Goal: Task Accomplishment & Management: Use online tool/utility

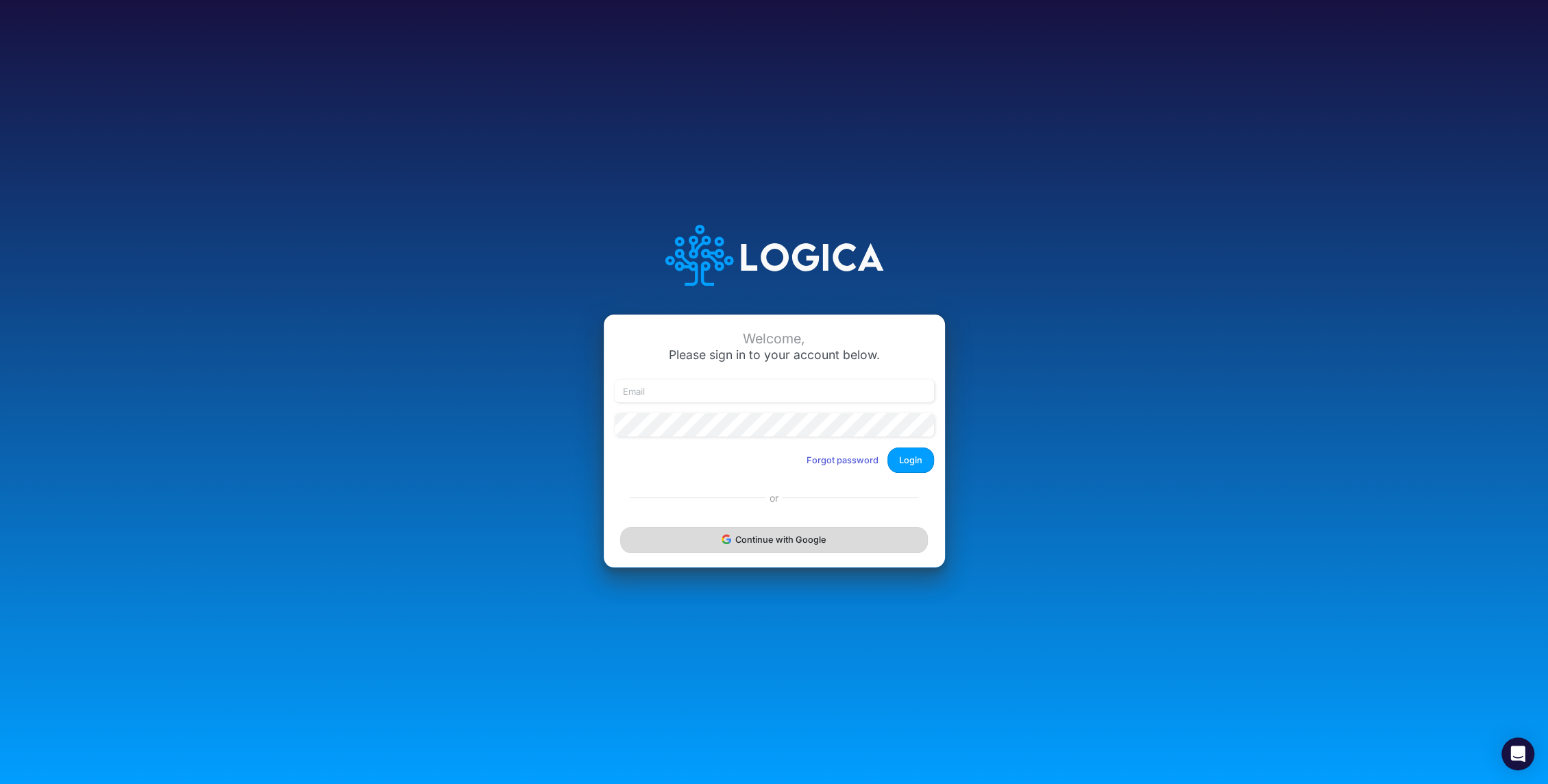
click at [748, 536] on button "Continue with Google" at bounding box center [773, 540] width 307 height 25
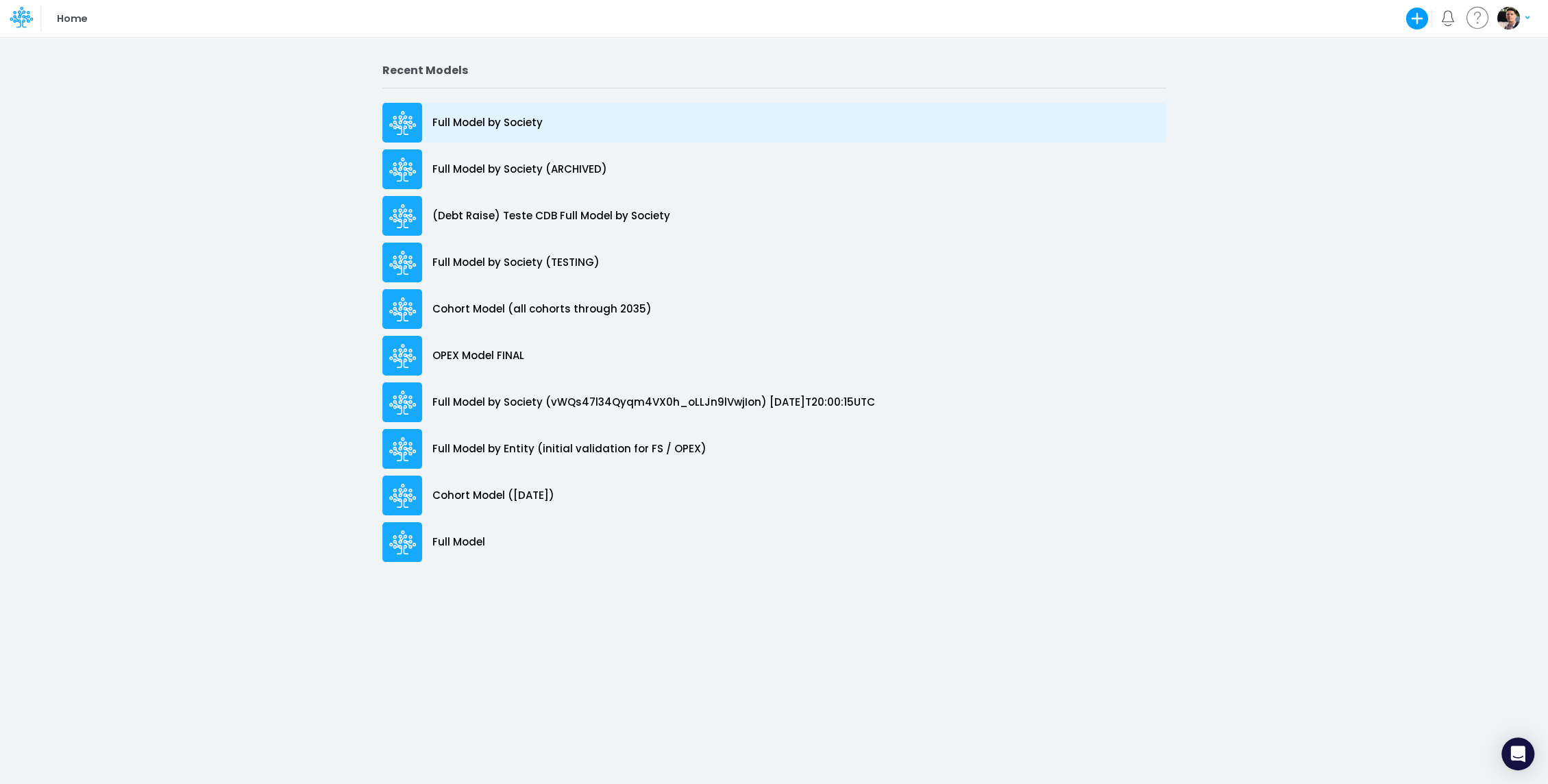
click at [495, 126] on p "Full Model by Society" at bounding box center [488, 123] width 110 height 16
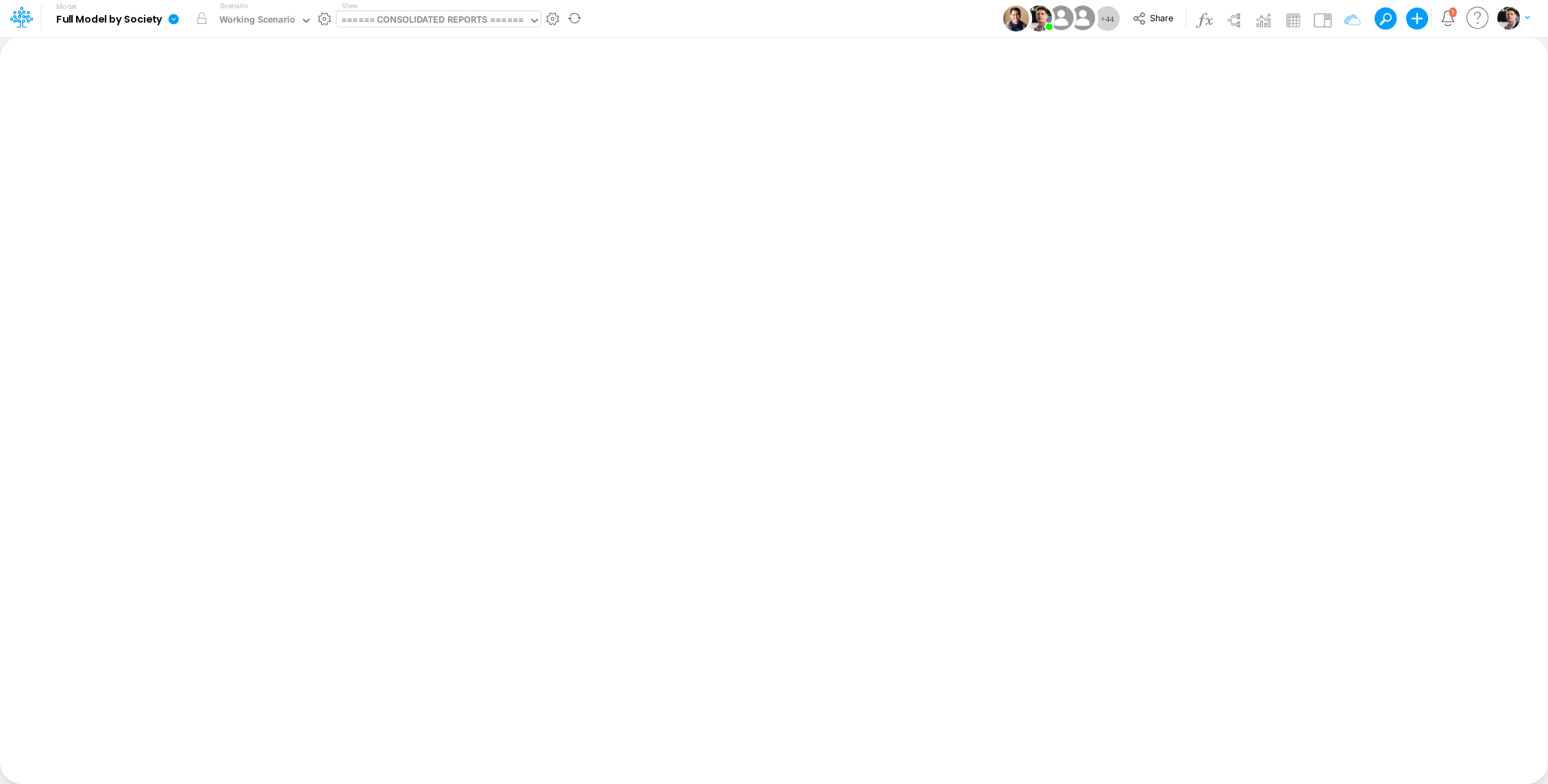
click at [438, 23] on div "====== CONSOLIDATED REPORTS ======" at bounding box center [432, 21] width 182 height 16
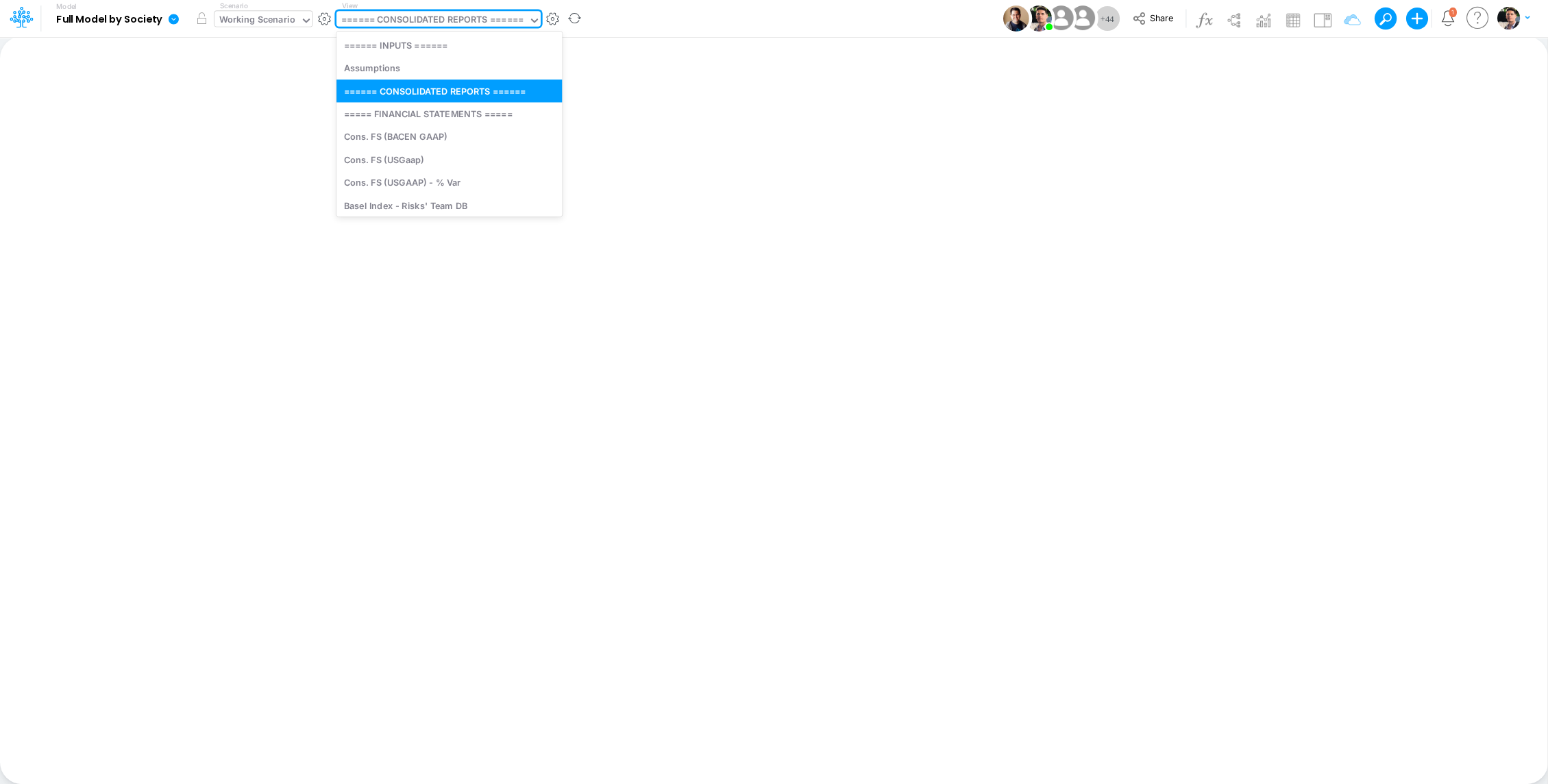
click at [254, 20] on div "Working Scenario" at bounding box center [257, 21] width 76 height 16
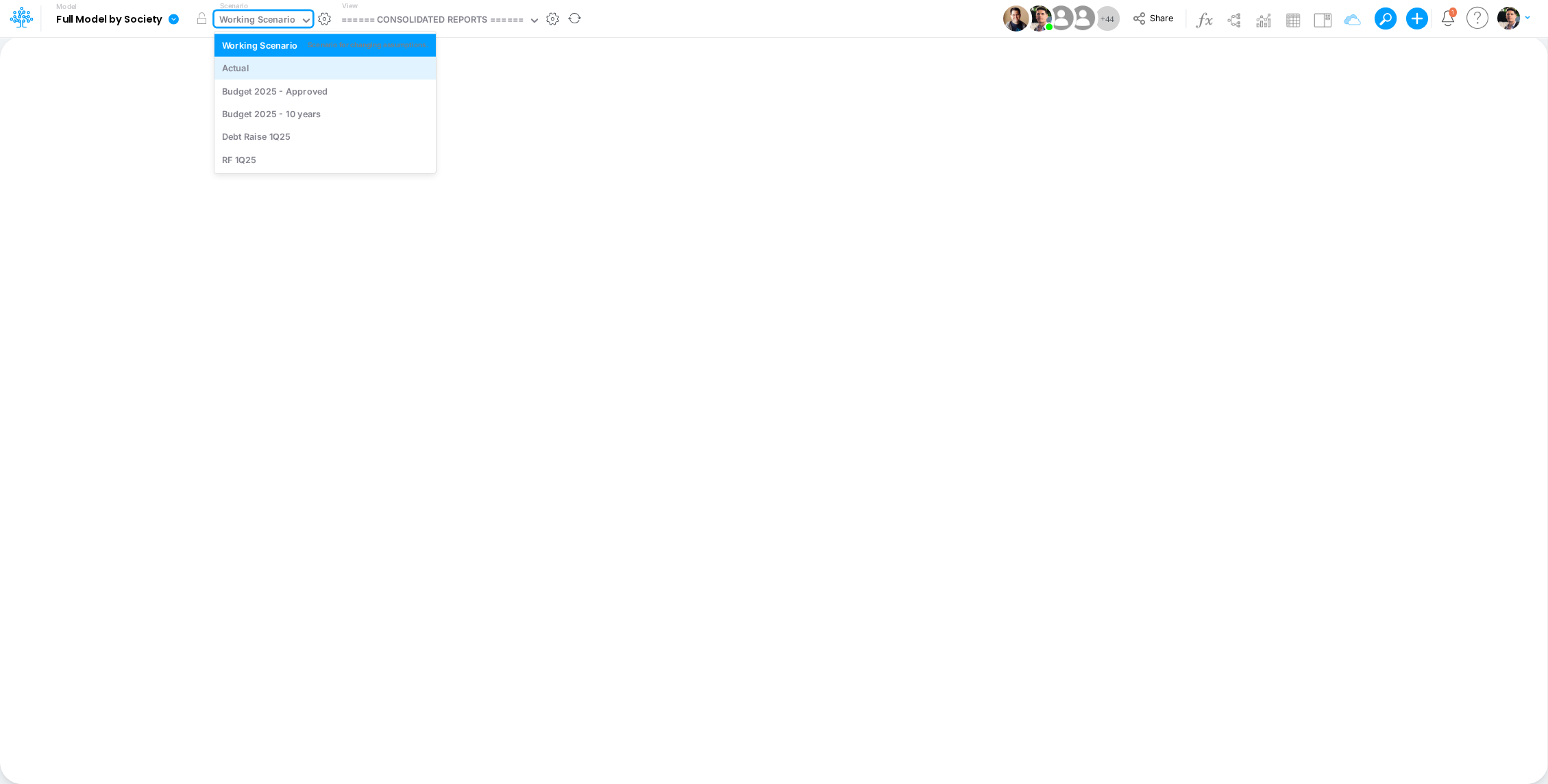
click at [263, 68] on div "Actual" at bounding box center [326, 68] width 207 height 13
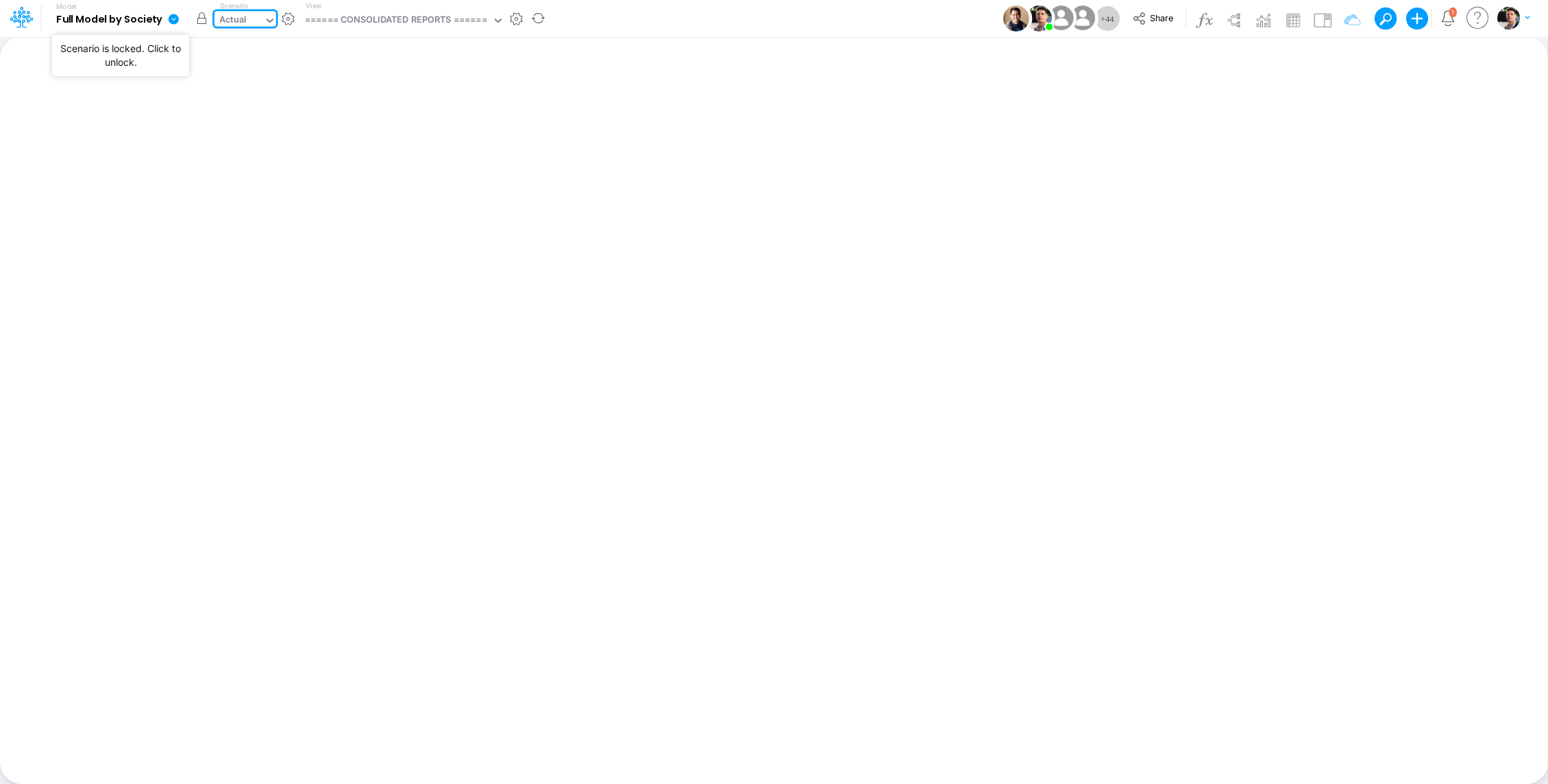
click at [200, 19] on button "button" at bounding box center [201, 18] width 25 height 25
click at [375, 15] on div "====== CONSOLIDATED REPORTS ======" at bounding box center [395, 21] width 181 height 16
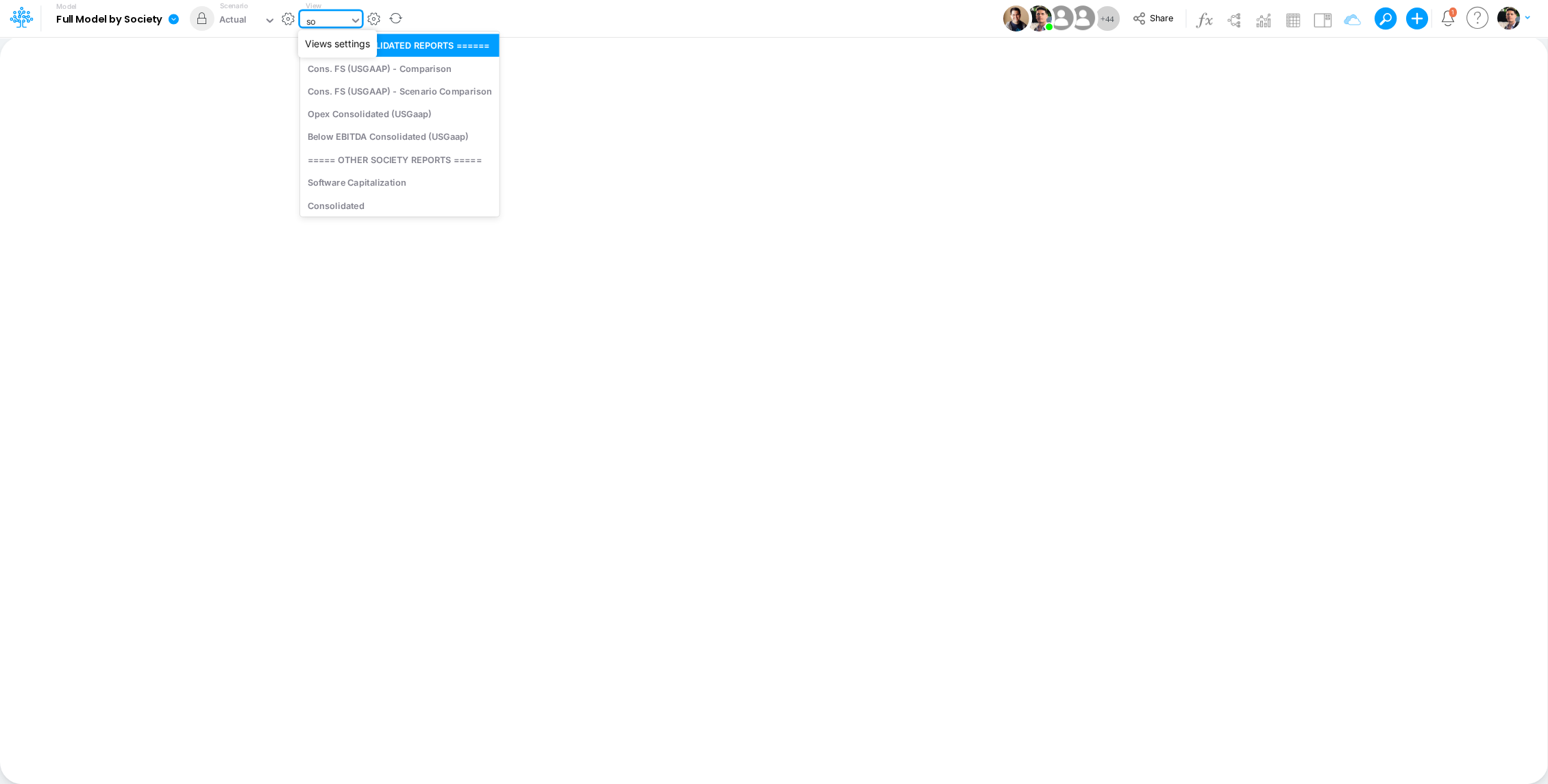
type input "s"
type input "e"
type input "soci"
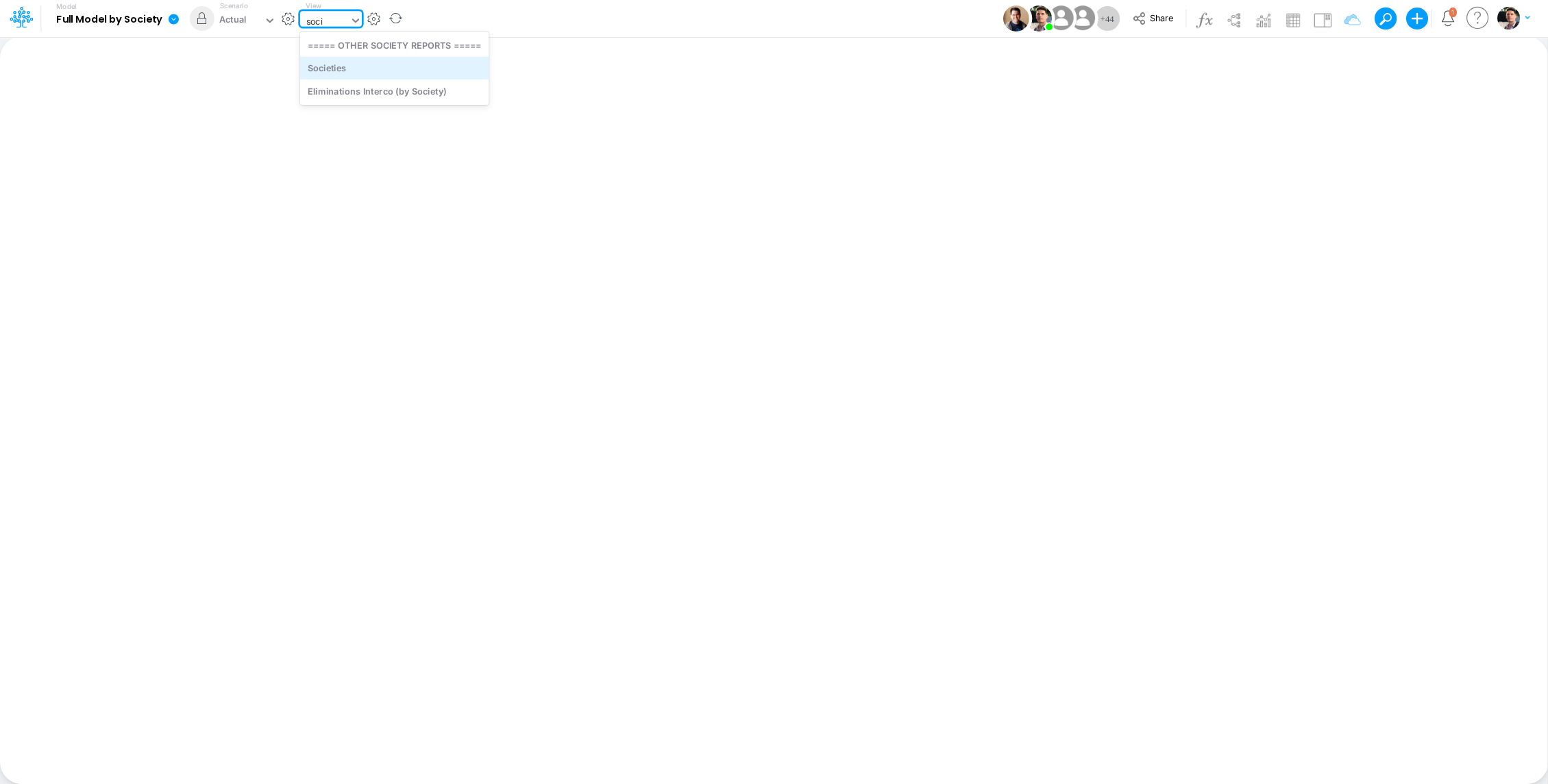
click at [366, 73] on div "Societies" at bounding box center [395, 68] width 189 height 22
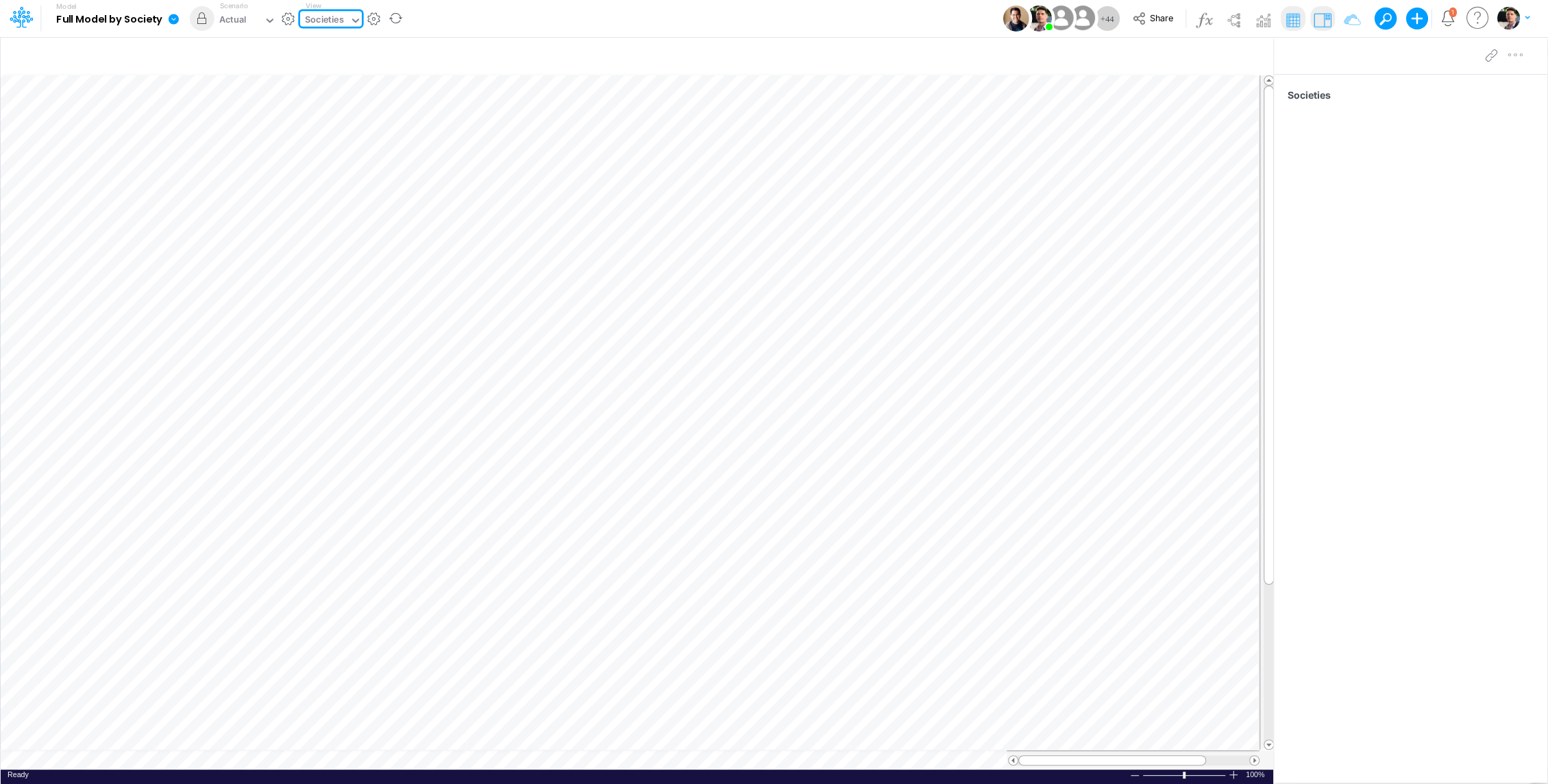
click at [175, 25] on icon at bounding box center [173, 19] width 13 height 13
click at [33, 19] on div at bounding box center [20, 18] width 41 height 26
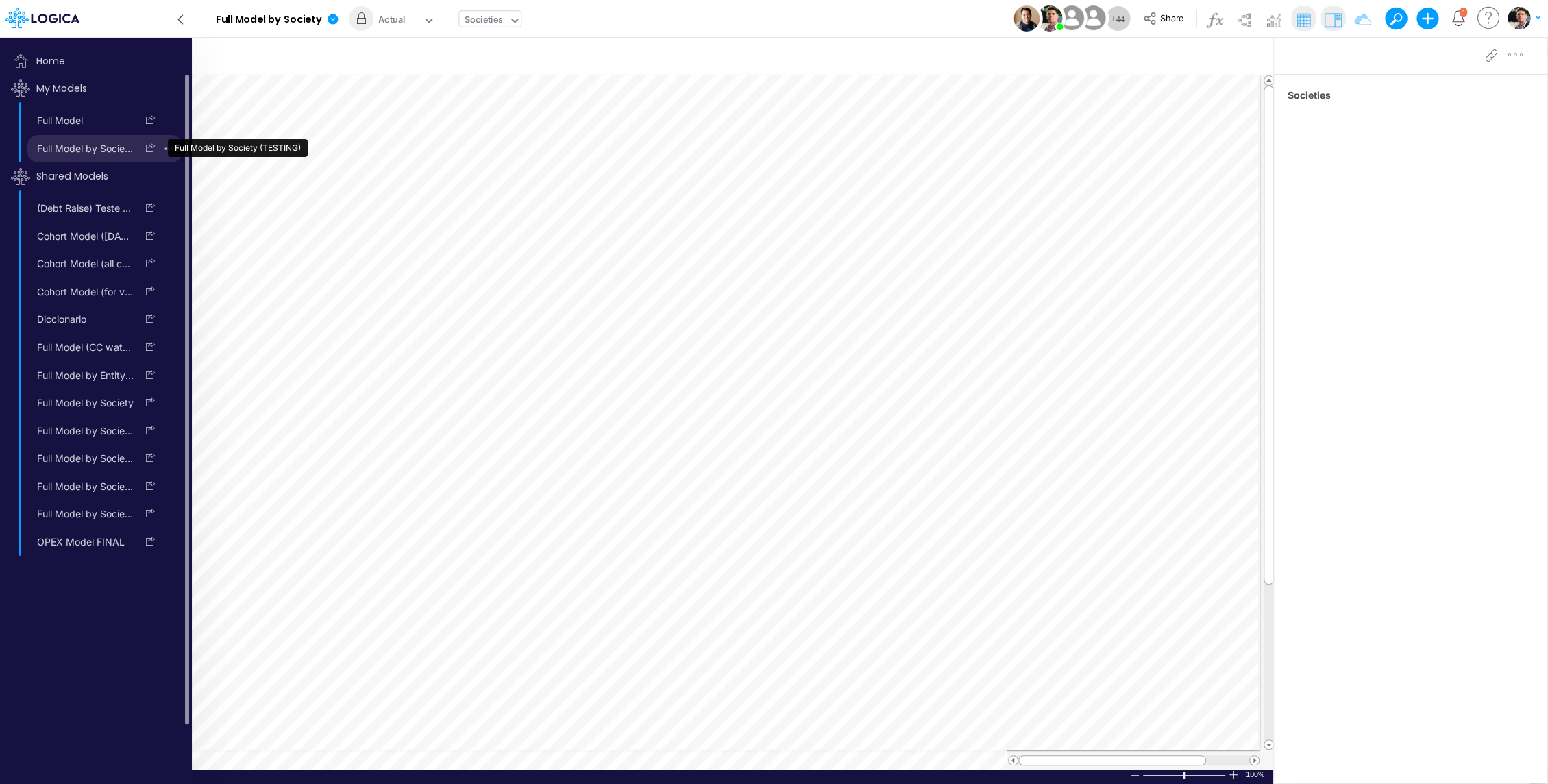
click at [71, 140] on link "Full Model by Society (TESTING)" at bounding box center [82, 149] width 109 height 22
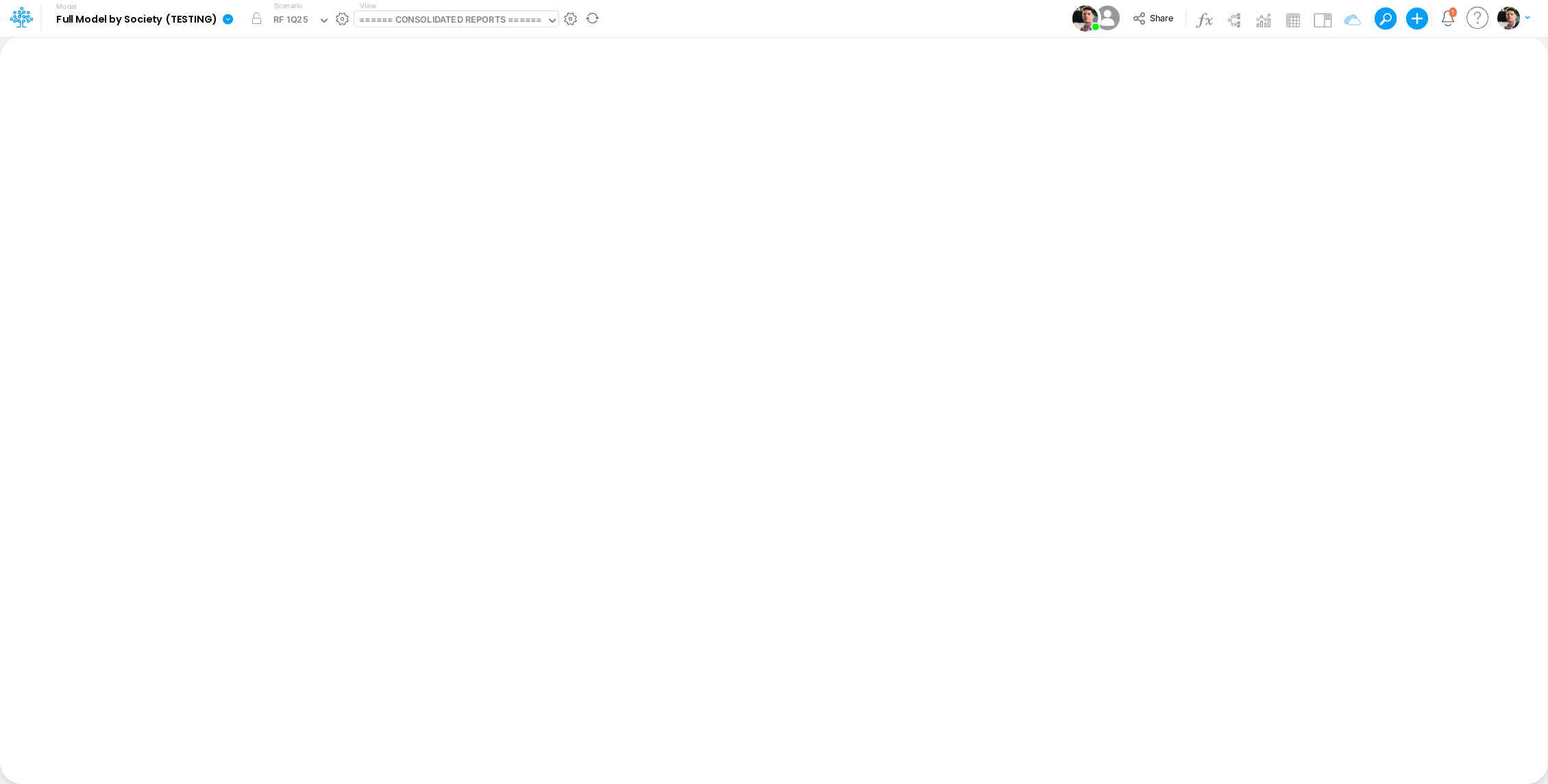
click at [230, 15] on icon at bounding box center [228, 19] width 13 height 13
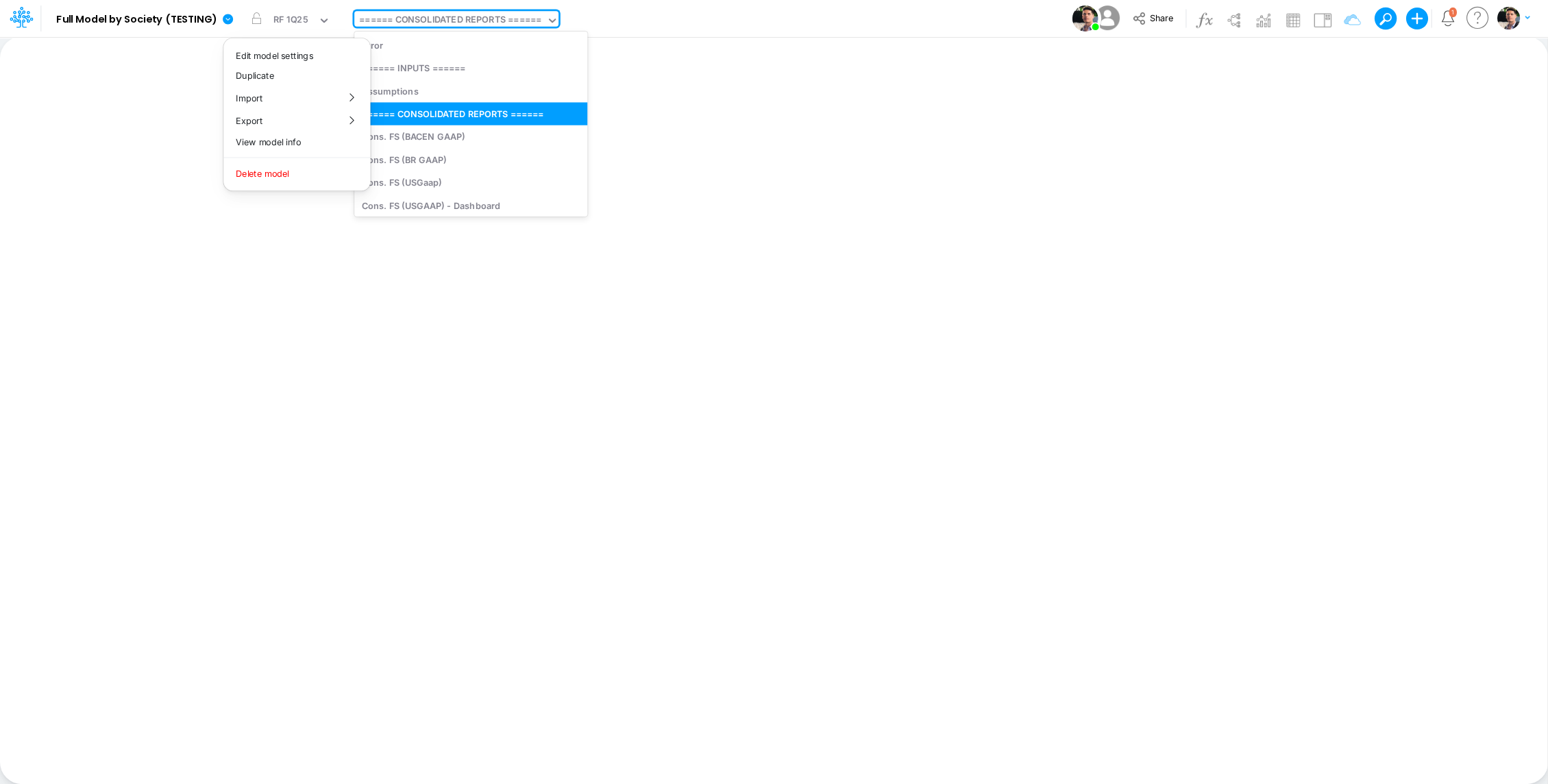
click at [441, 20] on div "====== CONSOLIDATED REPORTS ======" at bounding box center [450, 21] width 182 height 16
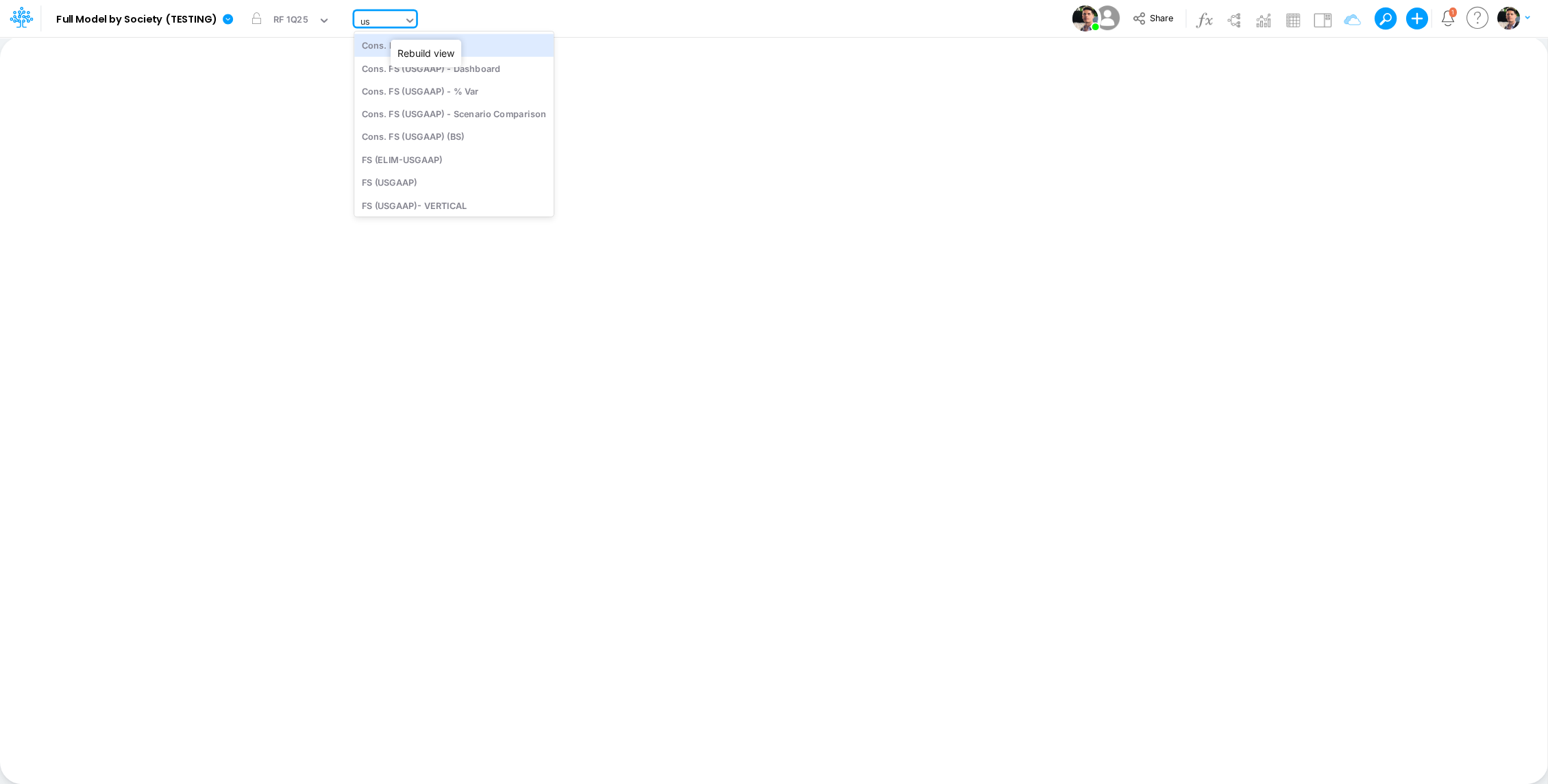
type input "u"
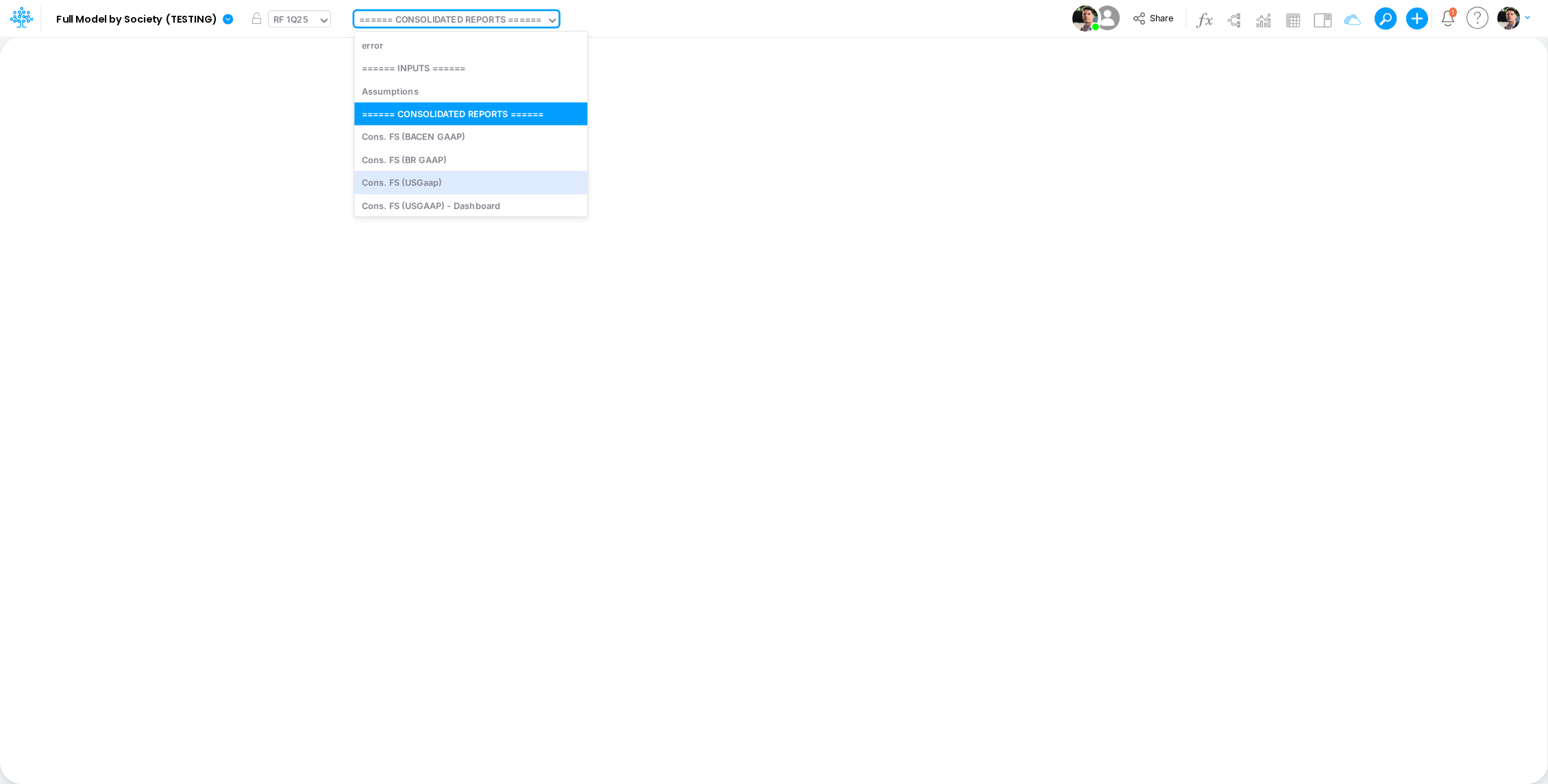
click at [288, 21] on div "RF 1Q25" at bounding box center [291, 21] width 34 height 16
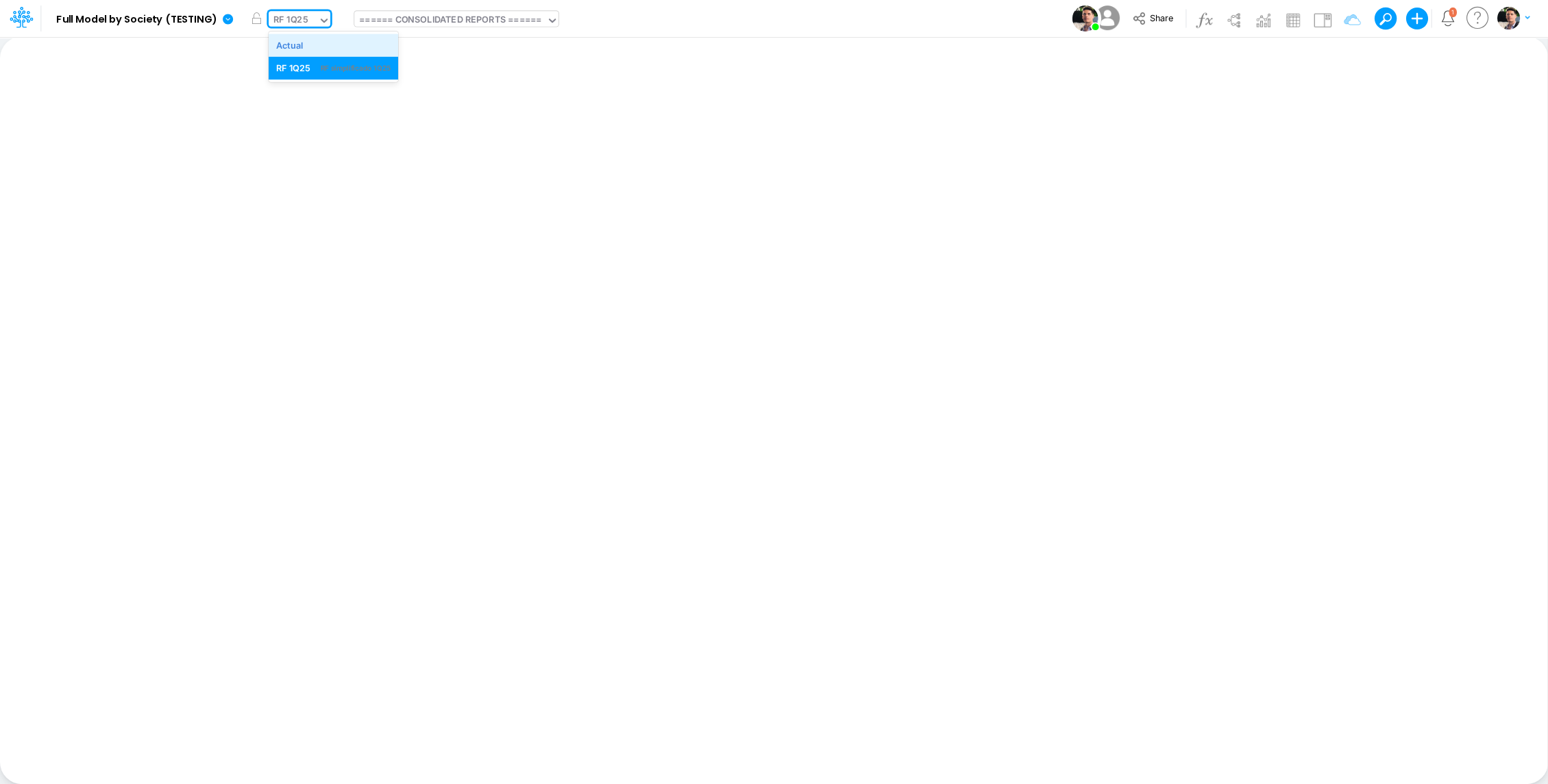
click at [288, 51] on div "Actual" at bounding box center [290, 45] width 27 height 13
click at [507, 20] on div "====== CONSOLIDATED REPORTS ======" at bounding box center [450, 21] width 182 height 16
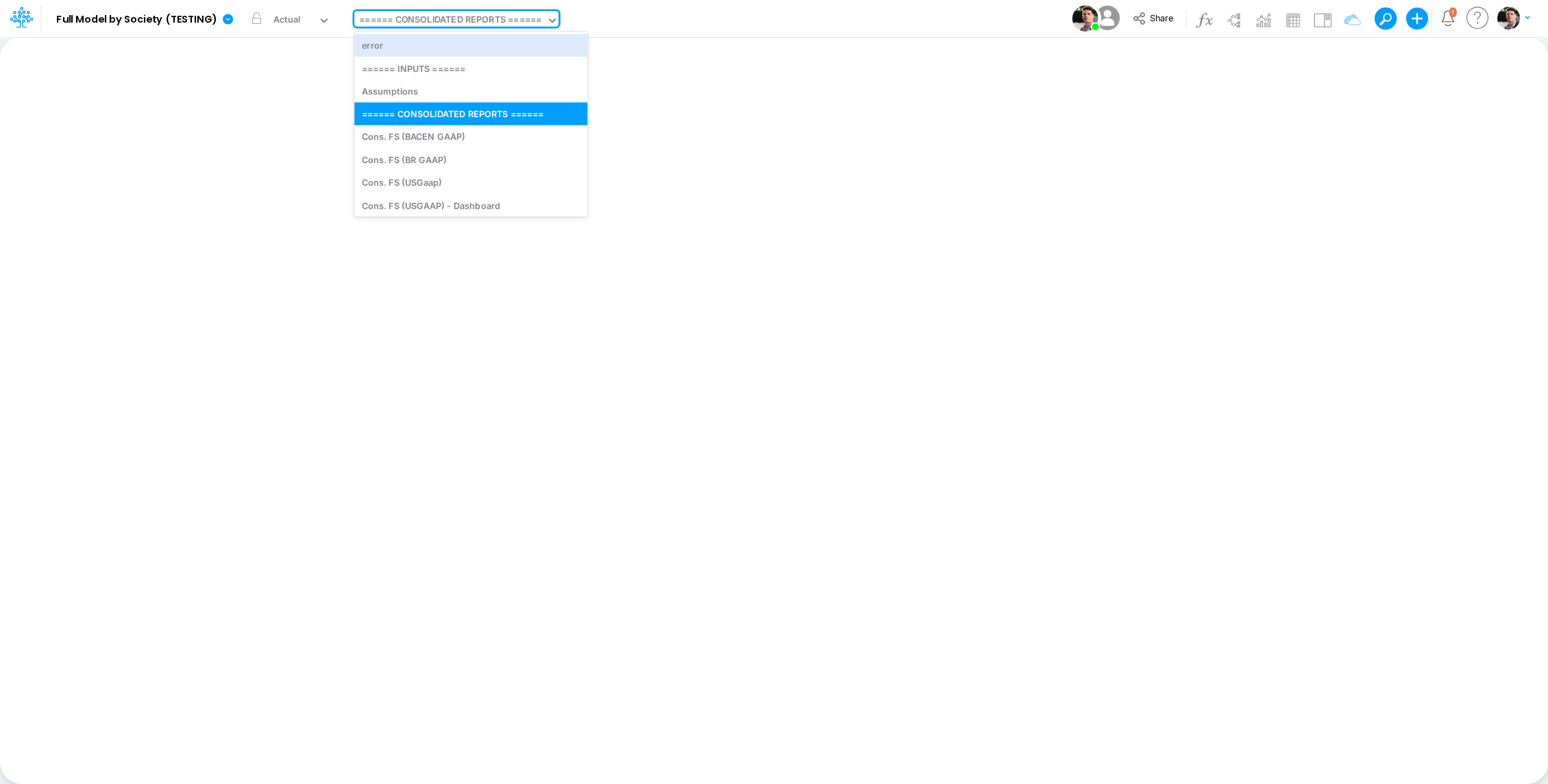
click at [507, 20] on div "====== CONSOLIDATED REPORTS ======" at bounding box center [450, 21] width 182 height 16
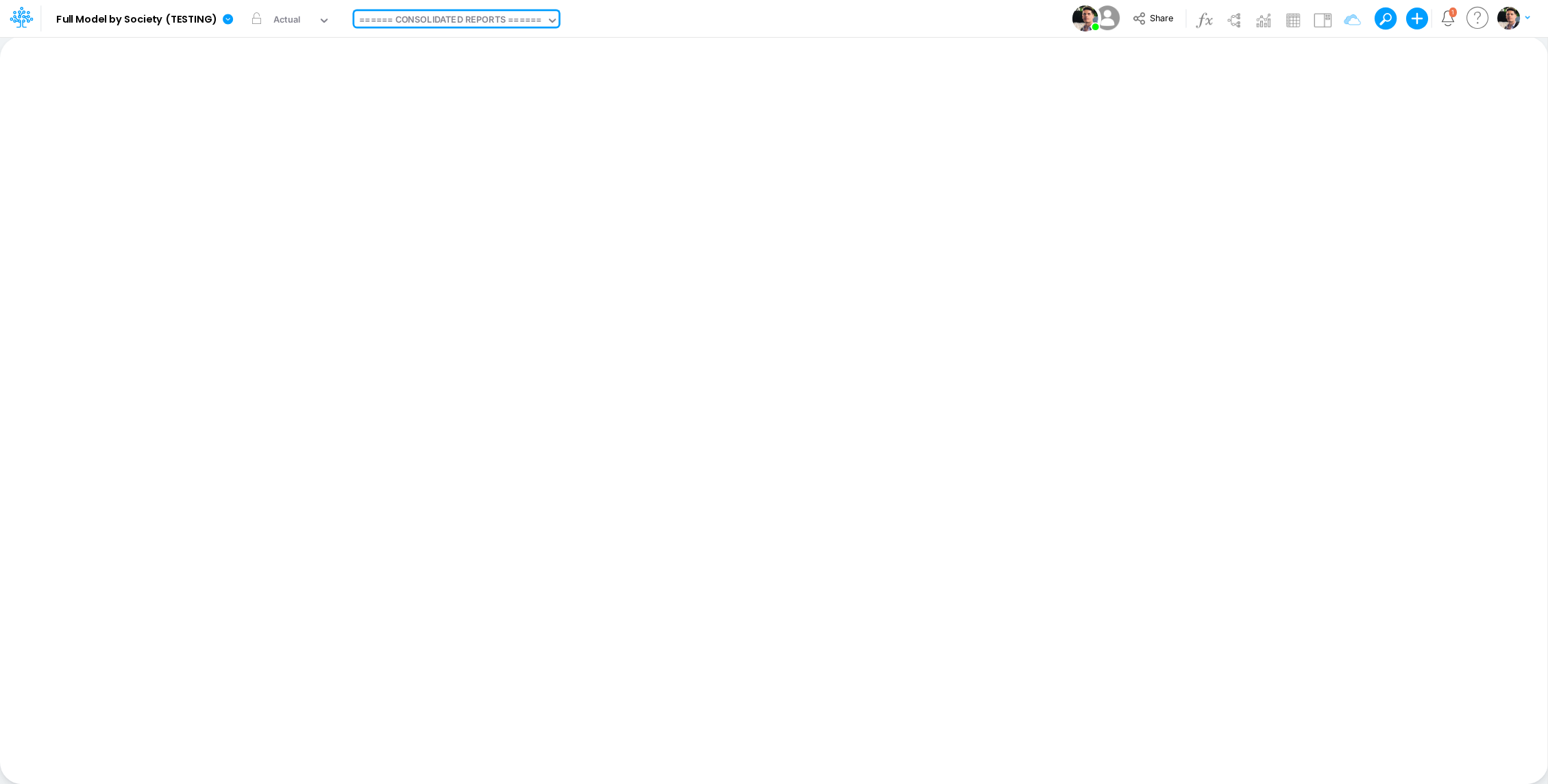
click at [18, 19] on icon at bounding box center [21, 16] width 23 height 23
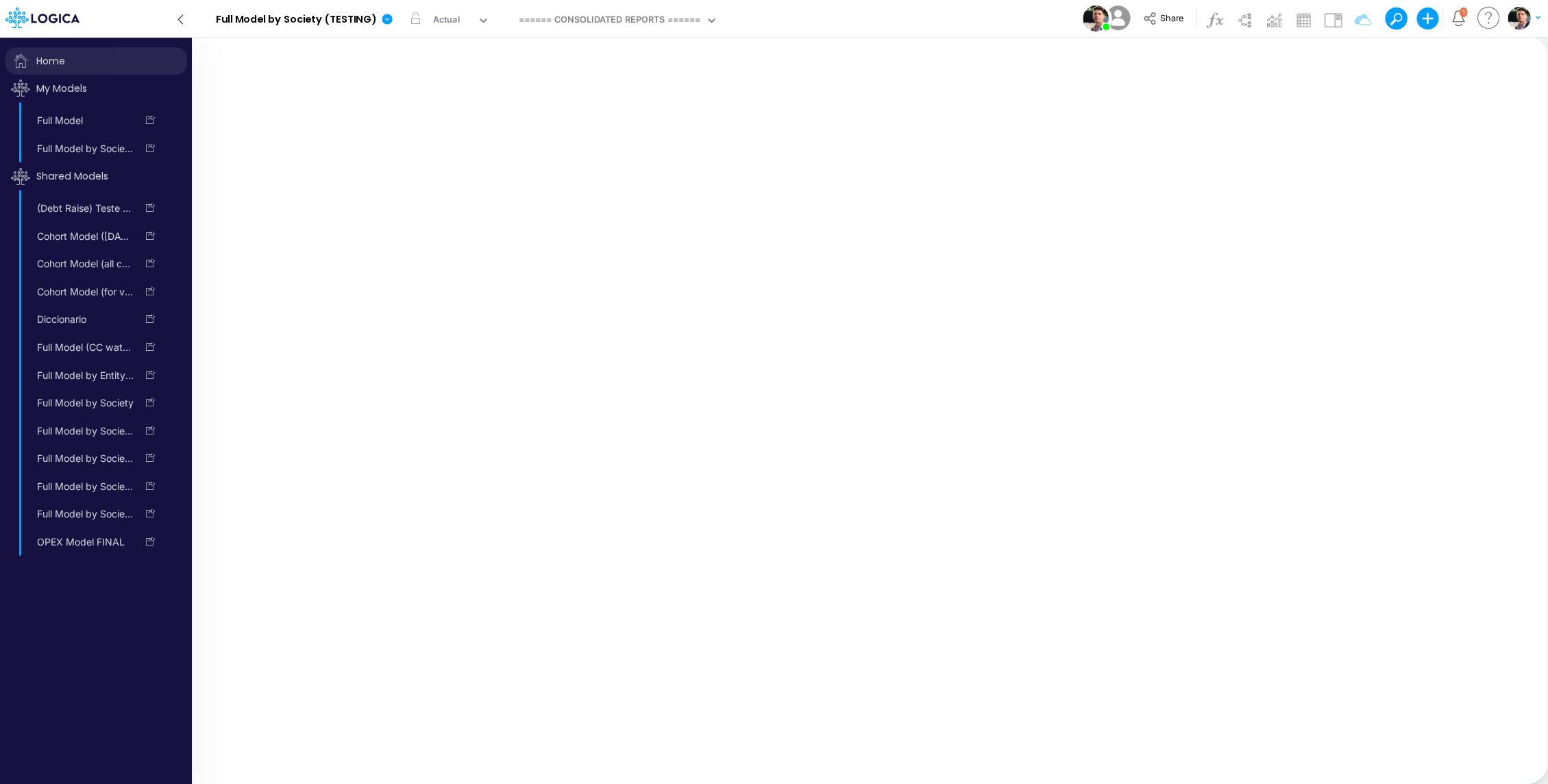
click at [72, 67] on span "Home" at bounding box center [96, 61] width 181 height 27
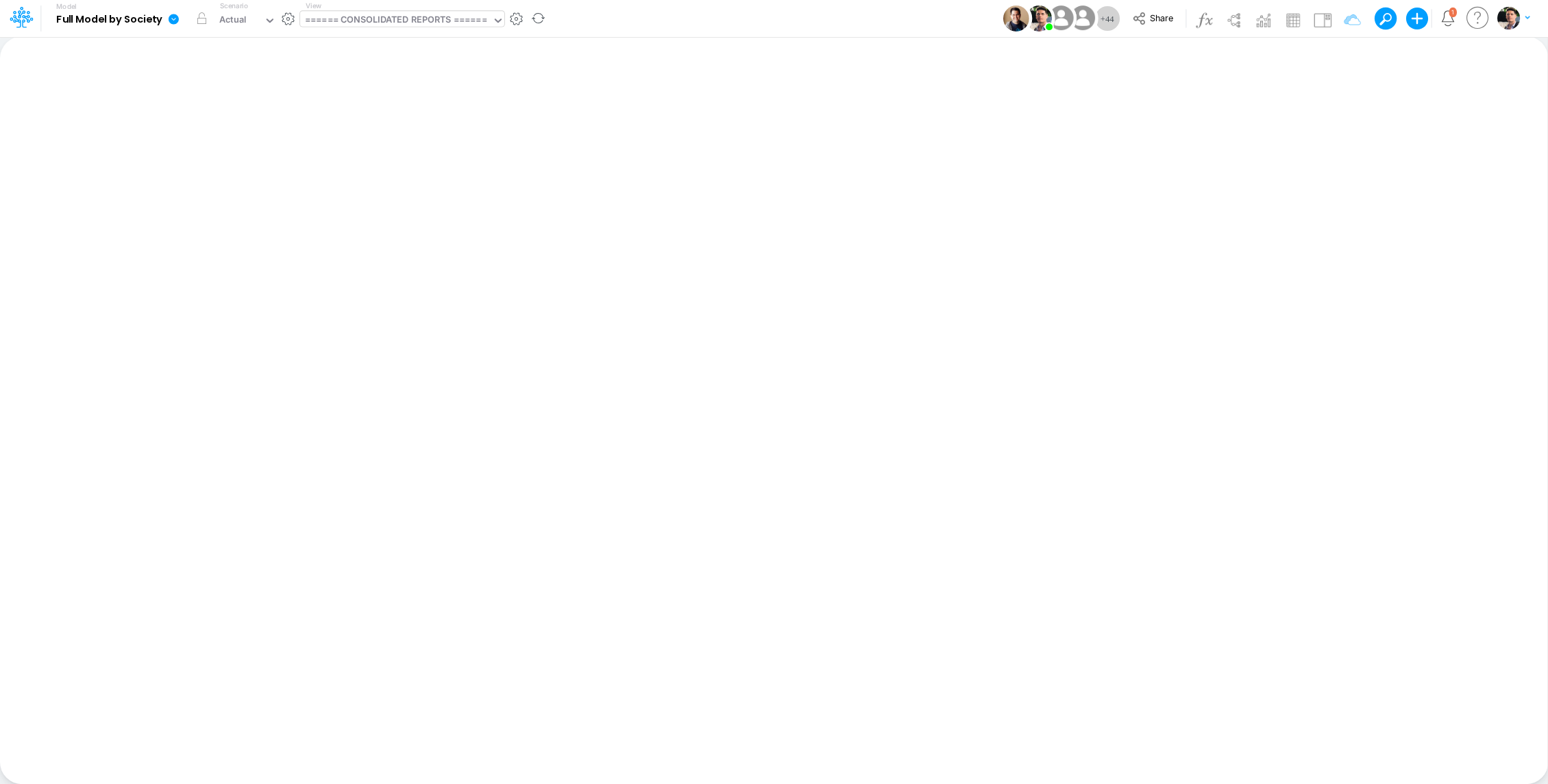
click at [395, 22] on div "====== CONSOLIDATED REPORTS ======" at bounding box center [395, 21] width 181 height 16
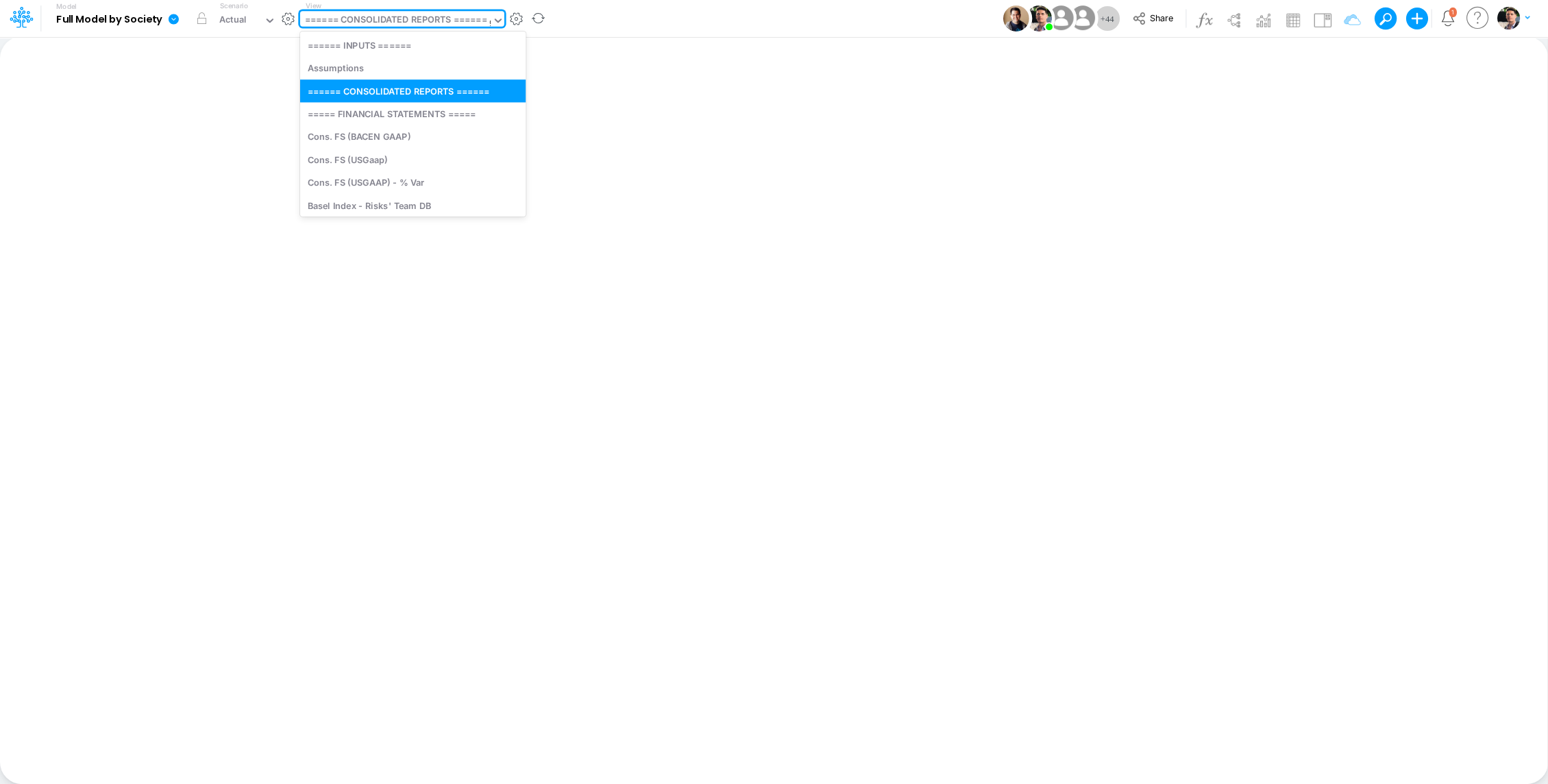
type input "gr"
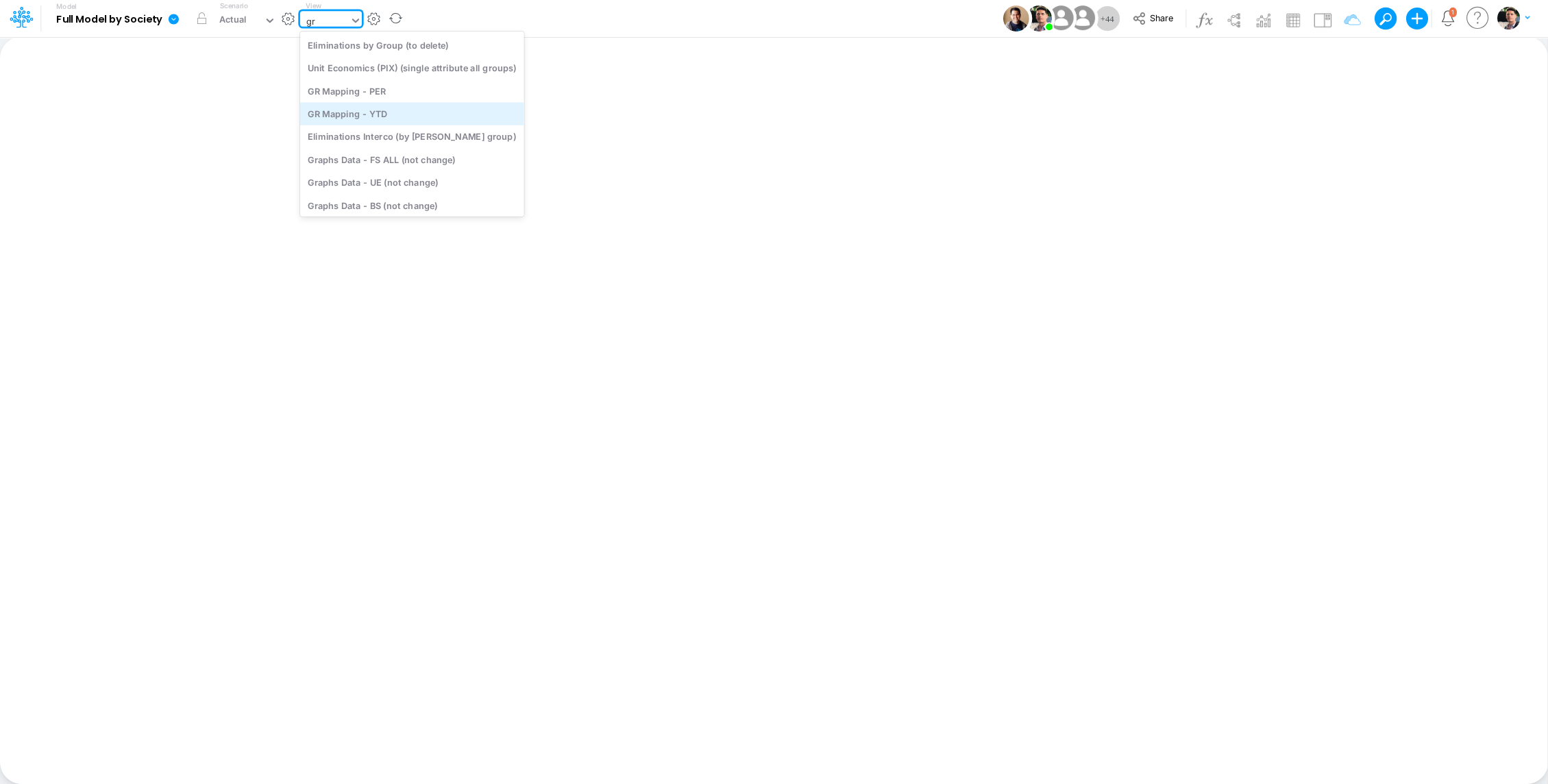
click at [383, 117] on div "GR Mapping - YTD" at bounding box center [412, 113] width 224 height 22
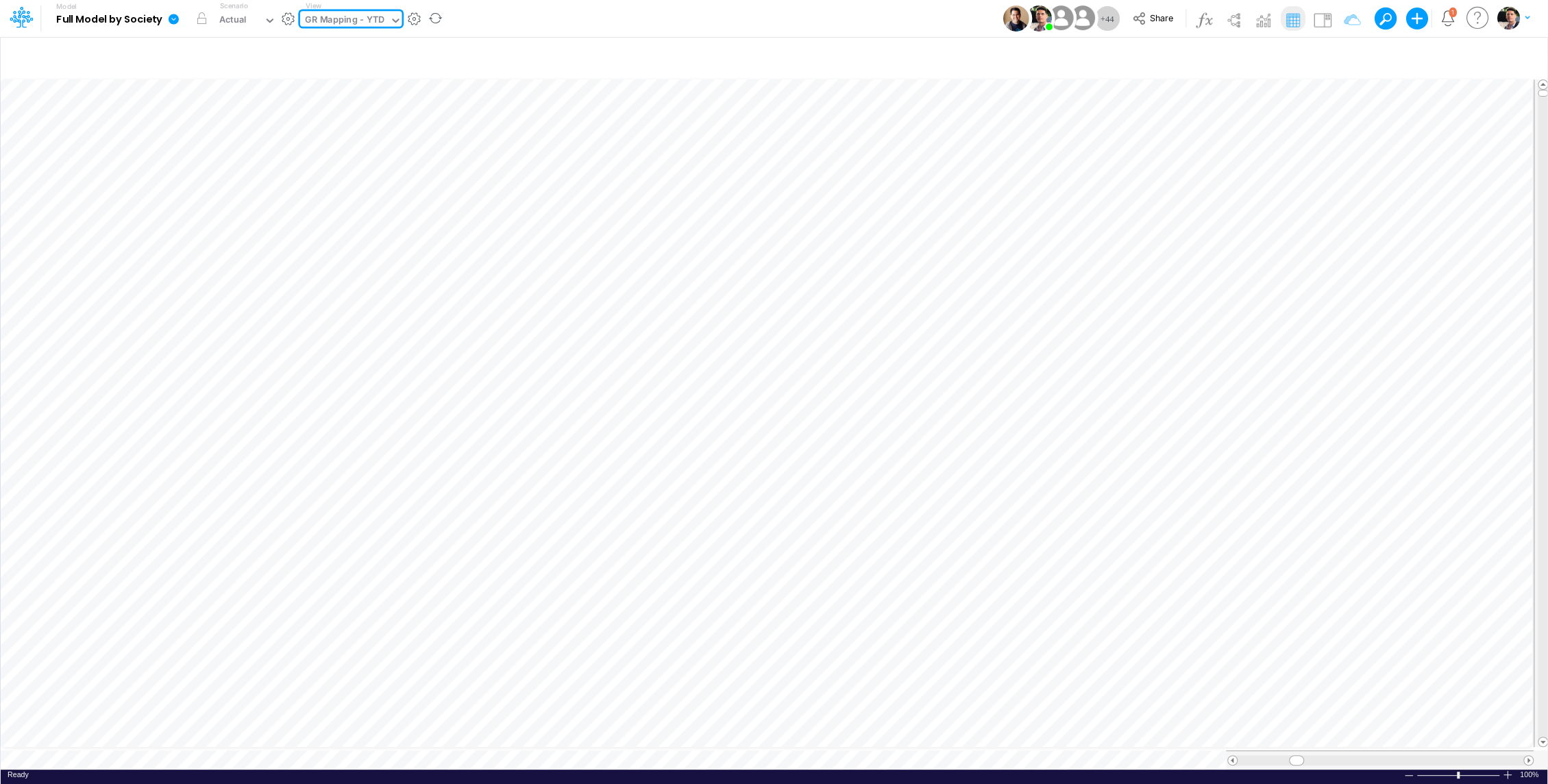
click at [173, 23] on icon at bounding box center [174, 19] width 10 height 10
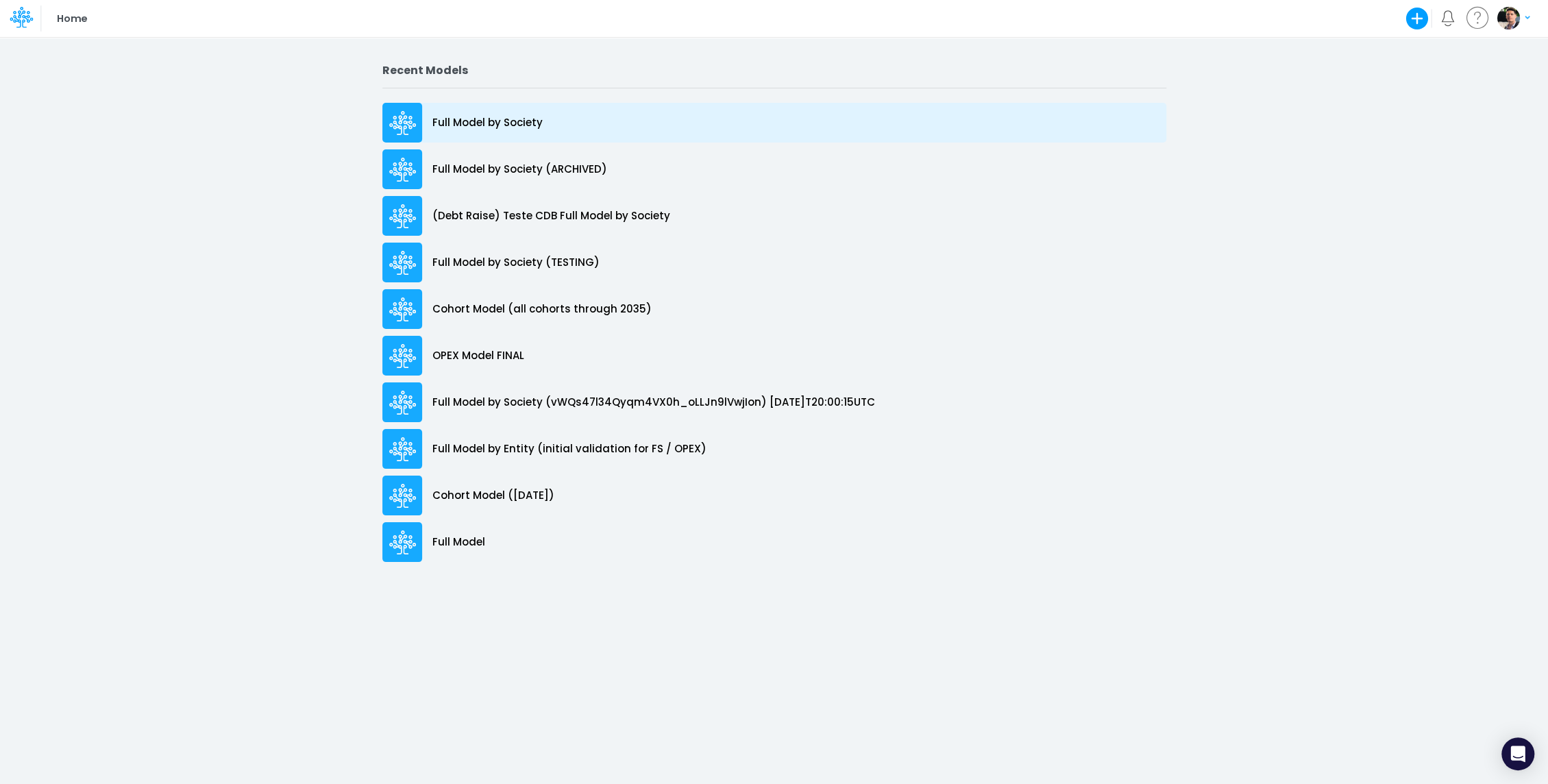
click at [463, 129] on p "Full Model by Society" at bounding box center [488, 123] width 110 height 16
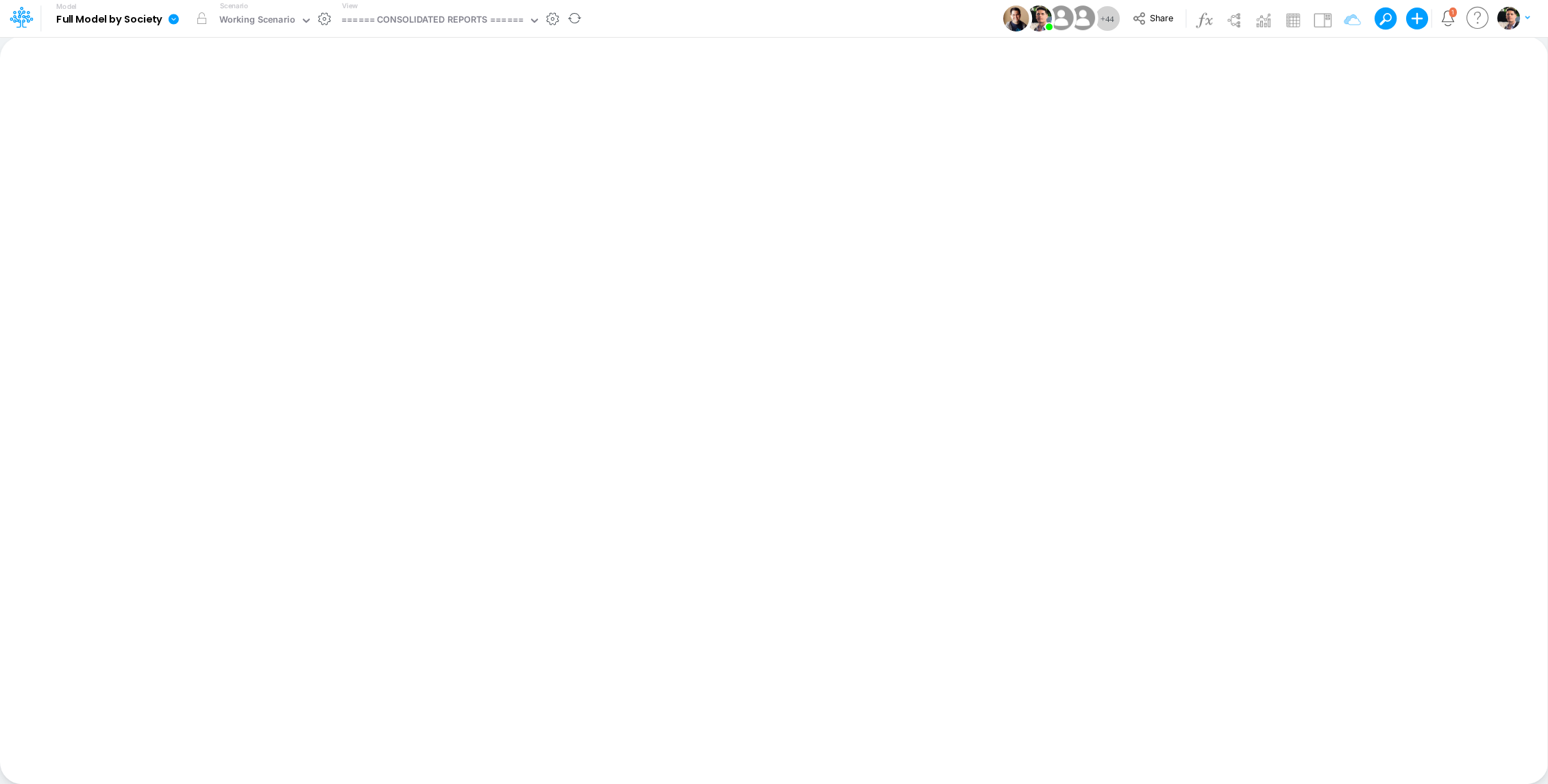
click at [168, 19] on icon at bounding box center [173, 19] width 13 height 13
click at [226, 75] on button "Duplicate" at bounding box center [242, 76] width 146 height 22
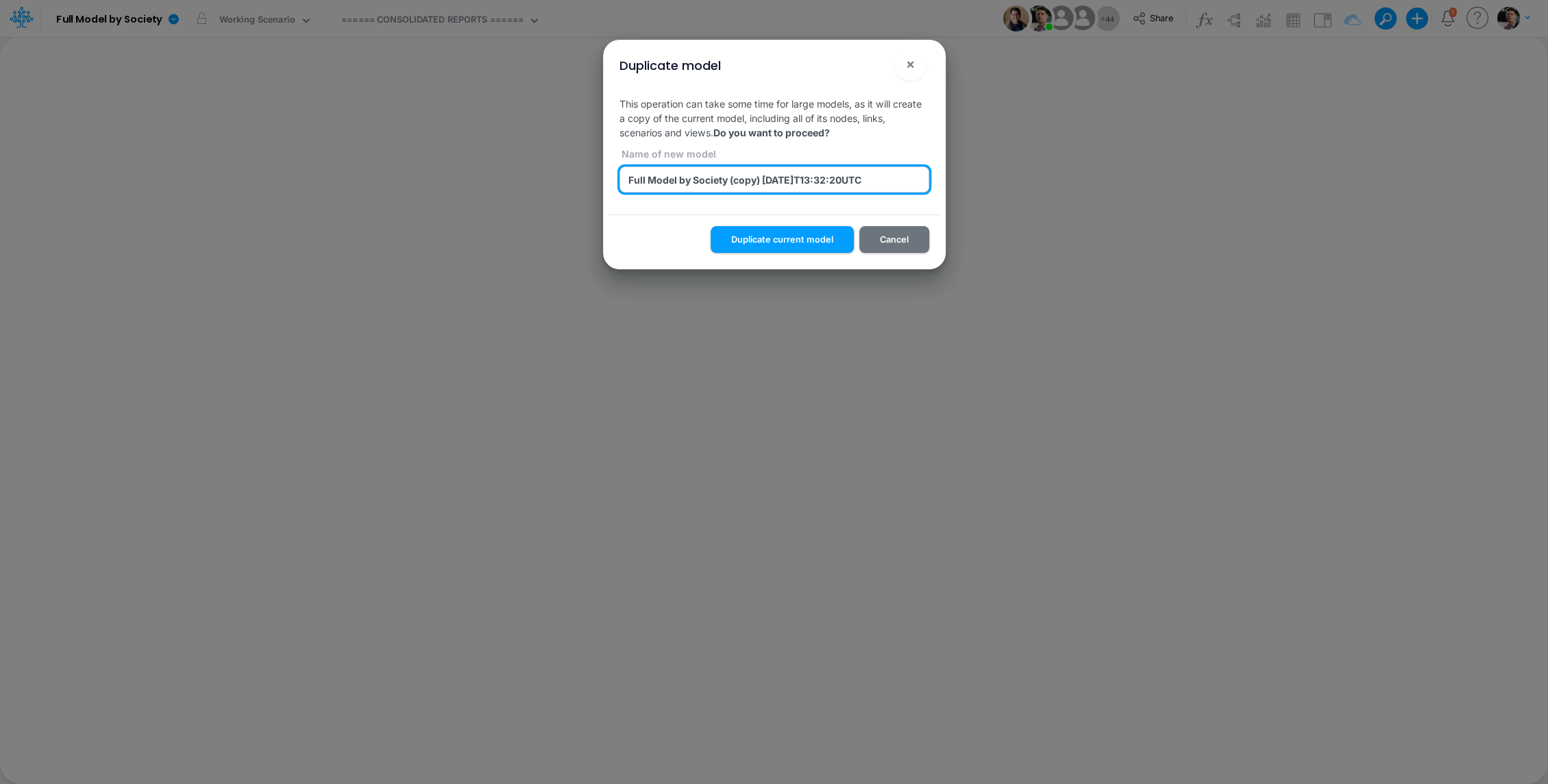
click at [748, 180] on input "Full Model by Society (copy) 2025-08-14T13:32:20UTC" at bounding box center [774, 179] width 310 height 26
type input "Full Model by Society - TESTING"
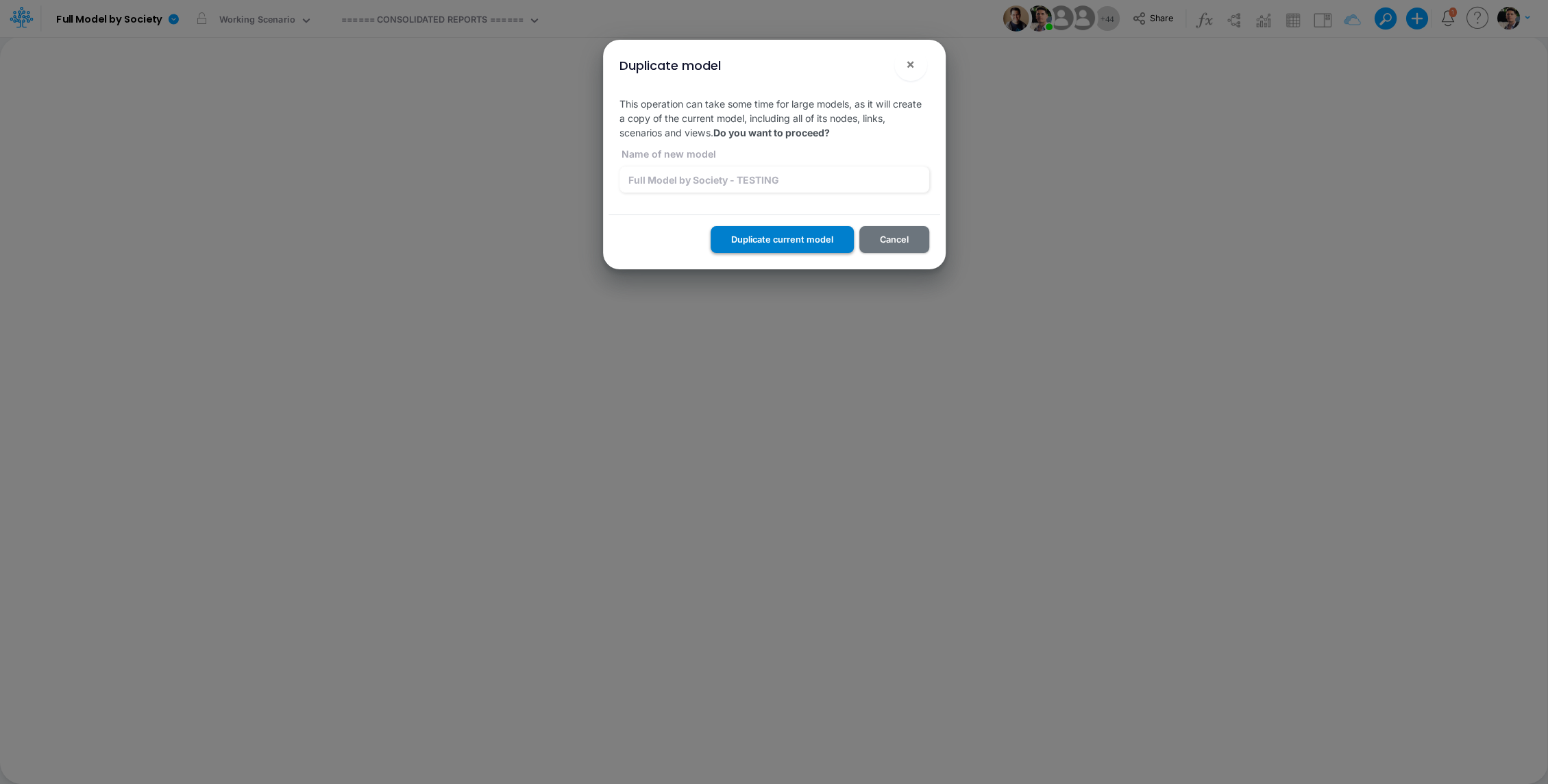
click at [777, 246] on button "Duplicate current model" at bounding box center [782, 239] width 143 height 27
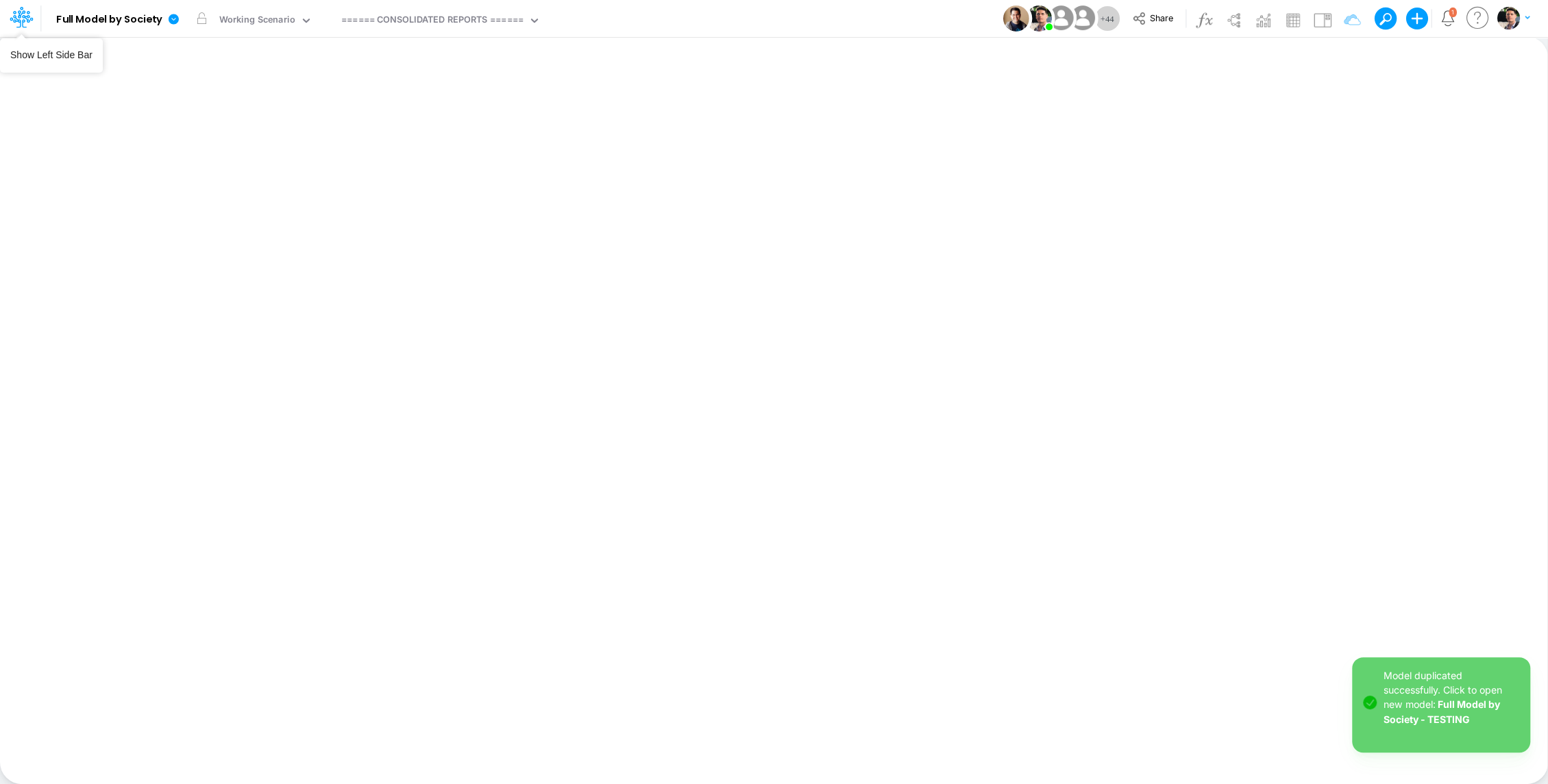
click at [28, 22] on icon at bounding box center [19, 19] width 20 height 7
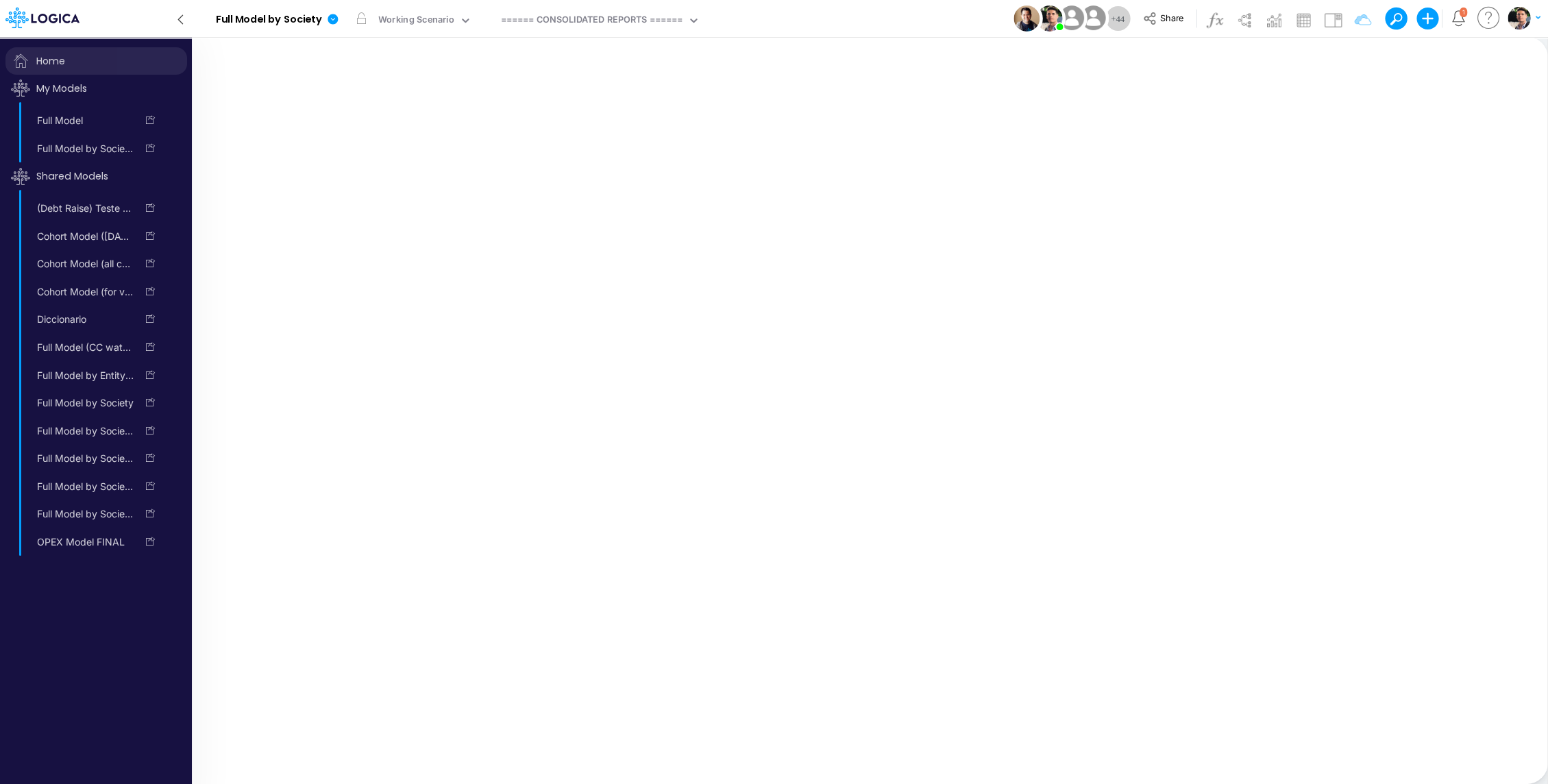
click at [50, 62] on span "Home" at bounding box center [96, 61] width 181 height 27
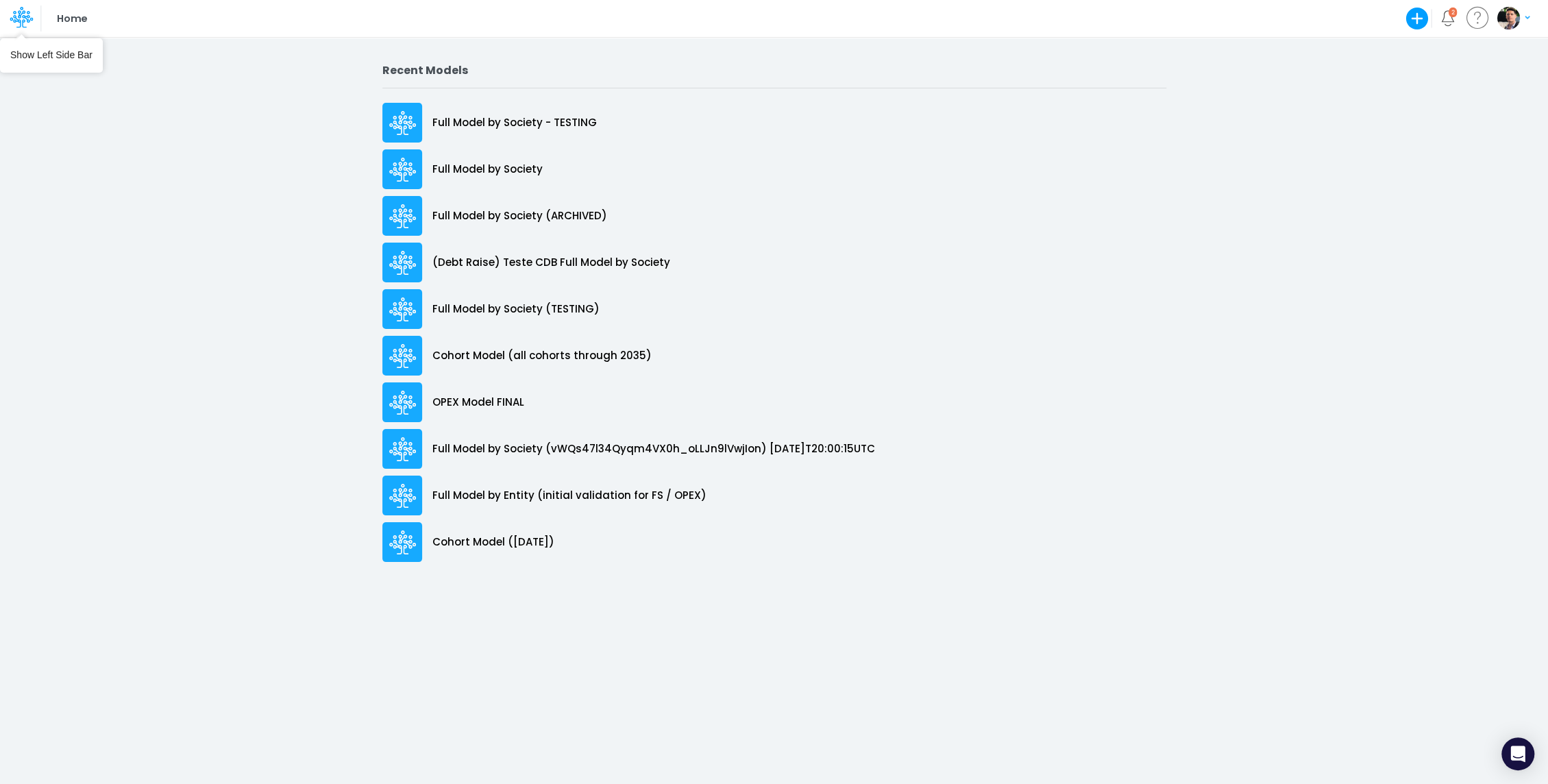
click at [13, 7] on icon at bounding box center [21, 16] width 23 height 23
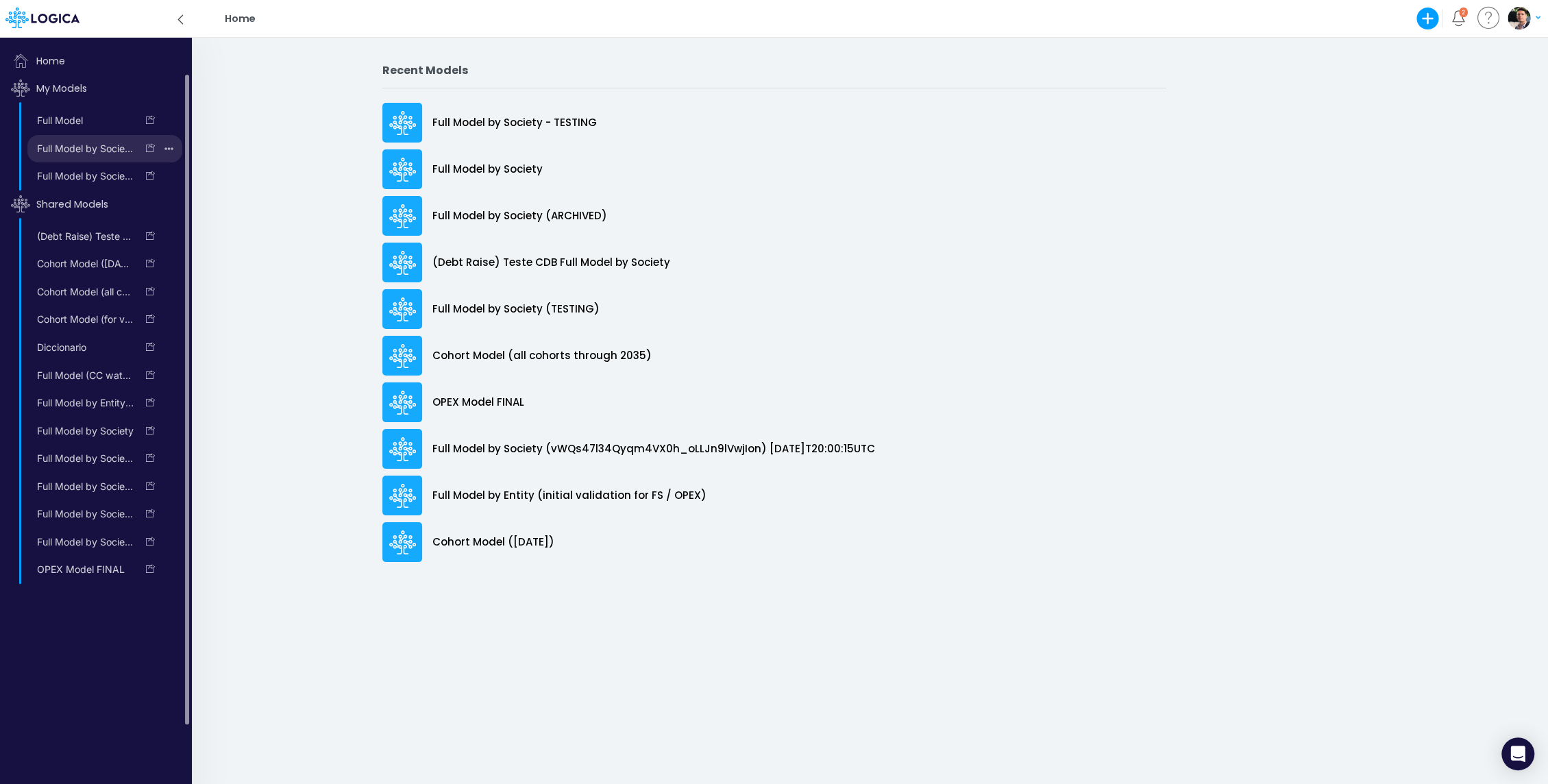
click at [168, 145] on icon "button" at bounding box center [169, 149] width 9 height 19
click at [99, 204] on button "Delete model" at bounding box center [120, 206] width 119 height 23
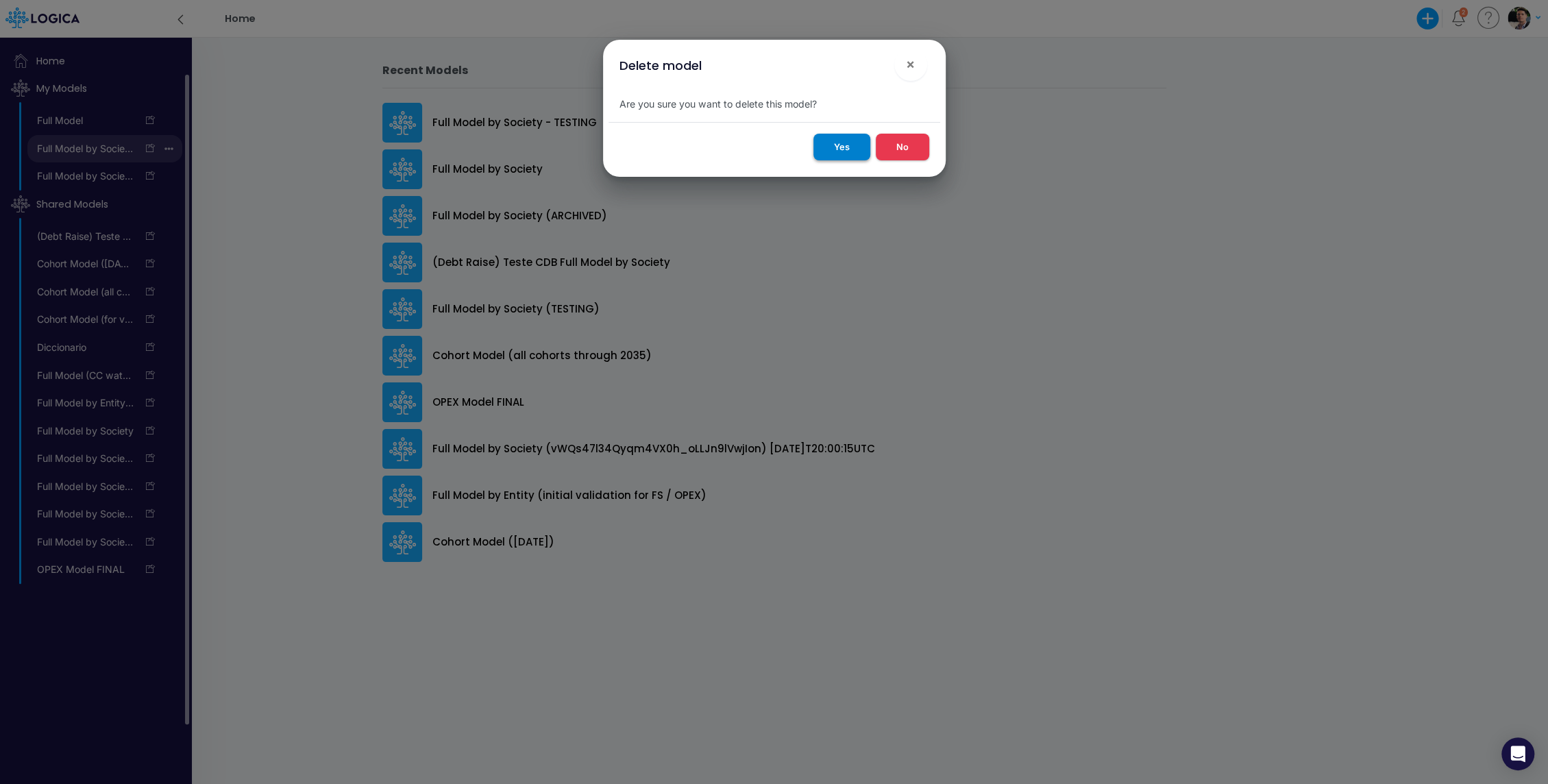
click at [848, 150] on button "Yes" at bounding box center [841, 147] width 57 height 27
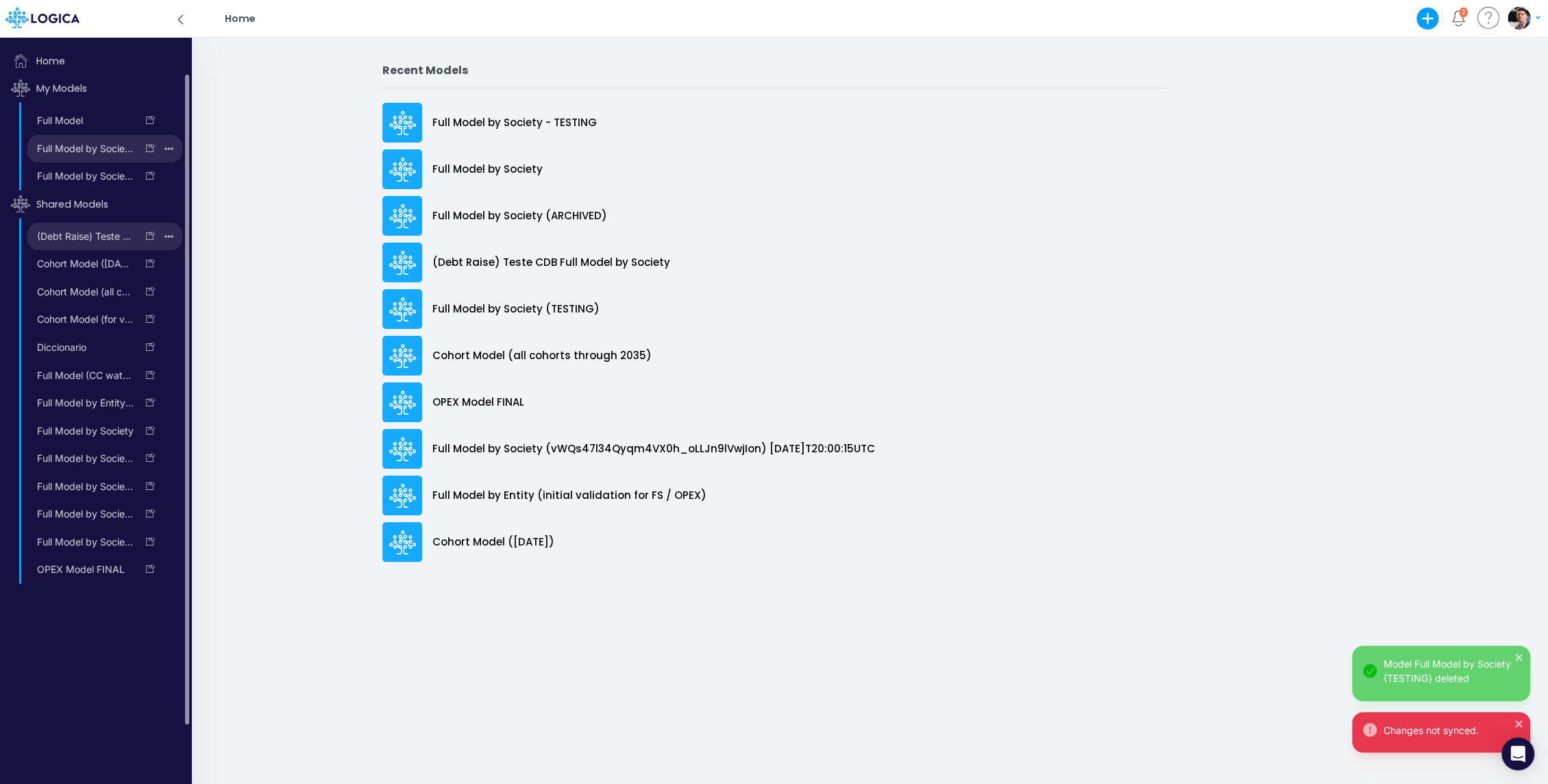
click at [171, 235] on icon "button" at bounding box center [169, 236] width 9 height 3
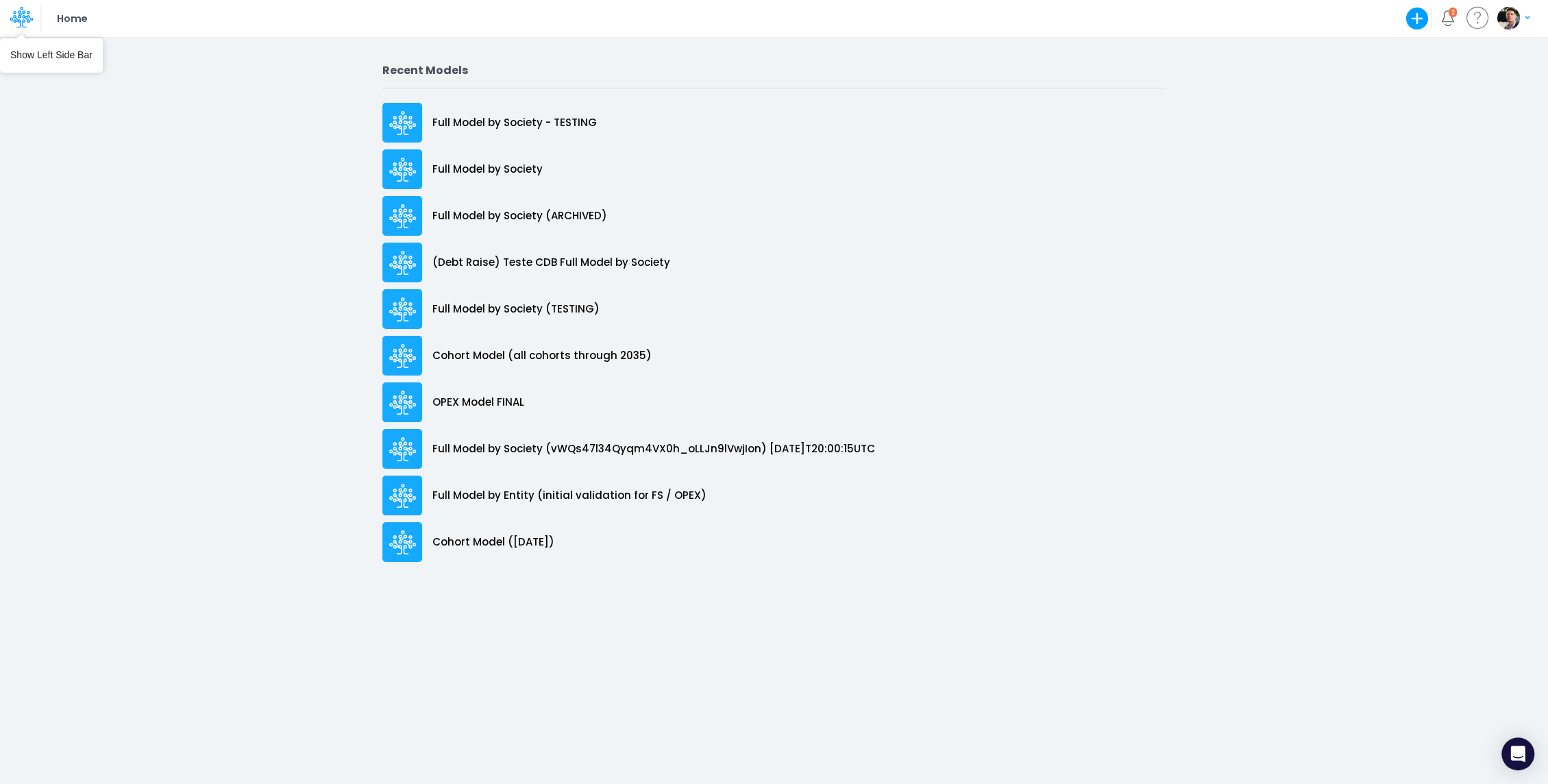
click at [13, 18] on icon at bounding box center [17, 22] width 8 height 13
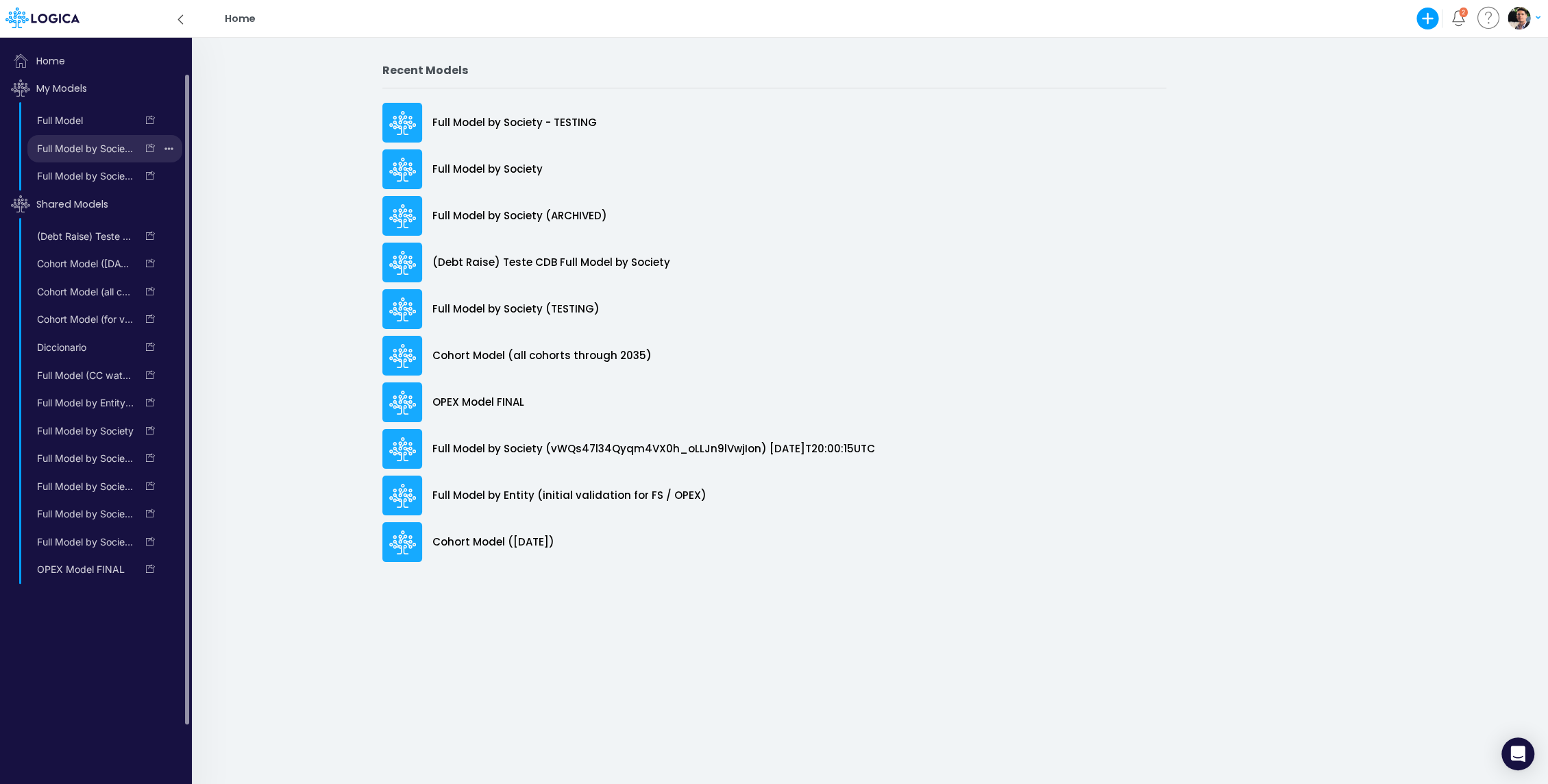
click at [172, 144] on icon "button" at bounding box center [169, 149] width 9 height 19
click at [136, 209] on button "Delete model" at bounding box center [120, 206] width 119 height 23
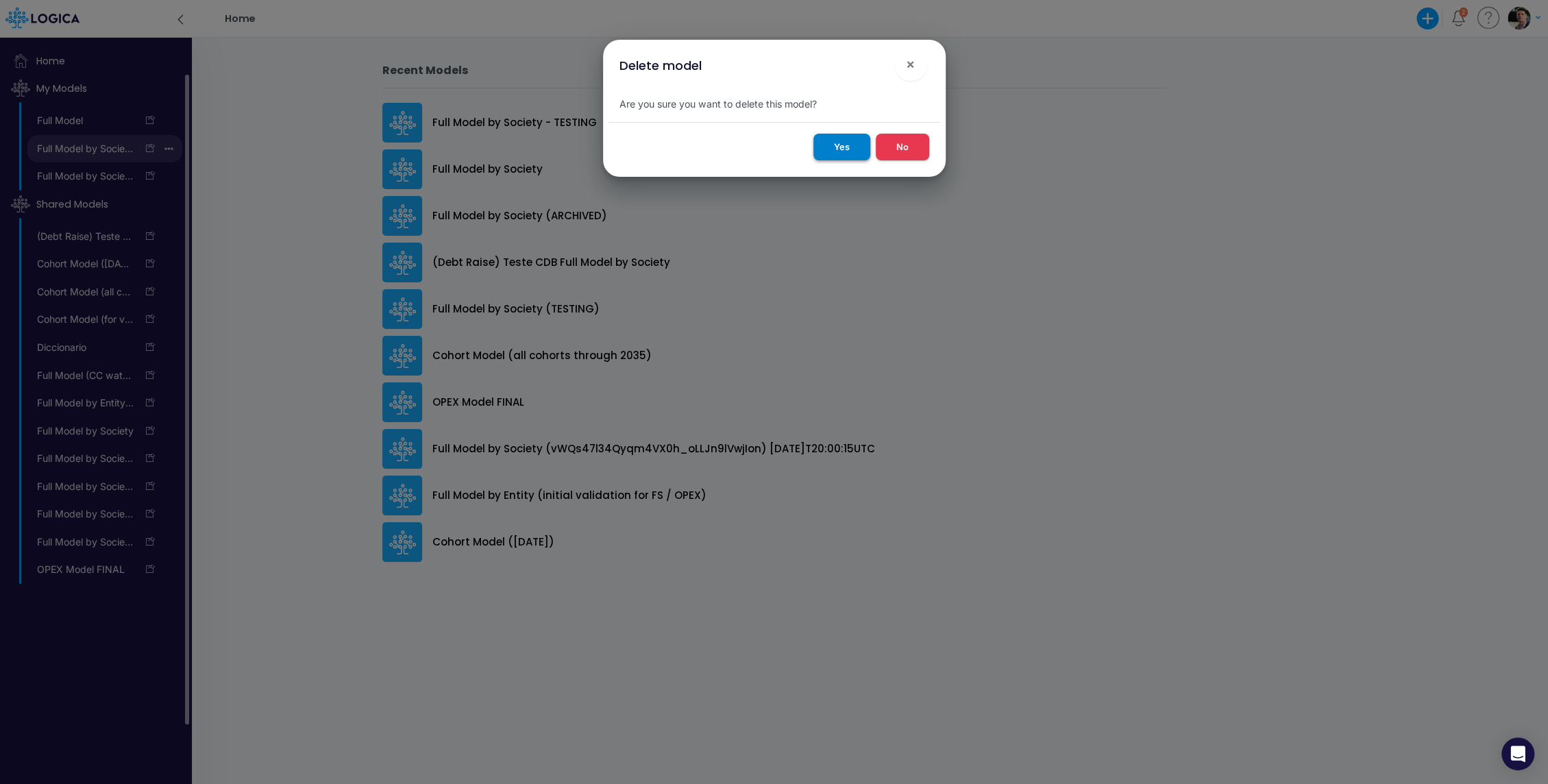
click at [838, 152] on button "Yes" at bounding box center [841, 147] width 57 height 27
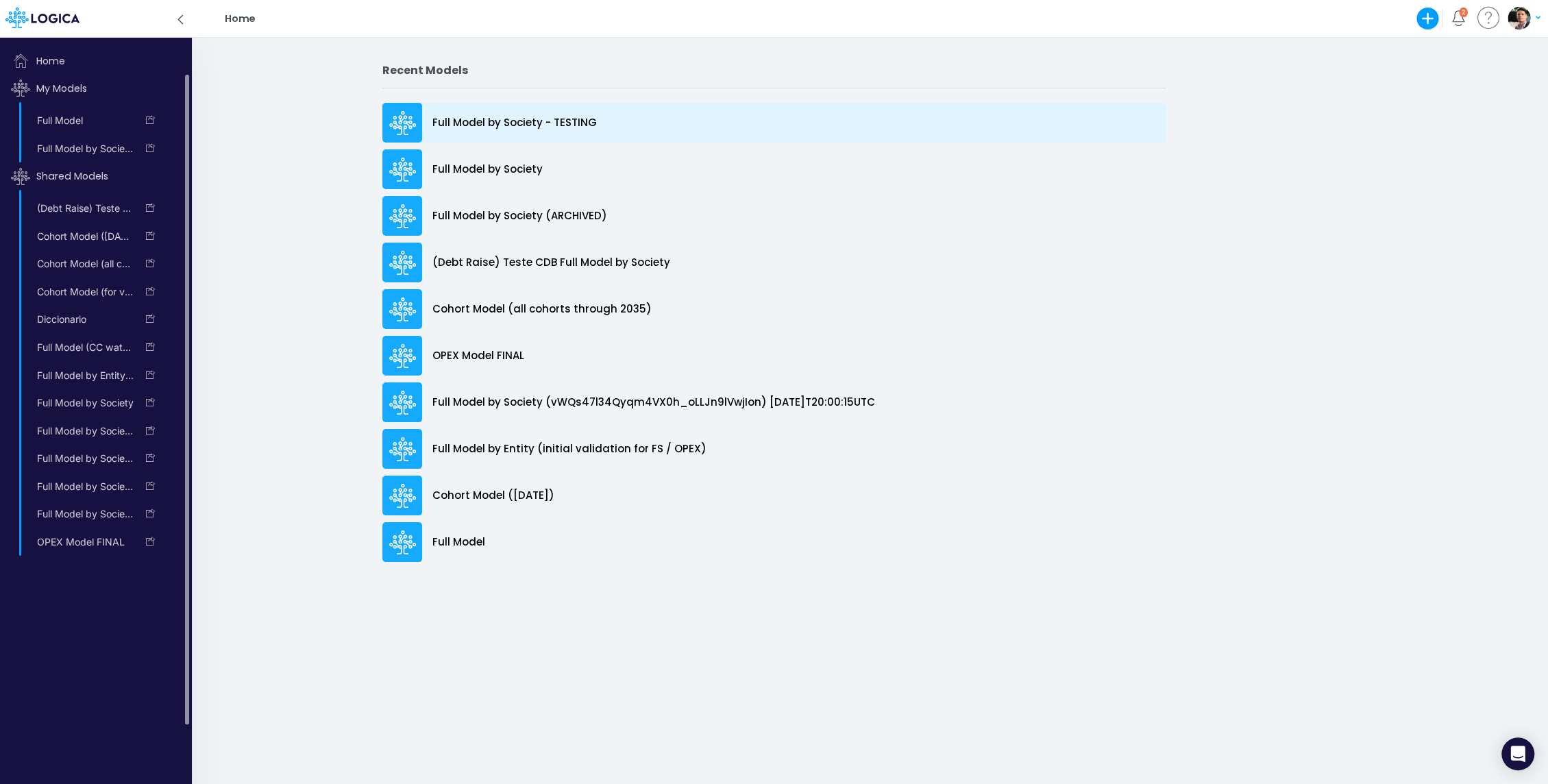
click at [519, 120] on p "Full Model by Society - TESTING" at bounding box center [514, 123] width 164 height 16
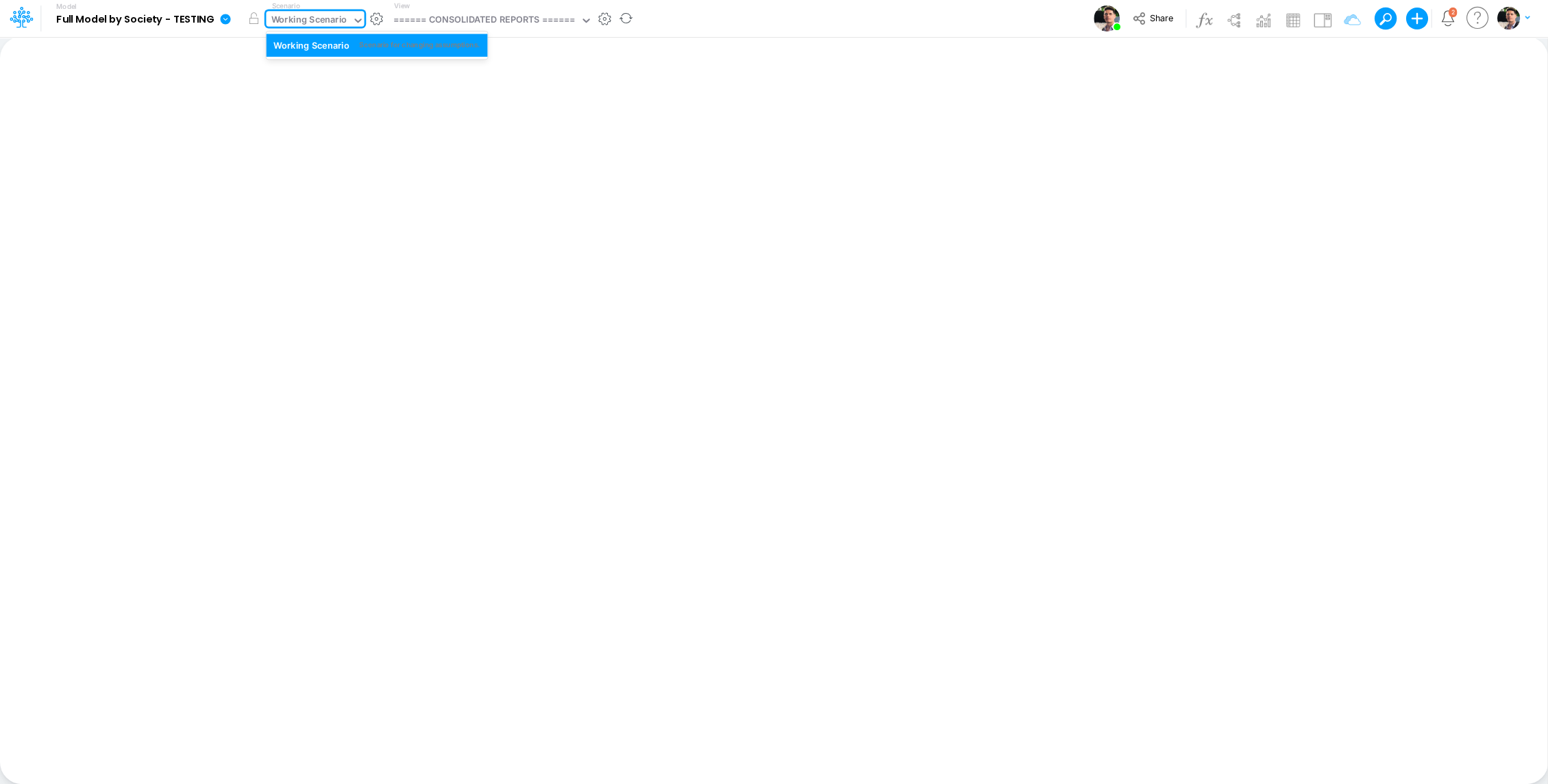
click at [296, 19] on div "Working Scenario" at bounding box center [309, 21] width 76 height 16
click at [226, 22] on icon at bounding box center [225, 19] width 10 height 10
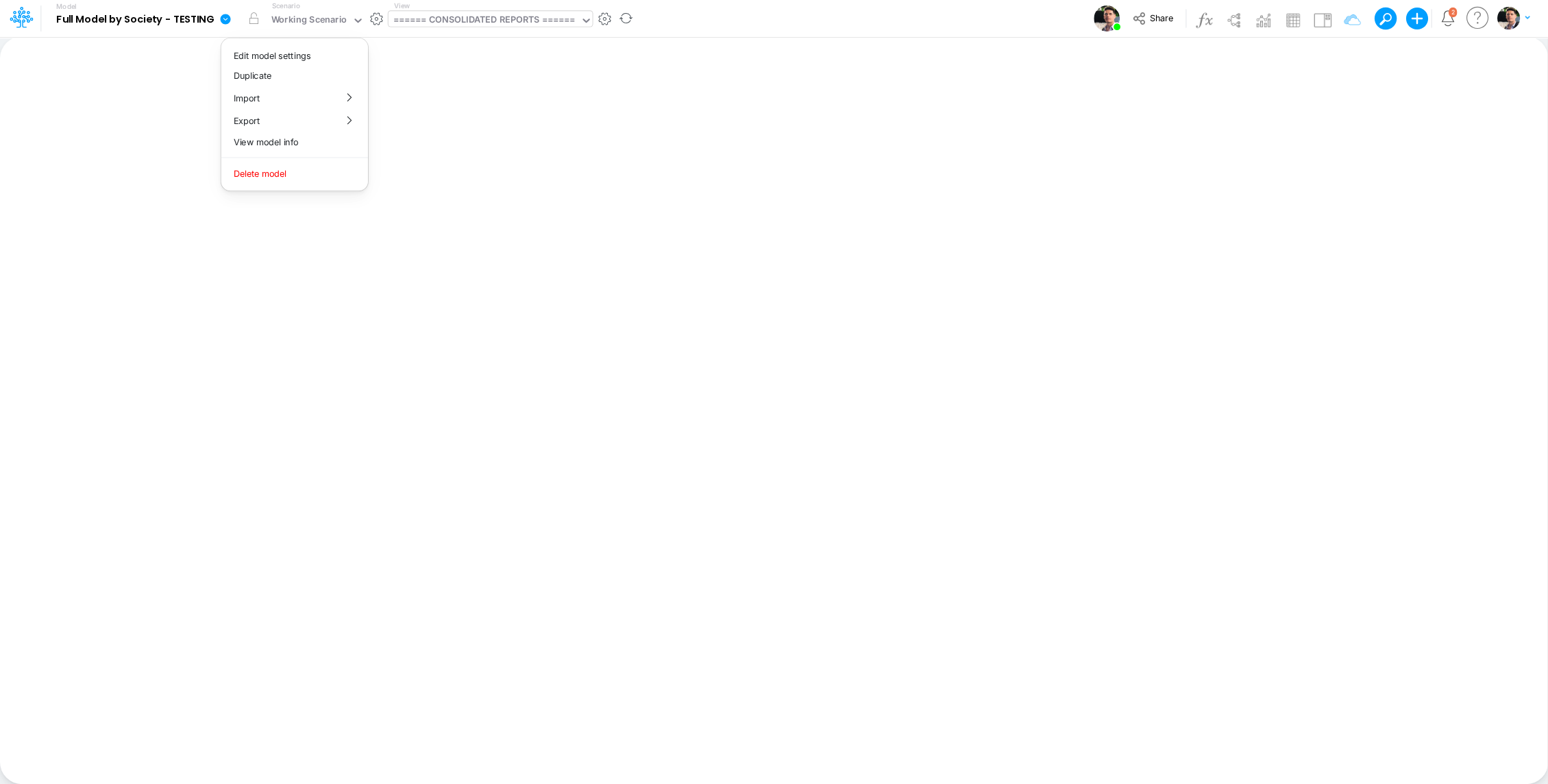
click at [464, 28] on div "====== CONSOLIDATED REPORTS ======" at bounding box center [484, 21] width 182 height 16
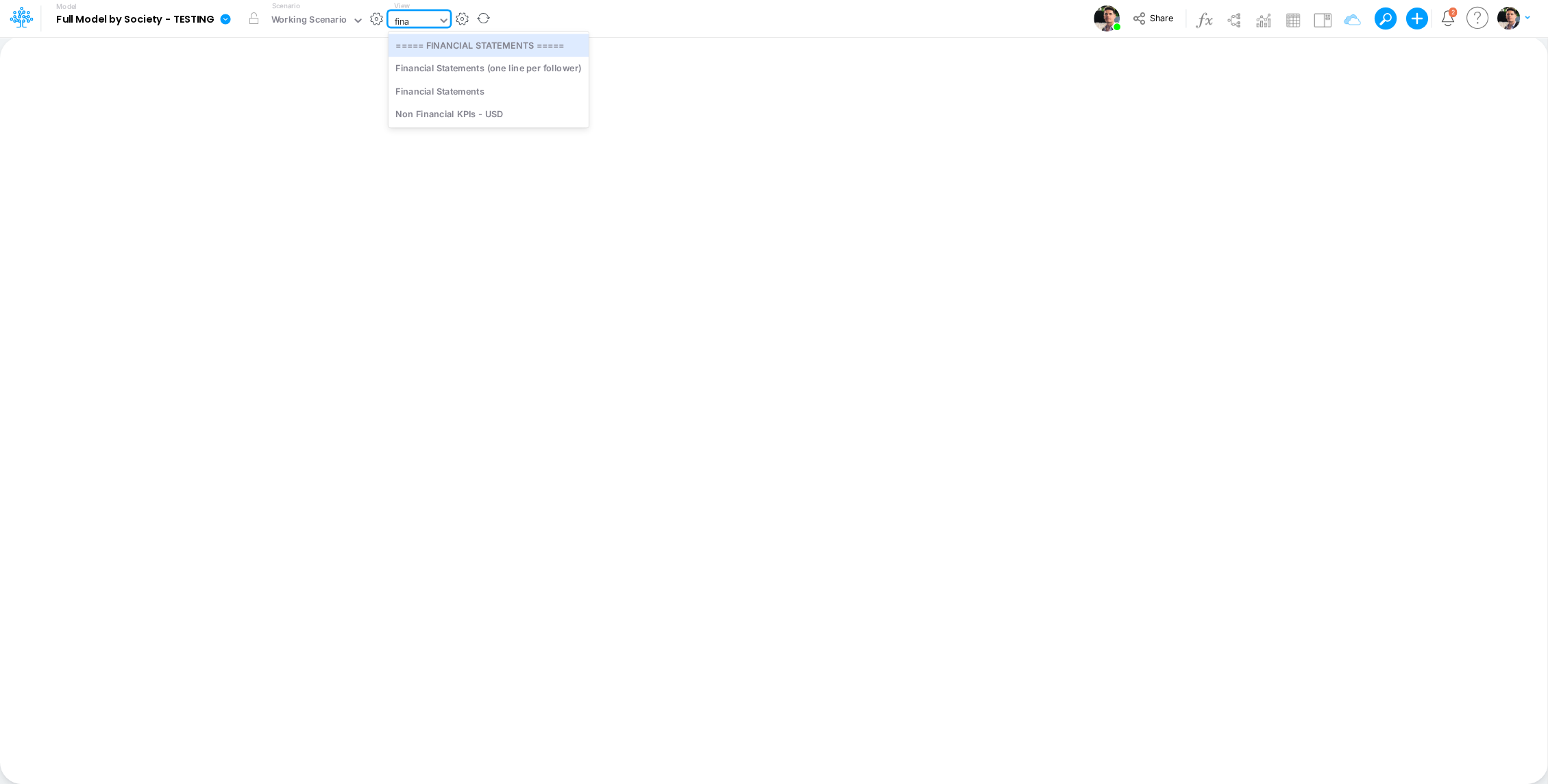
type input "[PERSON_NAME]"
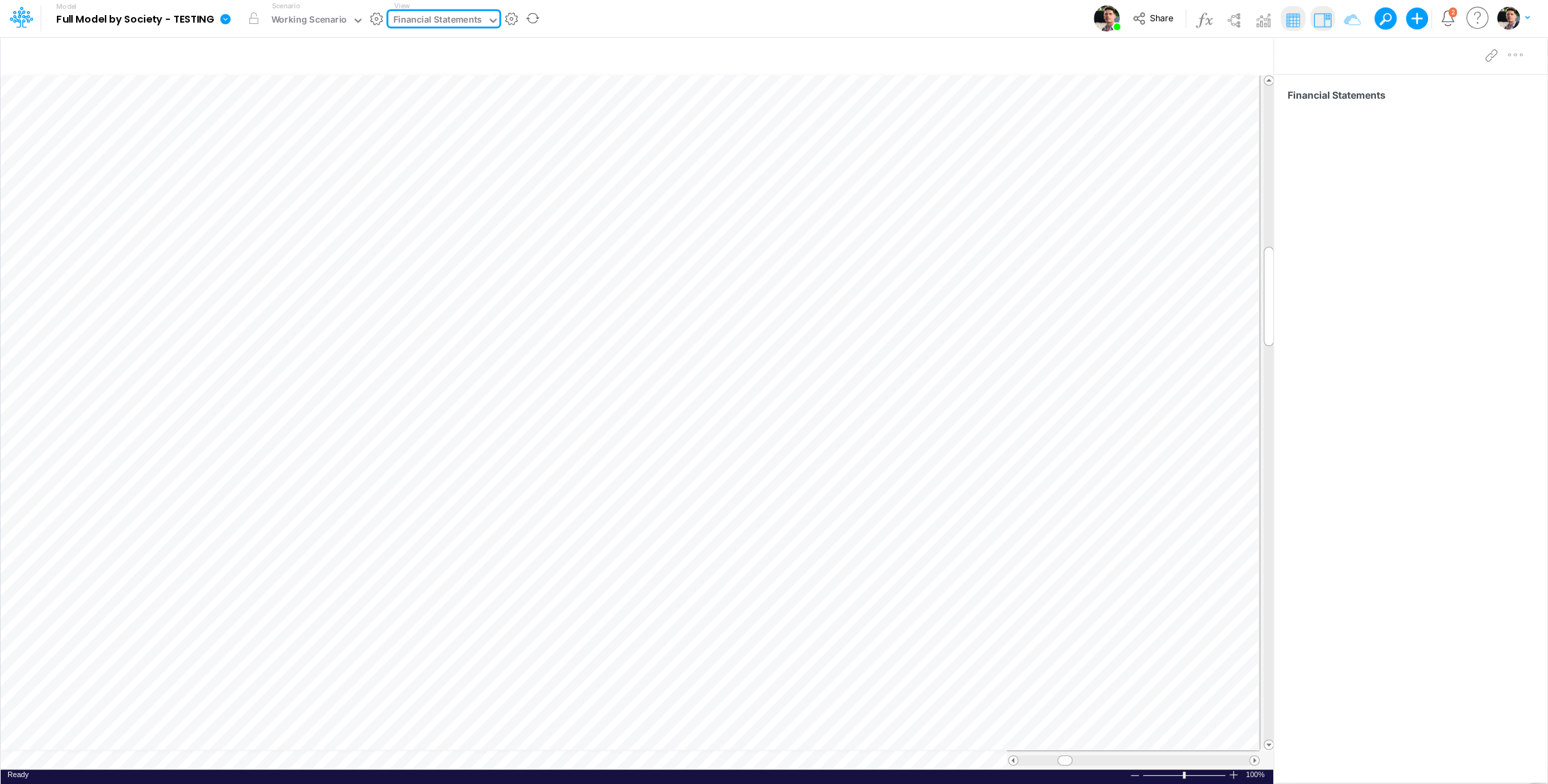
click at [444, 23] on div "Financial Statements" at bounding box center [438, 21] width 89 height 16
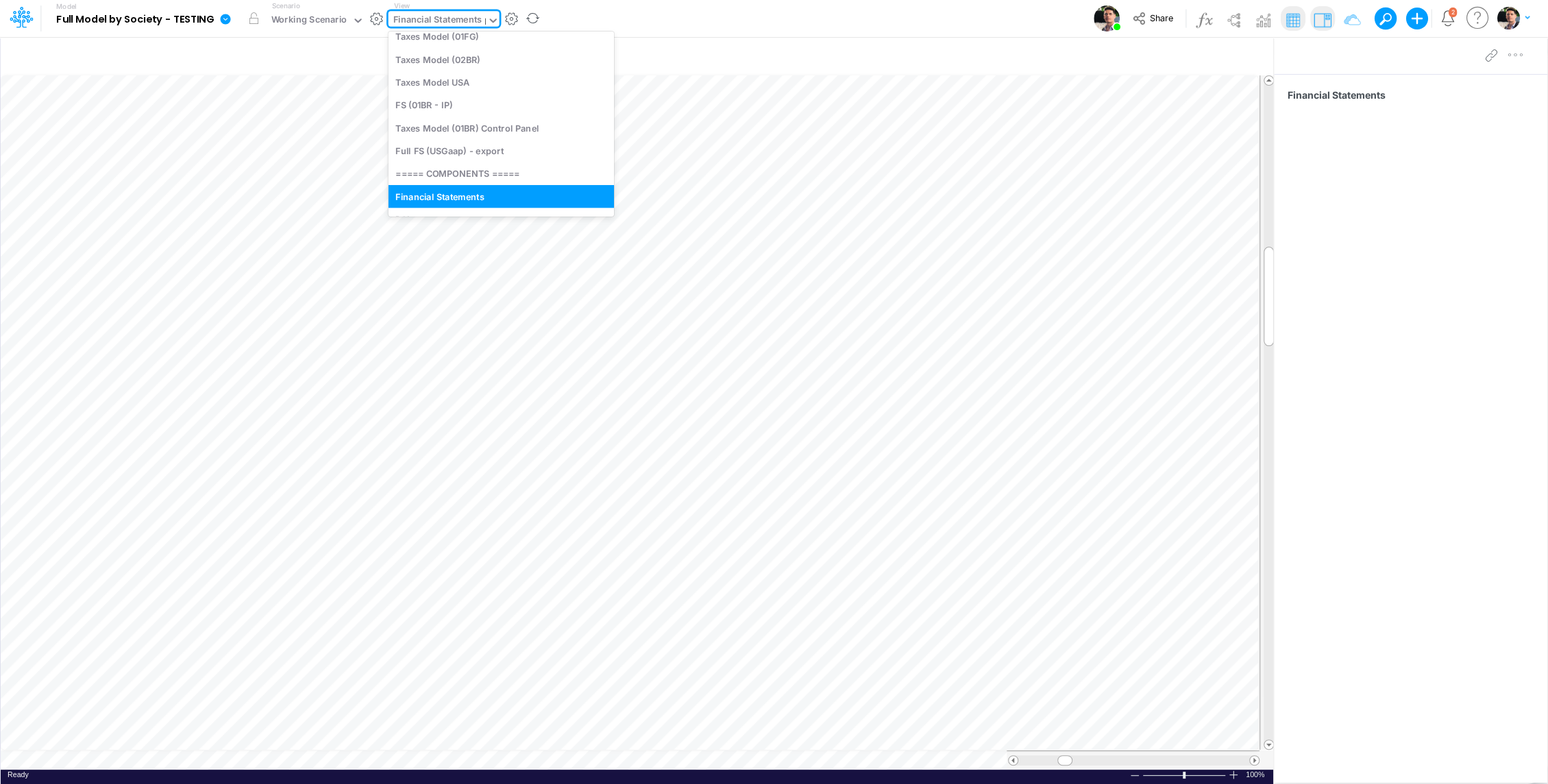
type input "bs"
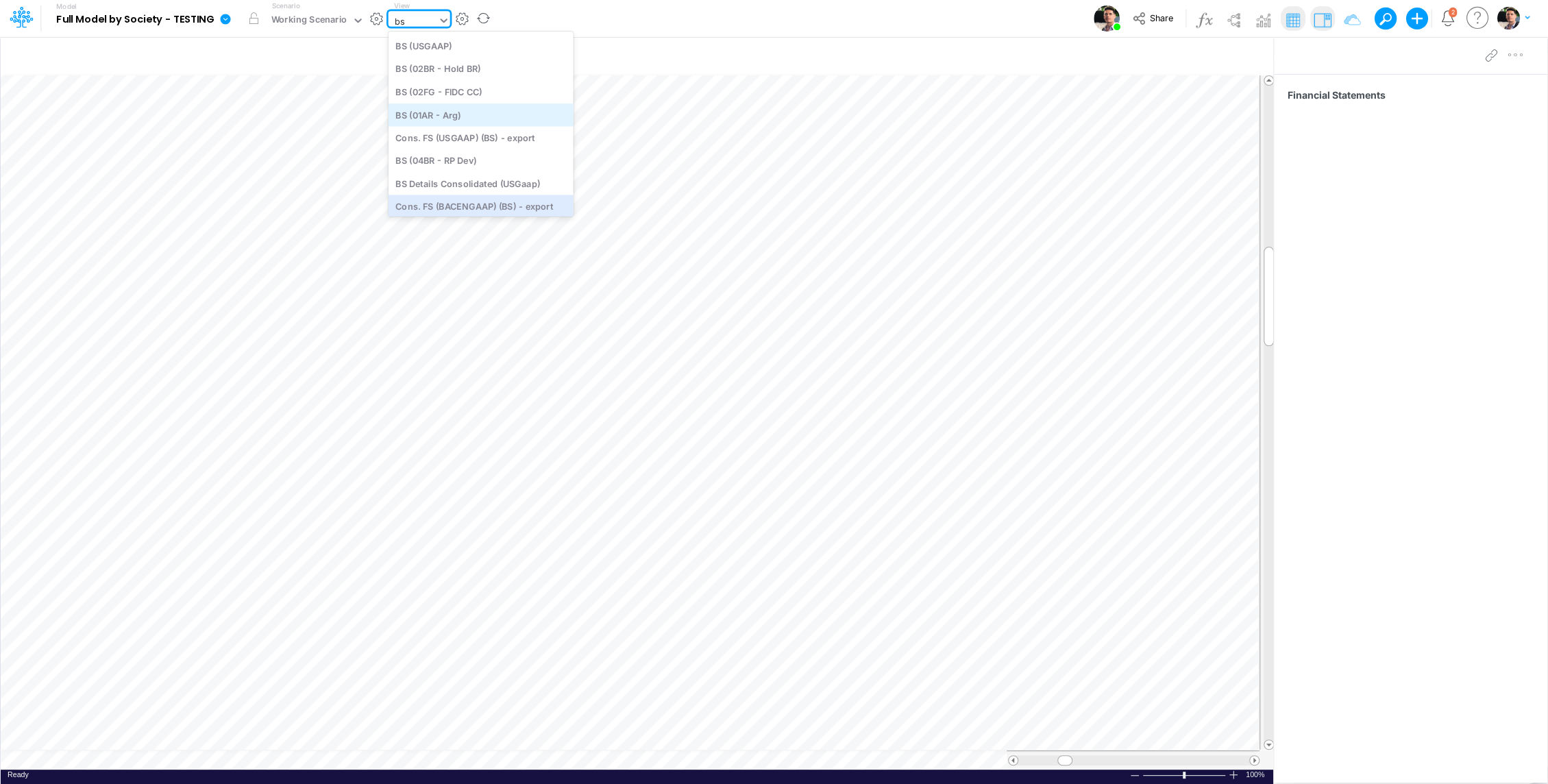
scroll to position [0, 0]
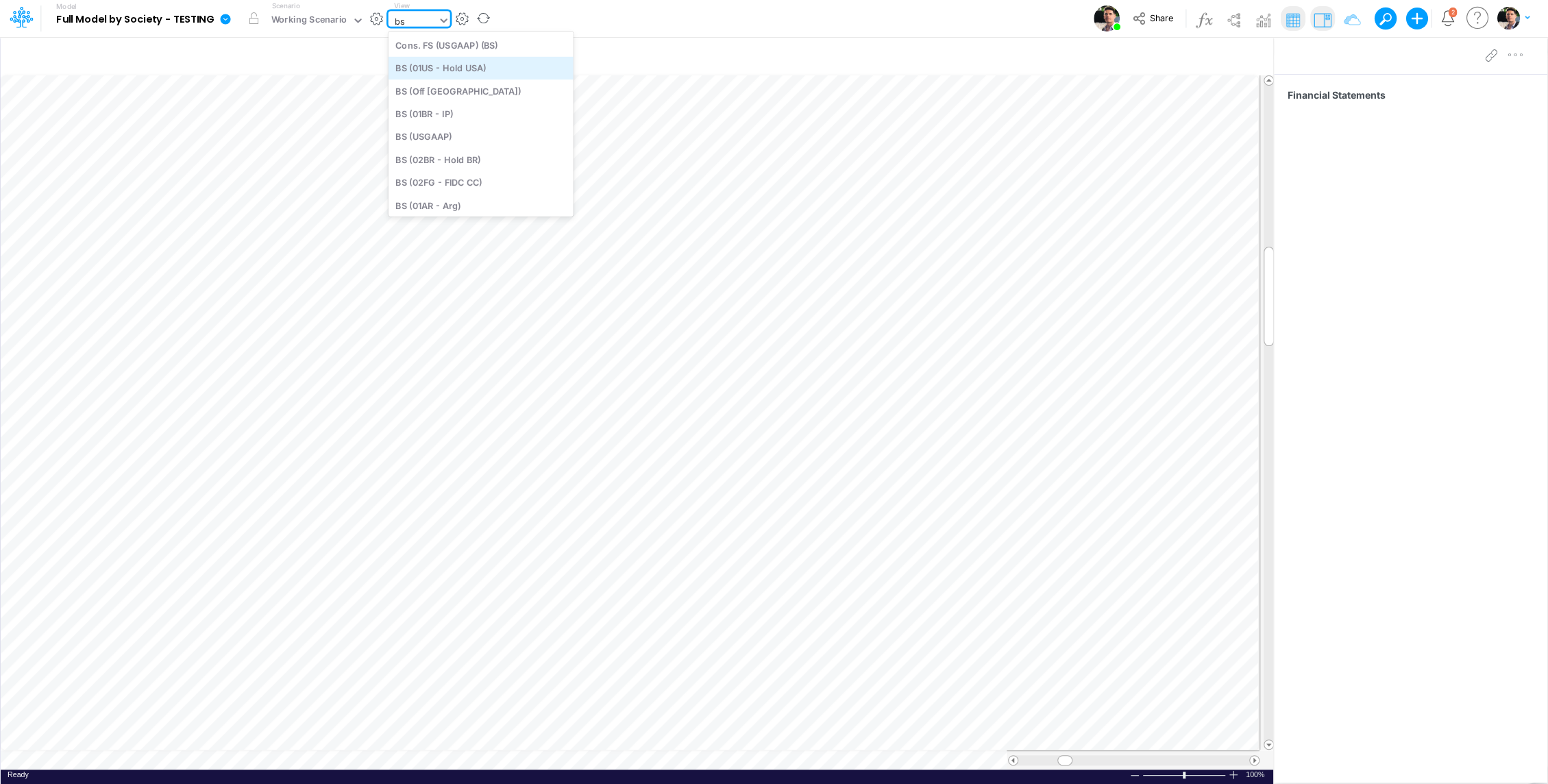
click at [464, 72] on div "BS (01US - Hold USA)" at bounding box center [481, 68] width 185 height 22
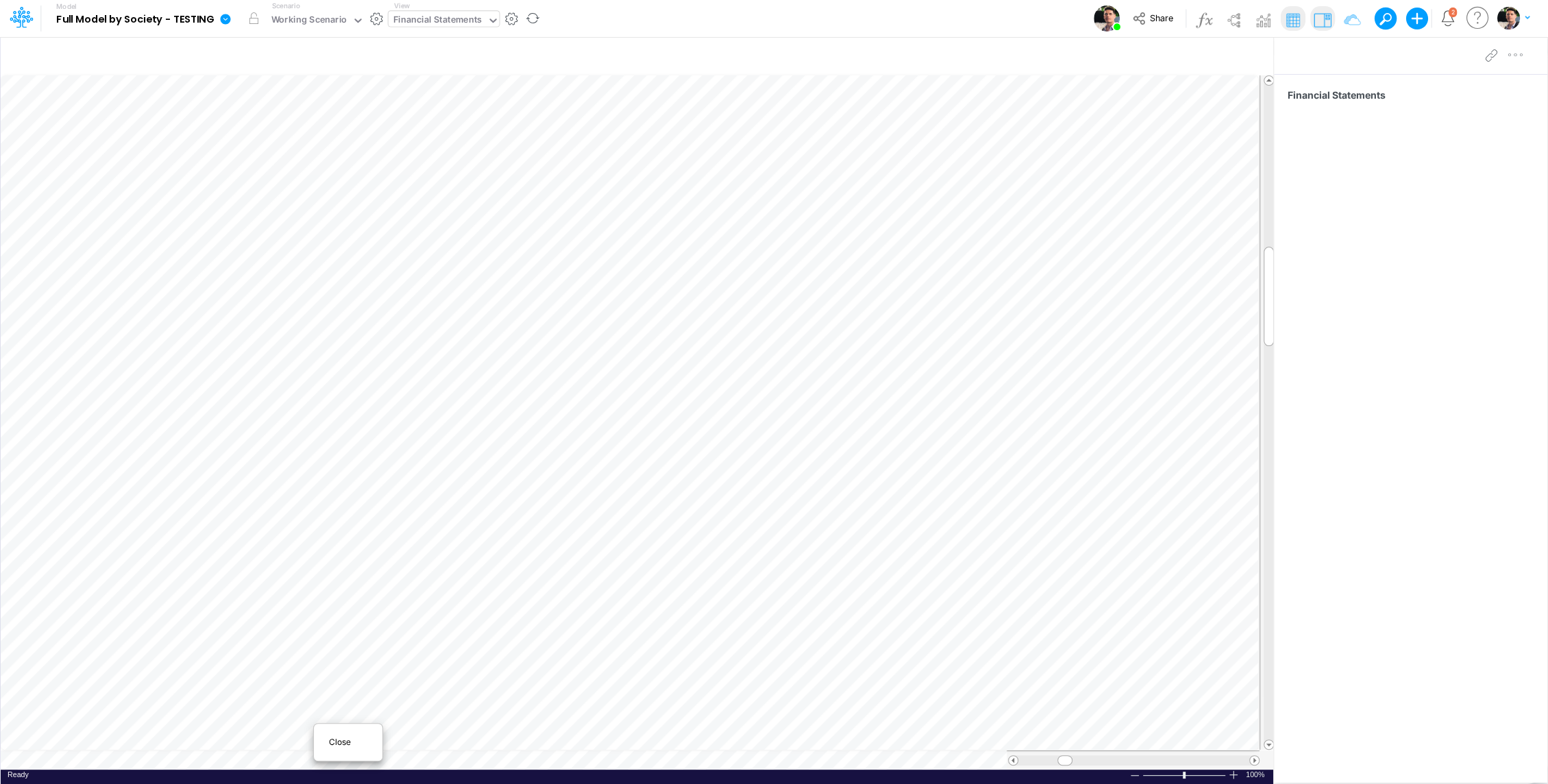
scroll to position [6, 0]
click at [339, 745] on span "Close" at bounding box center [348, 742] width 38 height 13
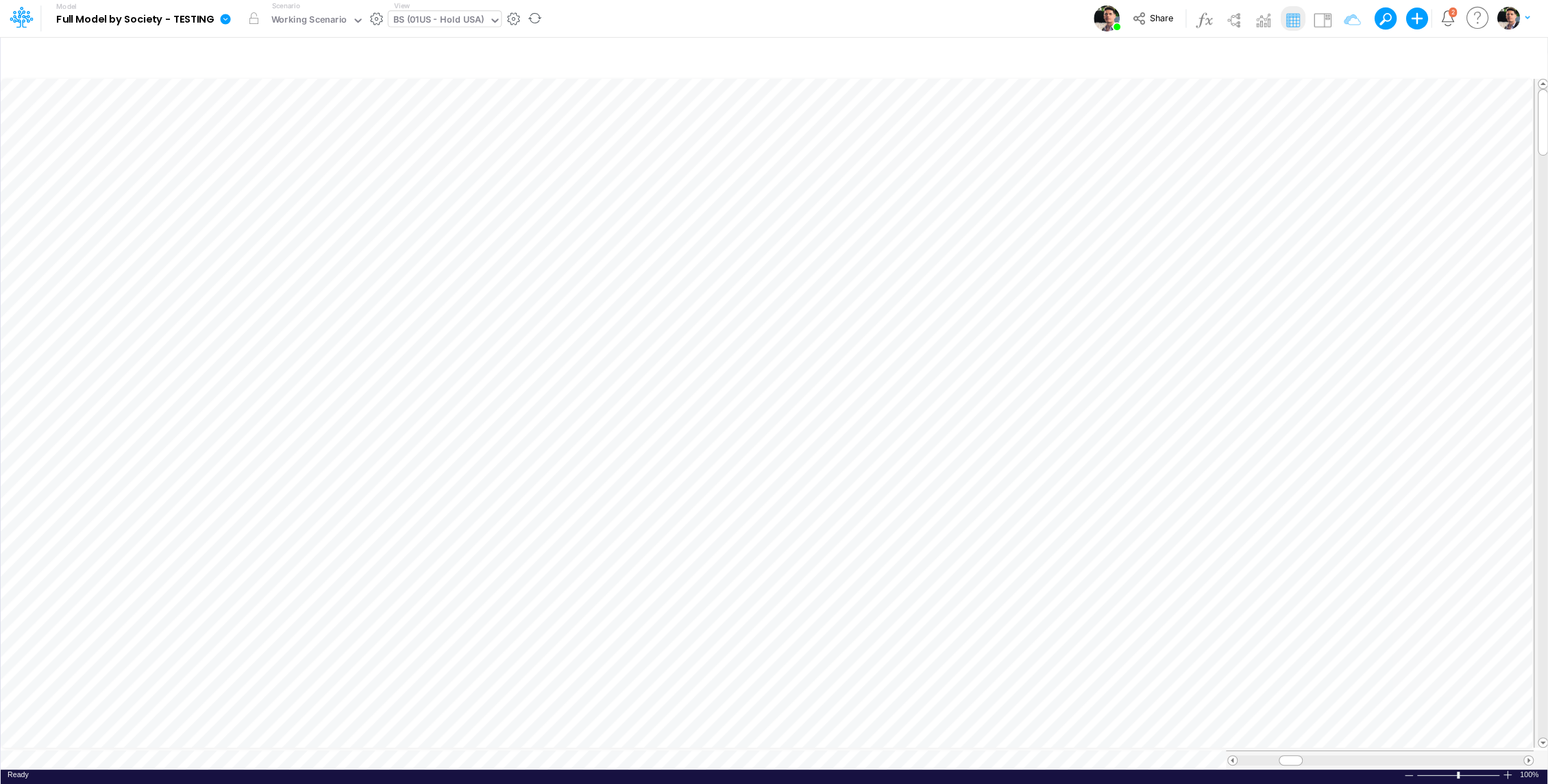
scroll to position [6, 0]
click at [423, 21] on div "BS (01US - Hold USA)" at bounding box center [438, 21] width 91 height 16
click at [454, 20] on div "BS (01US - Hold USA)" at bounding box center [438, 21] width 91 height 16
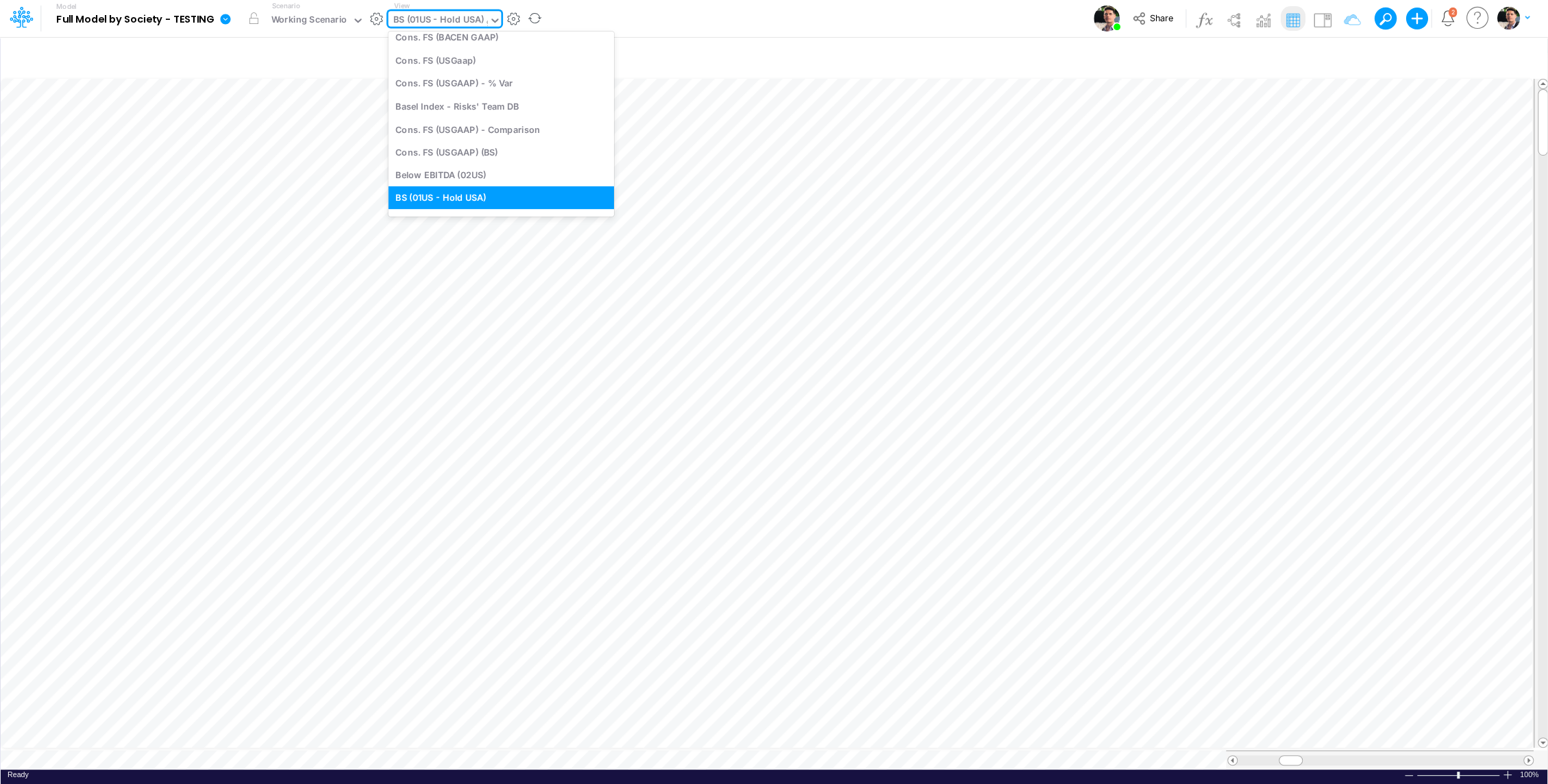
type input "gr"
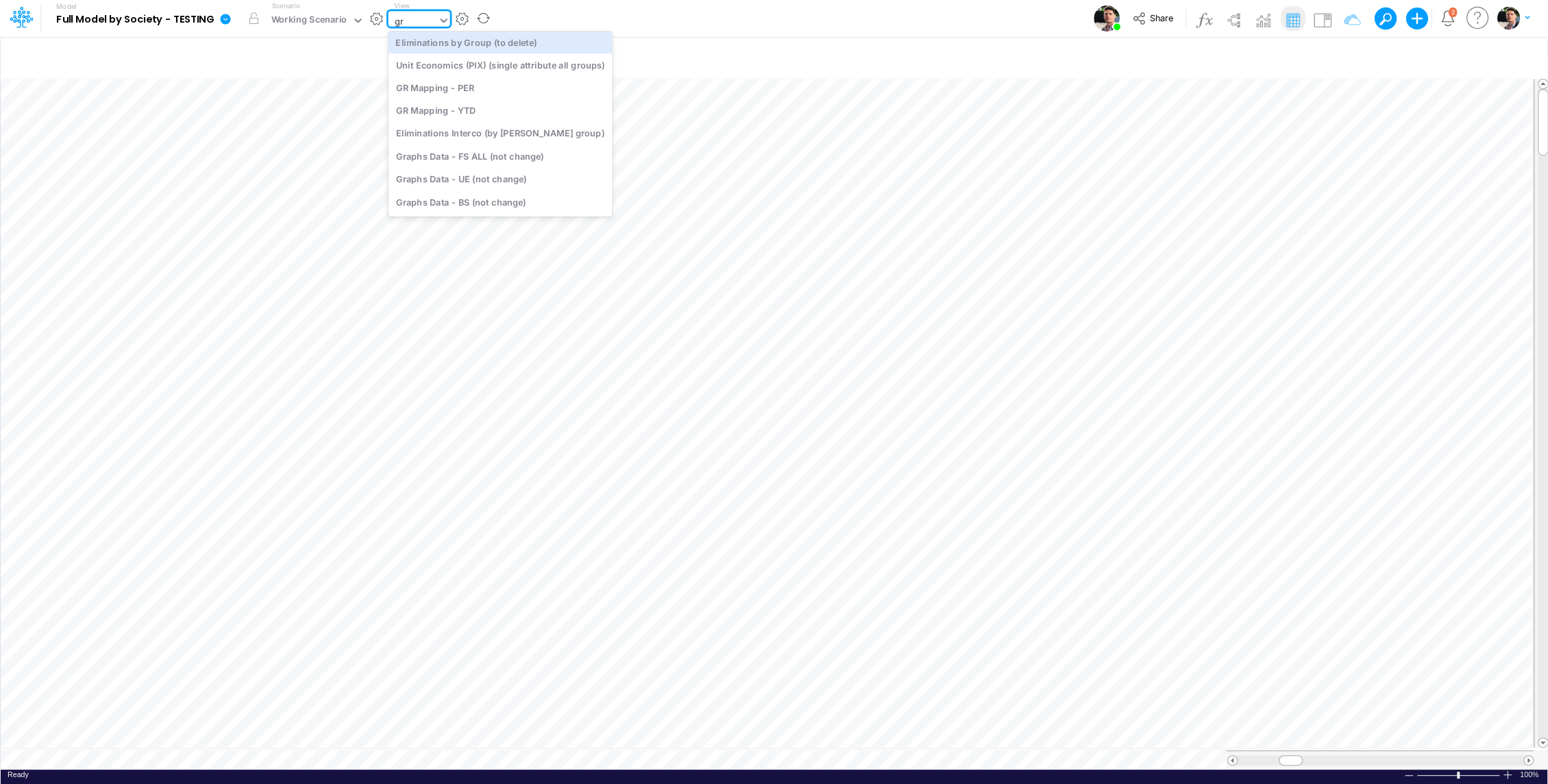
scroll to position [4, 0]
click at [505, 91] on div "GR Mapping - PER" at bounding box center [501, 88] width 224 height 22
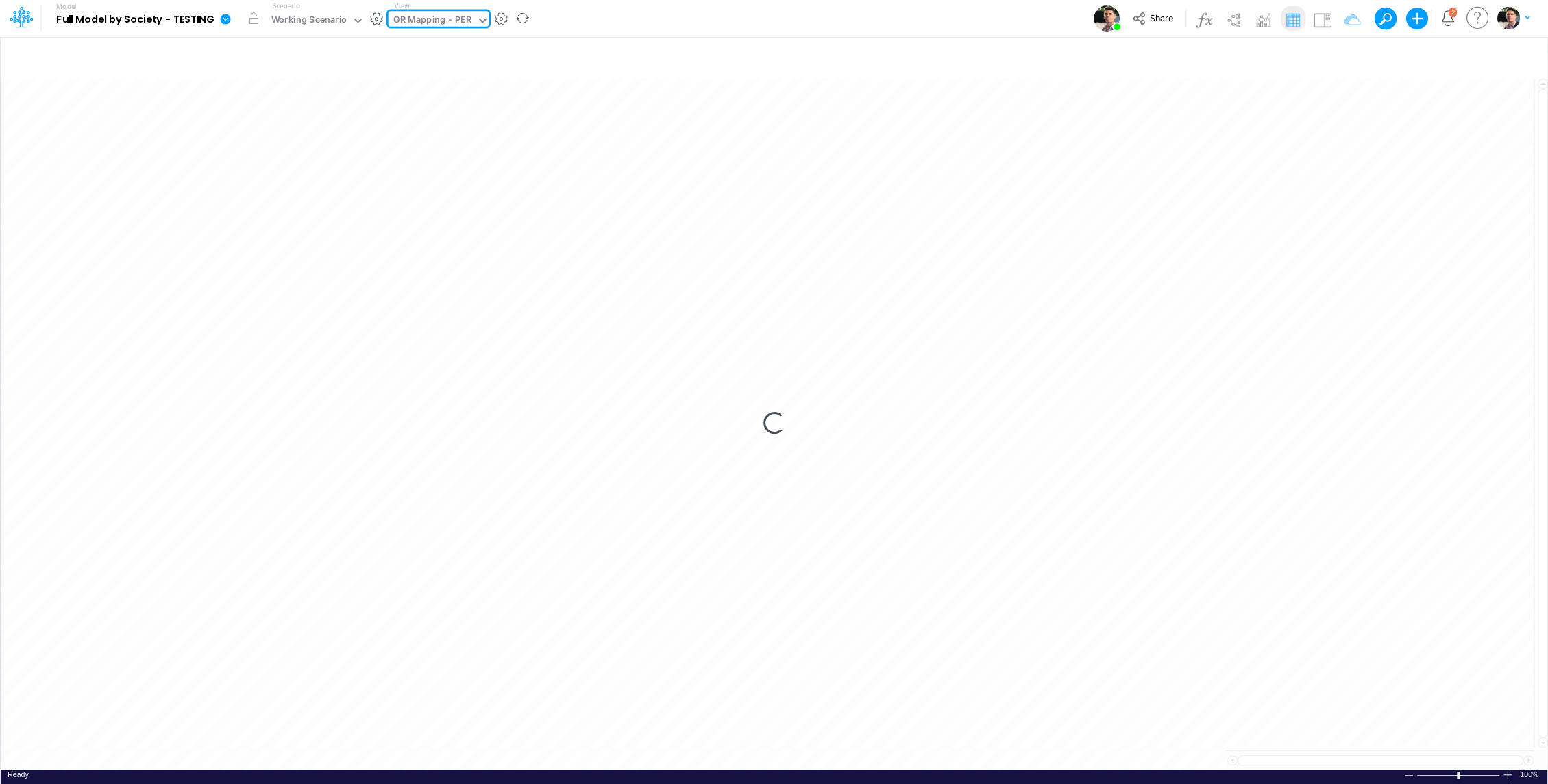
click at [468, 20] on div "GR Mapping - PER" at bounding box center [433, 22] width 88 height 21
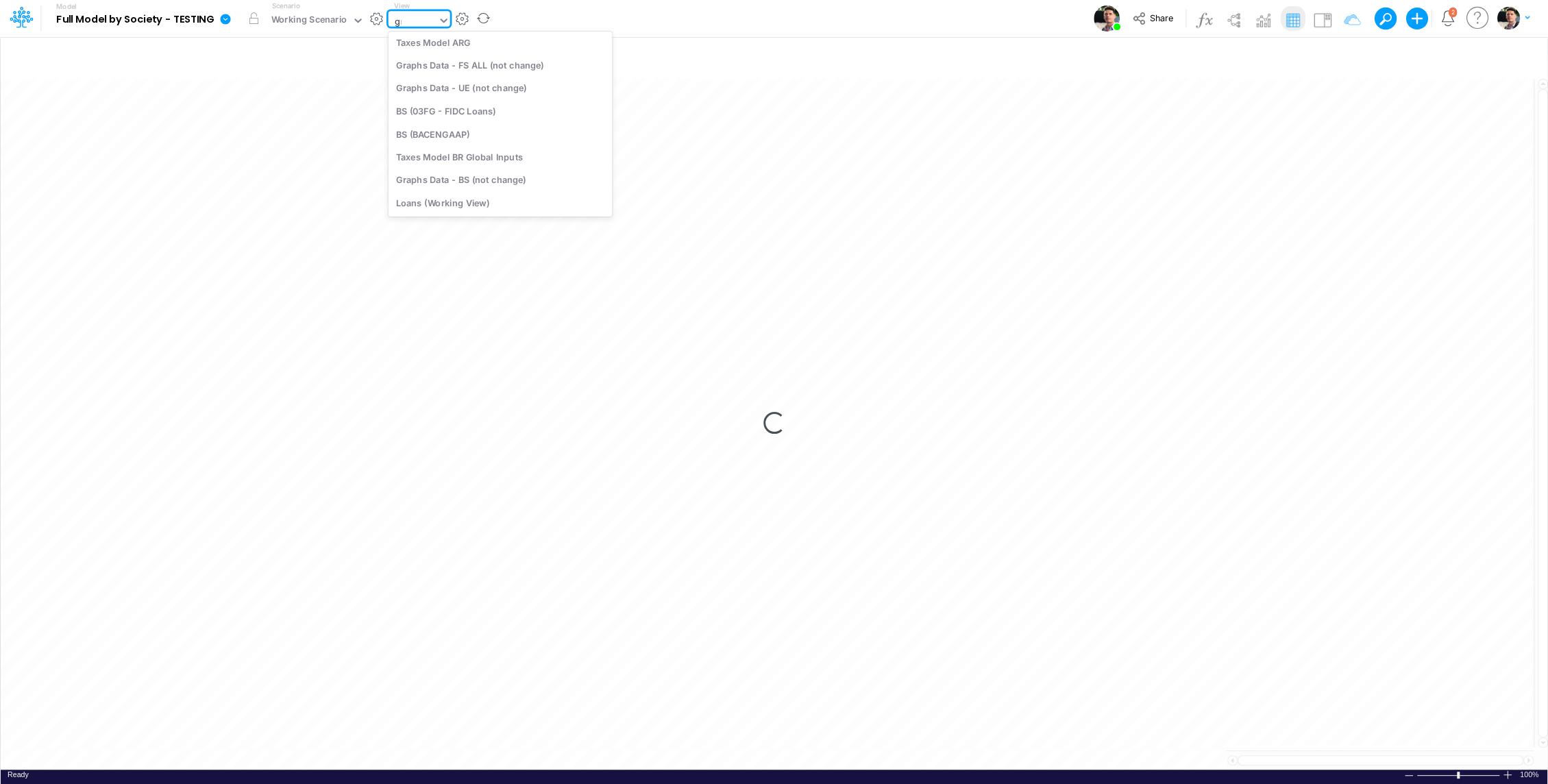
scroll to position [4, 0]
type input "gr m"
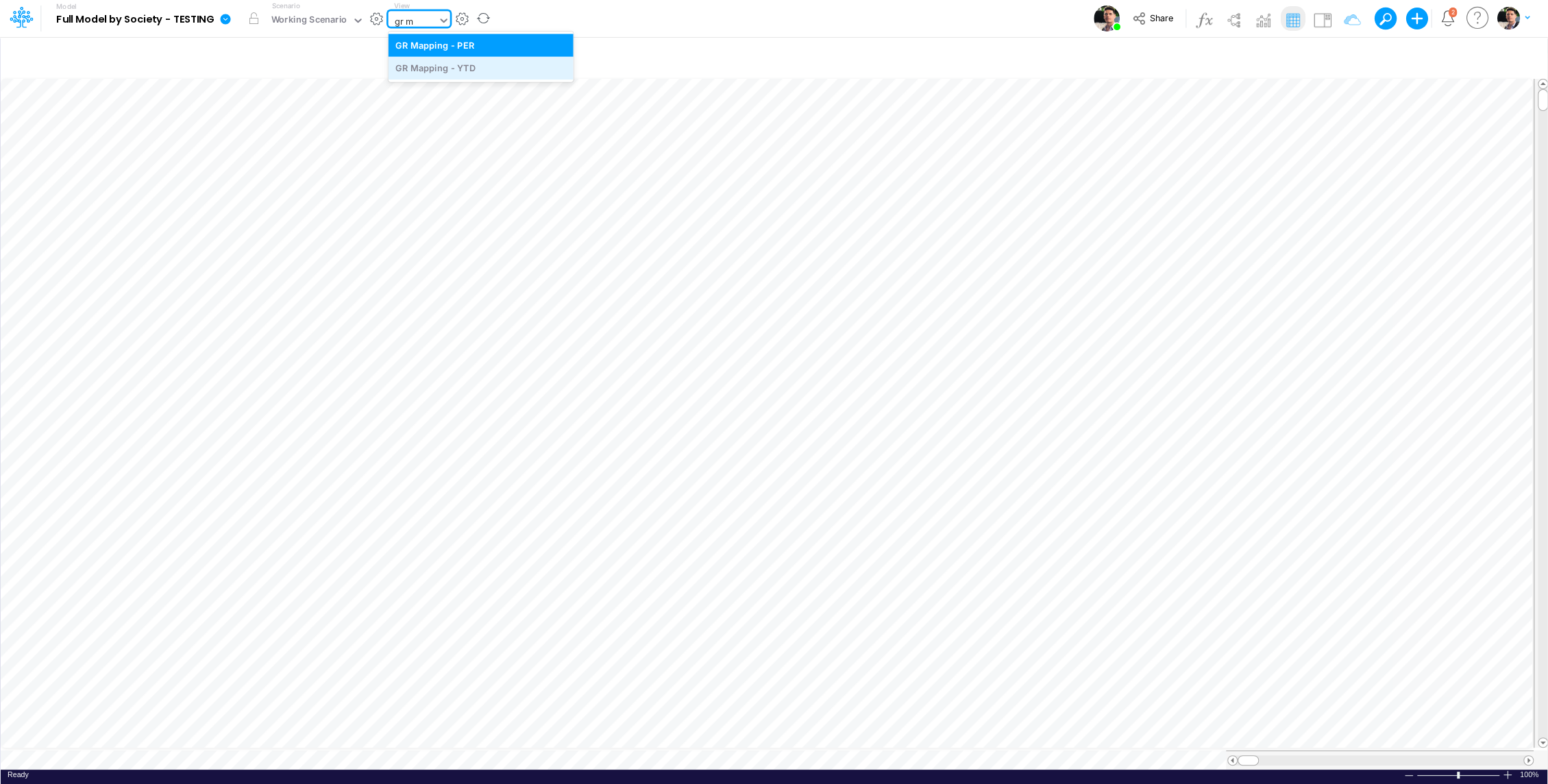
click at [409, 68] on div "GR Mapping - YTD" at bounding box center [481, 68] width 185 height 22
click at [438, 752] on div "Close" at bounding box center [448, 744] width 68 height 26
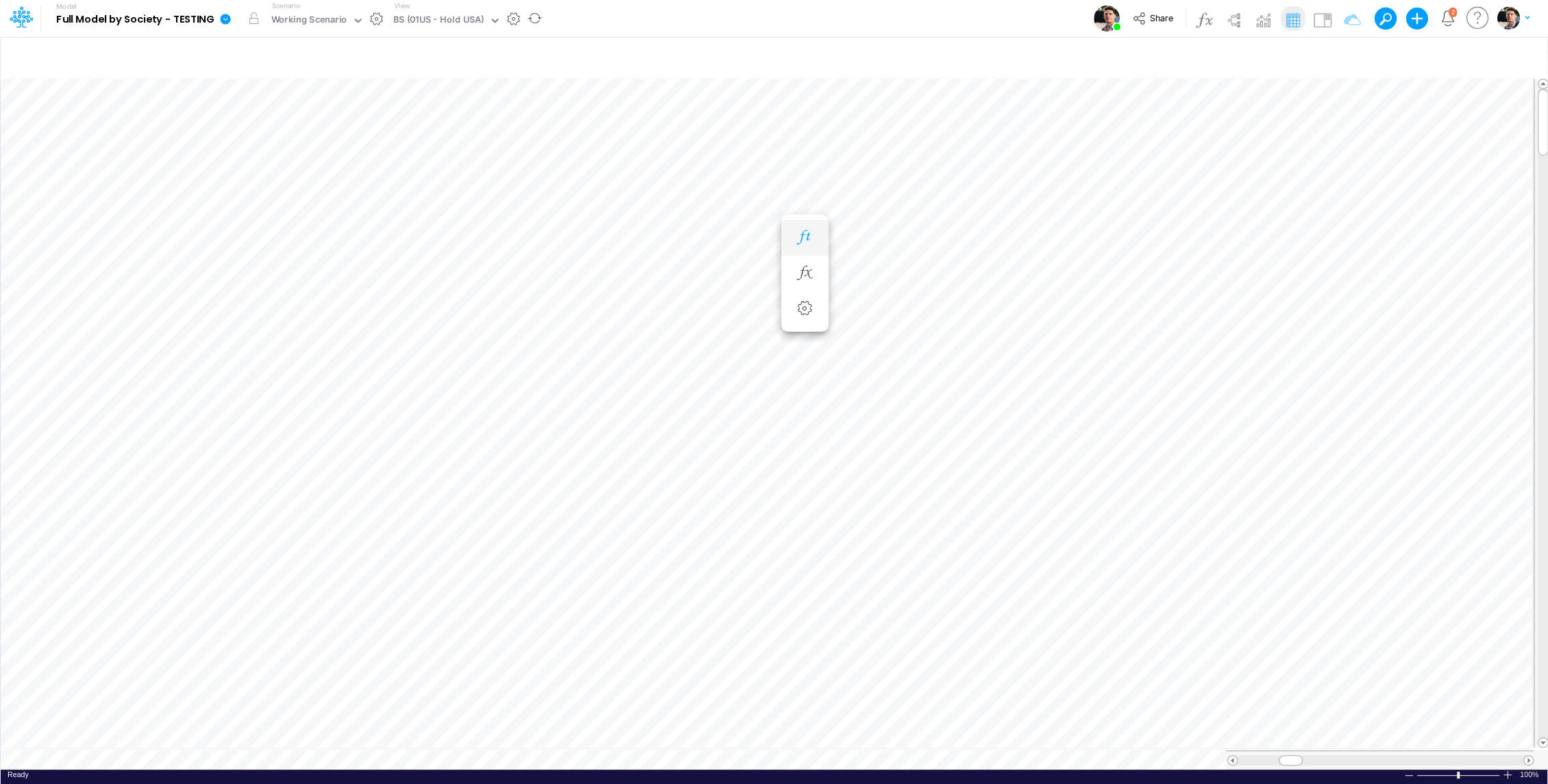
click at [795, 236] on icon "button" at bounding box center [805, 237] width 21 height 14
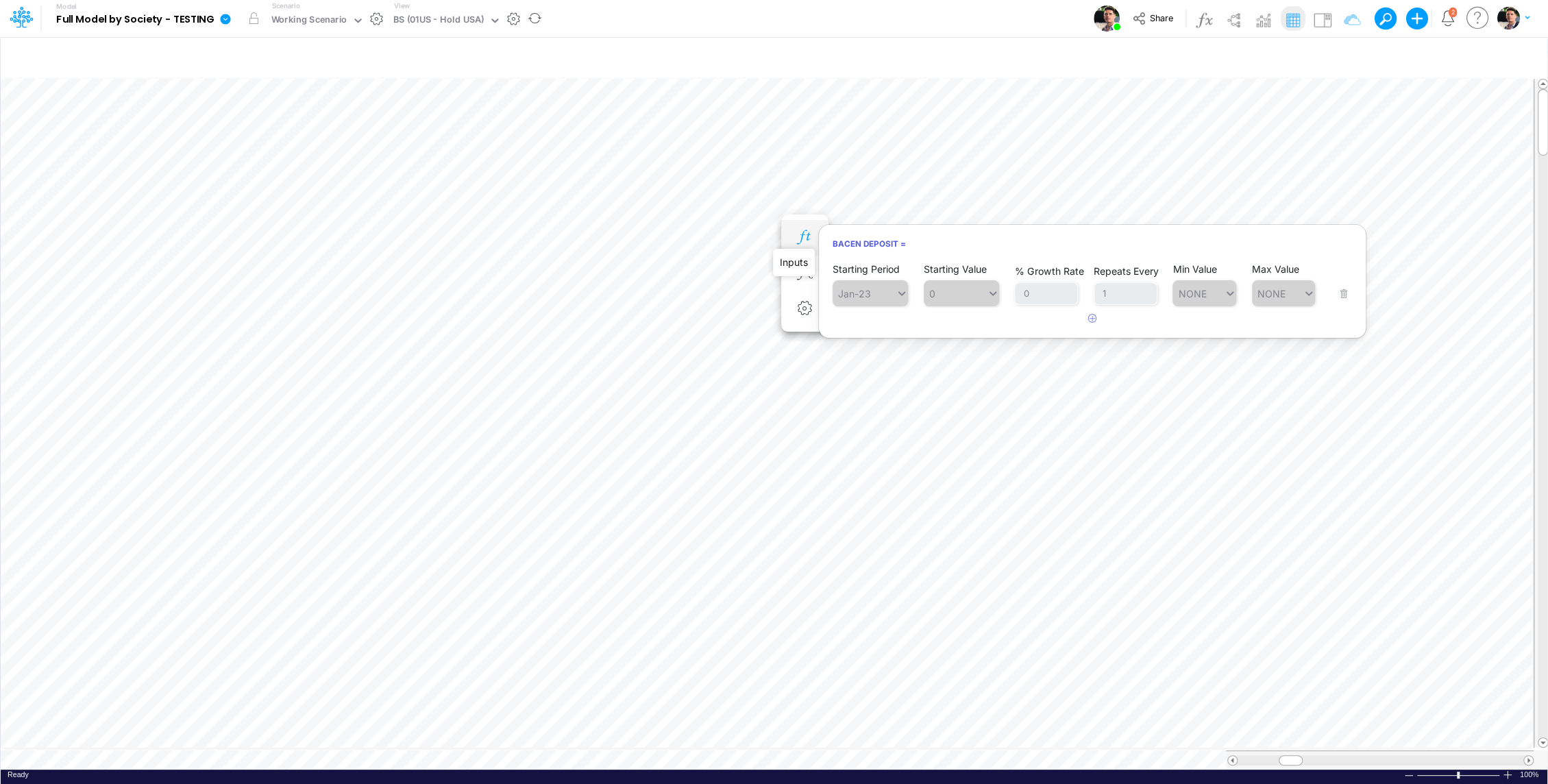
click at [795, 236] on icon "button" at bounding box center [805, 237] width 21 height 14
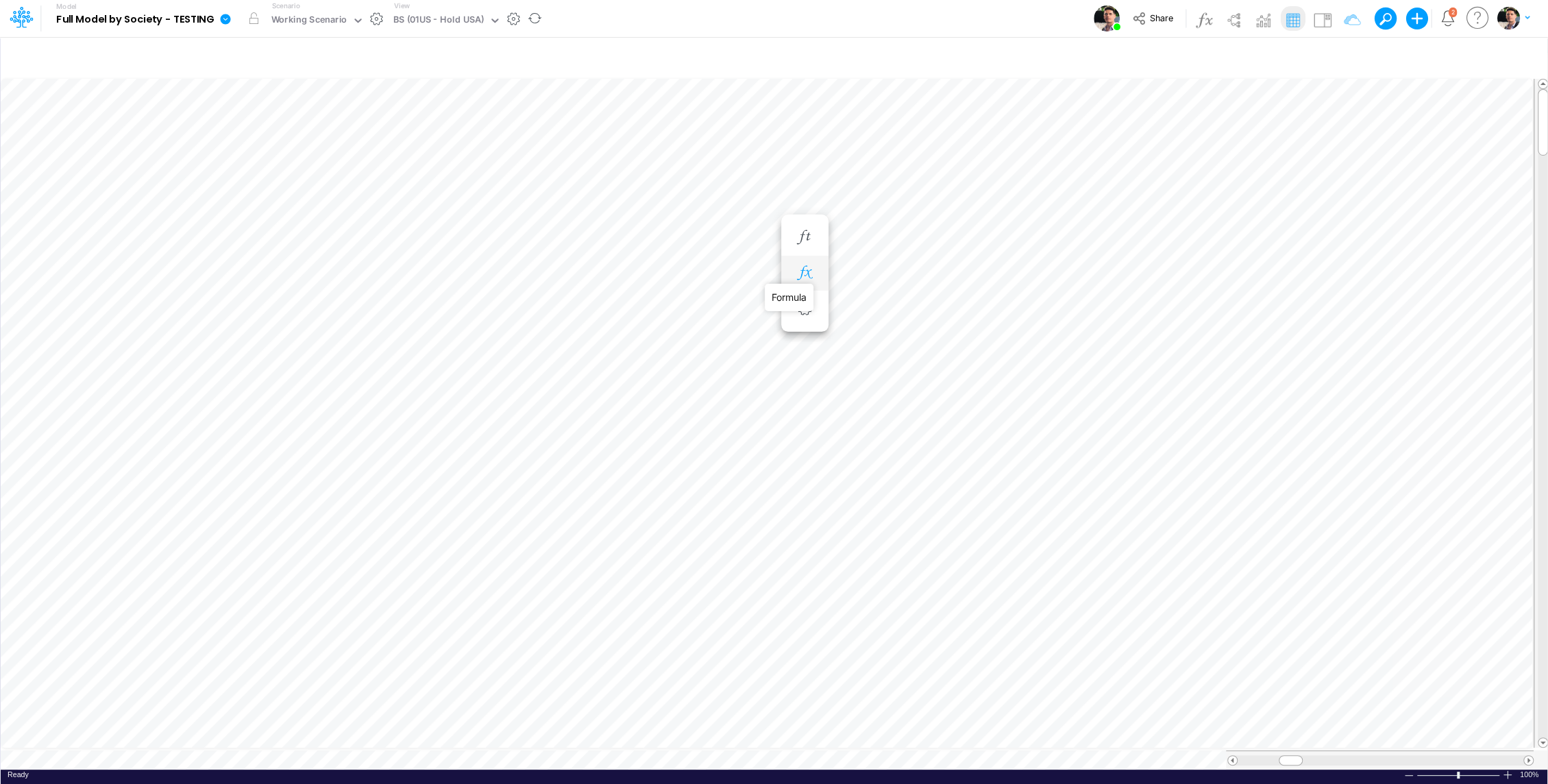
click at [807, 269] on icon "button" at bounding box center [805, 273] width 21 height 14
click at [1349, 56] on icon "button" at bounding box center [1344, 57] width 21 height 14
select select "tableSearchOR"
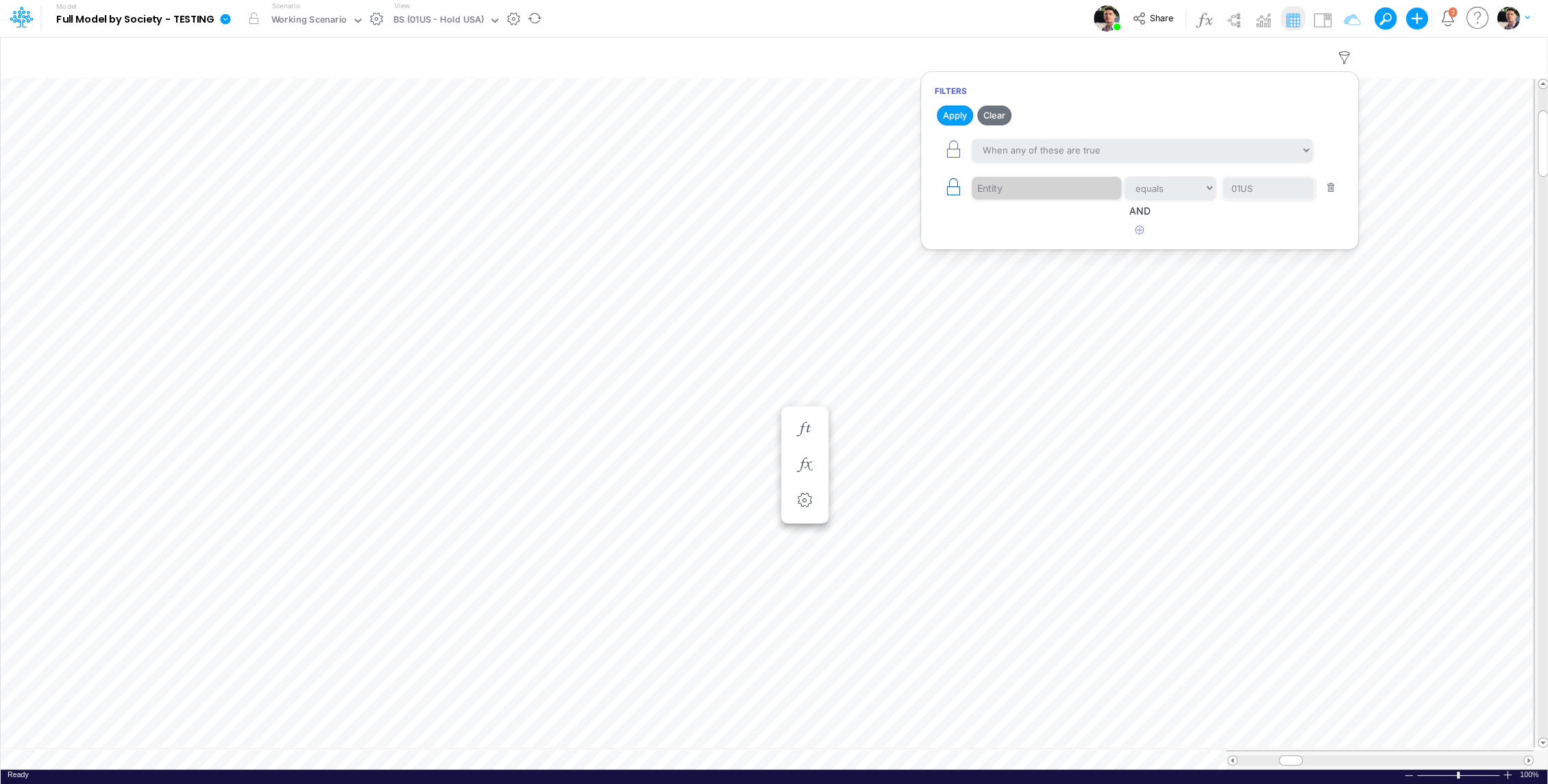
click at [951, 183] on icon "button" at bounding box center [953, 187] width 19 height 19
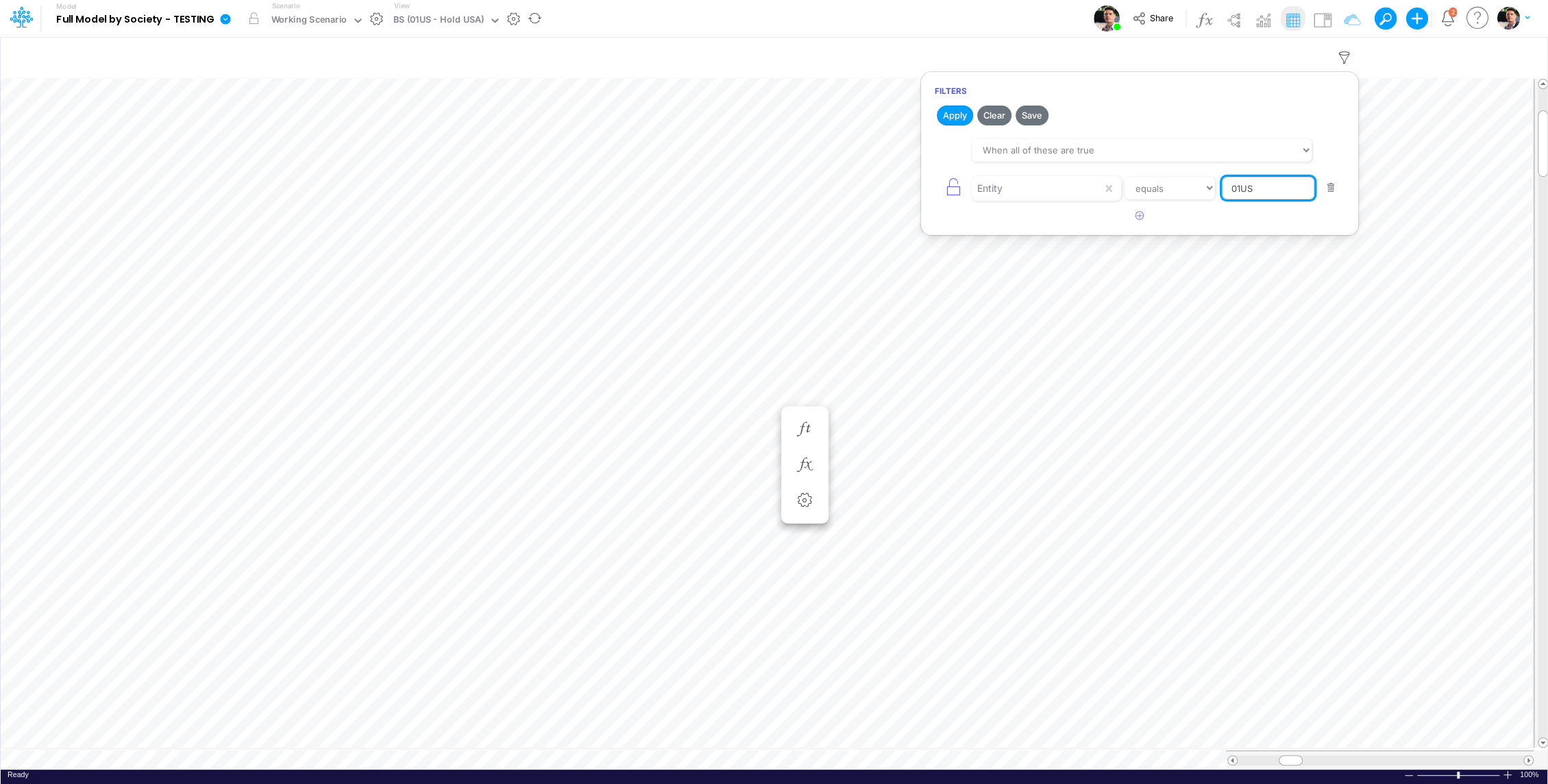
click at [1269, 186] on input "01US" at bounding box center [1268, 188] width 92 height 23
drag, startPoint x: 1269, startPoint y: 186, endPoint x: 1170, endPoint y: 186, distance: 99.0
click at [1170, 186] on div "Entity equals not equal starts with ends with contains 01US" at bounding box center [1139, 187] width 409 height 30
type input "Template"
click at [957, 109] on button "Apply" at bounding box center [954, 115] width 36 height 20
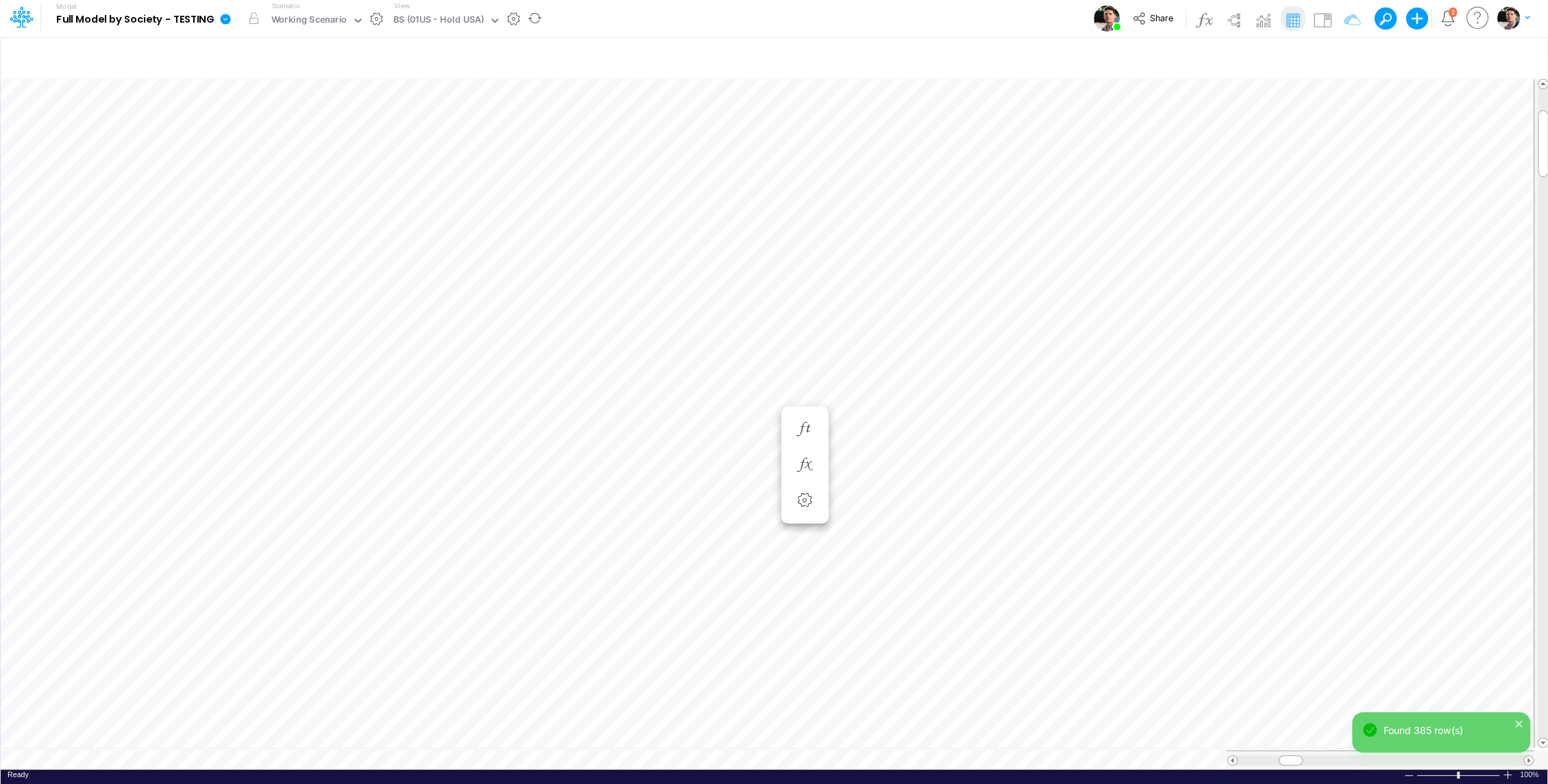
scroll to position [6, 1]
click at [808, 407] on icon "button" at bounding box center [805, 409] width 21 height 14
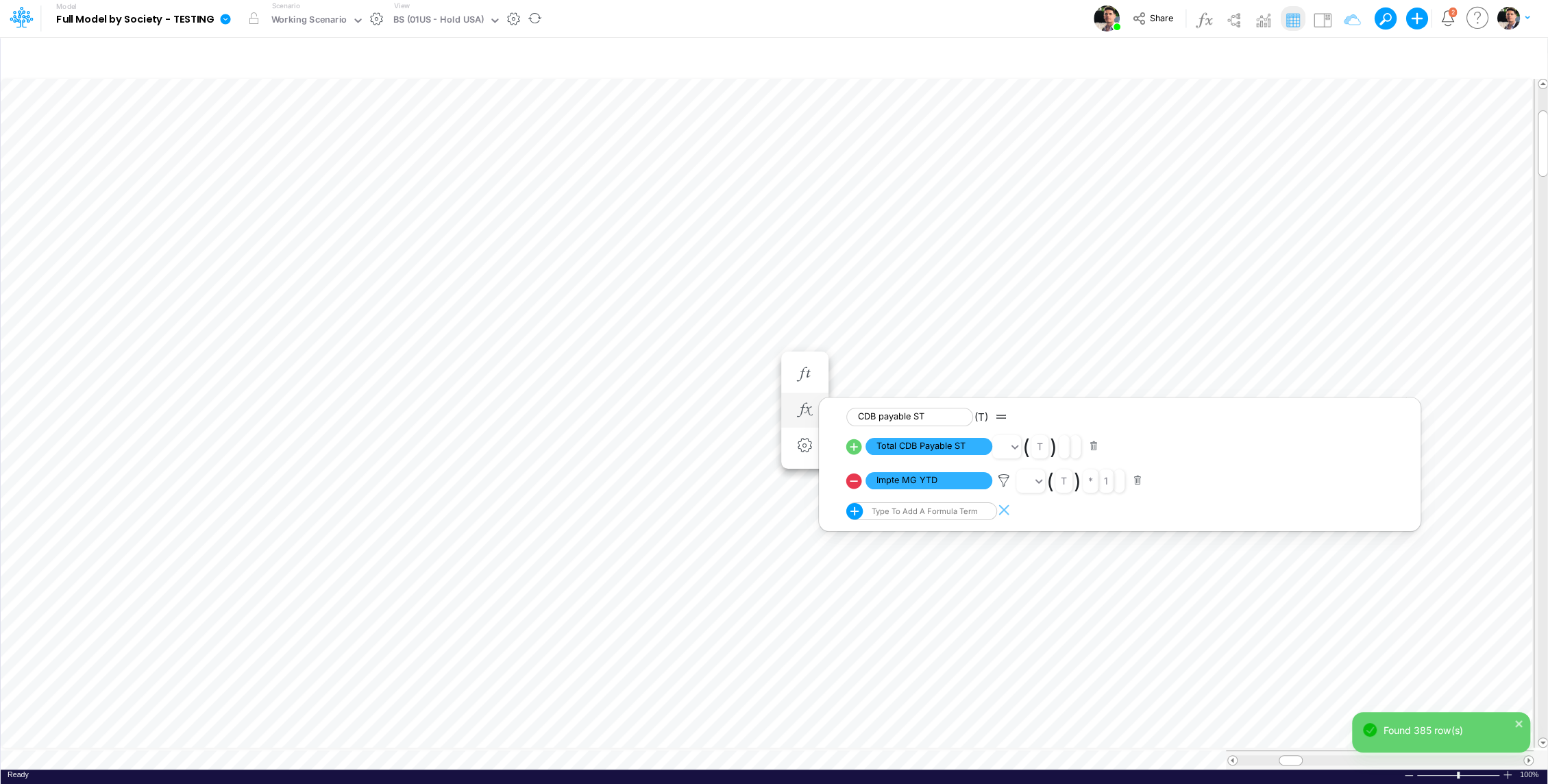
click at [944, 513] on div "Type to add a formula term" at bounding box center [923, 511] width 109 height 10
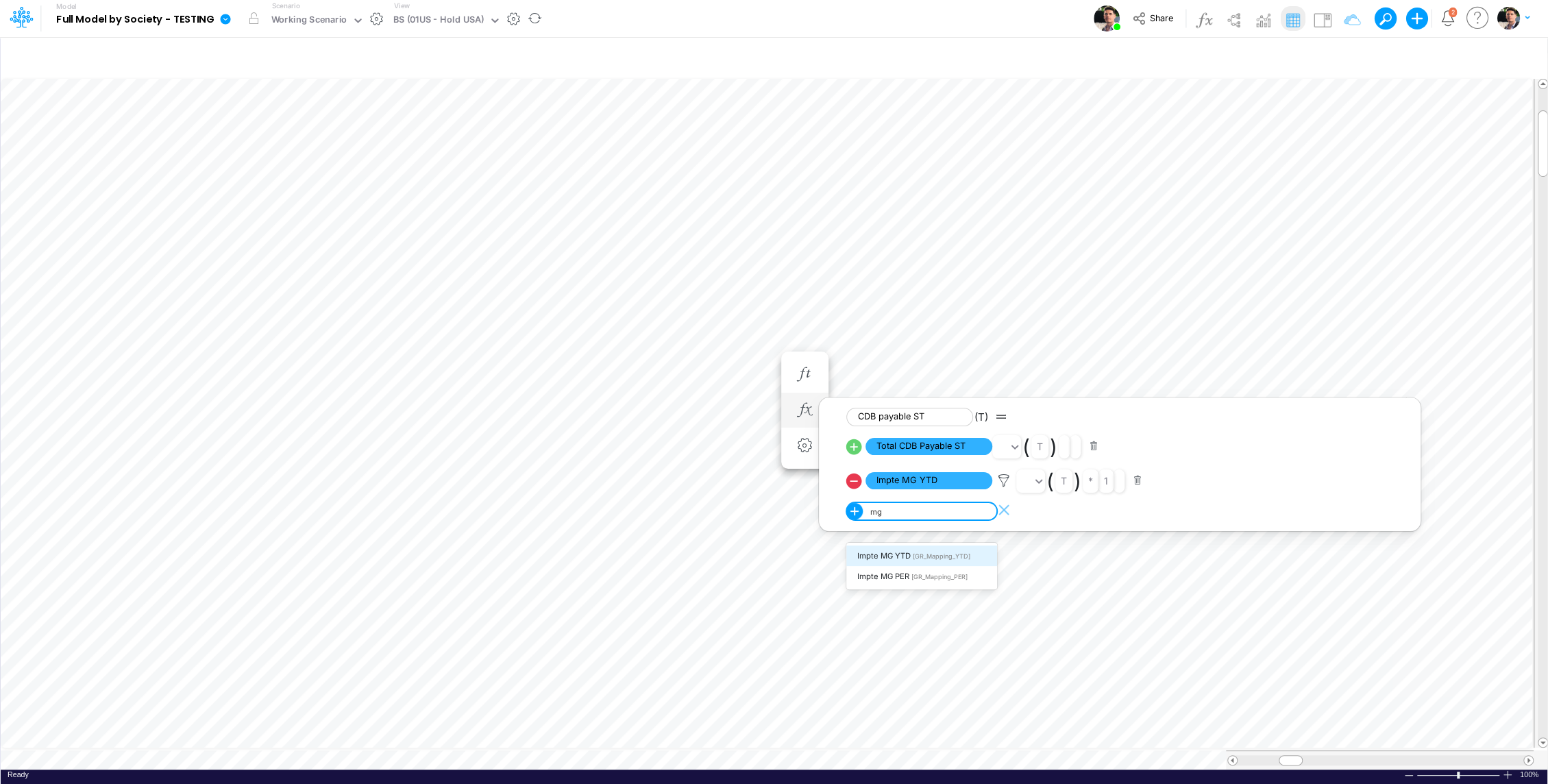
type input "mg y"
click at [912, 551] on div "Impte MG YTD [GR_Mapping_YTD]" at bounding box center [922, 556] width 151 height 21
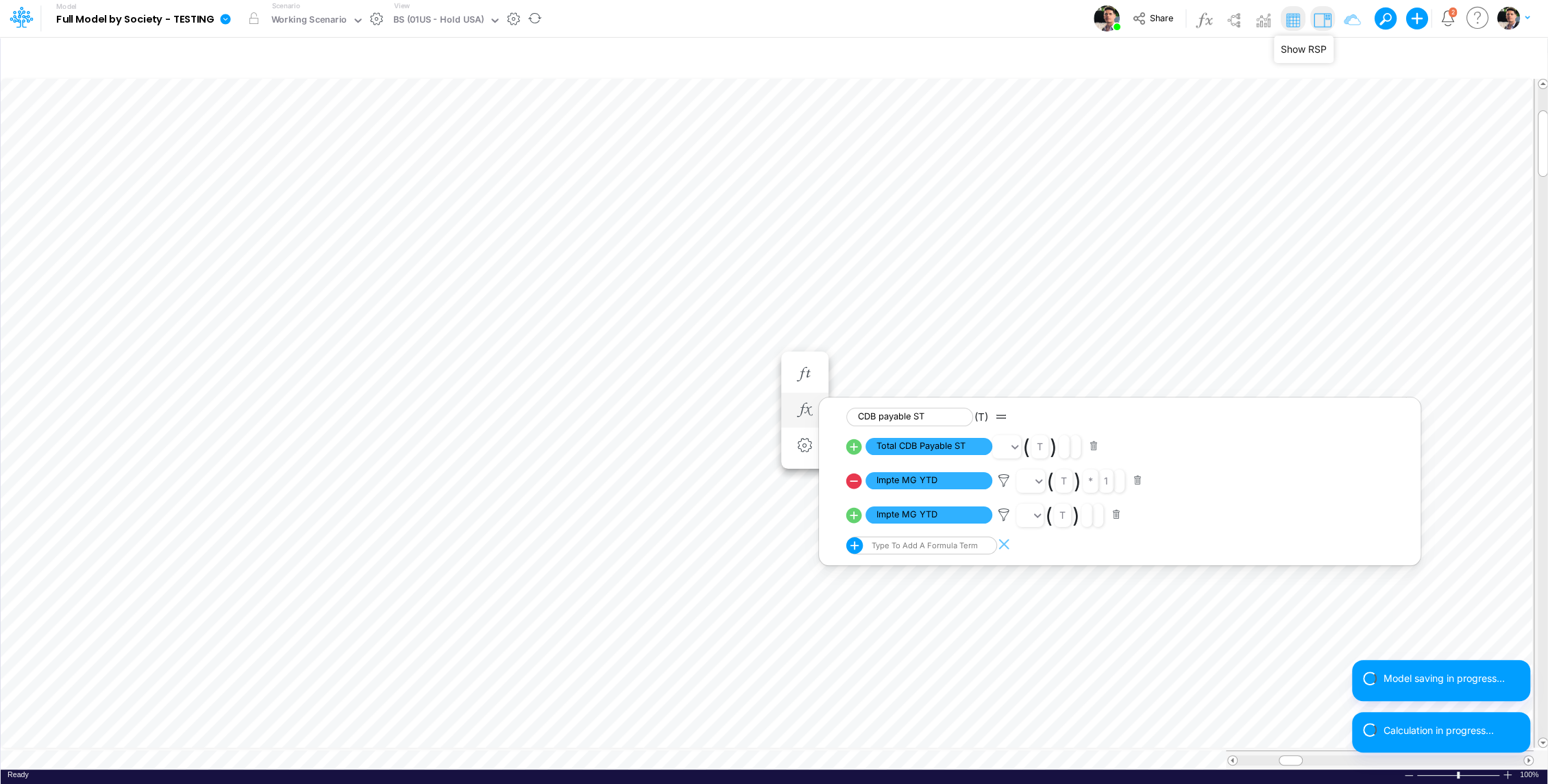
click at [1321, 21] on img at bounding box center [1322, 20] width 22 height 22
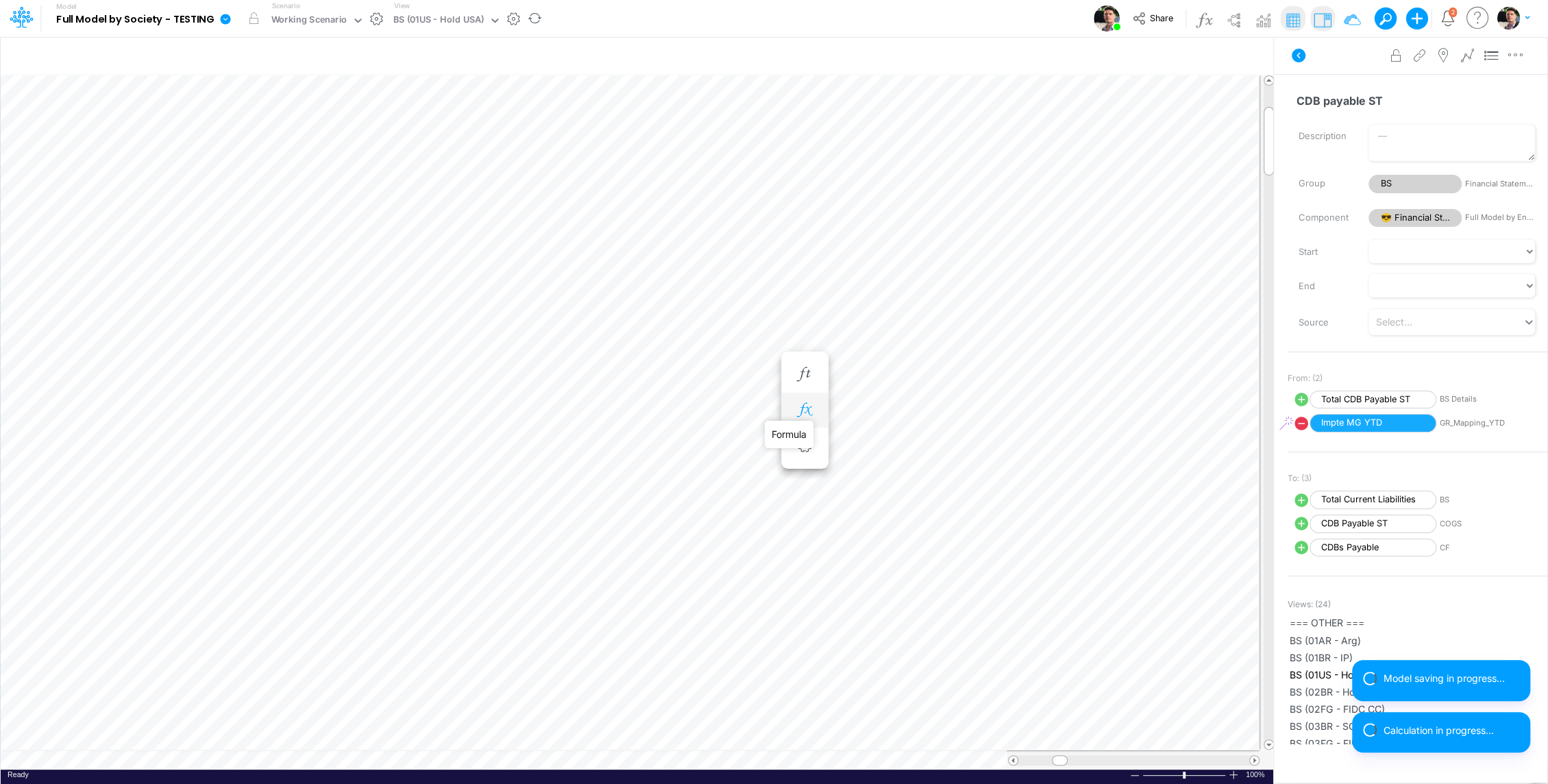
click at [803, 408] on icon "button" at bounding box center [805, 409] width 21 height 14
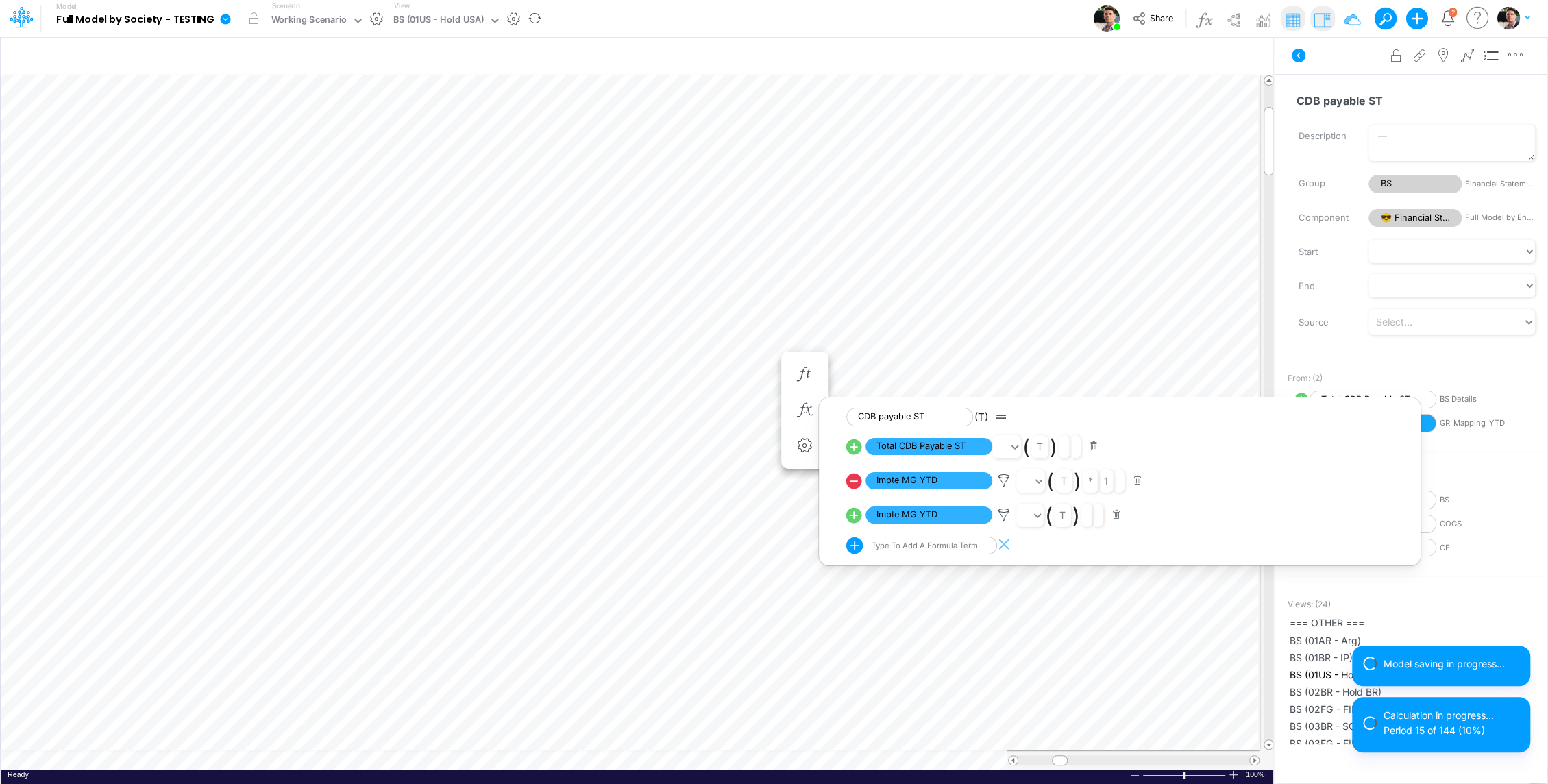
click at [858, 514] on icon at bounding box center [854, 514] width 16 height 16
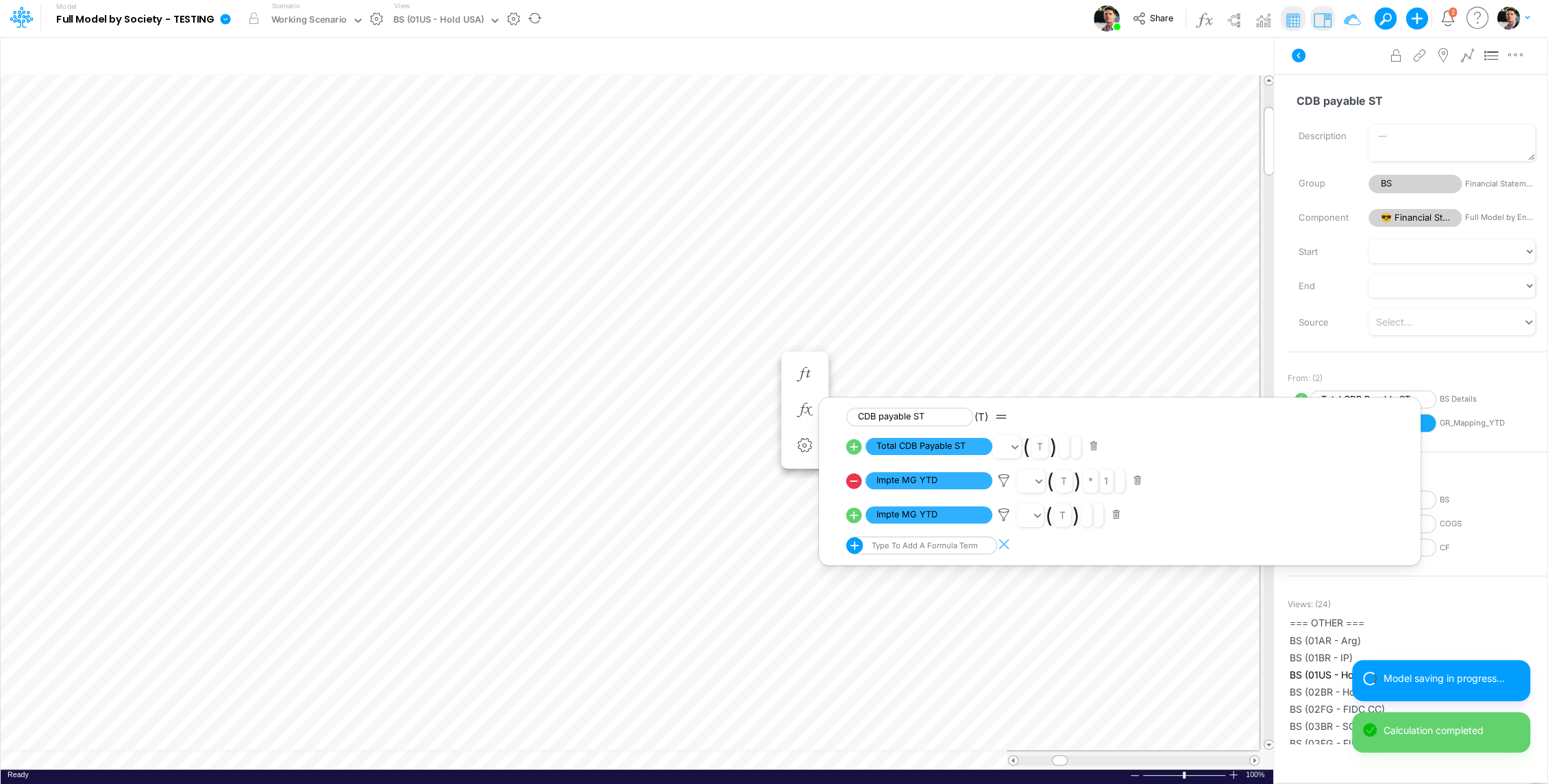
select select "1"
select select "Multiply"
select select "Add"
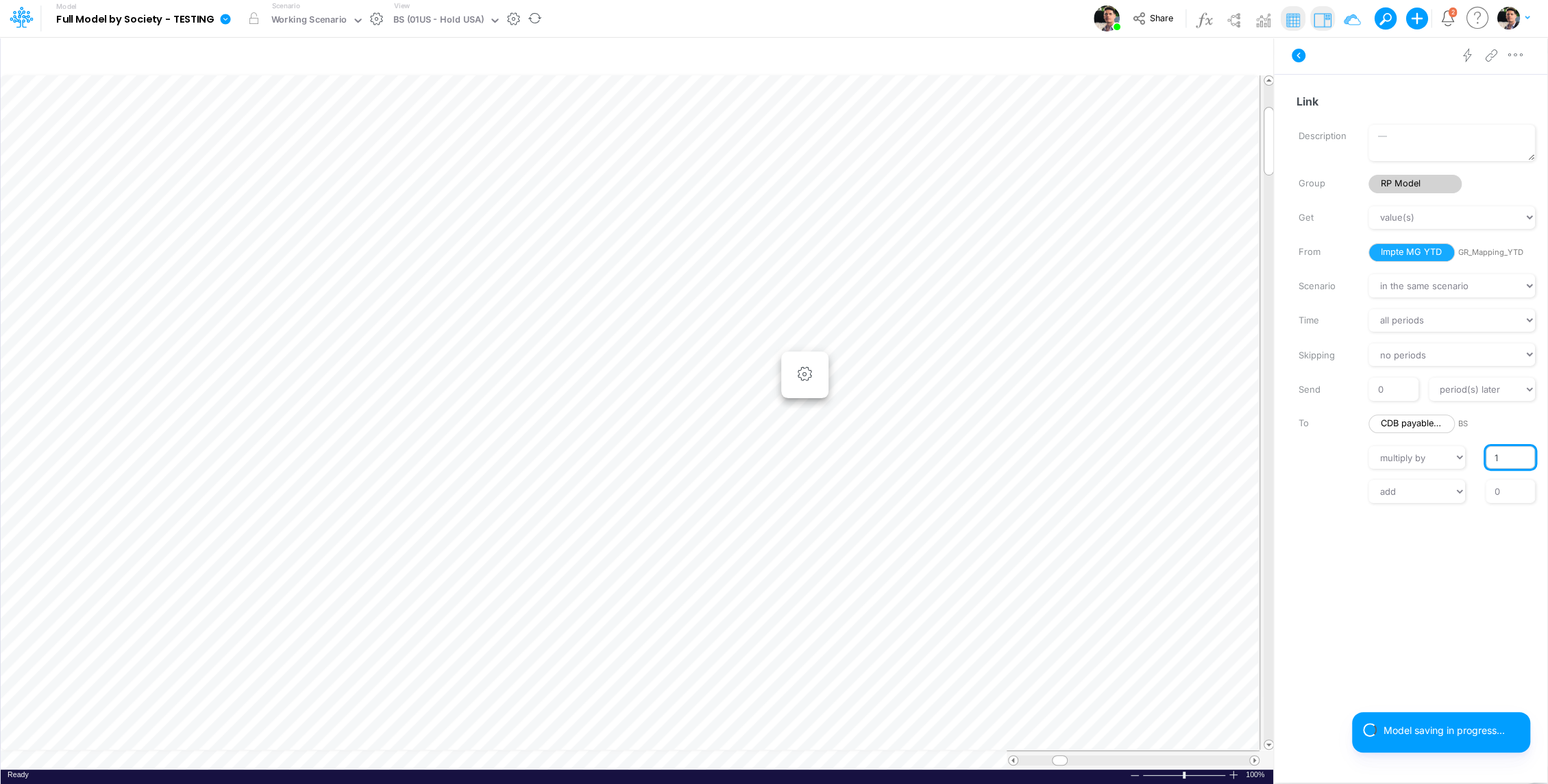
click at [1492, 462] on input "1" at bounding box center [1510, 457] width 49 height 23
type input "-1"
click at [1505, 493] on input "0" at bounding box center [1510, 490] width 49 height 23
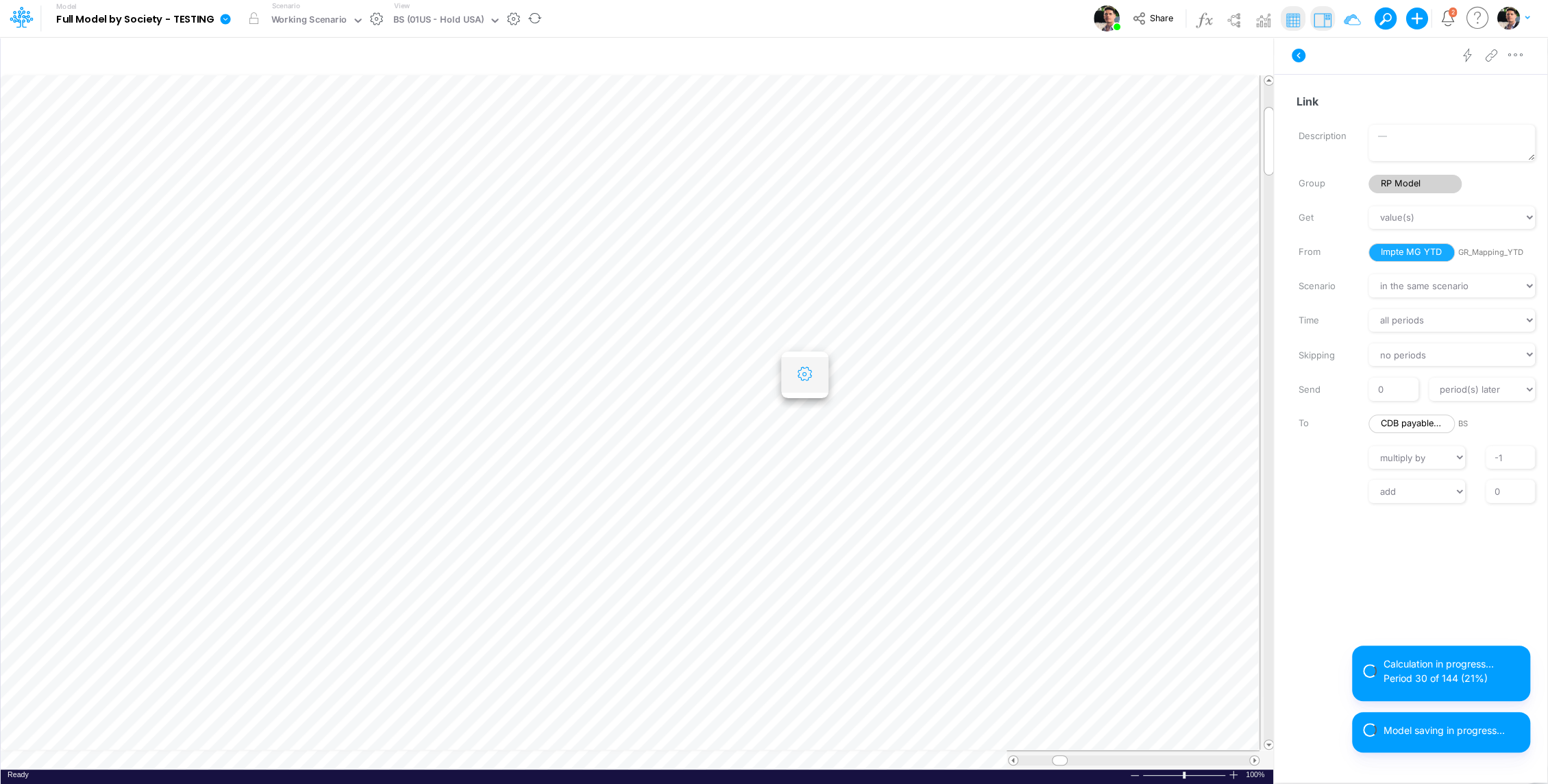
click at [809, 365] on button "button" at bounding box center [805, 375] width 25 height 27
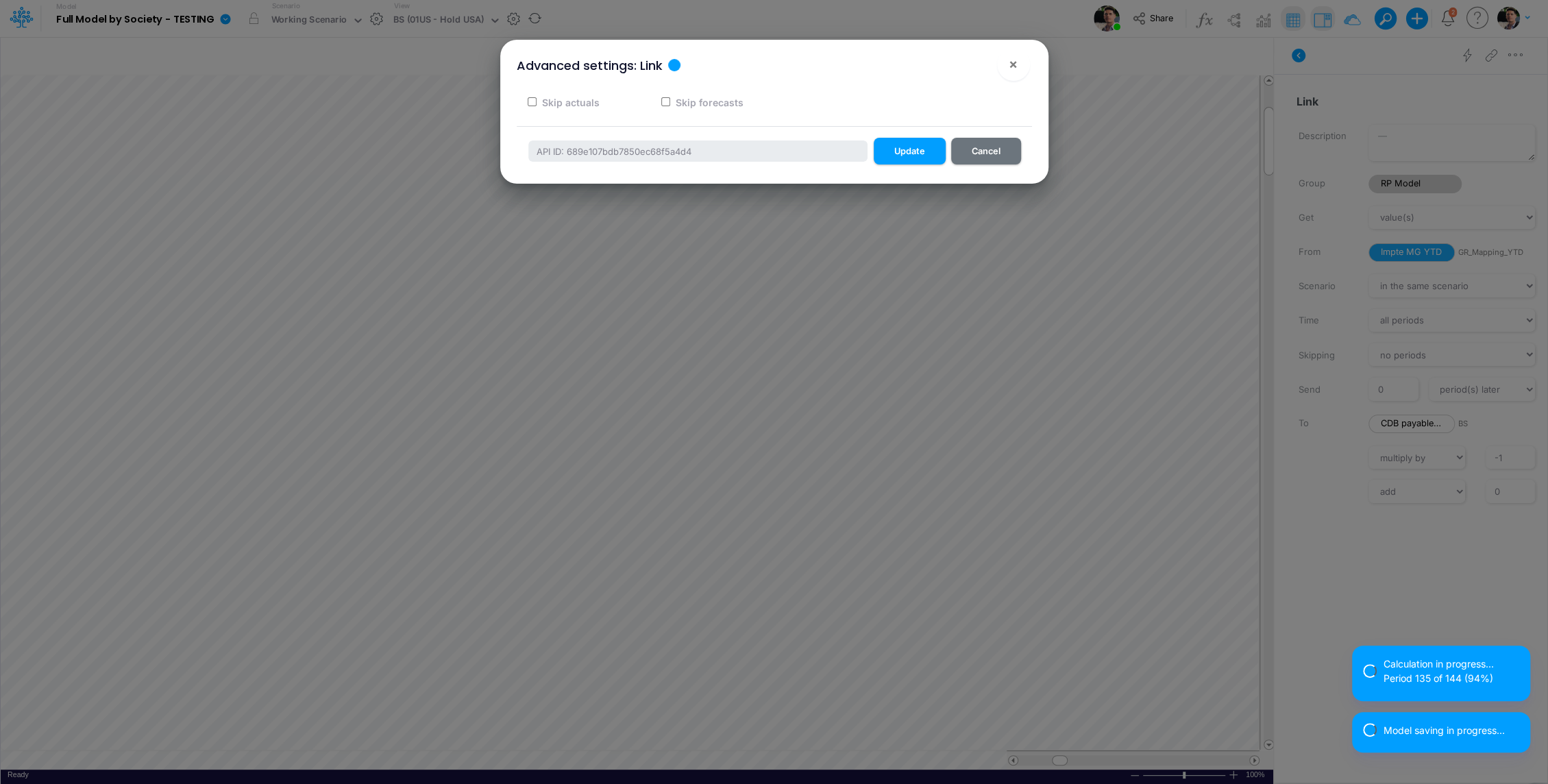
click at [571, 104] on label "Skip actuals" at bounding box center [570, 102] width 59 height 14
click at [537, 104] on input "Skip actuals" at bounding box center [532, 102] width 9 height 9
checkbox input "true"
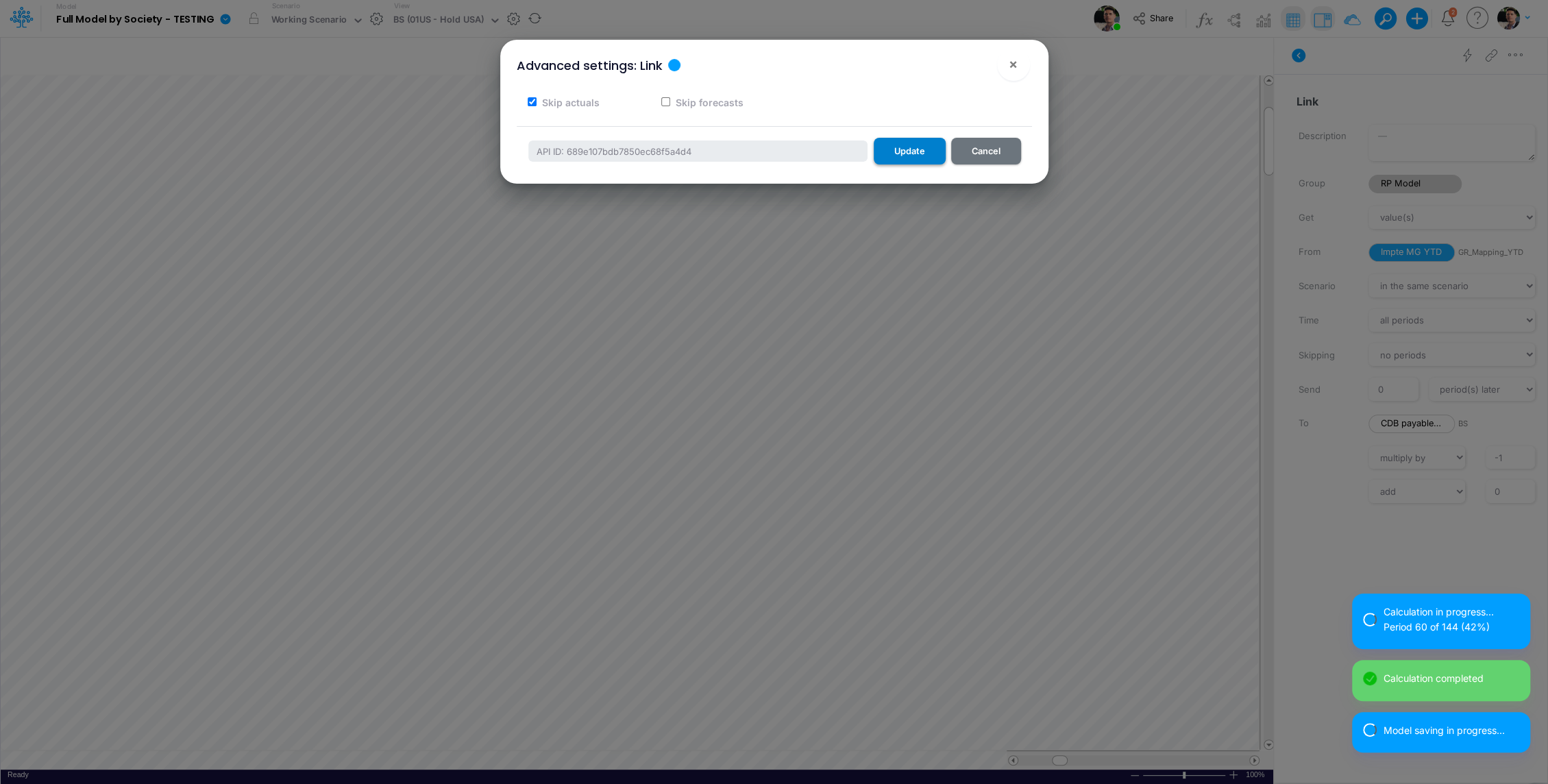
click at [920, 154] on button "Update" at bounding box center [910, 151] width 72 height 27
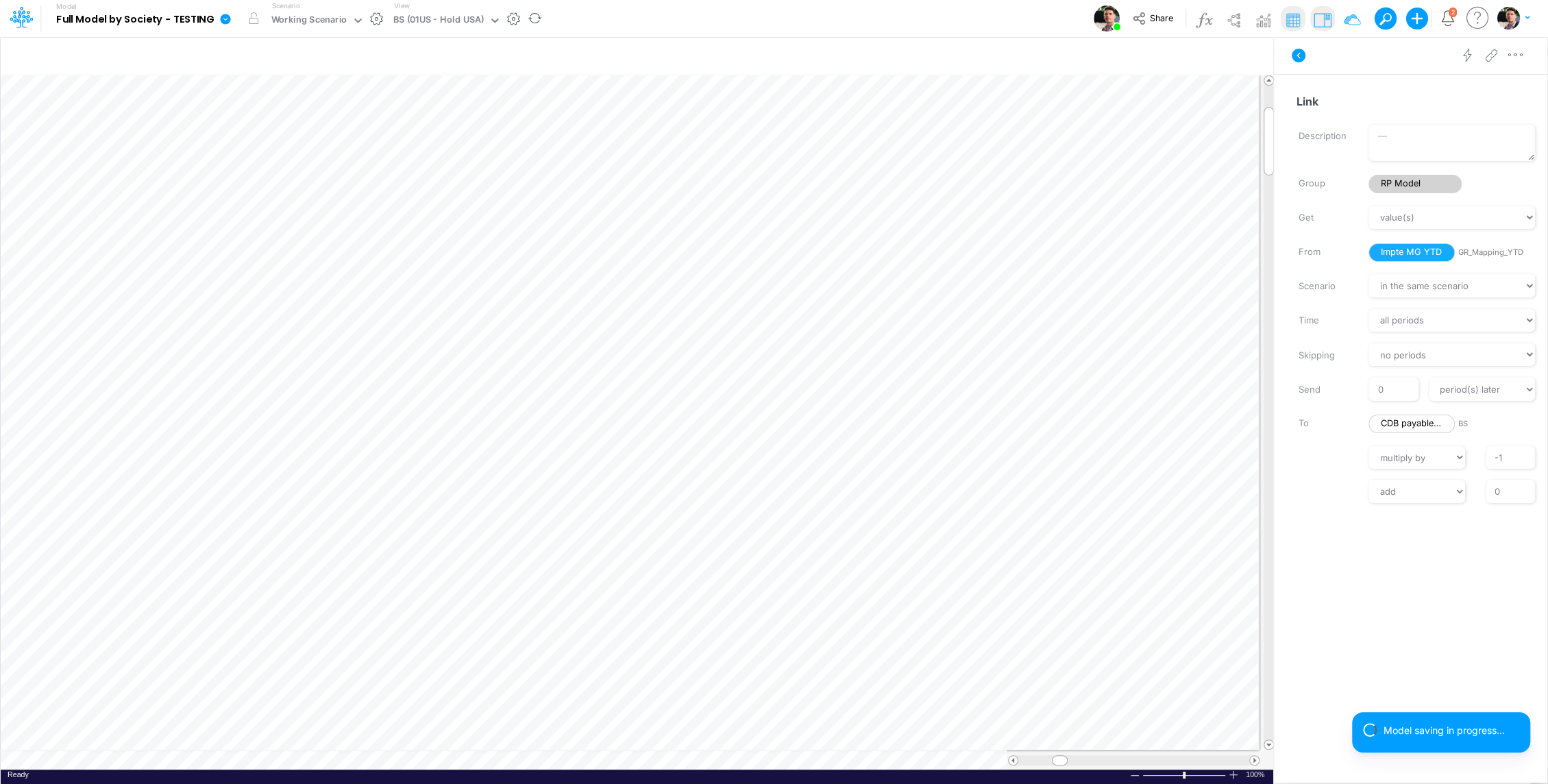
scroll to position [6, 1]
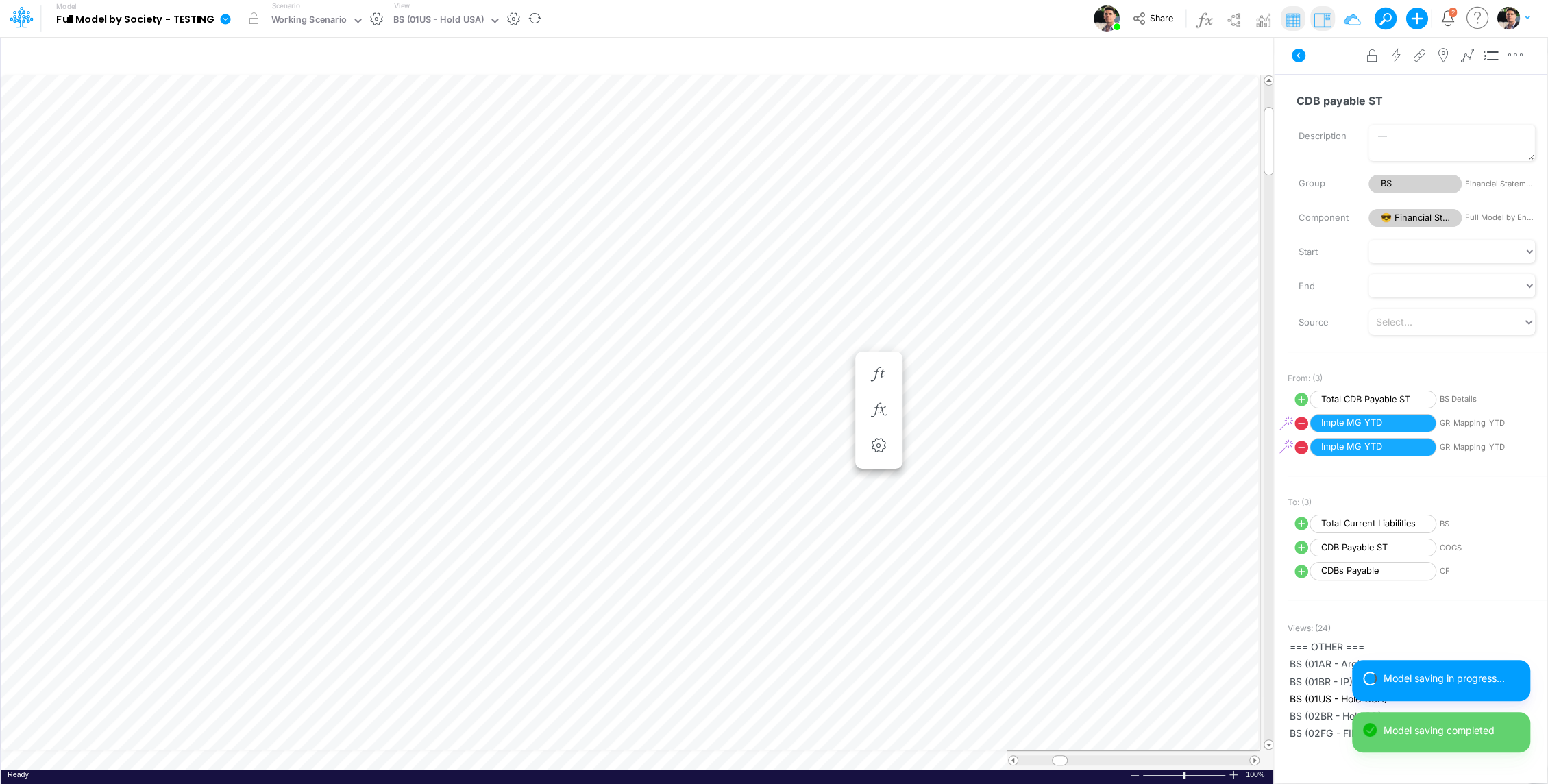
scroll to position [6, 1]
click at [817, 409] on li at bounding box center [805, 410] width 48 height 36
click at [802, 413] on icon "button" at bounding box center [805, 409] width 21 height 14
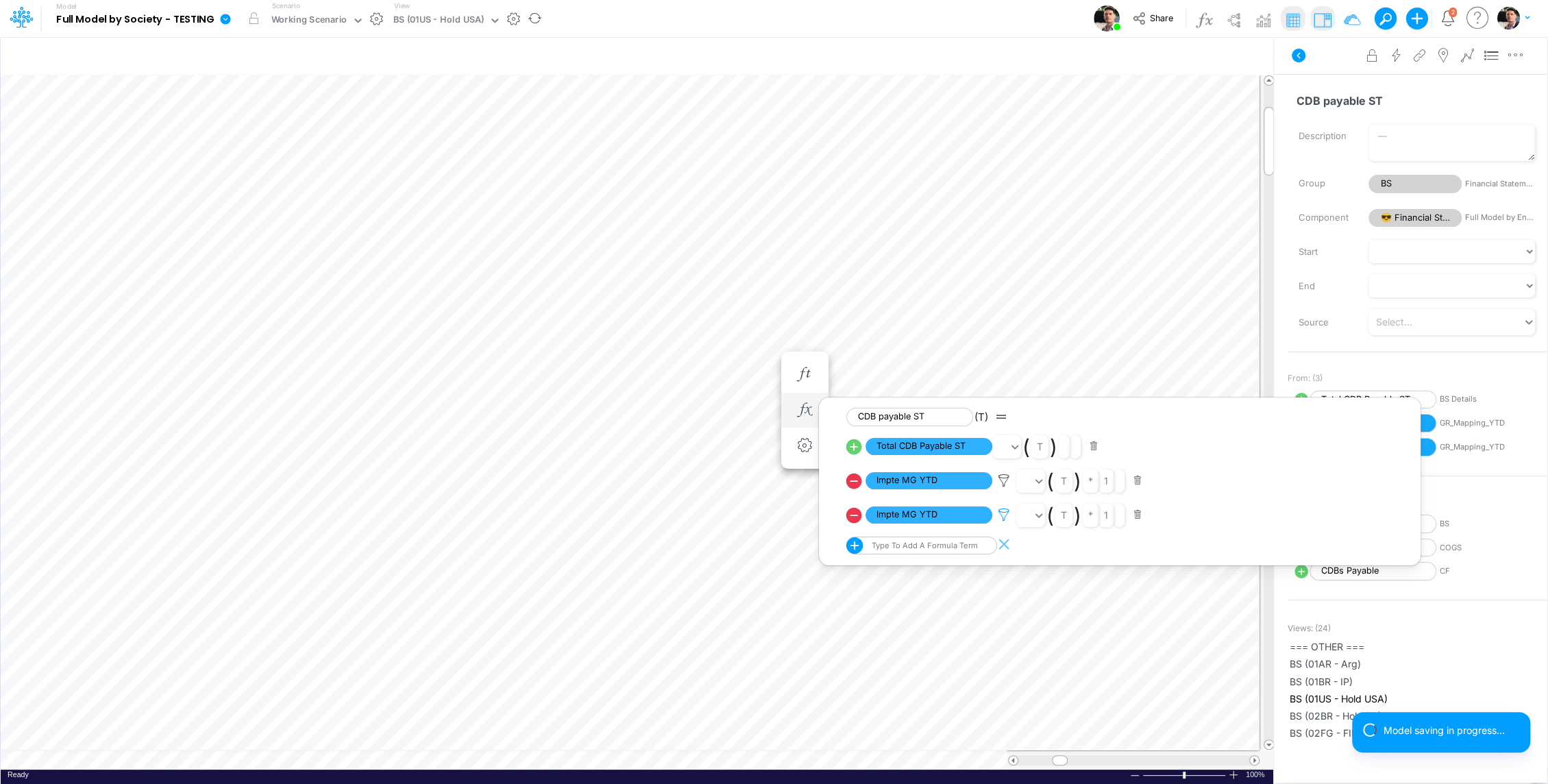
click at [1005, 487] on icon at bounding box center [1004, 480] width 21 height 14
click at [1076, 460] on div "Type to search..." at bounding box center [1072, 457] width 75 height 14
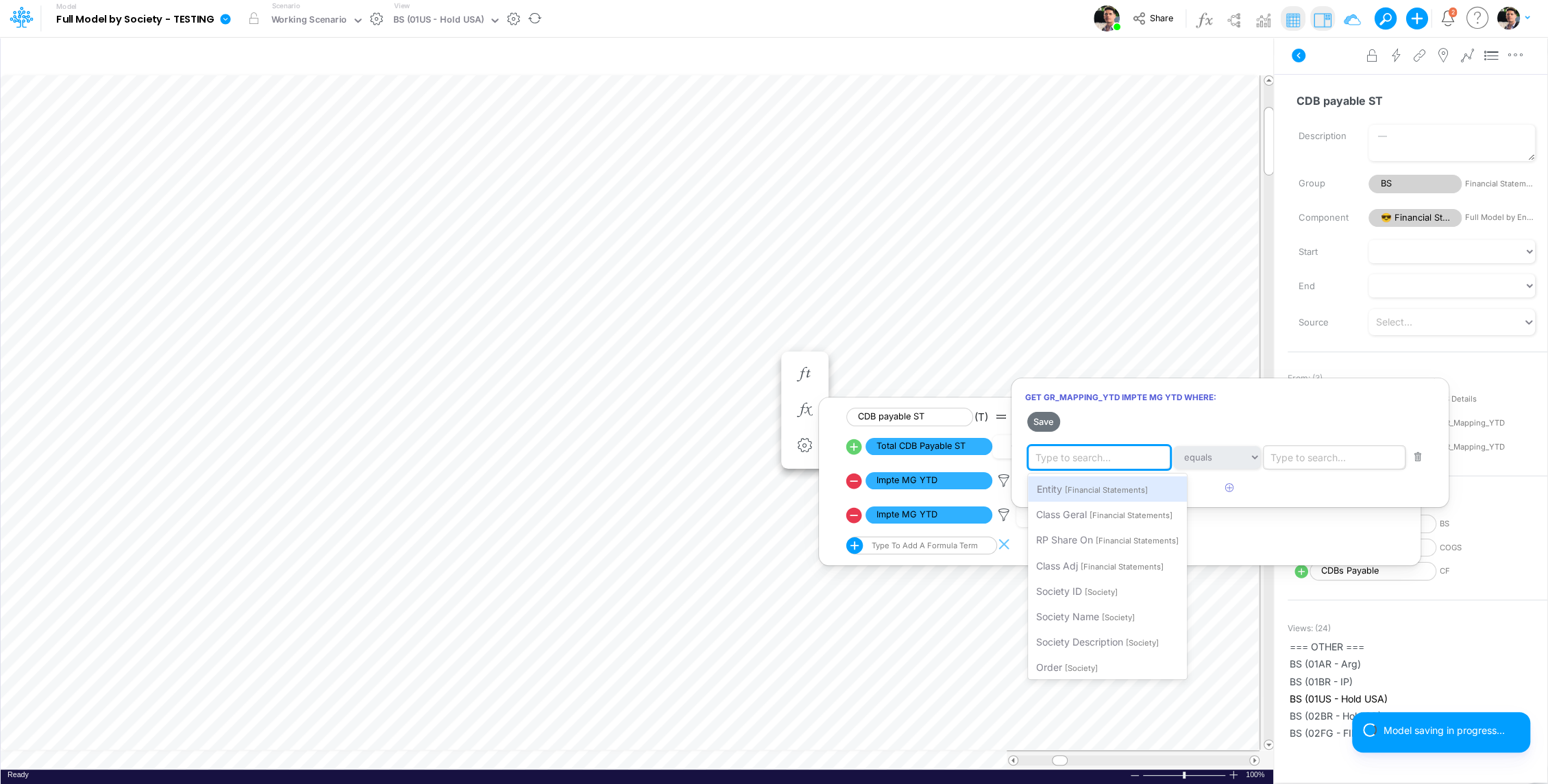
click at [1301, 452] on div "Type to search..." at bounding box center [1307, 457] width 75 height 14
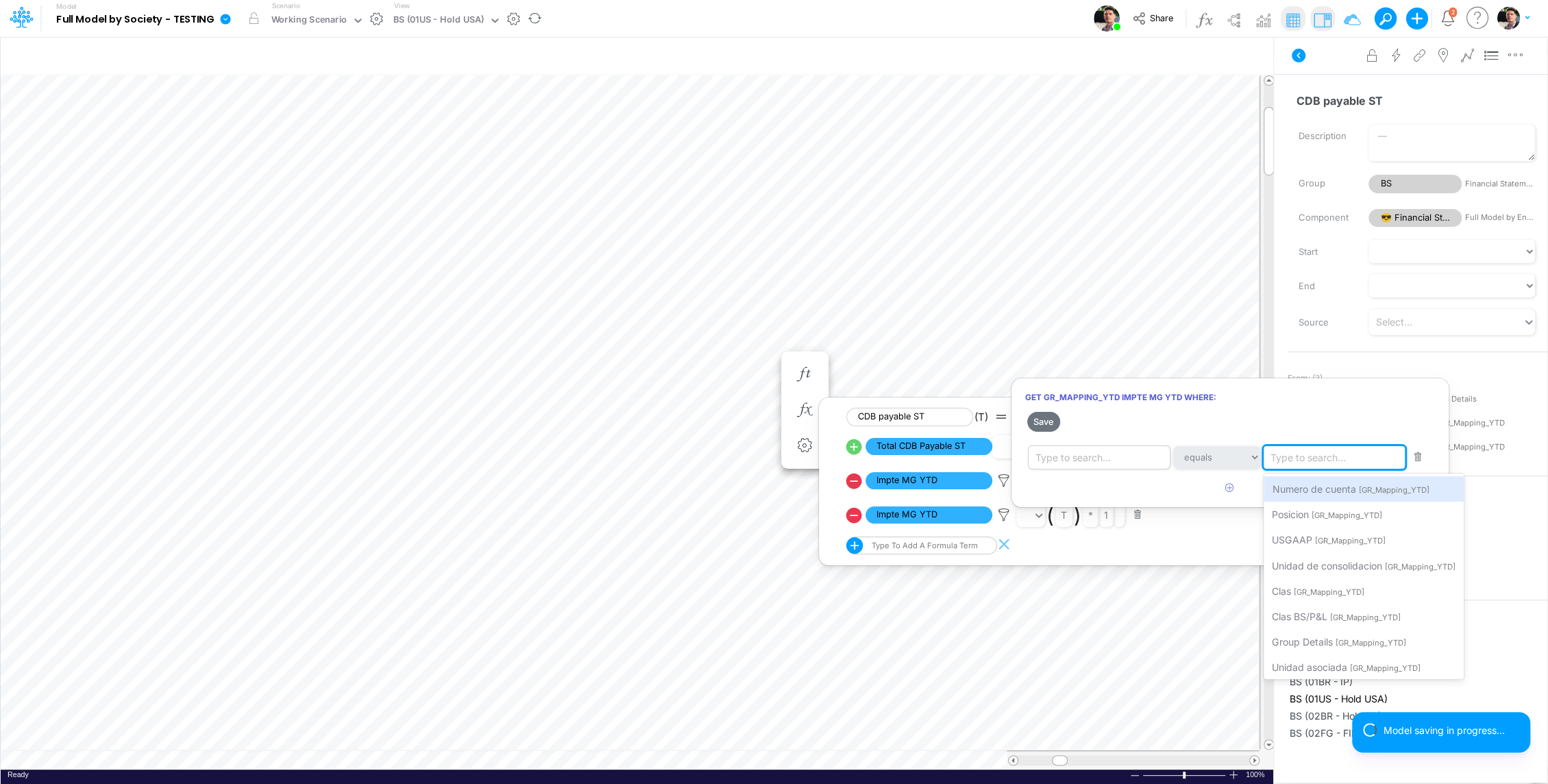
click at [1086, 455] on div "Type to search..." at bounding box center [1072, 457] width 75 height 14
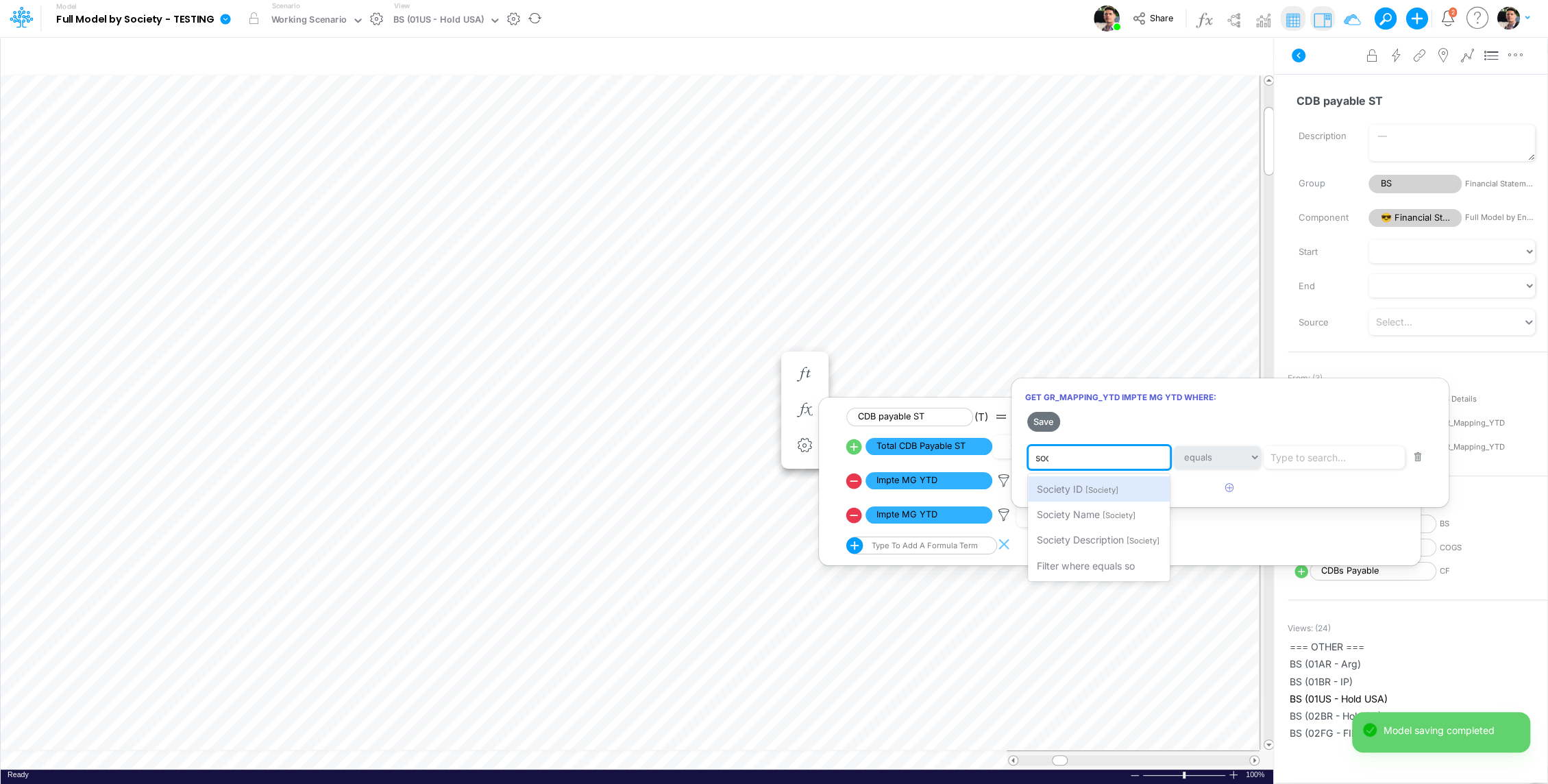
type input "soci"
click at [1230, 457] on div at bounding box center [774, 395] width 1548 height 777
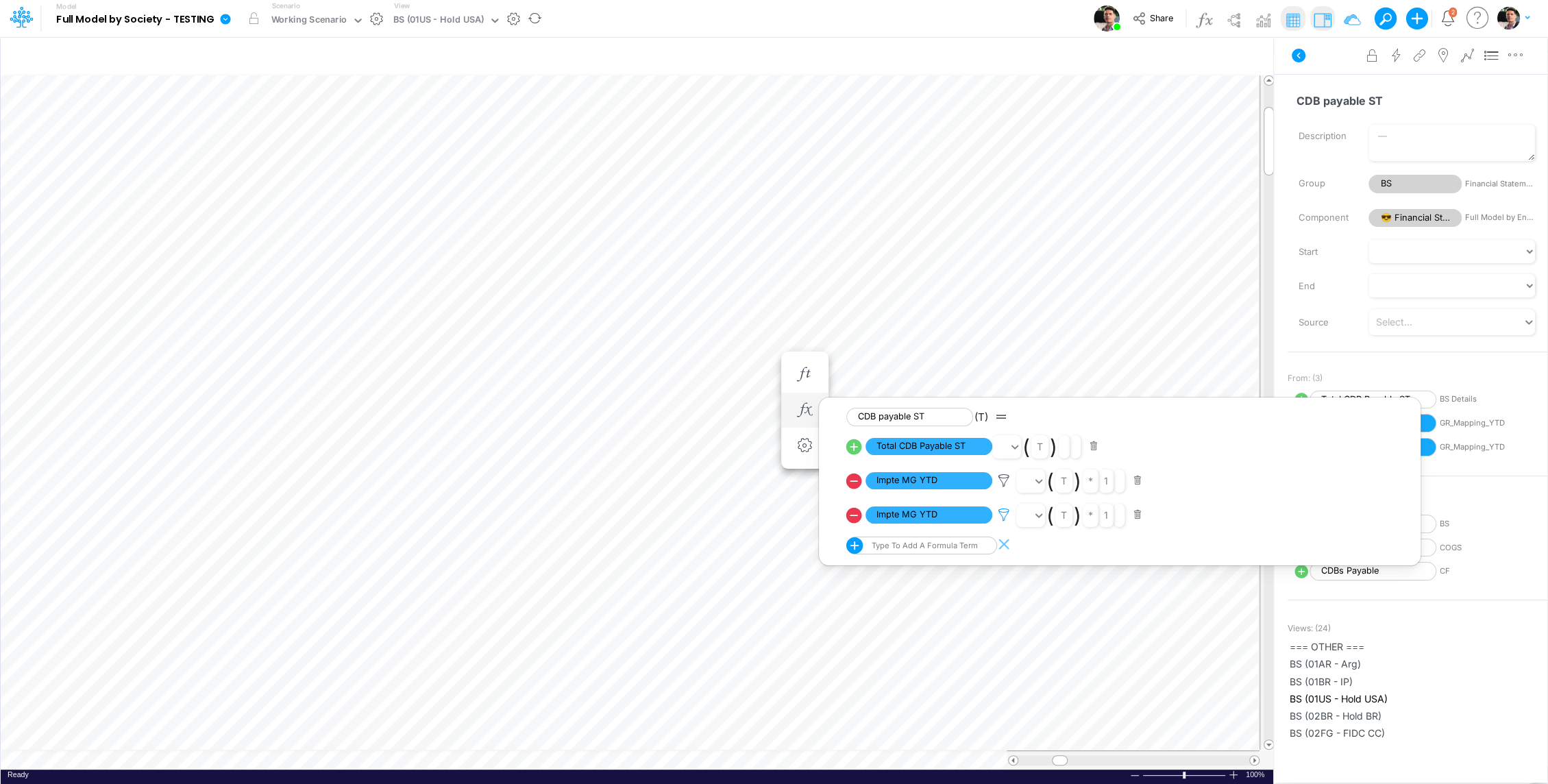
click at [1007, 487] on icon at bounding box center [1004, 480] width 21 height 14
click at [1254, 456] on div at bounding box center [774, 395] width 1548 height 777
click at [1002, 487] on icon at bounding box center [1004, 480] width 21 height 14
click at [1082, 456] on div "Type to search..." at bounding box center [1072, 457] width 75 height 14
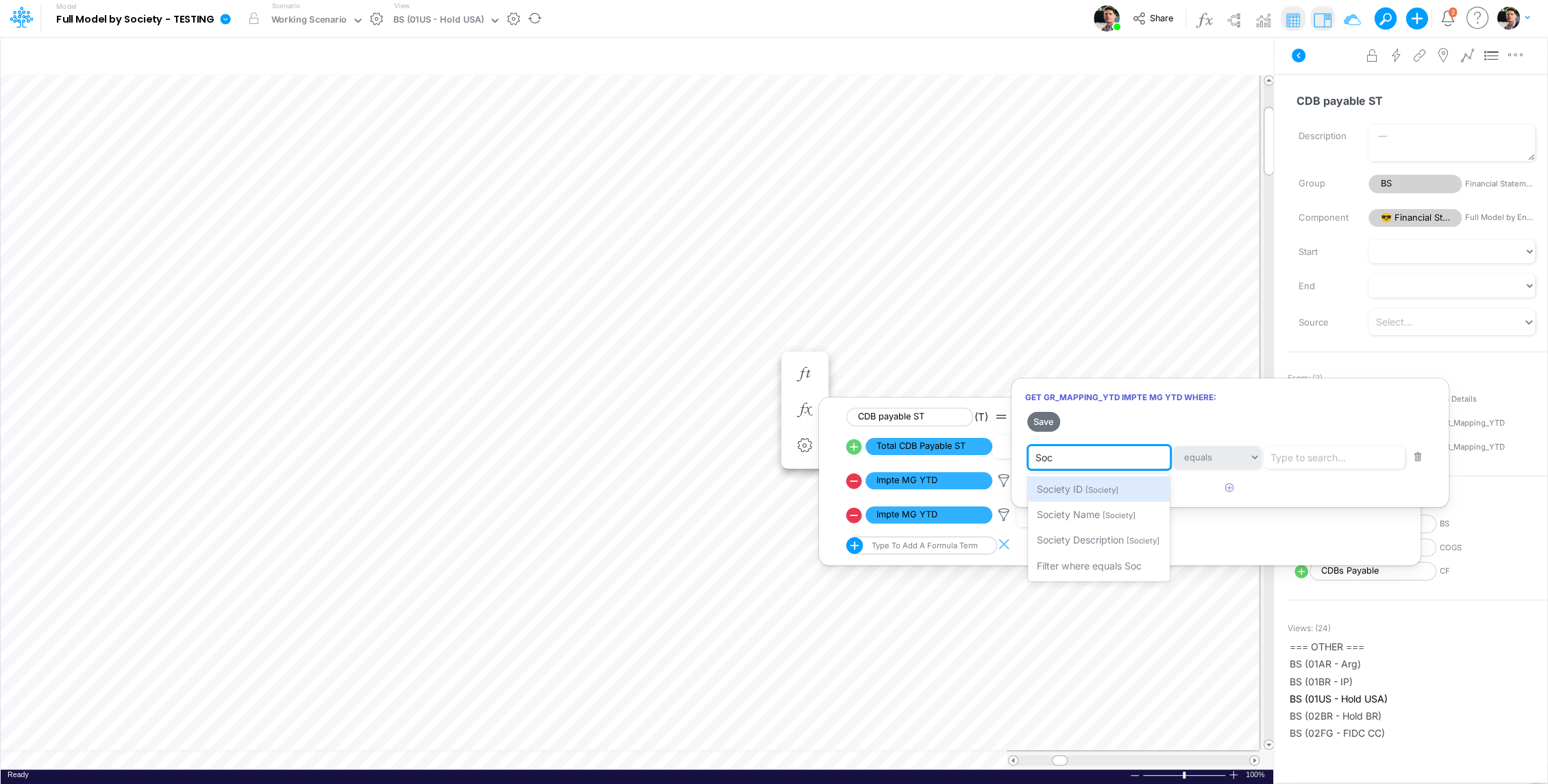
type input "Soci"
click at [1304, 456] on div "Type to search..." at bounding box center [1307, 457] width 75 height 14
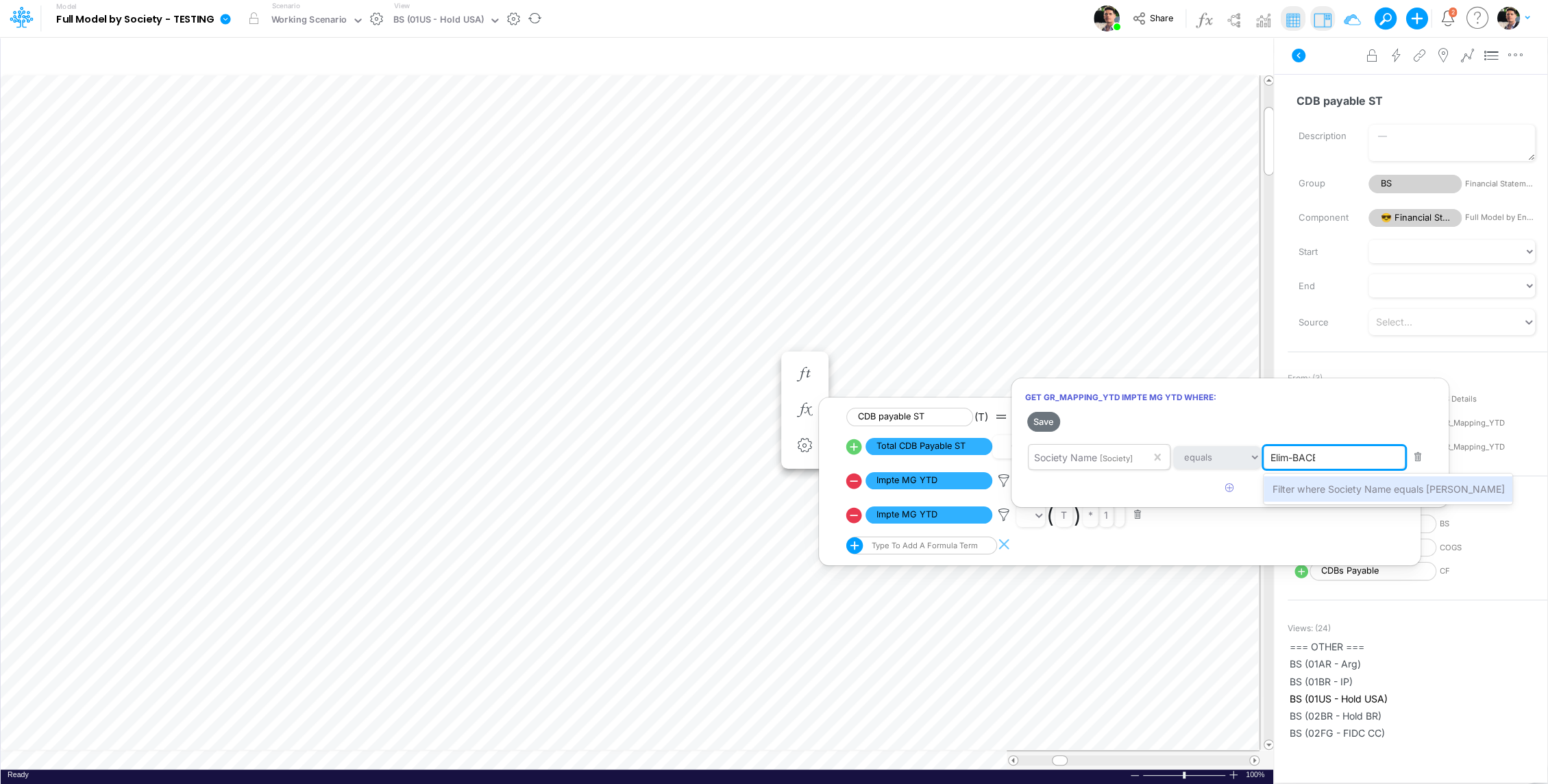
type input "Elim-BACEN"
click at [1313, 485] on span "Filter where Society Name equals Elim-BACEN" at bounding box center [1387, 489] width 233 height 12
click at [1234, 490] on icon "button" at bounding box center [1230, 487] width 9 height 9
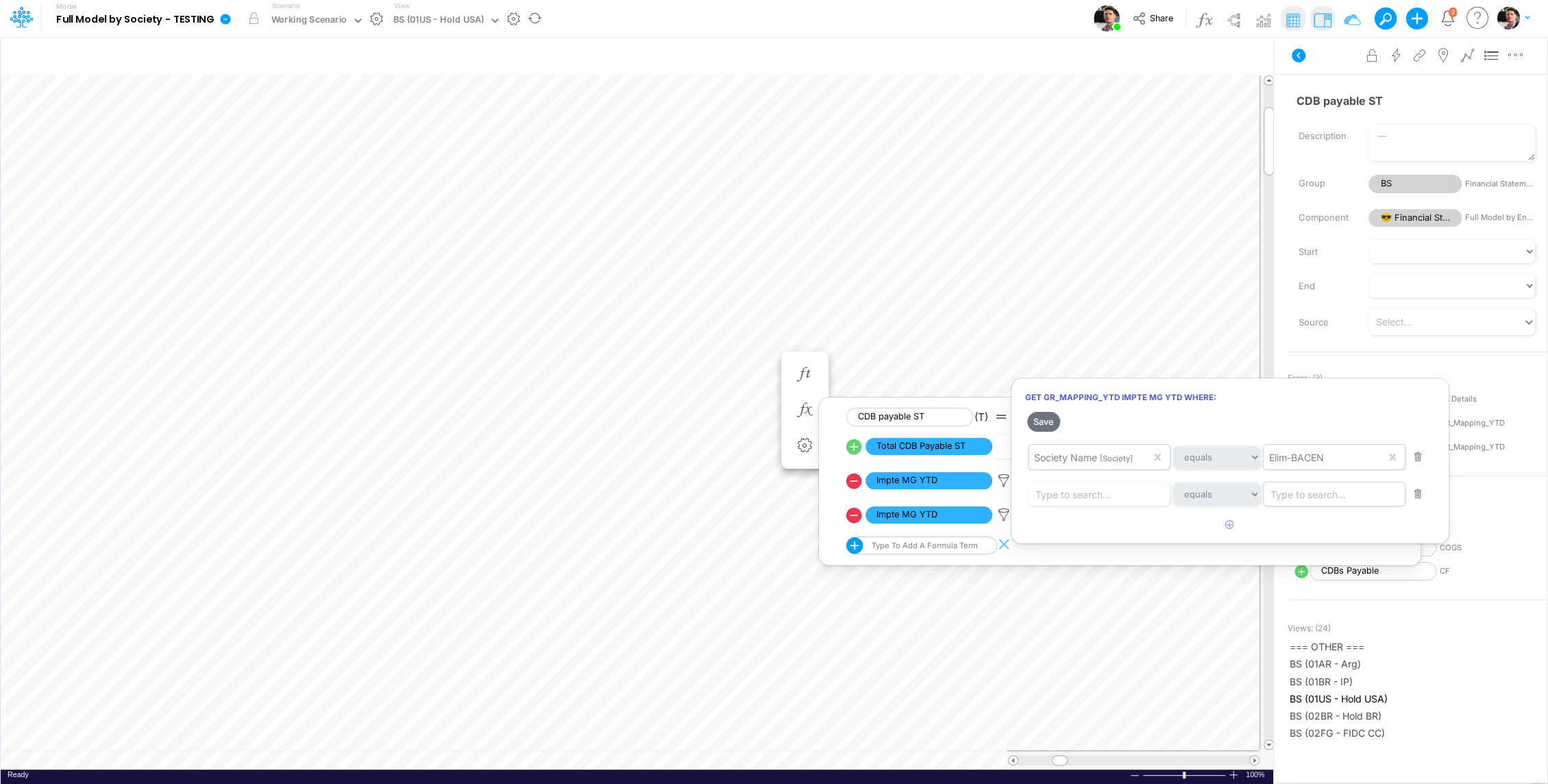
click at [1298, 493] on div "Type to search..." at bounding box center [1307, 493] width 75 height 14
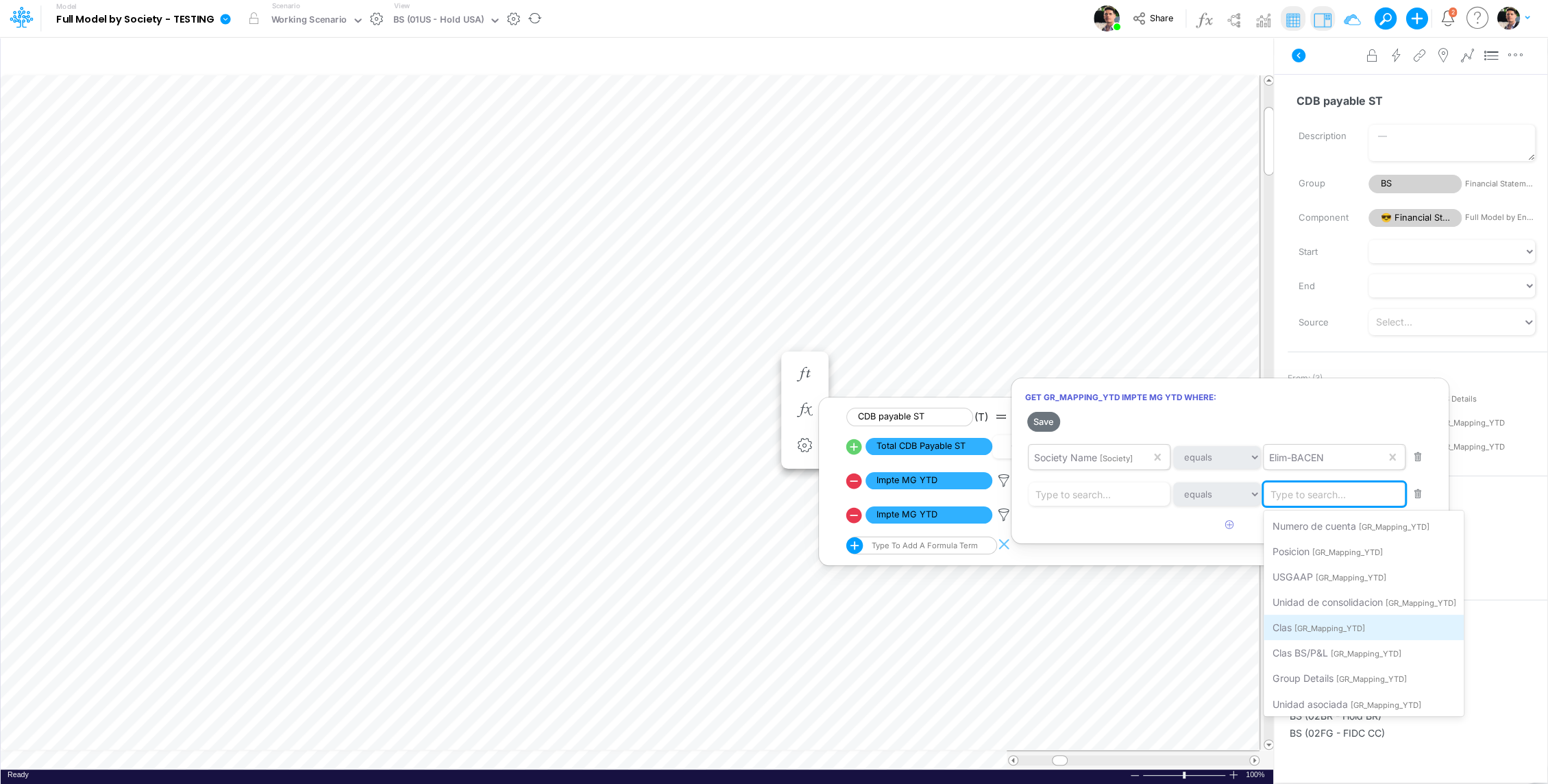
click at [1335, 630] on span "[GR_Mapping_YTD]" at bounding box center [1329, 628] width 71 height 10
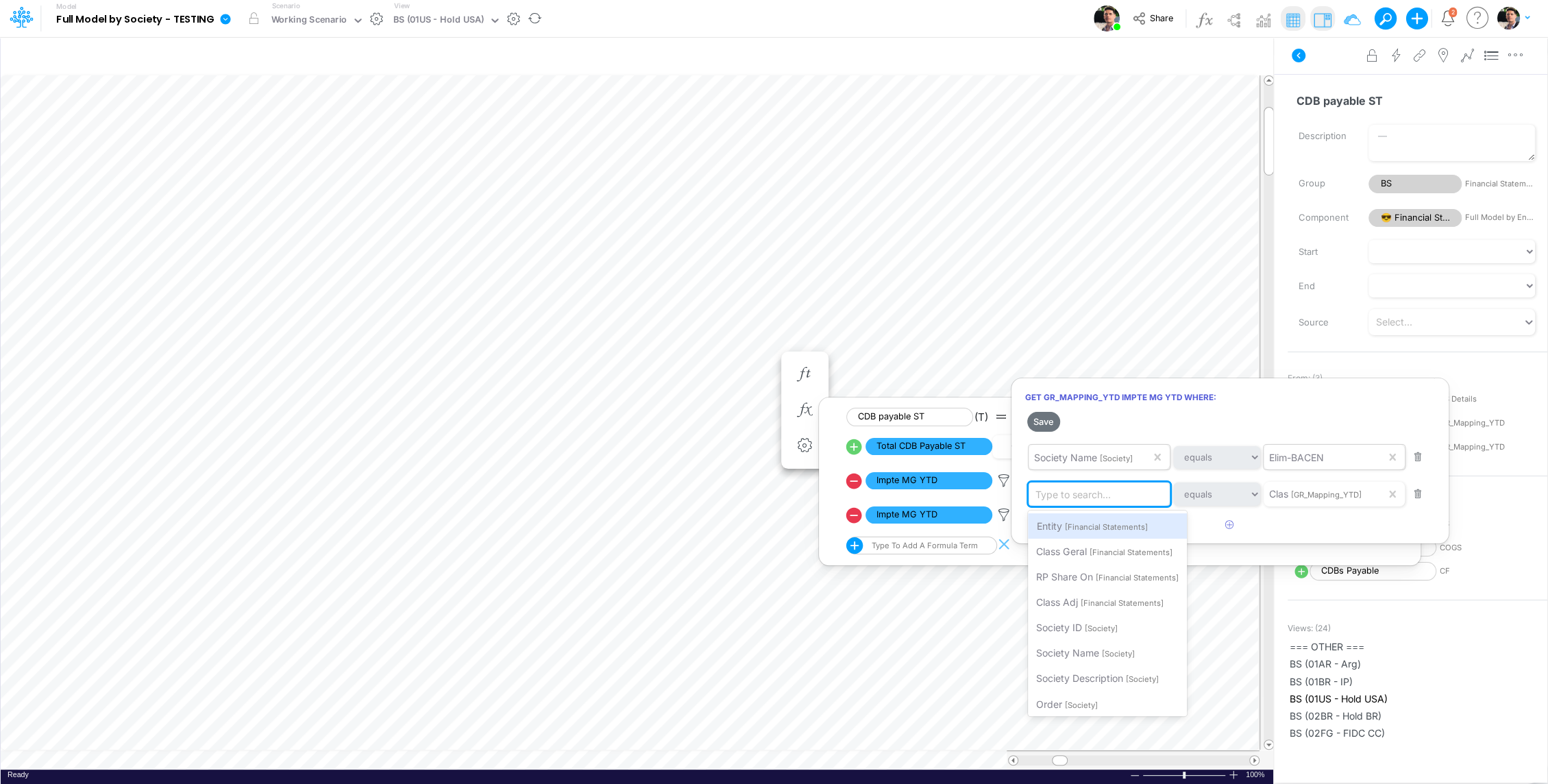
click at [1110, 498] on div "Type to search..." at bounding box center [1072, 493] width 75 height 14
type input "c"
type input "IC"
click at [1103, 491] on div "Type to search..." at bounding box center [1072, 493] width 75 height 14
type input "i"
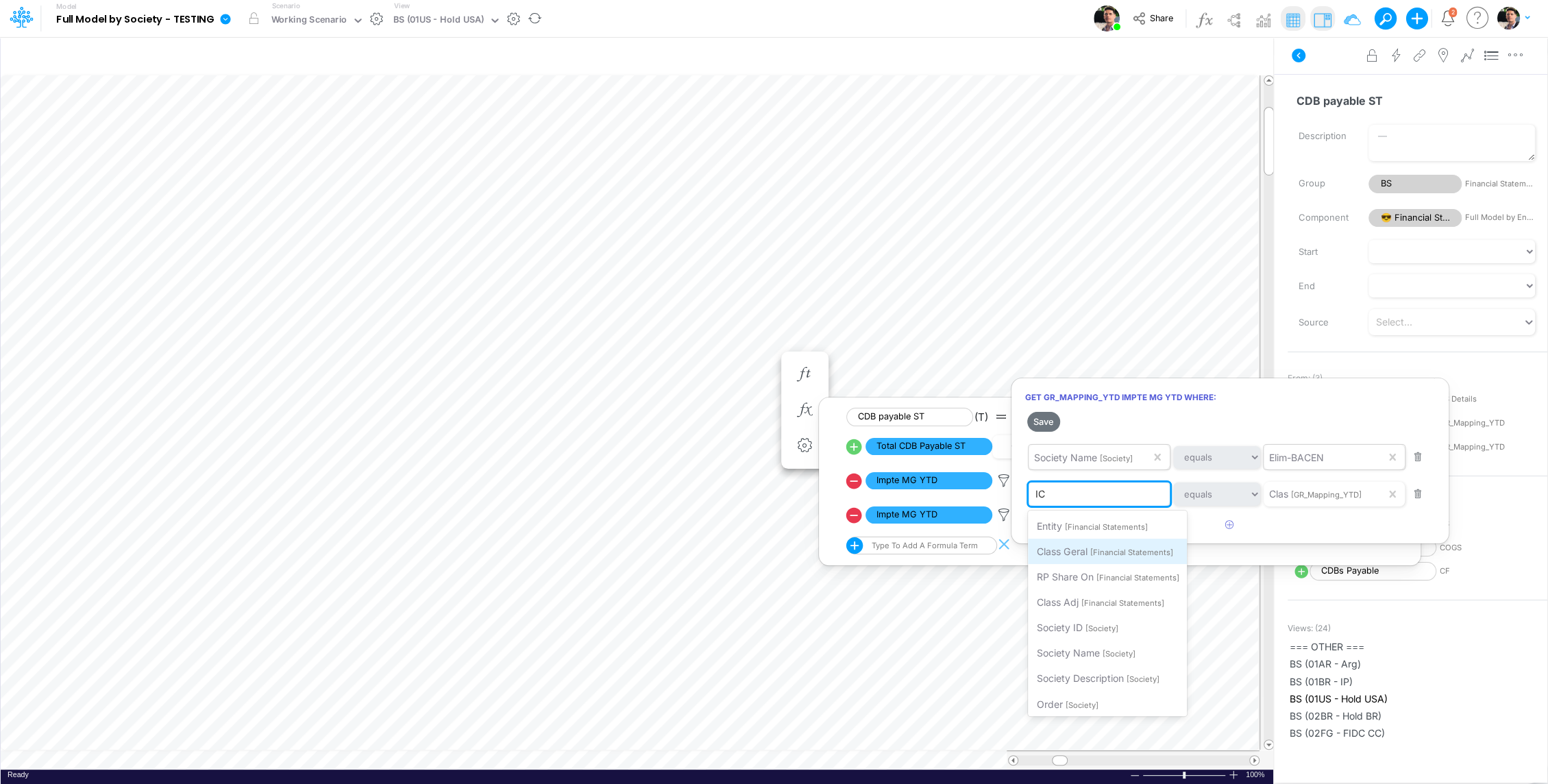
type input "IC"
click at [1116, 697] on span "Filter where Clas equals IC" at bounding box center [1095, 701] width 119 height 12
click at [1225, 520] on icon "button" at bounding box center [1230, 525] width 9 height 9
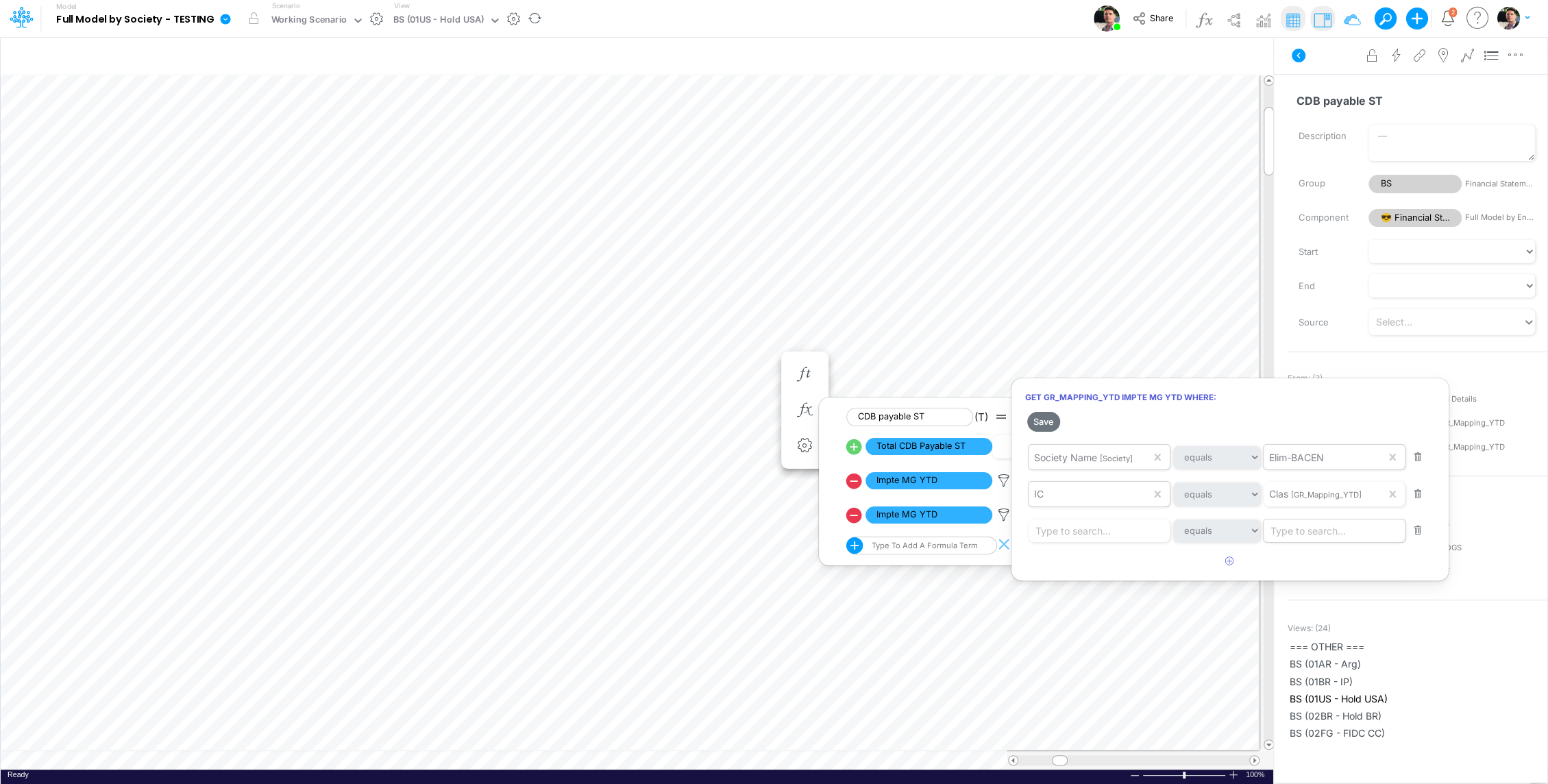
click at [1315, 529] on div "Type to search..." at bounding box center [1307, 530] width 75 height 14
type input "usga"
click at [1084, 531] on div "Type to search..." at bounding box center [1072, 530] width 75 height 14
type input "CDB payable ST"
click at [1084, 561] on span "Filter where USGAAP equals CDB payable ST" at bounding box center [1139, 563] width 205 height 12
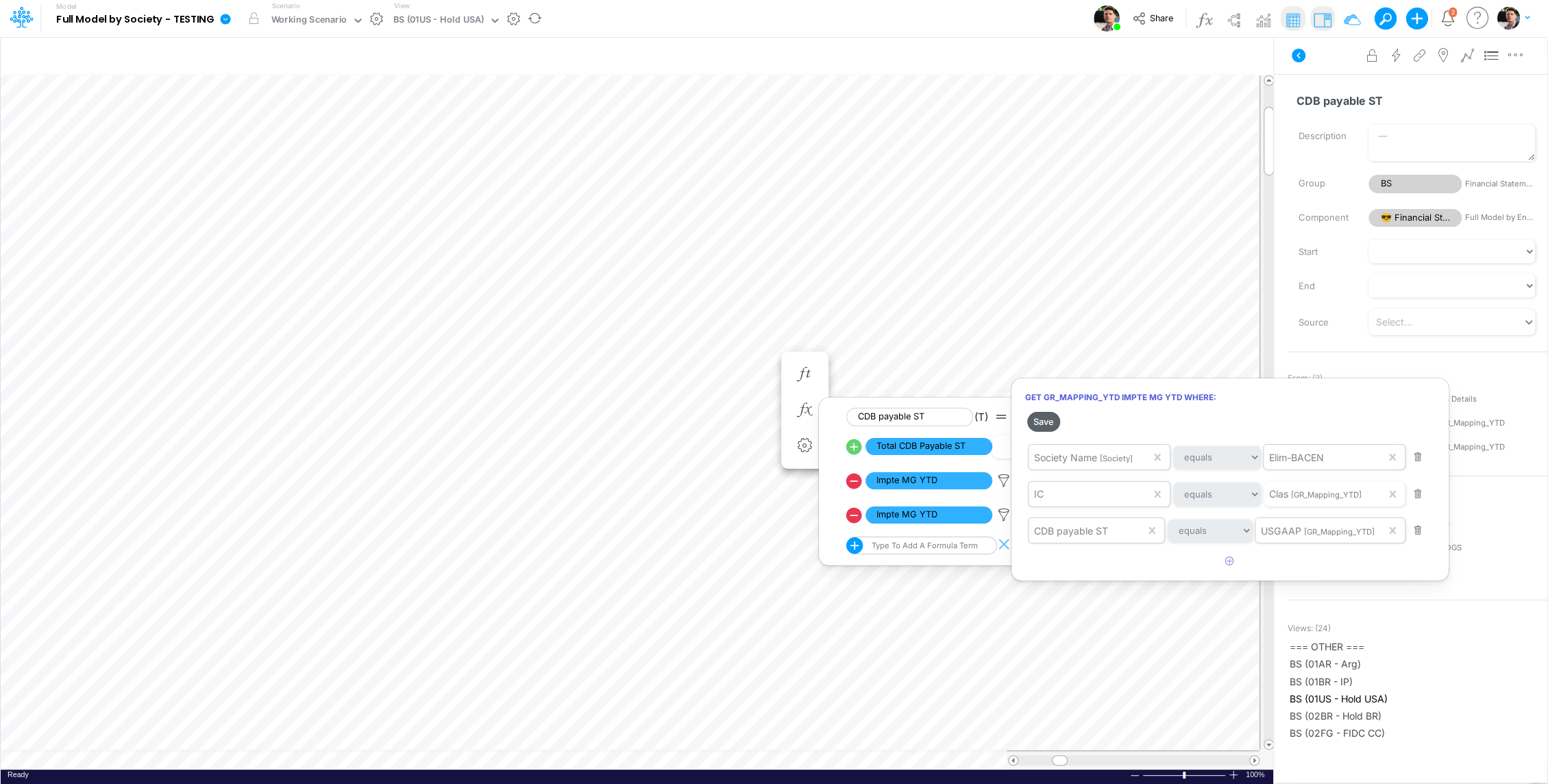
click at [1044, 422] on button "Save" at bounding box center [1043, 421] width 33 height 20
click at [427, 762] on div at bounding box center [774, 395] width 1548 height 777
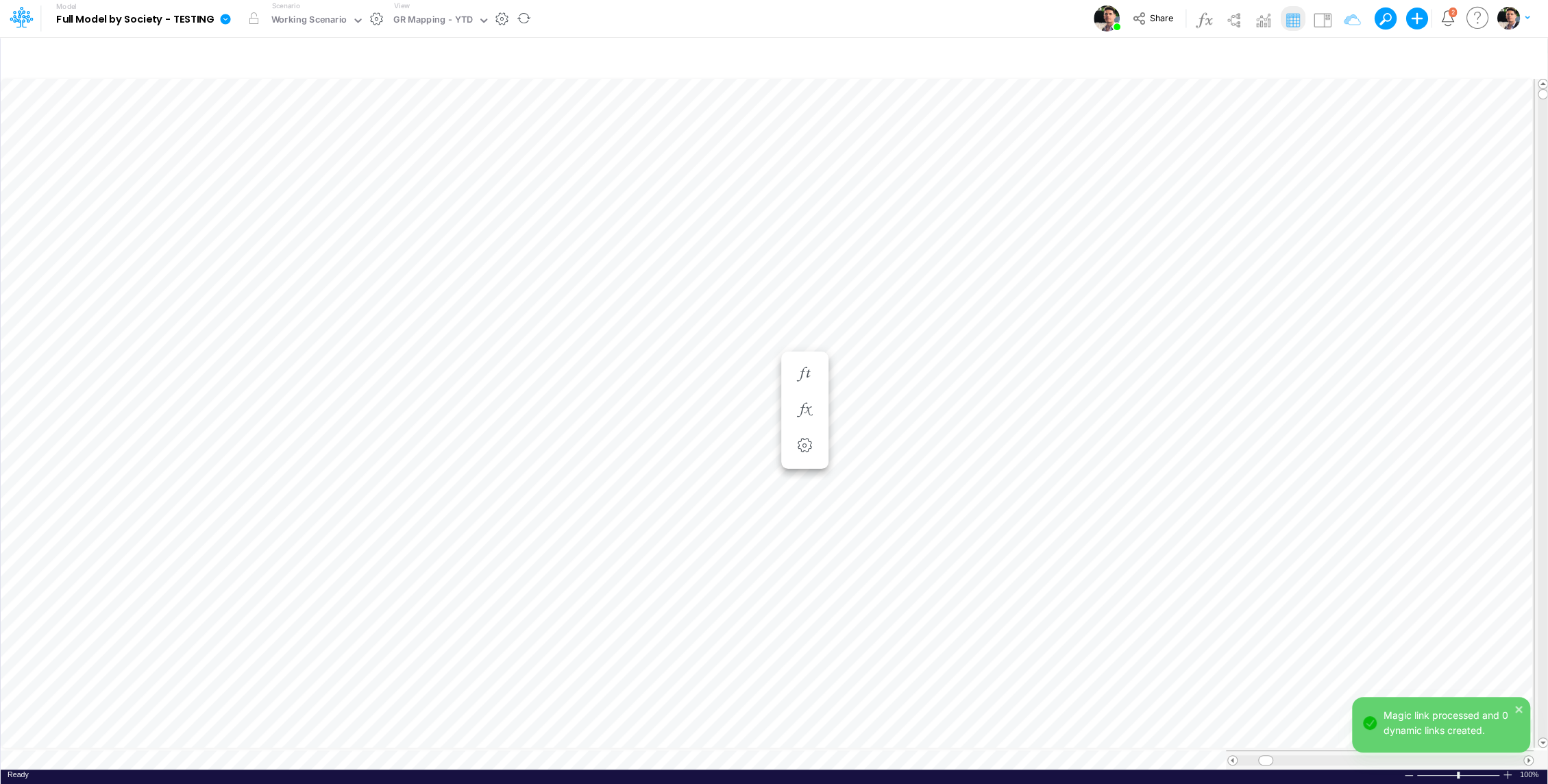
scroll to position [6, 0]
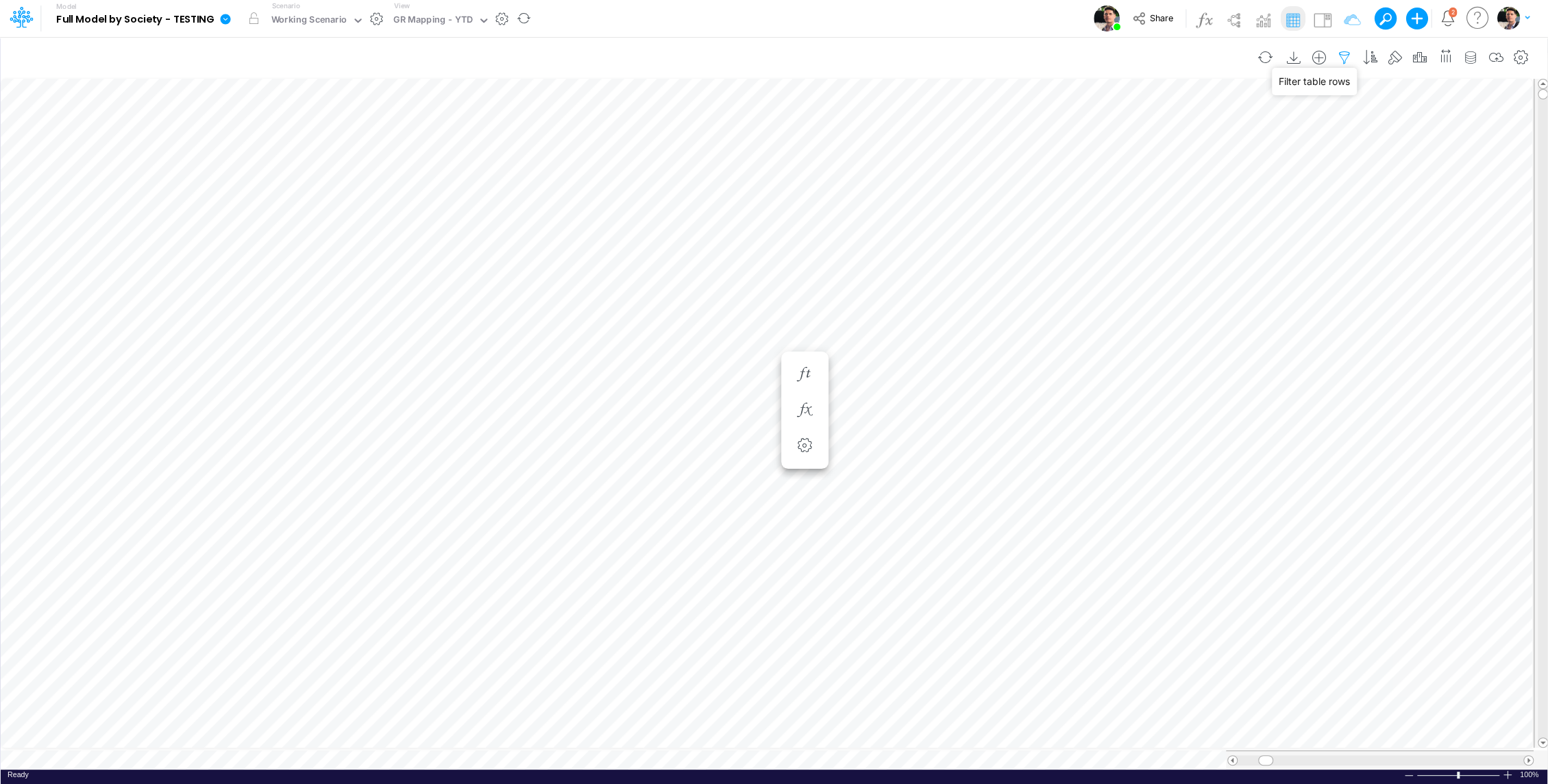
click at [1344, 58] on icon "button" at bounding box center [1344, 57] width 21 height 14
select select "notEqual"
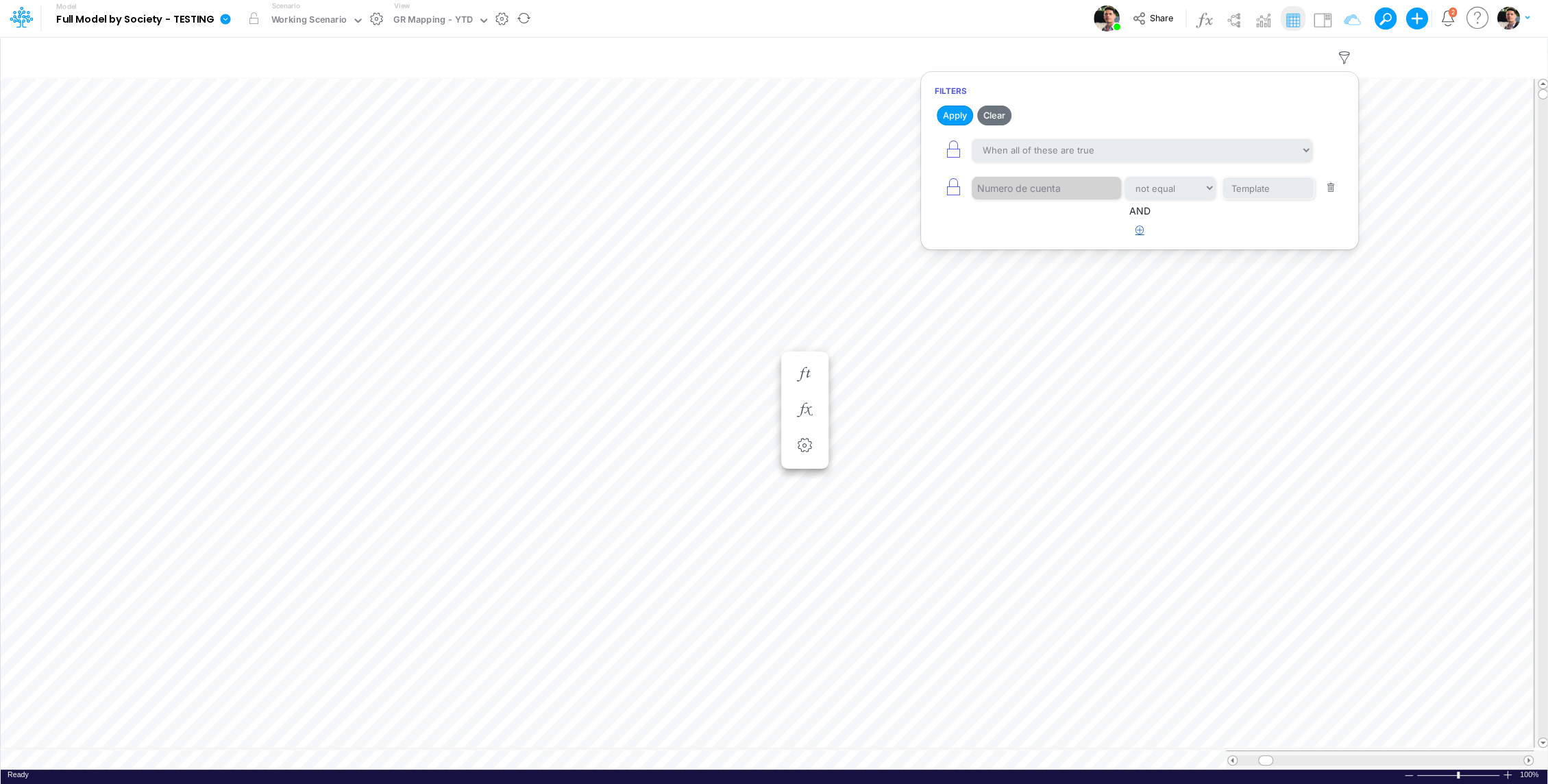
click at [1141, 231] on icon "button" at bounding box center [1140, 230] width 9 height 9
click at [1024, 278] on div at bounding box center [1036, 273] width 130 height 23
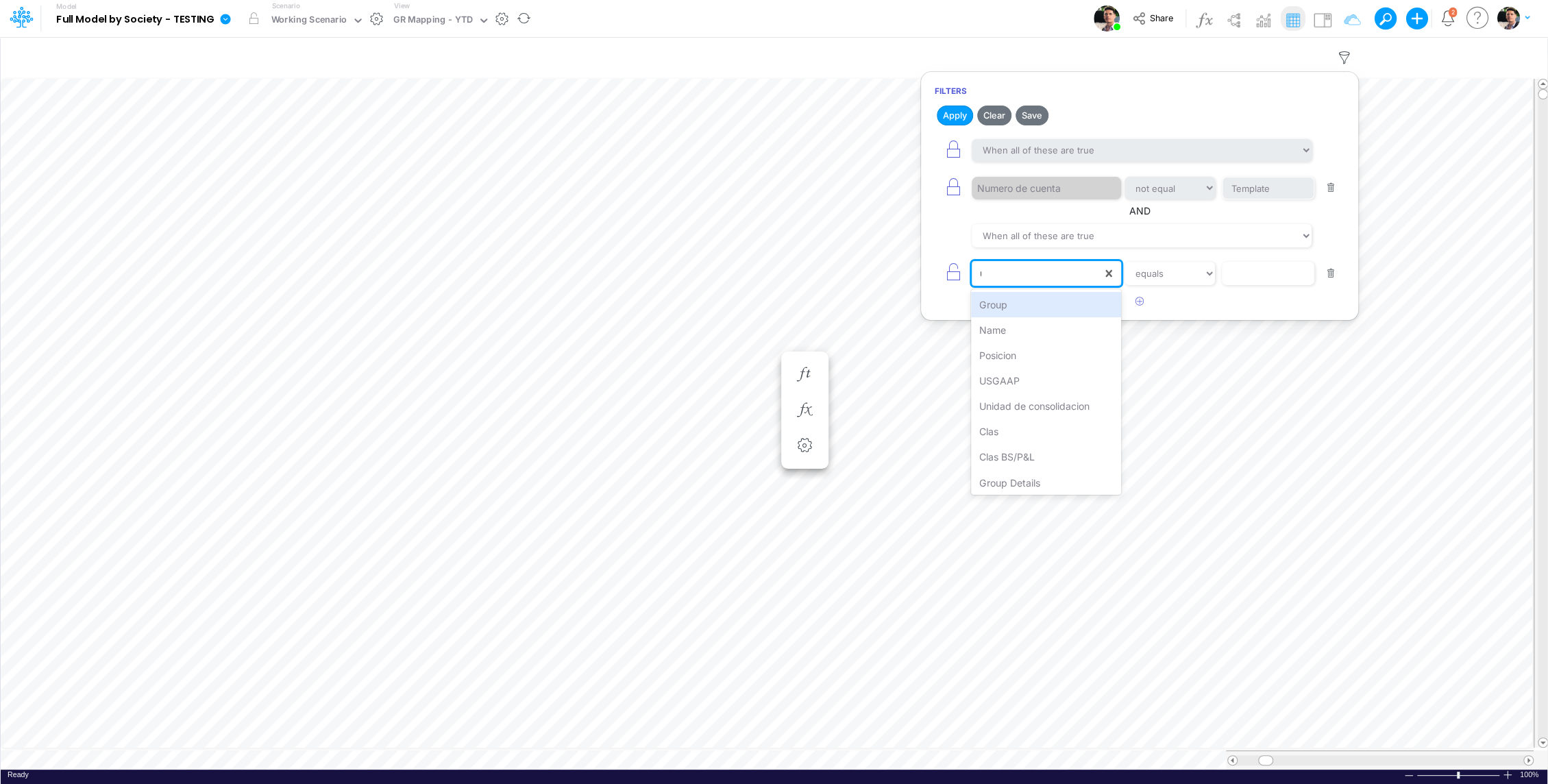
type input "us"
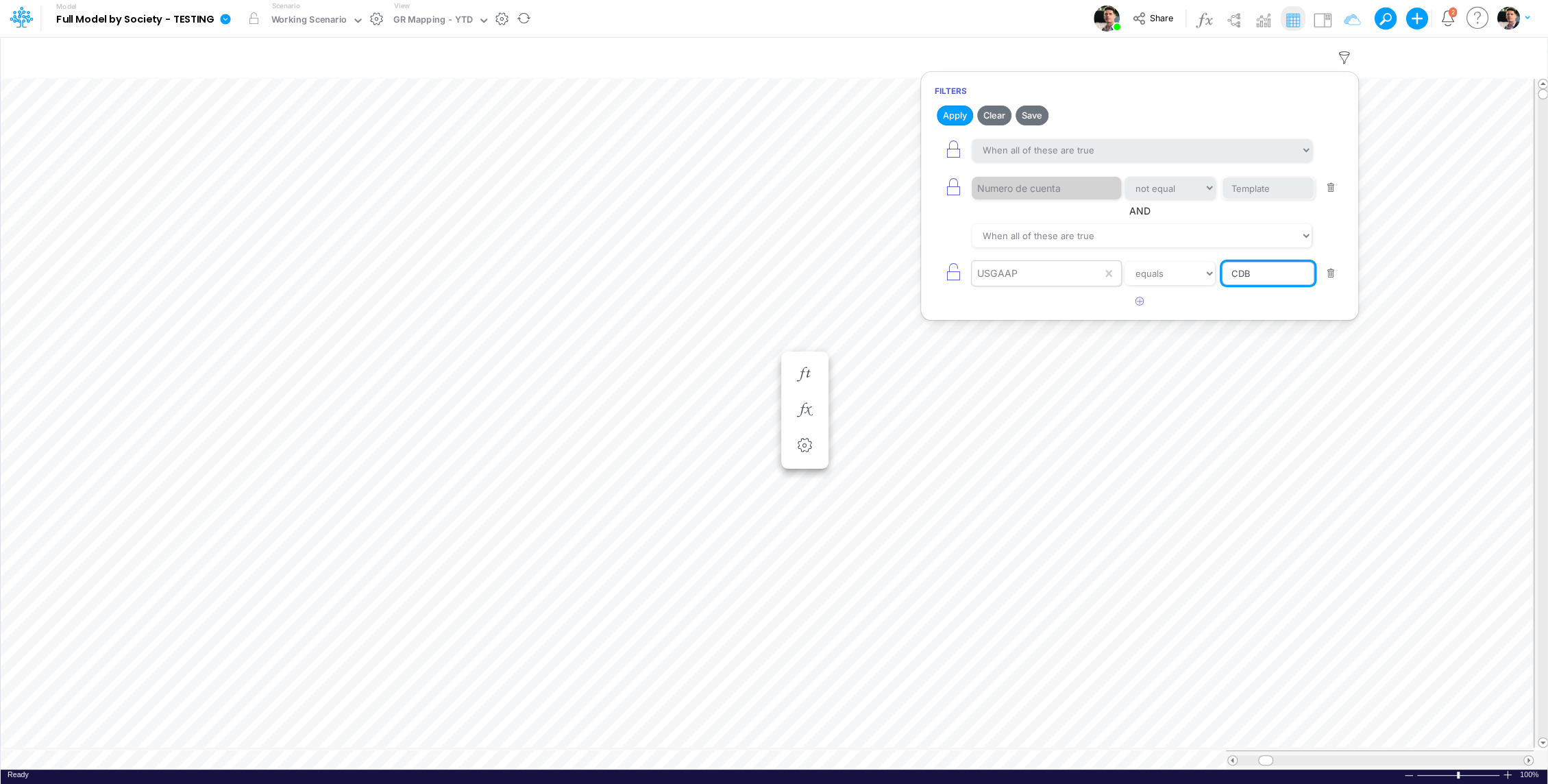
type input "CDB payable ST"
click at [1140, 303] on button "button" at bounding box center [1140, 302] width 27 height 22
click at [1034, 285] on div at bounding box center [1036, 273] width 130 height 23
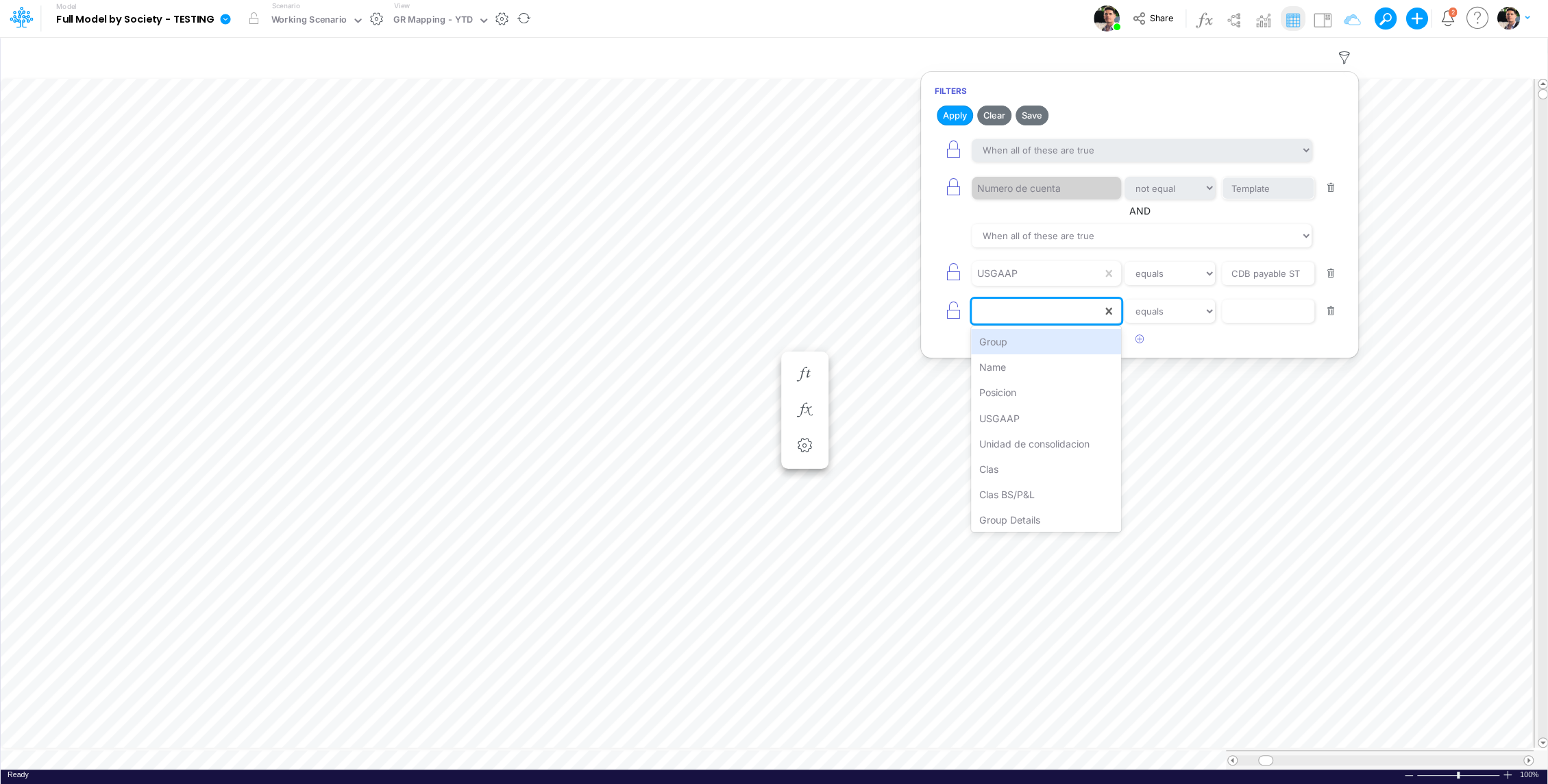
click at [1191, 332] on article at bounding box center [1139, 340] width 437 height 22
click at [1333, 308] on button "button" at bounding box center [1331, 311] width 27 height 19
click at [959, 110] on button "Apply" at bounding box center [954, 115] width 36 height 20
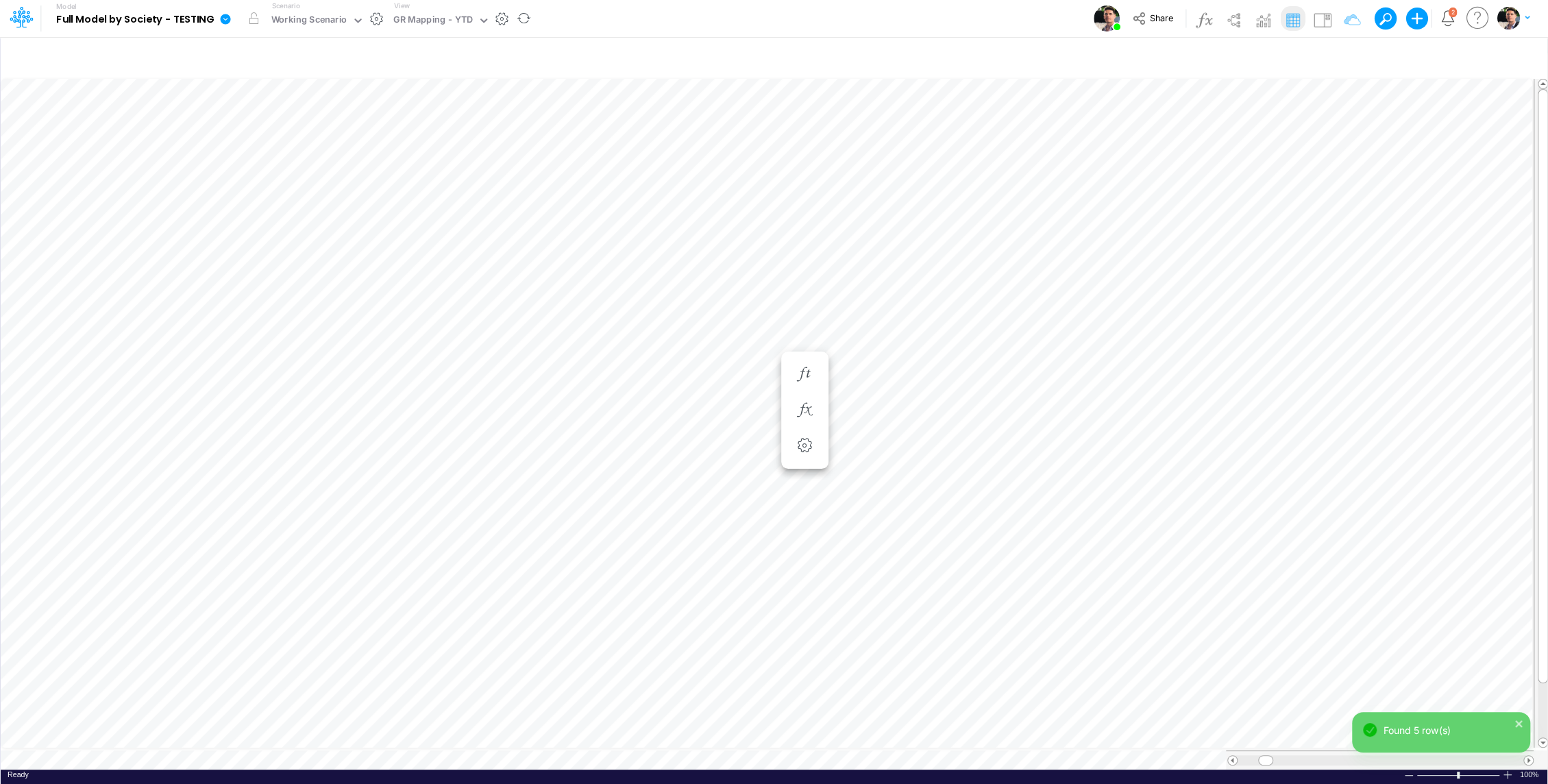
scroll to position [6, 1]
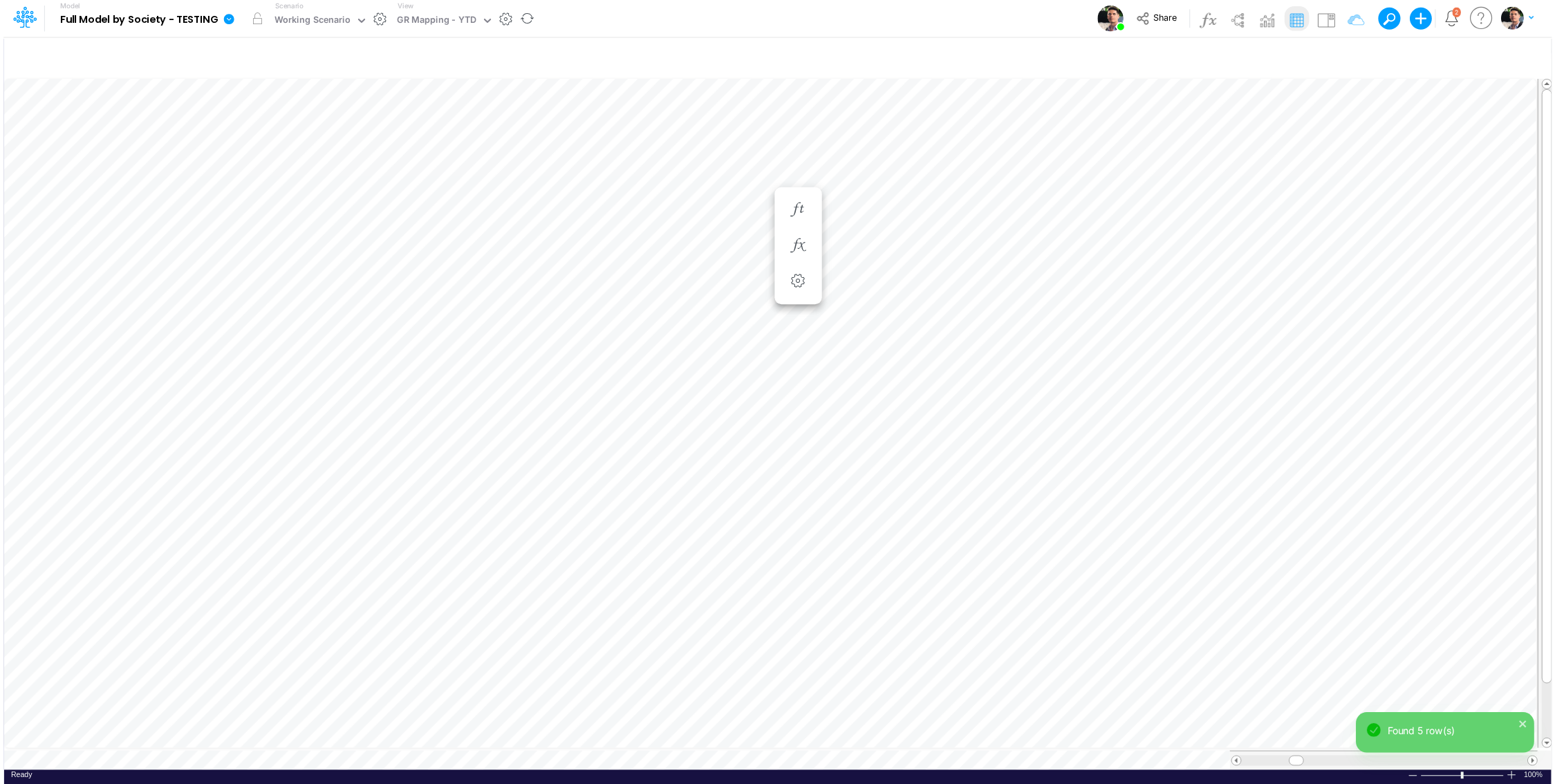
scroll to position [6, 1]
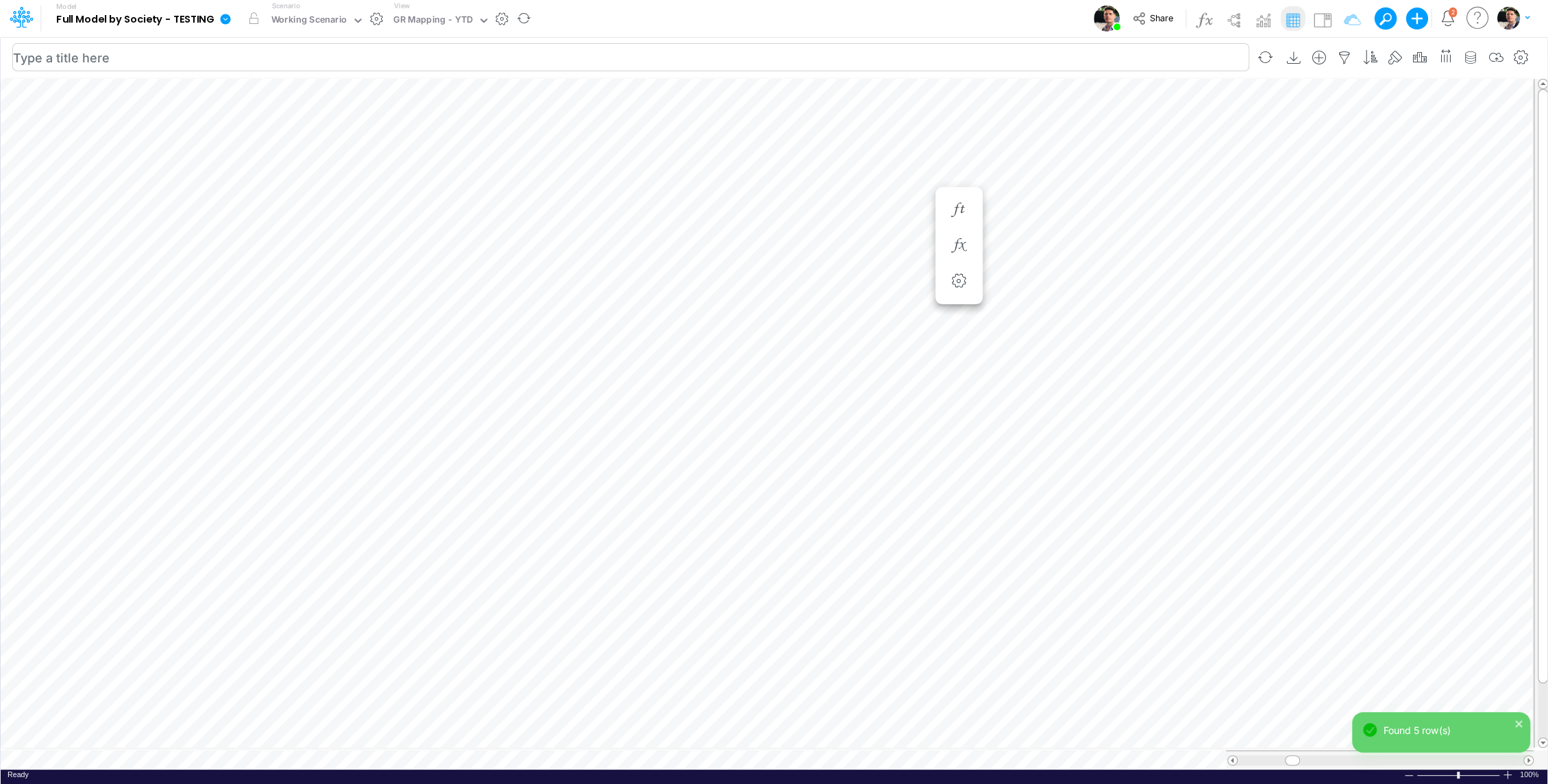
scroll to position [6, 1]
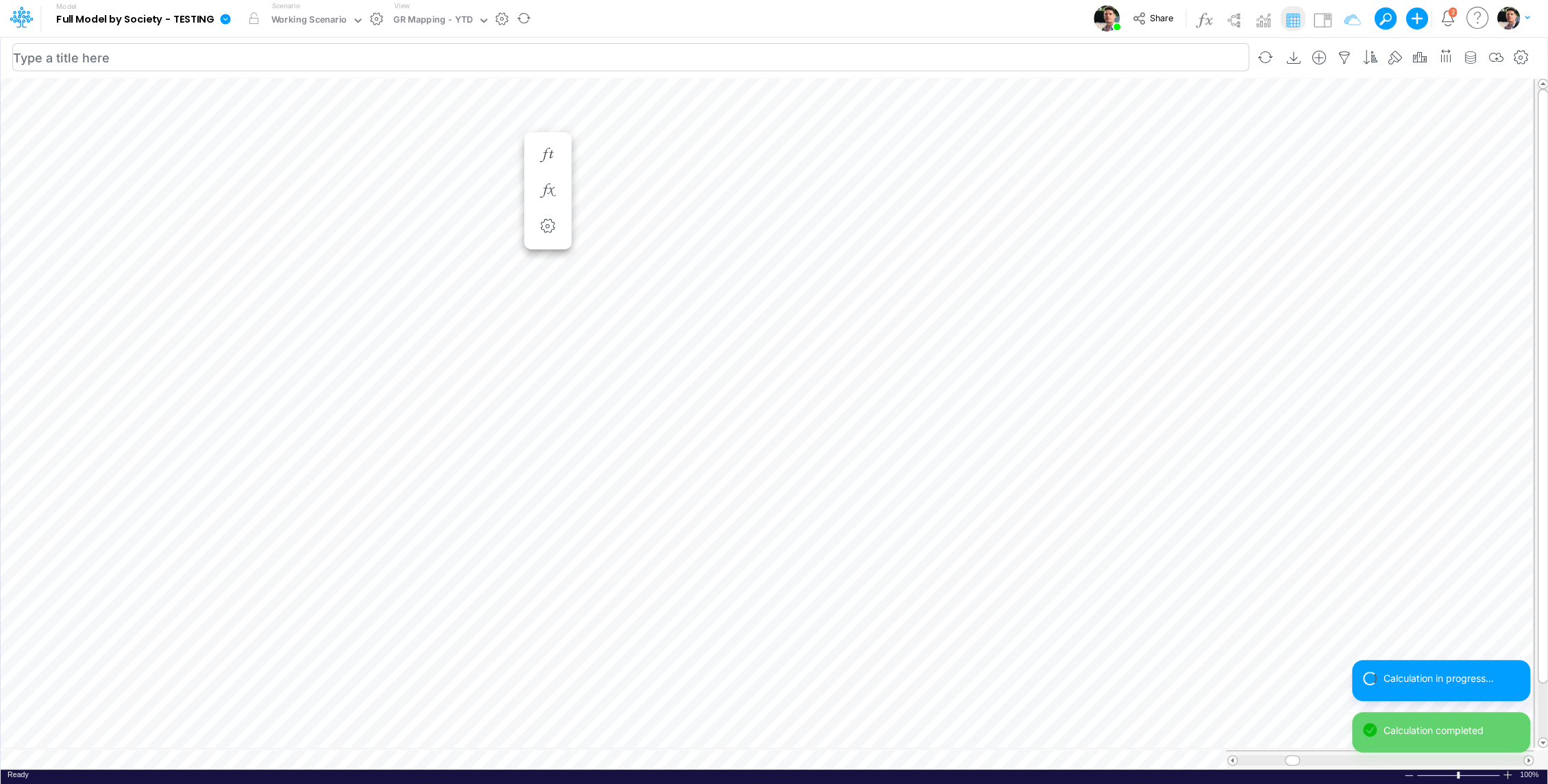
scroll to position [6, 1]
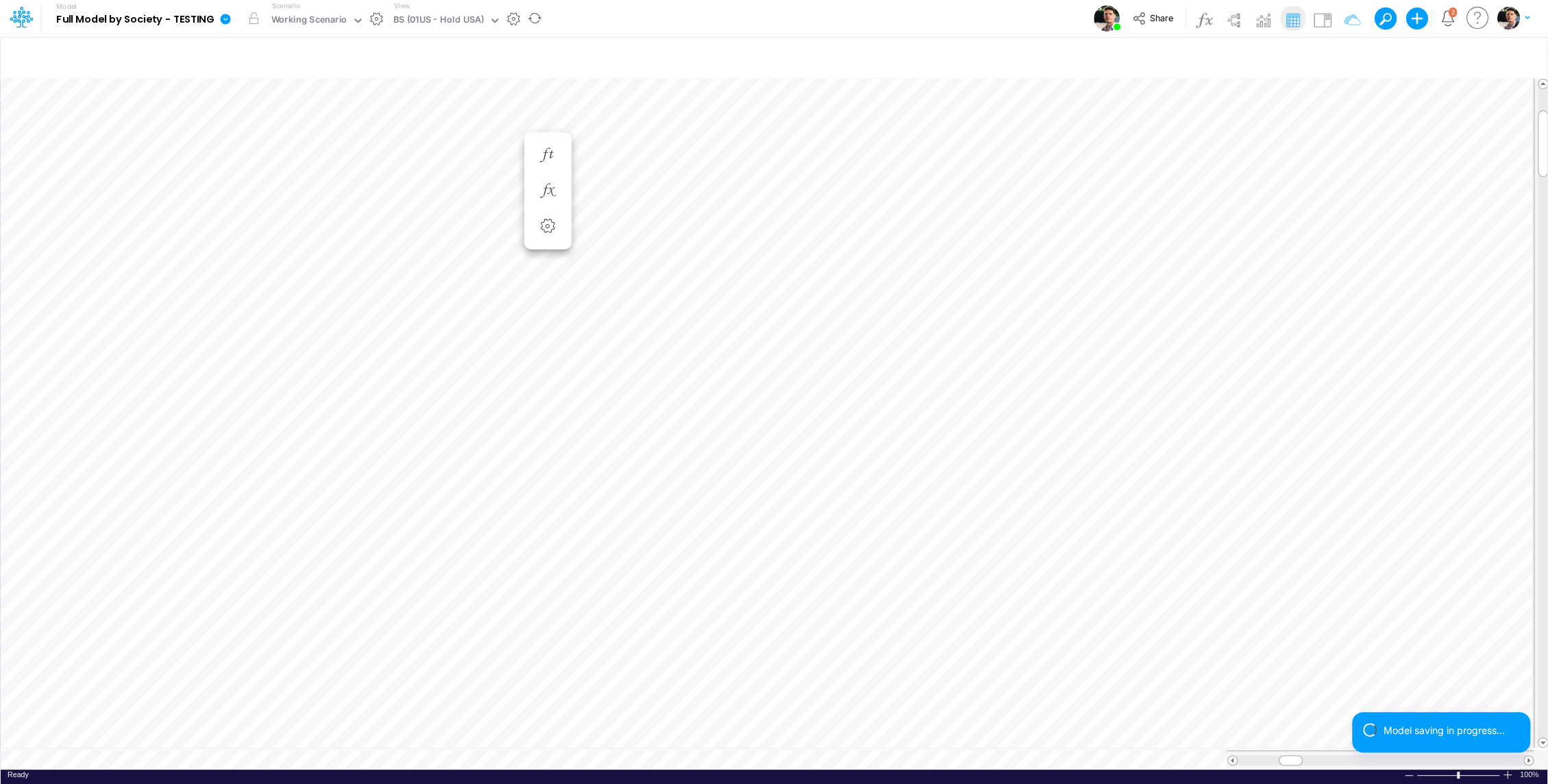
scroll to position [6, 1]
click at [797, 404] on icon "button" at bounding box center [805, 409] width 21 height 14
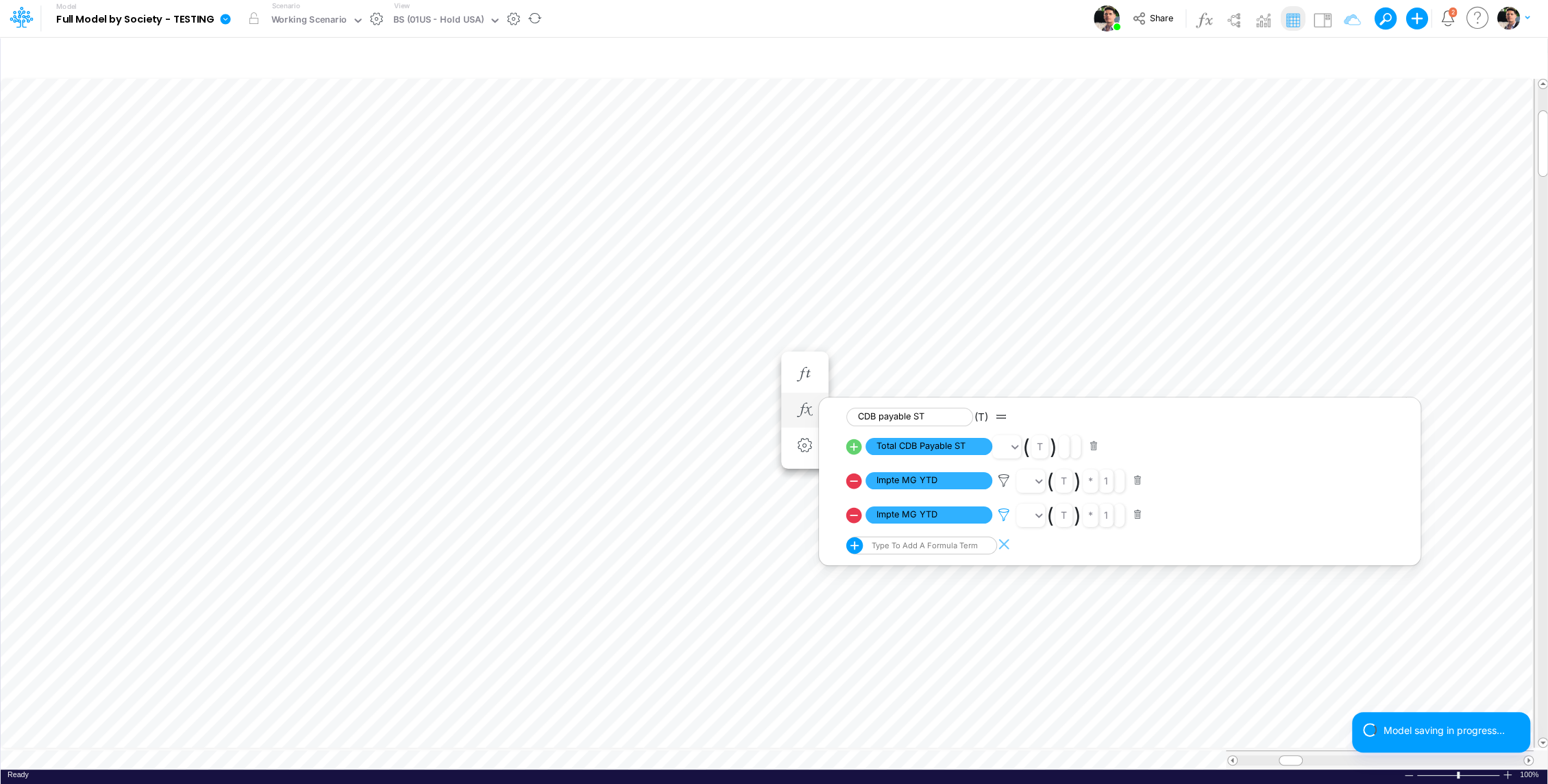
click at [1003, 487] on icon at bounding box center [1004, 480] width 21 height 14
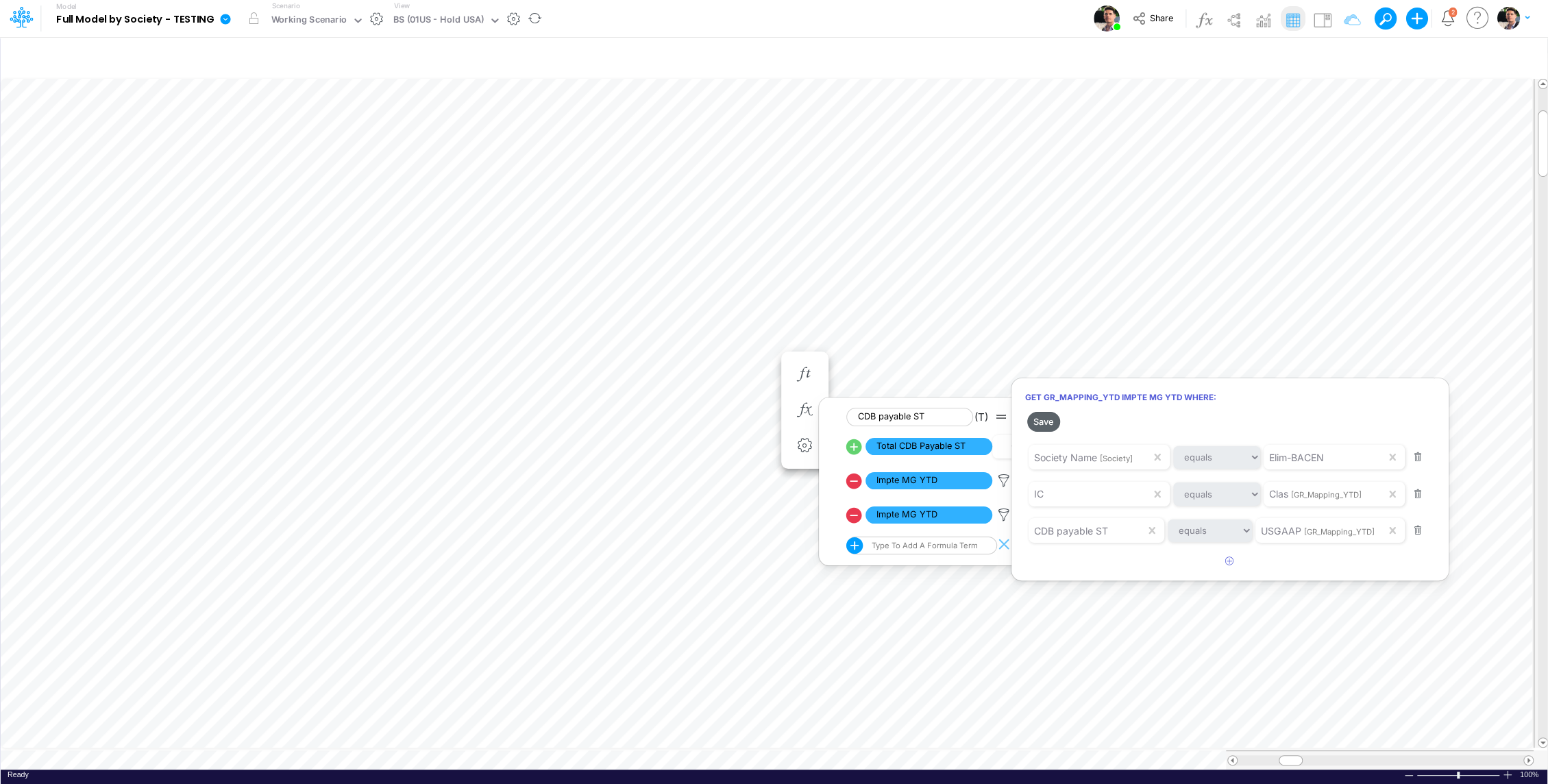
click at [1049, 418] on button "Save" at bounding box center [1043, 421] width 33 height 20
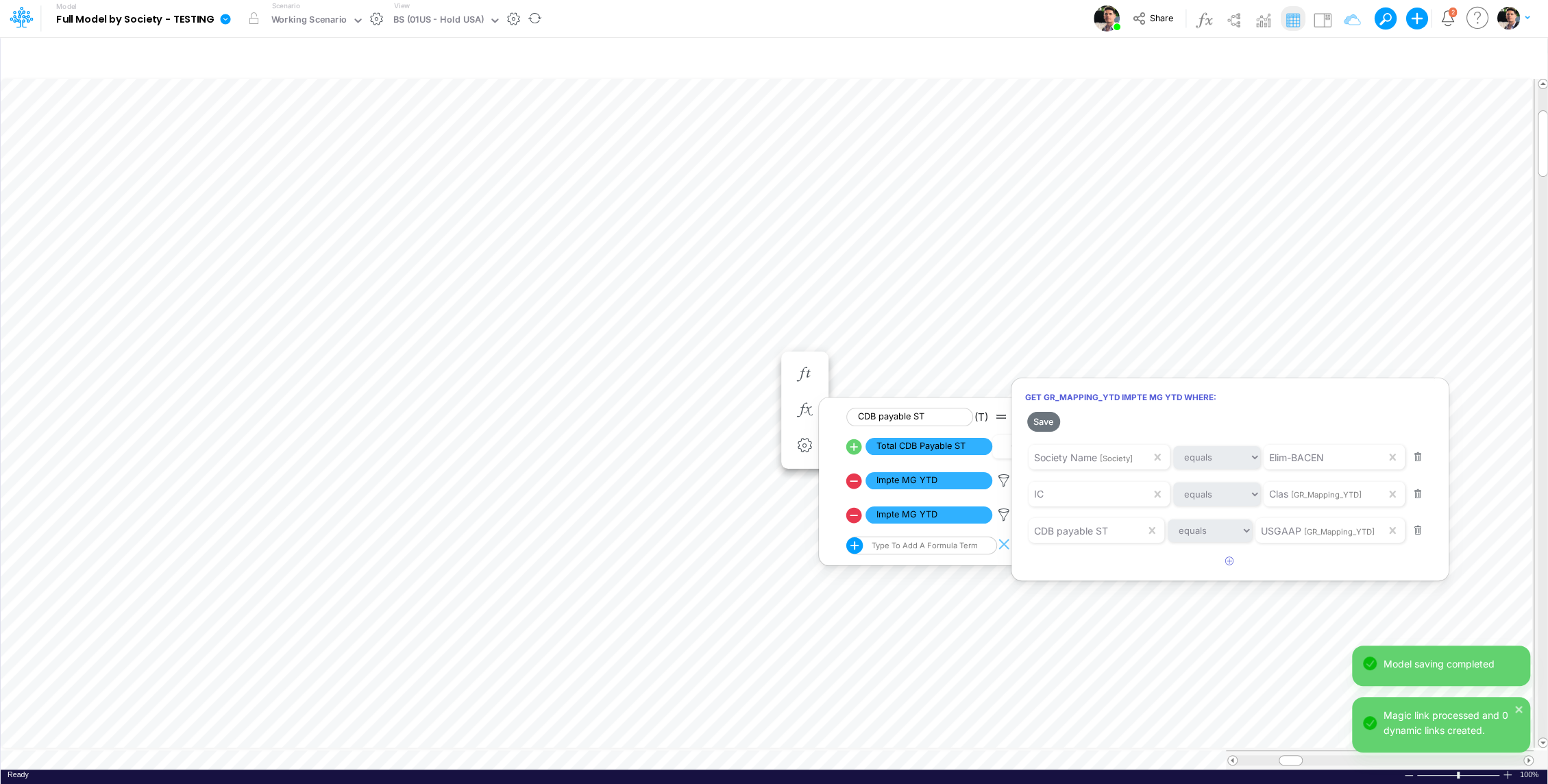
click at [423, 24] on div at bounding box center [774, 395] width 1548 height 777
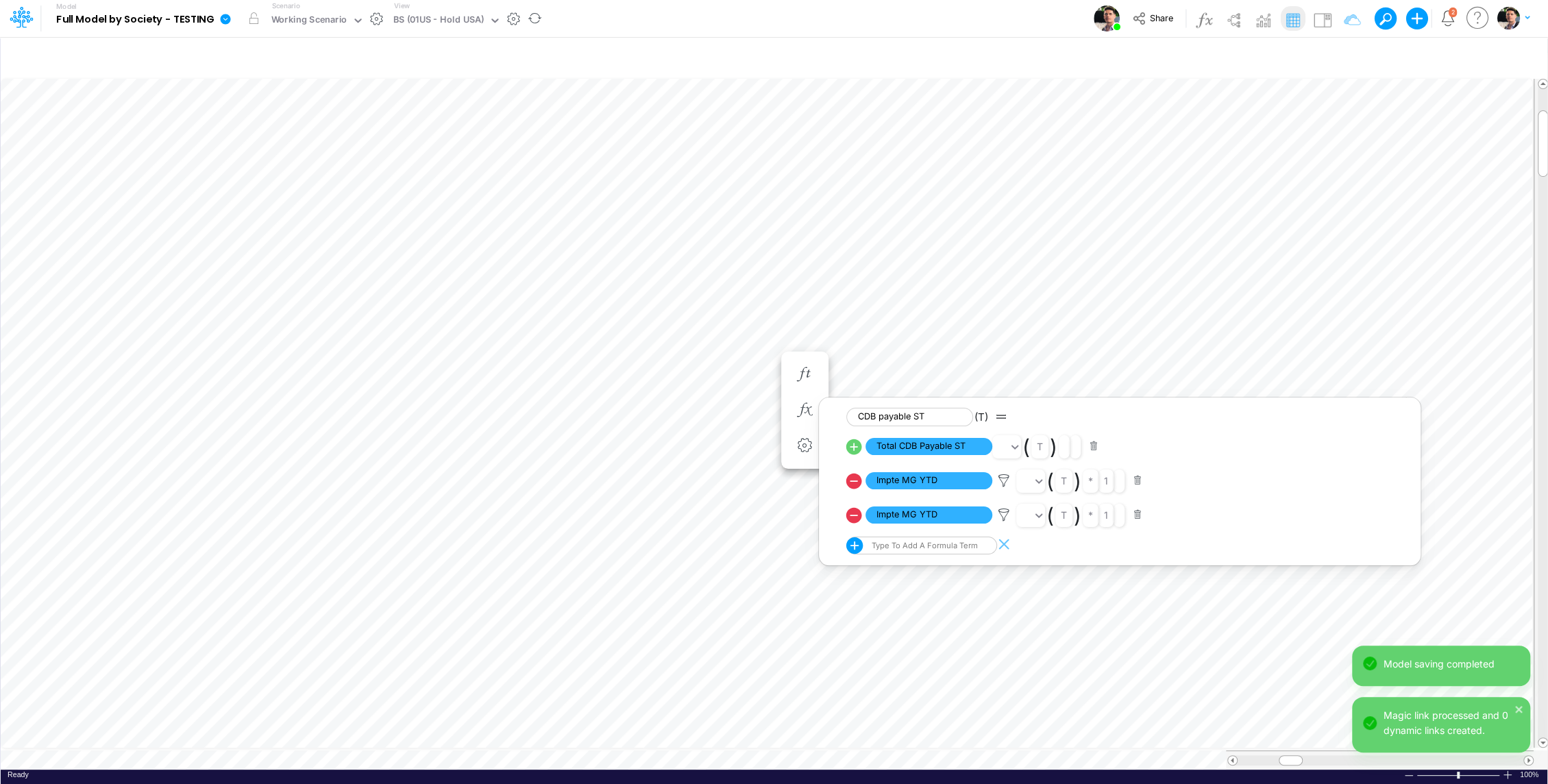
click at [423, 24] on div "BS (01US - Hold USA)" at bounding box center [438, 21] width 91 height 16
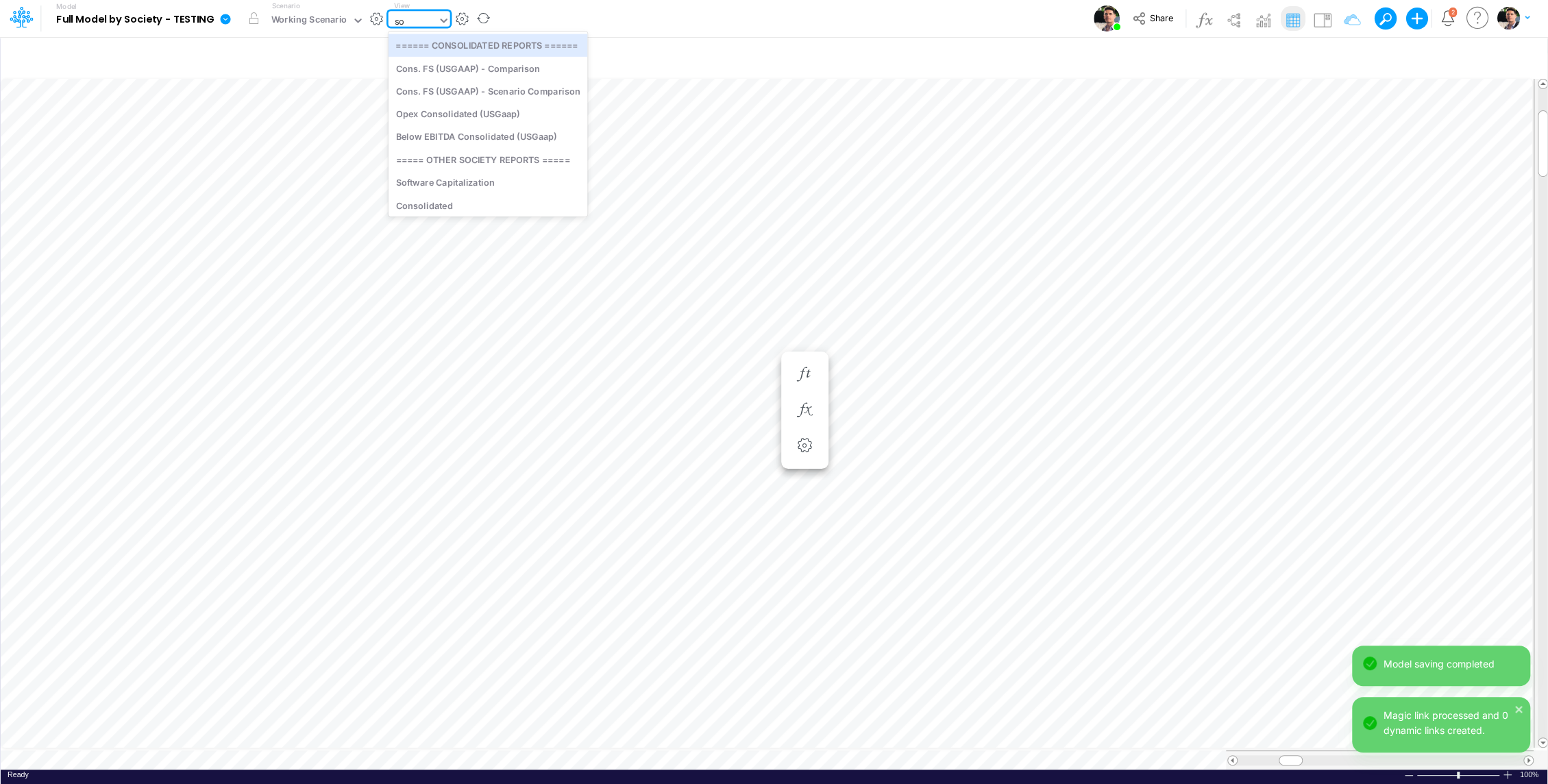
type input "soc"
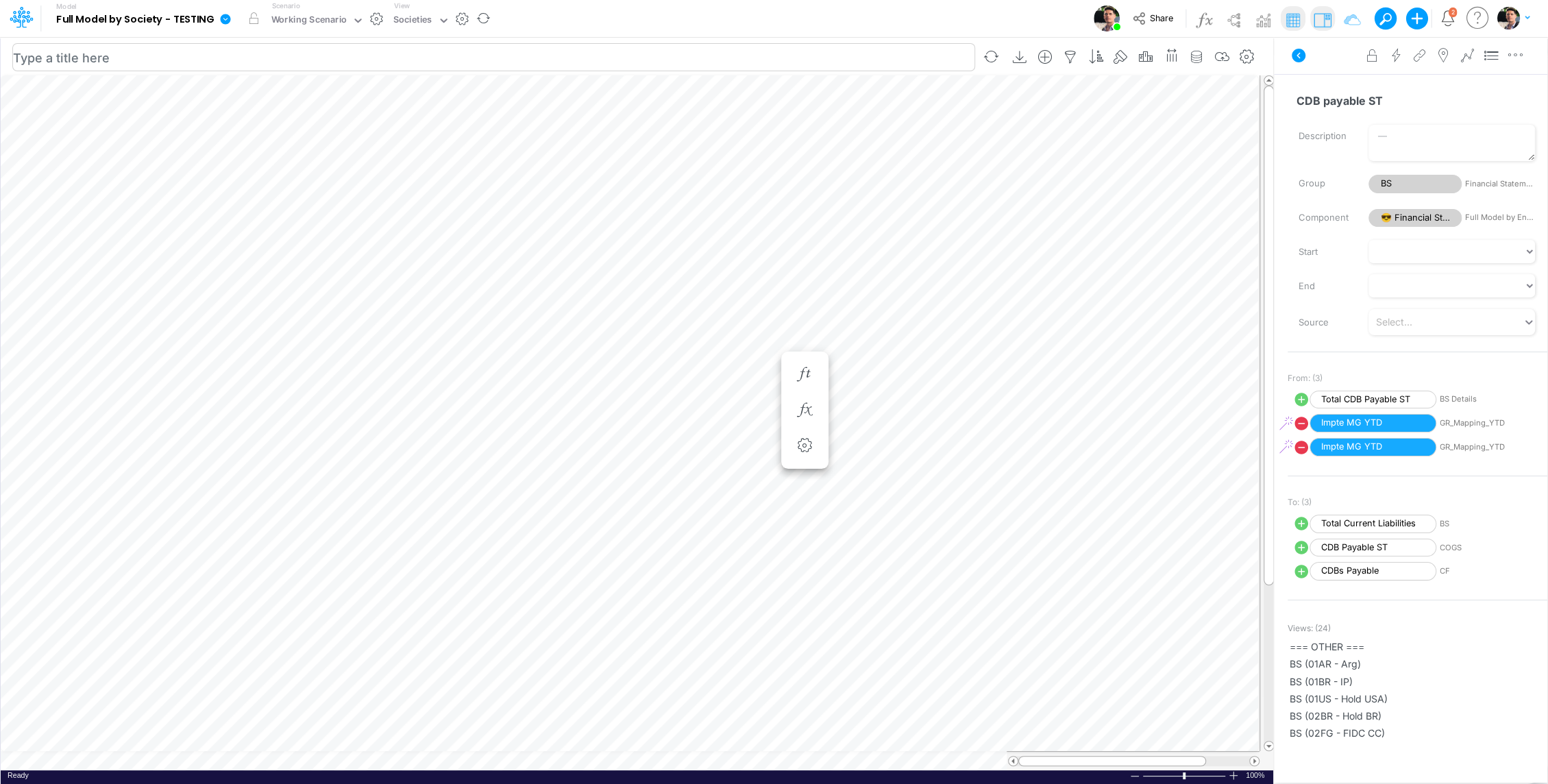
scroll to position [6, 1]
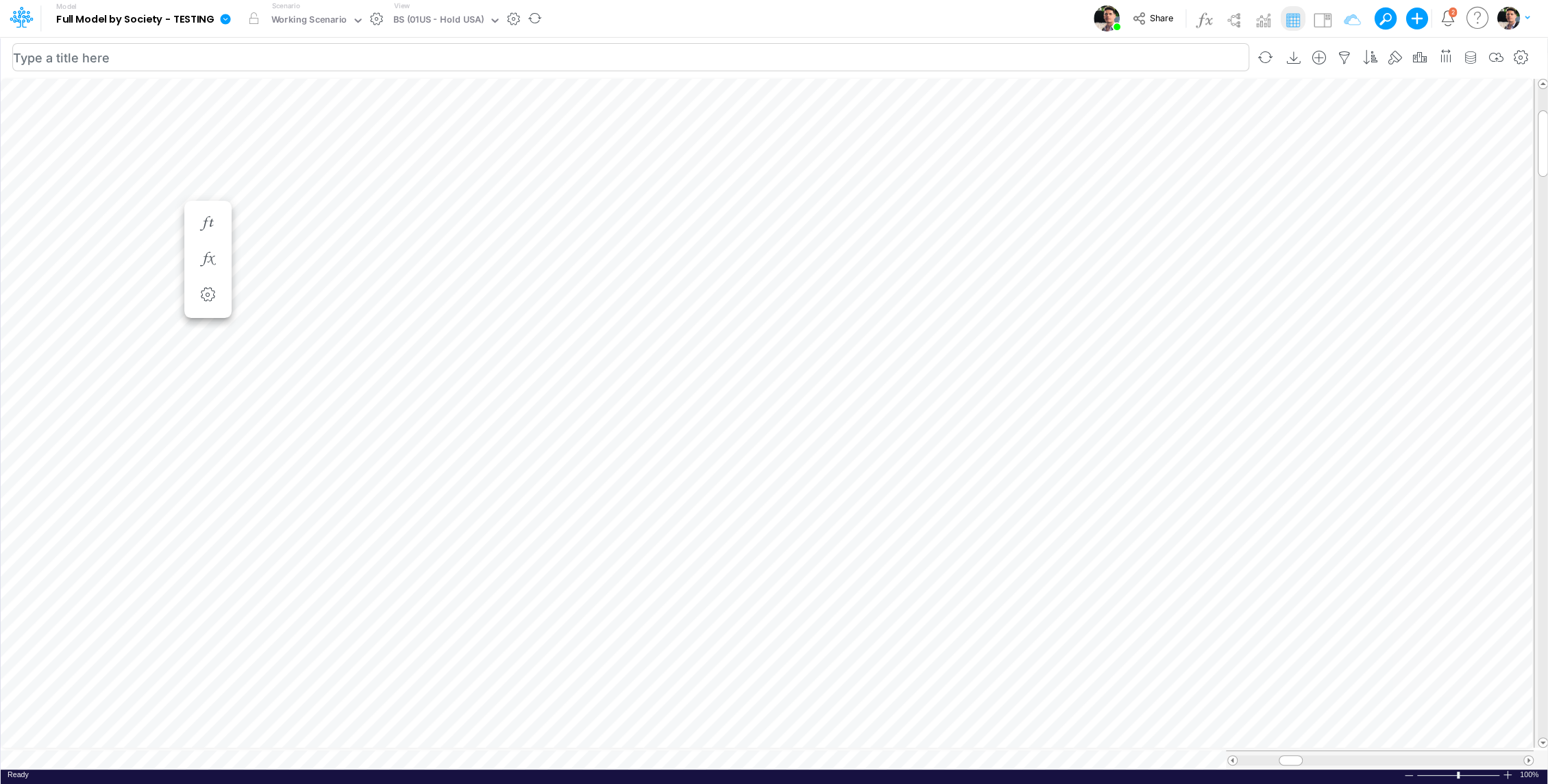
scroll to position [6, 1]
click at [888, 409] on icon "button" at bounding box center [878, 409] width 21 height 14
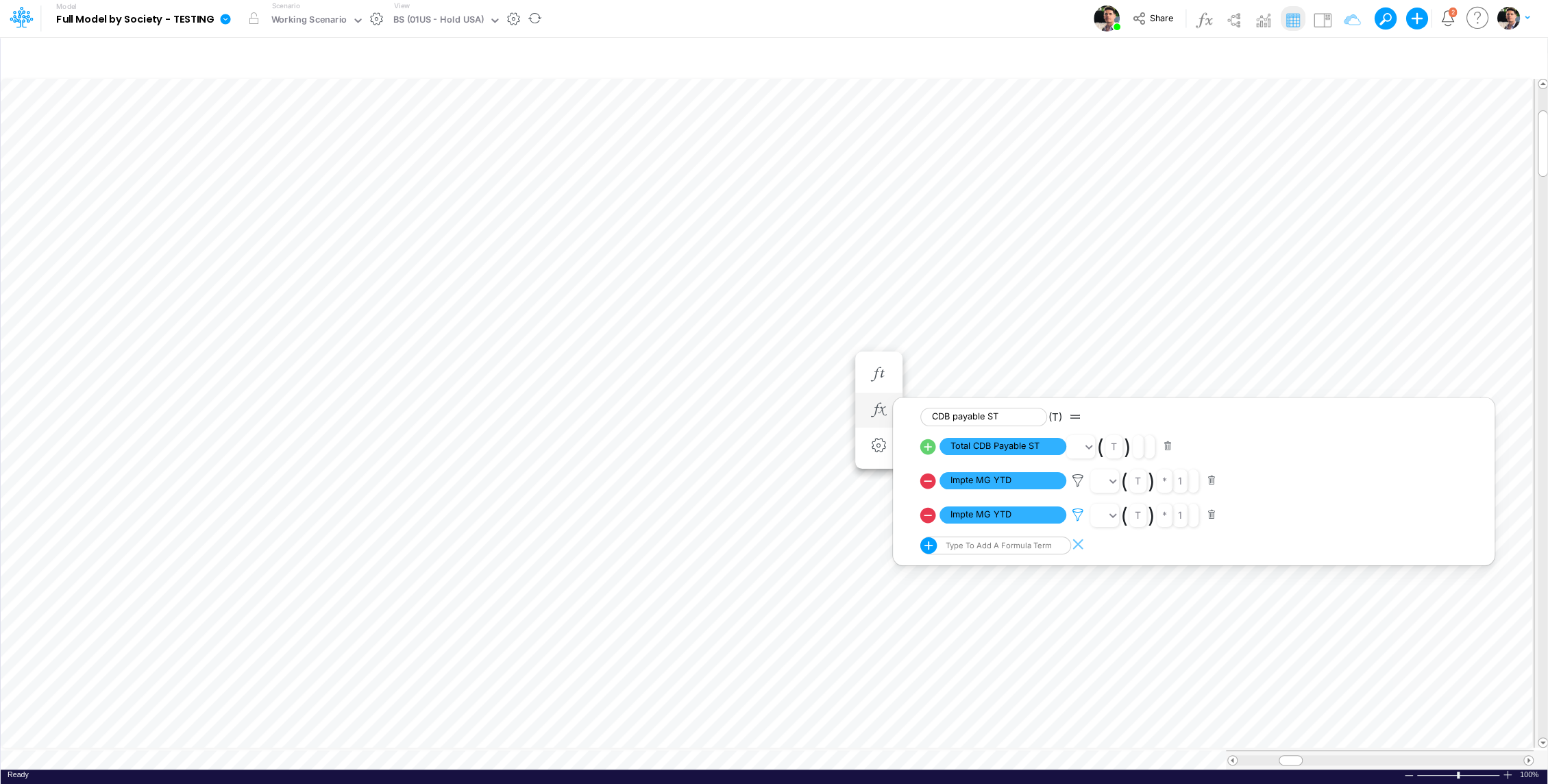
click at [1076, 487] on icon at bounding box center [1078, 480] width 21 height 14
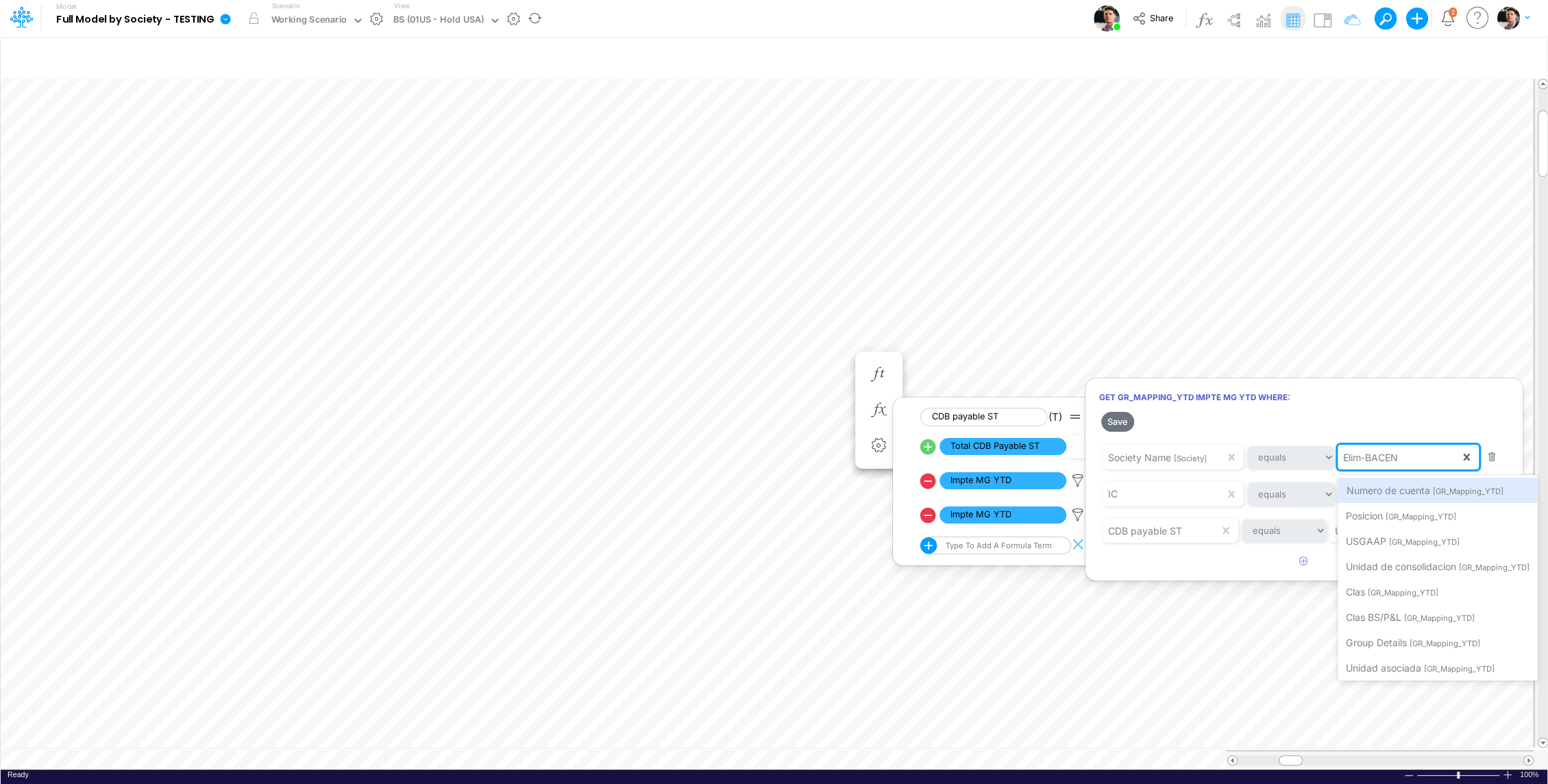
click at [1411, 453] on div "Elim-BACEN" at bounding box center [1399, 457] width 122 height 23
paste input "ELIM-BACEN"
type input "ELIM-BACEN"
click at [1435, 484] on span "Filter where Society Name equals ELIM-BACEN" at bounding box center [1462, 489] width 233 height 12
click at [1118, 421] on button "Save" at bounding box center [1118, 421] width 33 height 20
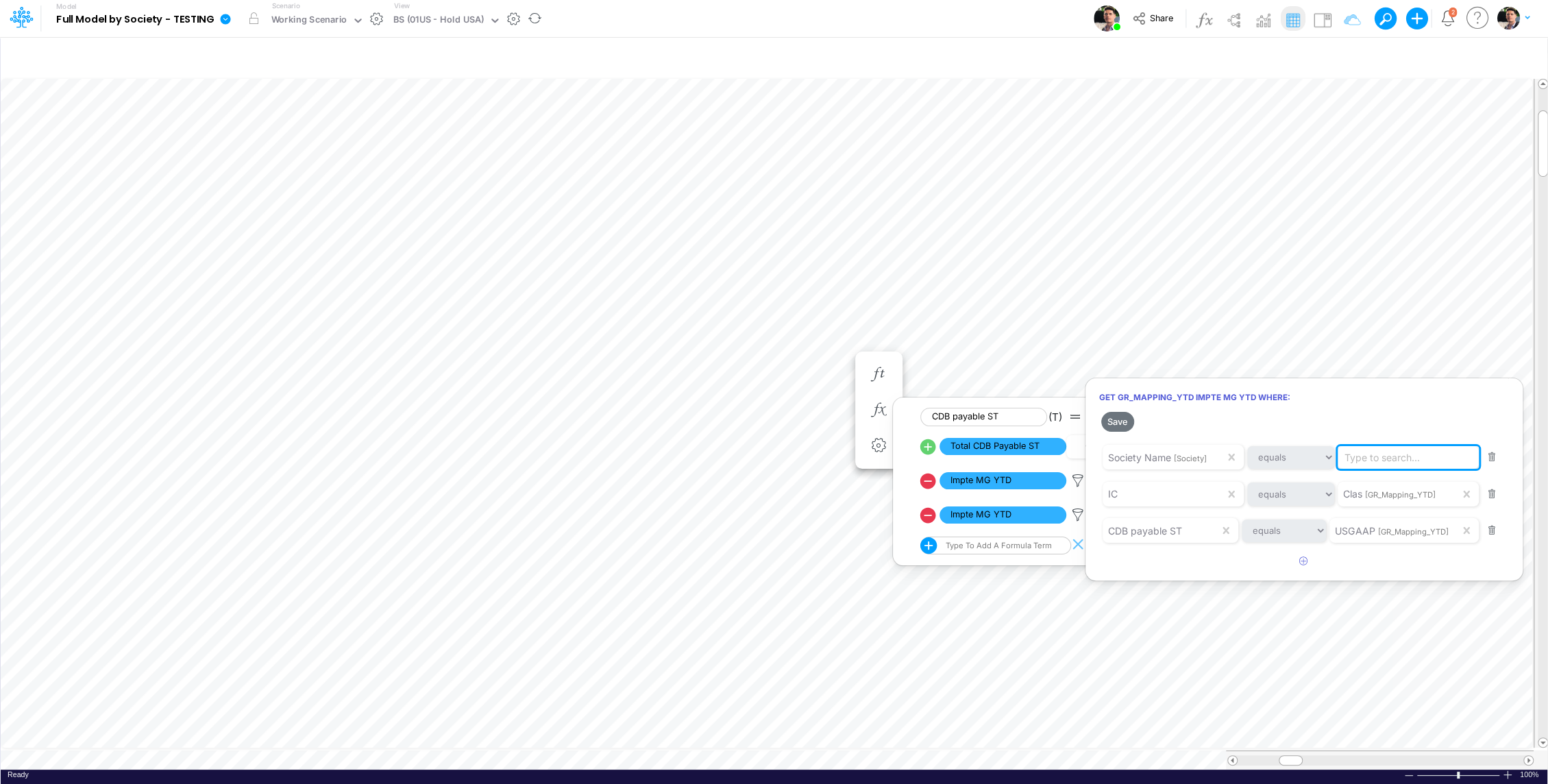
click at [1440, 456] on div "Type to search..." at bounding box center [1411, 457] width 146 height 23
click at [1433, 566] on span "Unidad de consolidacion" at bounding box center [1401, 566] width 110 height 12
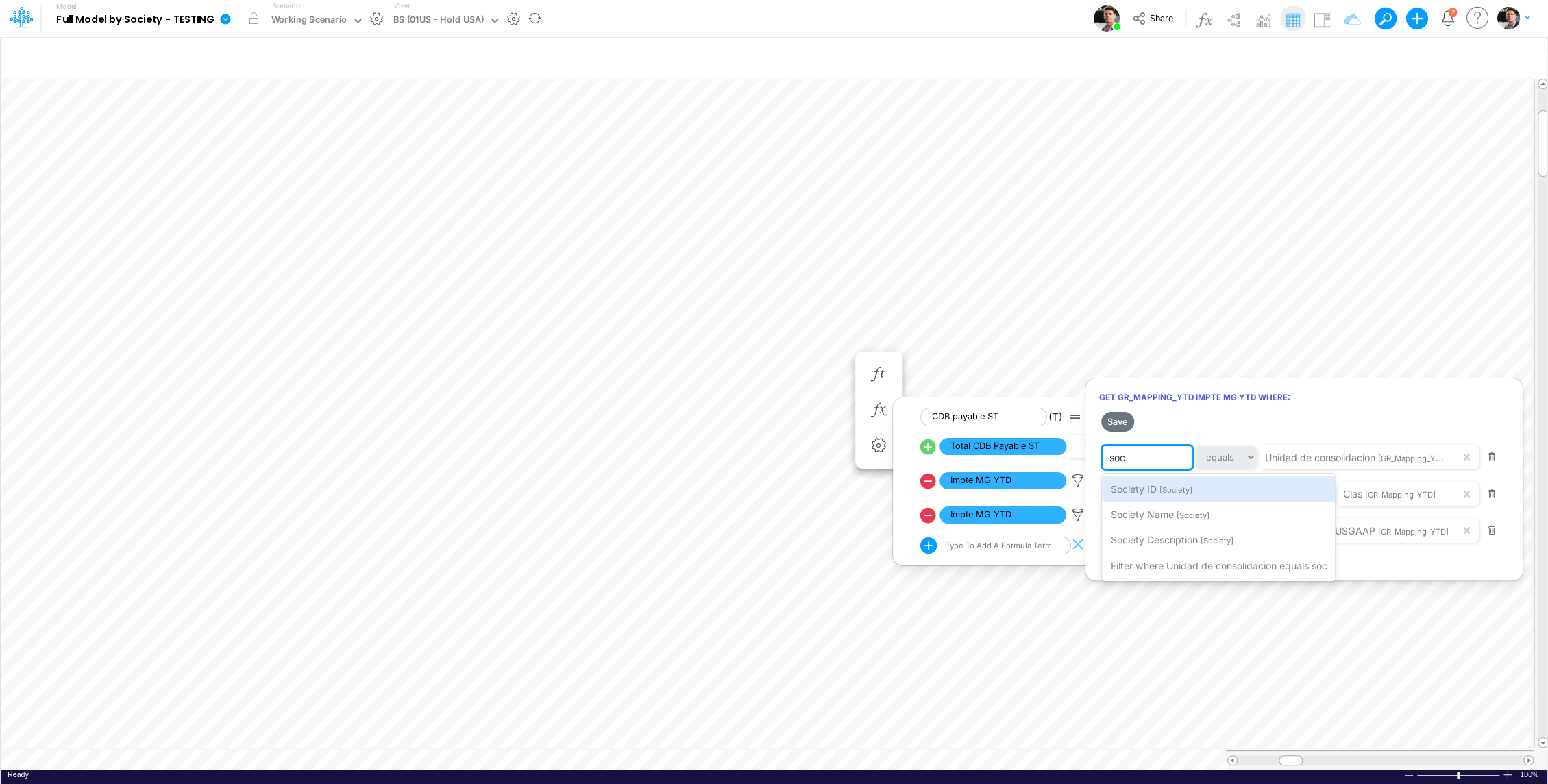
type input "soci"
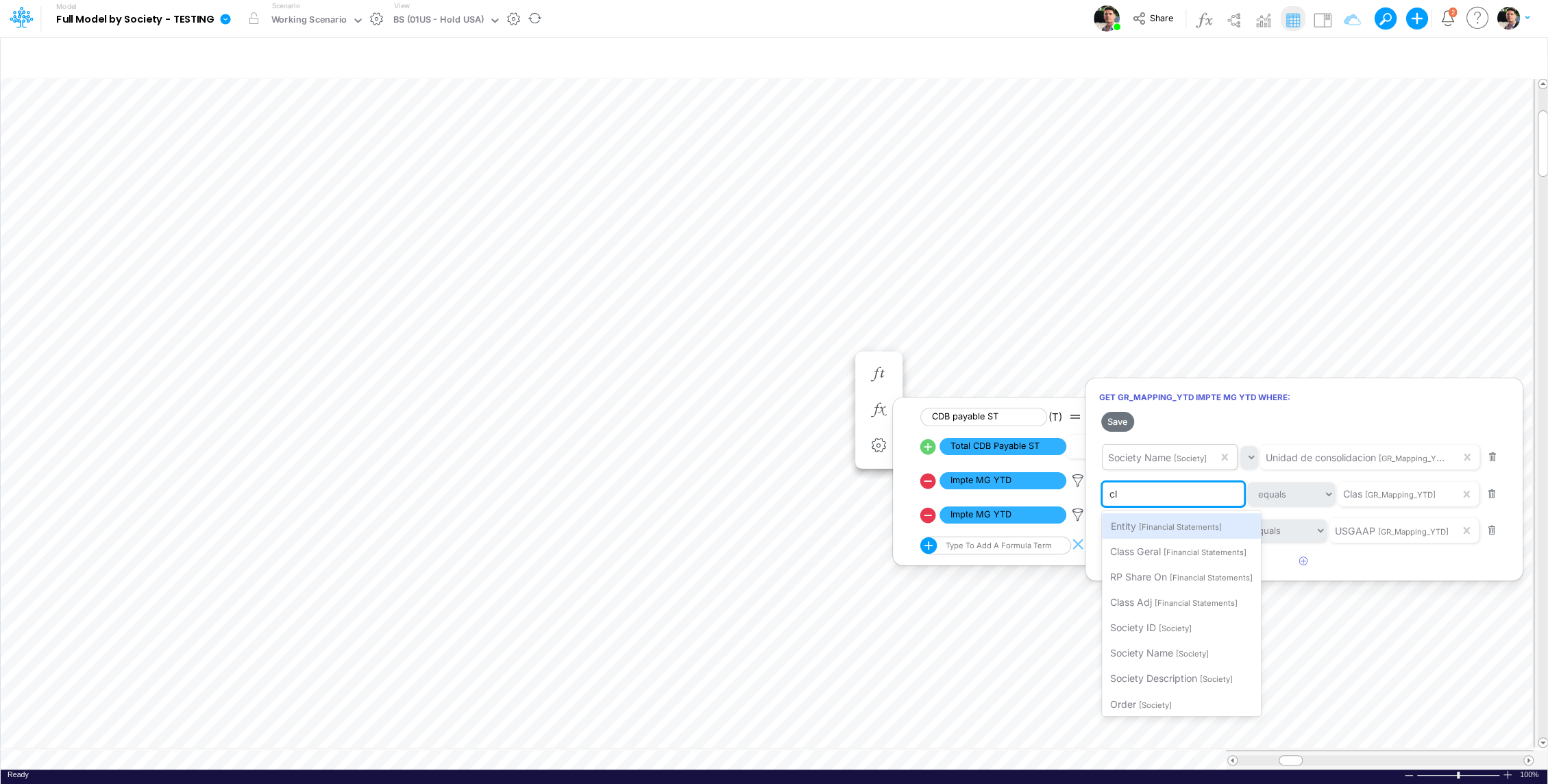
type input "cla"
click at [1179, 523] on span "[Financial Statements]" at bounding box center [1205, 527] width 83 height 10
click at [1118, 419] on button "Save" at bounding box center [1118, 421] width 33 height 20
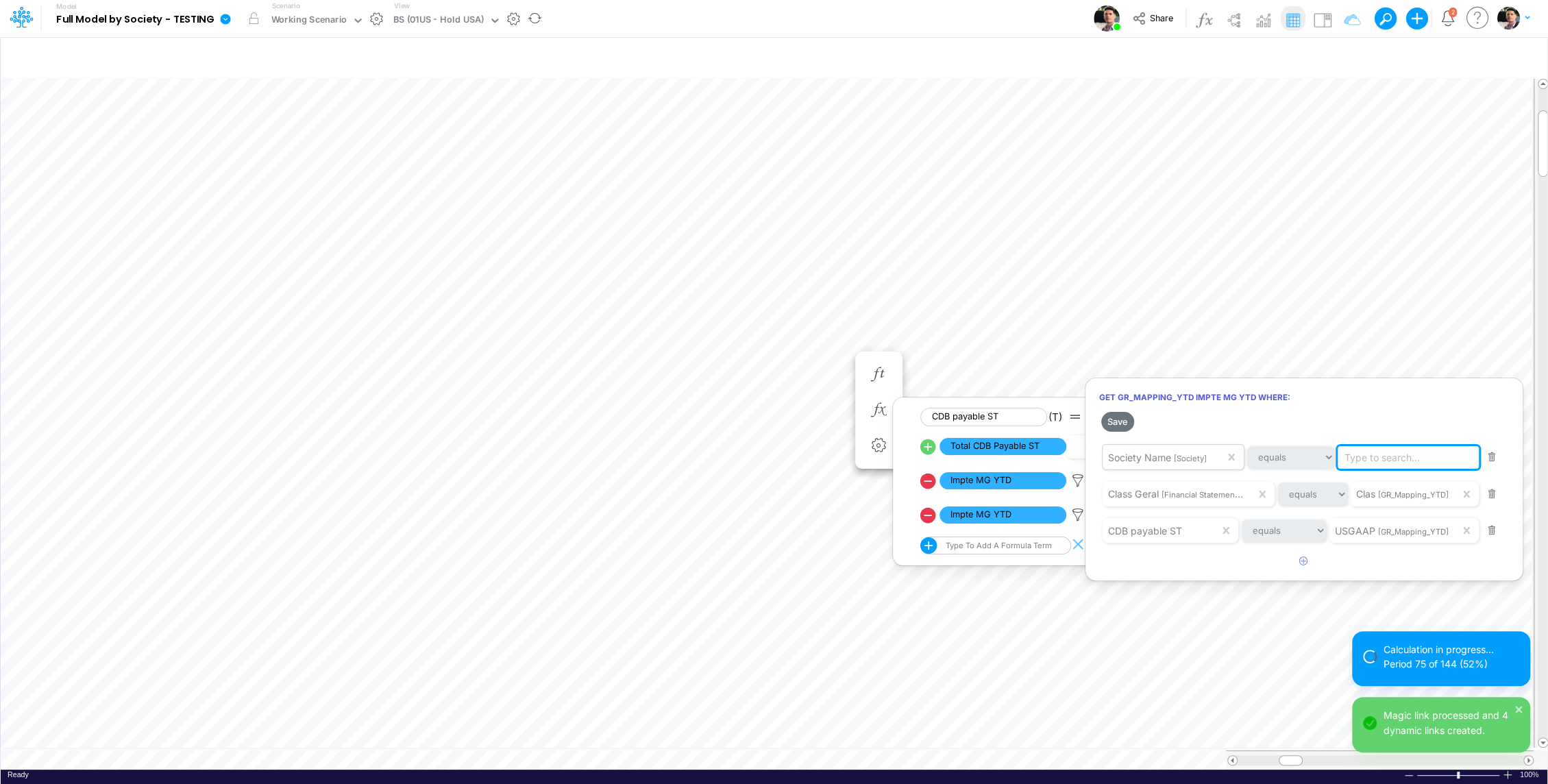
click at [1402, 454] on div "Type to search..." at bounding box center [1382, 457] width 75 height 14
paste input "ELIM-BACEN"
type input "ELIM-BACEN"
click at [1387, 485] on span "Filter where Society Name equals ELIM-BACEN" at bounding box center [1462, 489] width 233 height 12
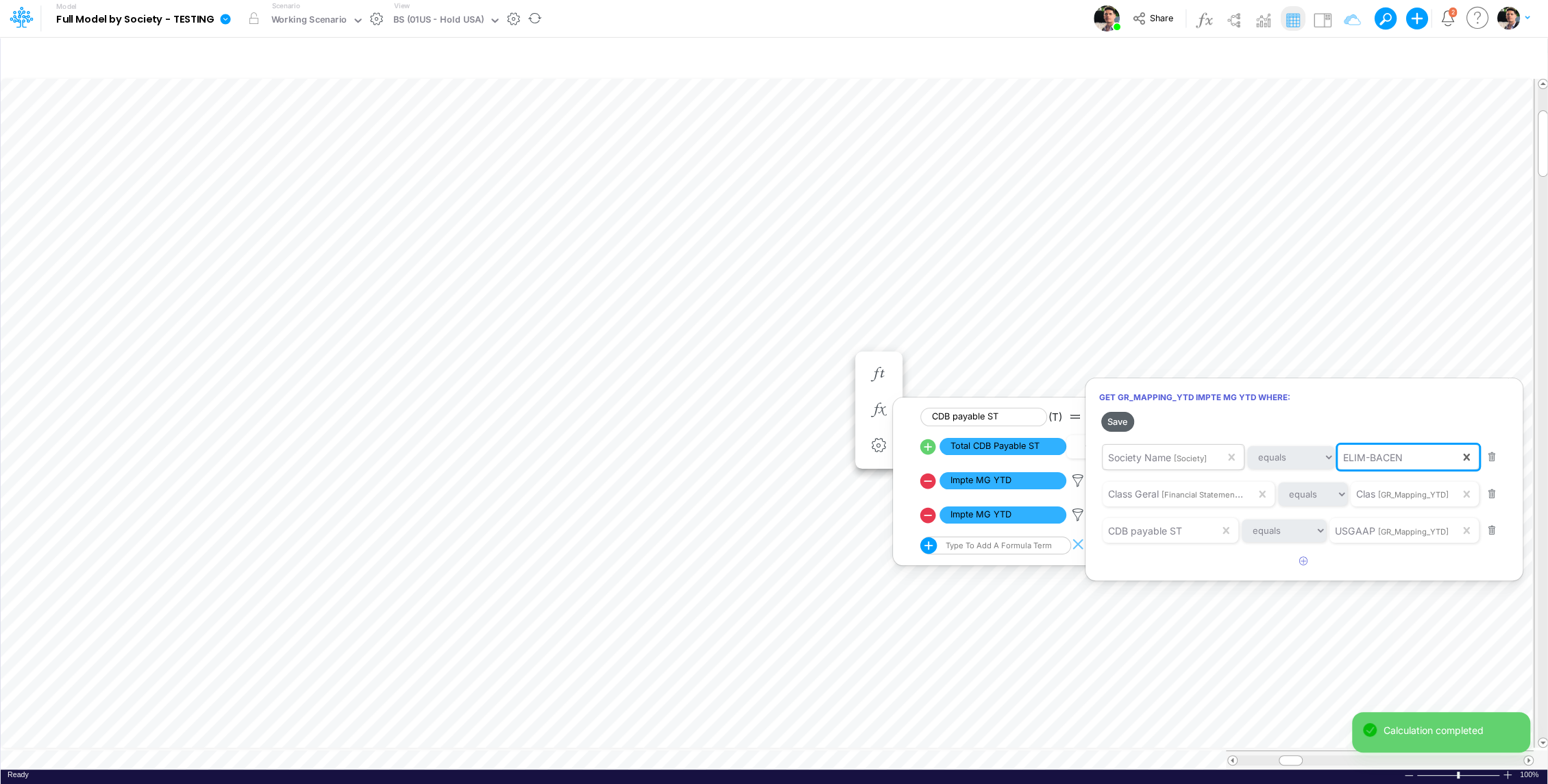
click at [1112, 419] on button "Save" at bounding box center [1118, 421] width 33 height 20
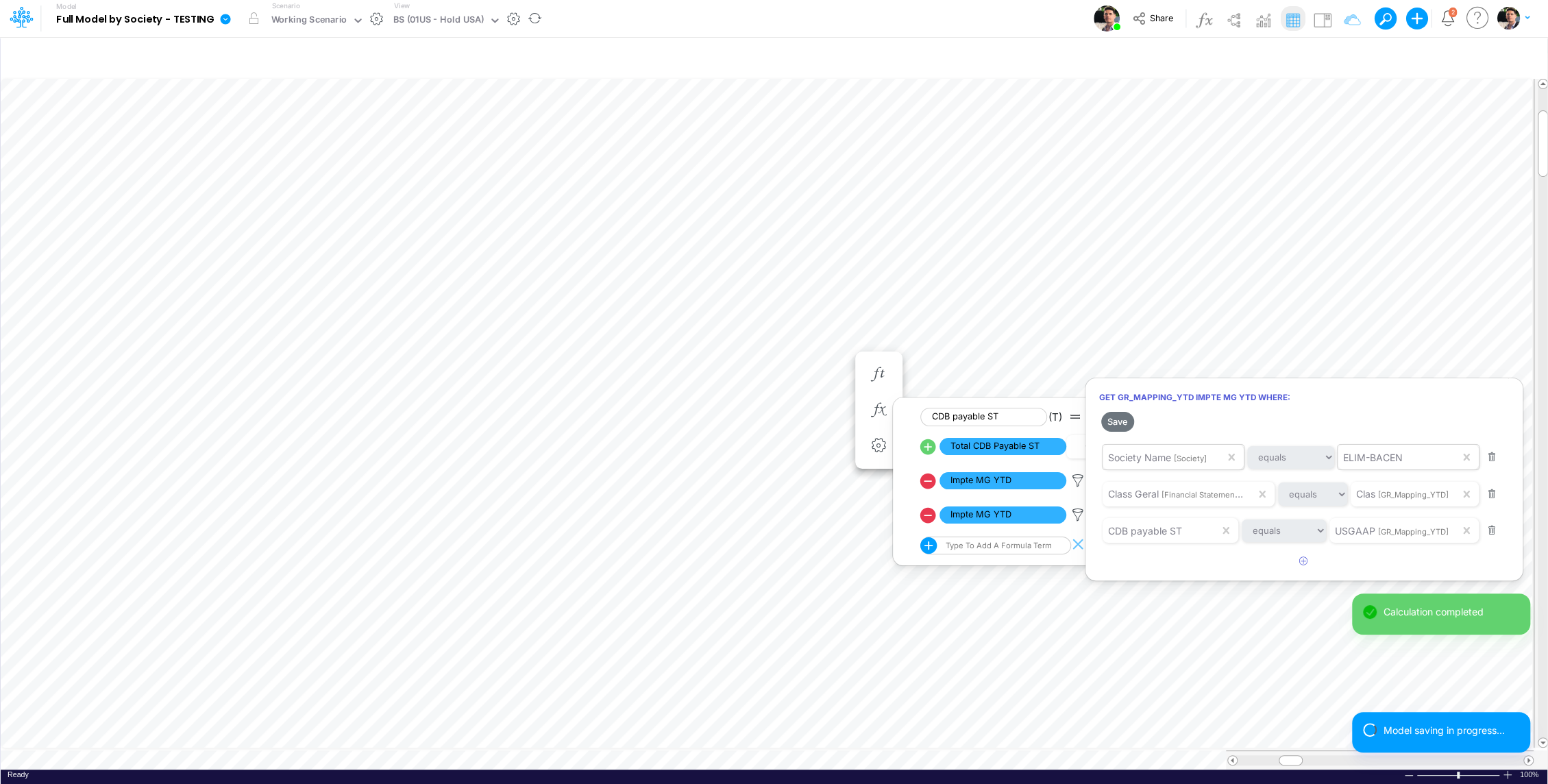
click at [340, 82] on div at bounding box center [774, 395] width 1548 height 777
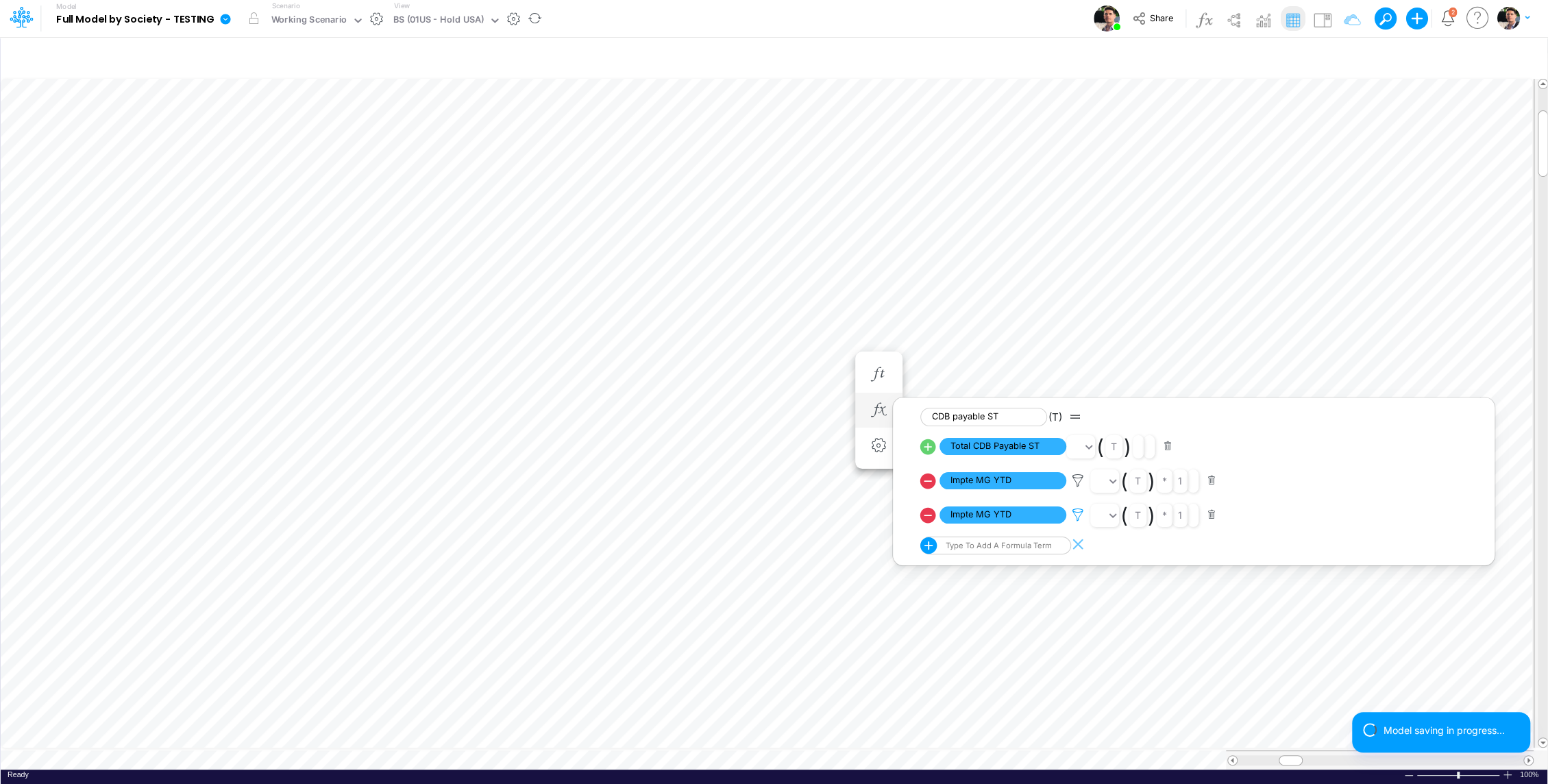
click at [1076, 487] on icon at bounding box center [1078, 480] width 21 height 14
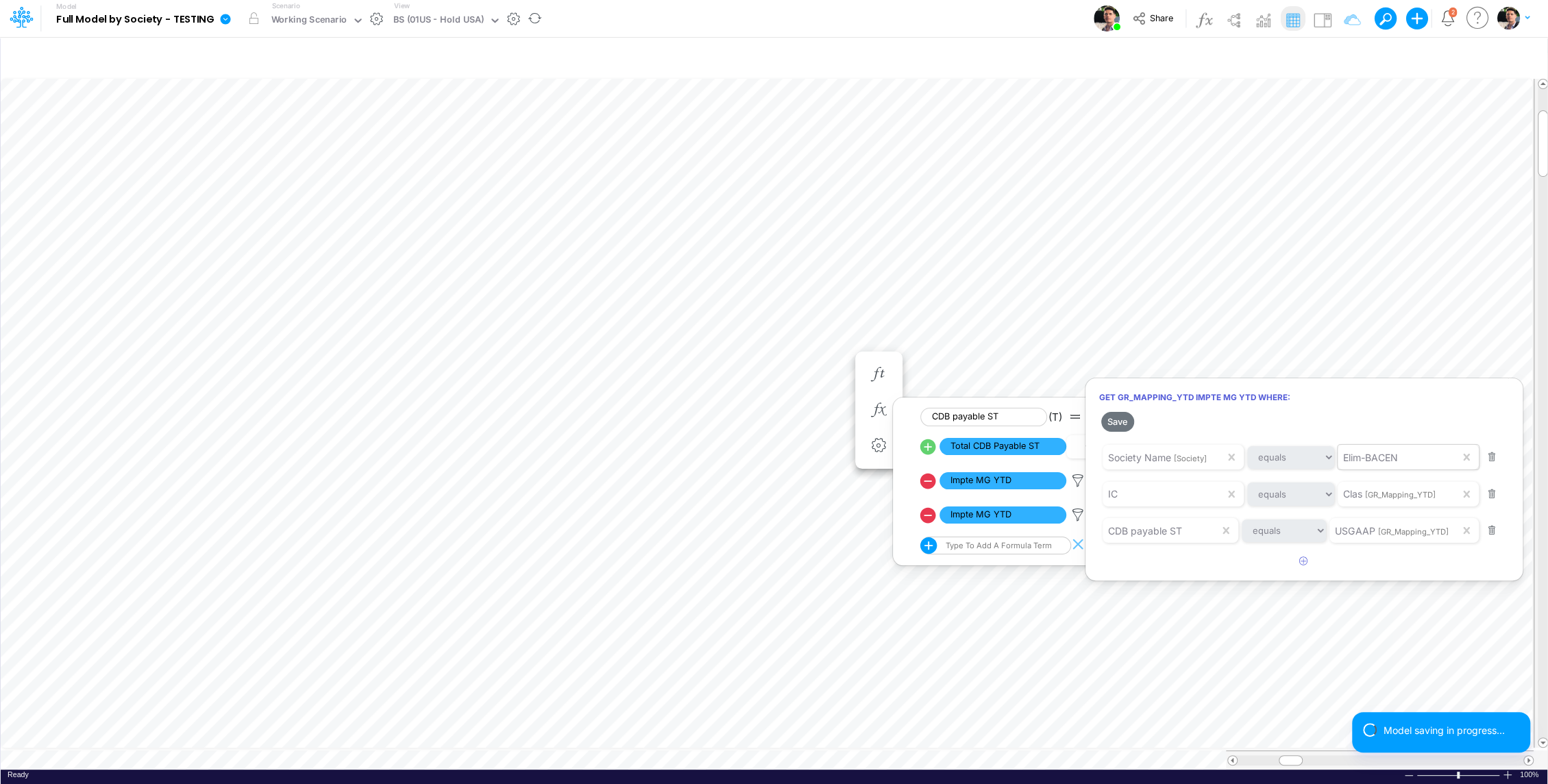
click at [1367, 459] on span "Elim-BACEN" at bounding box center [1370, 458] width 55 height 12
paste input "ELIM-BACEN"
type input "ELIM-BACEN"
click at [1401, 486] on span "Filter where Society Name equals ELIM-BACEN" at bounding box center [1462, 489] width 233 height 12
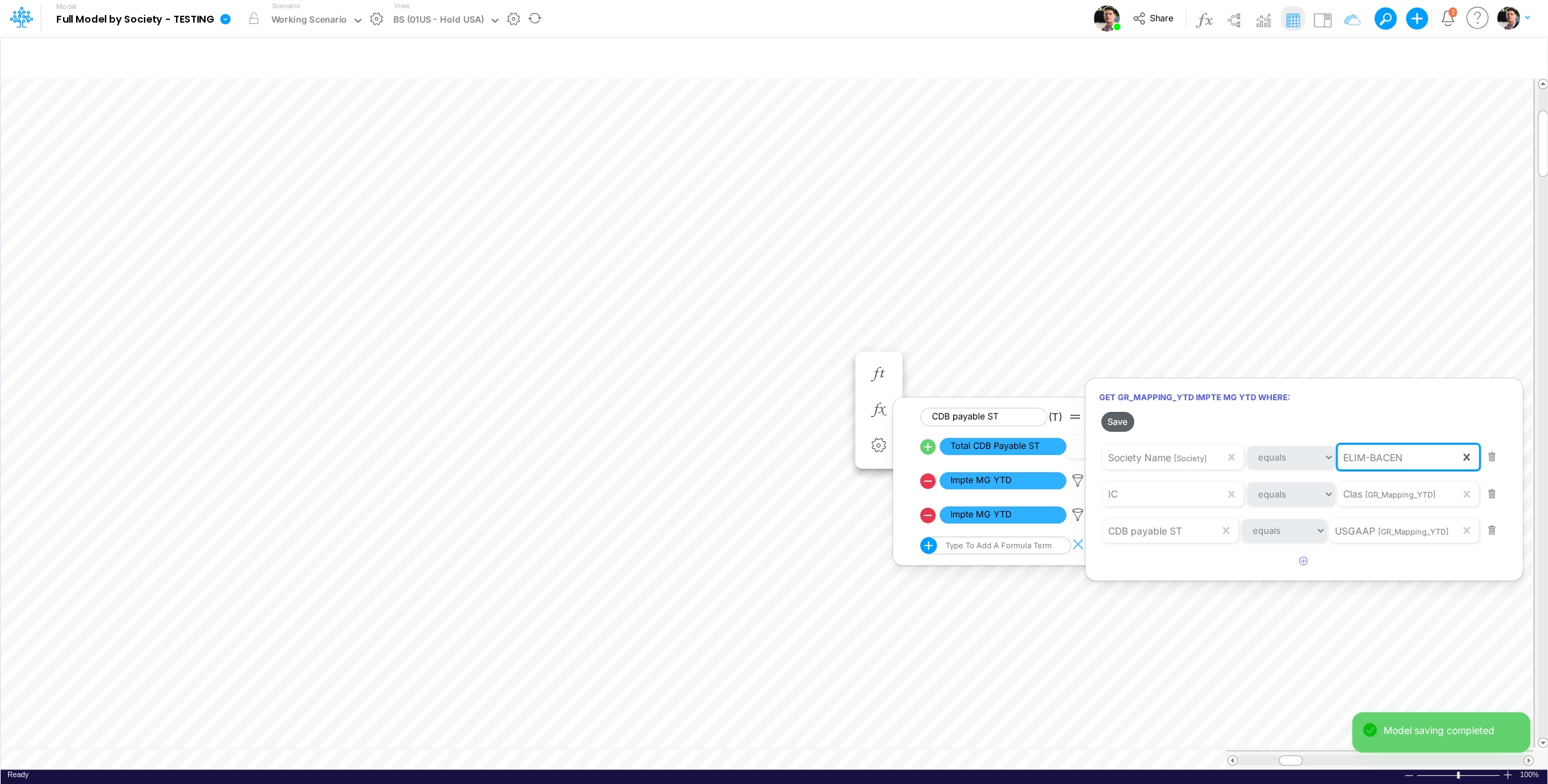
click at [1116, 423] on button "Save" at bounding box center [1118, 421] width 33 height 20
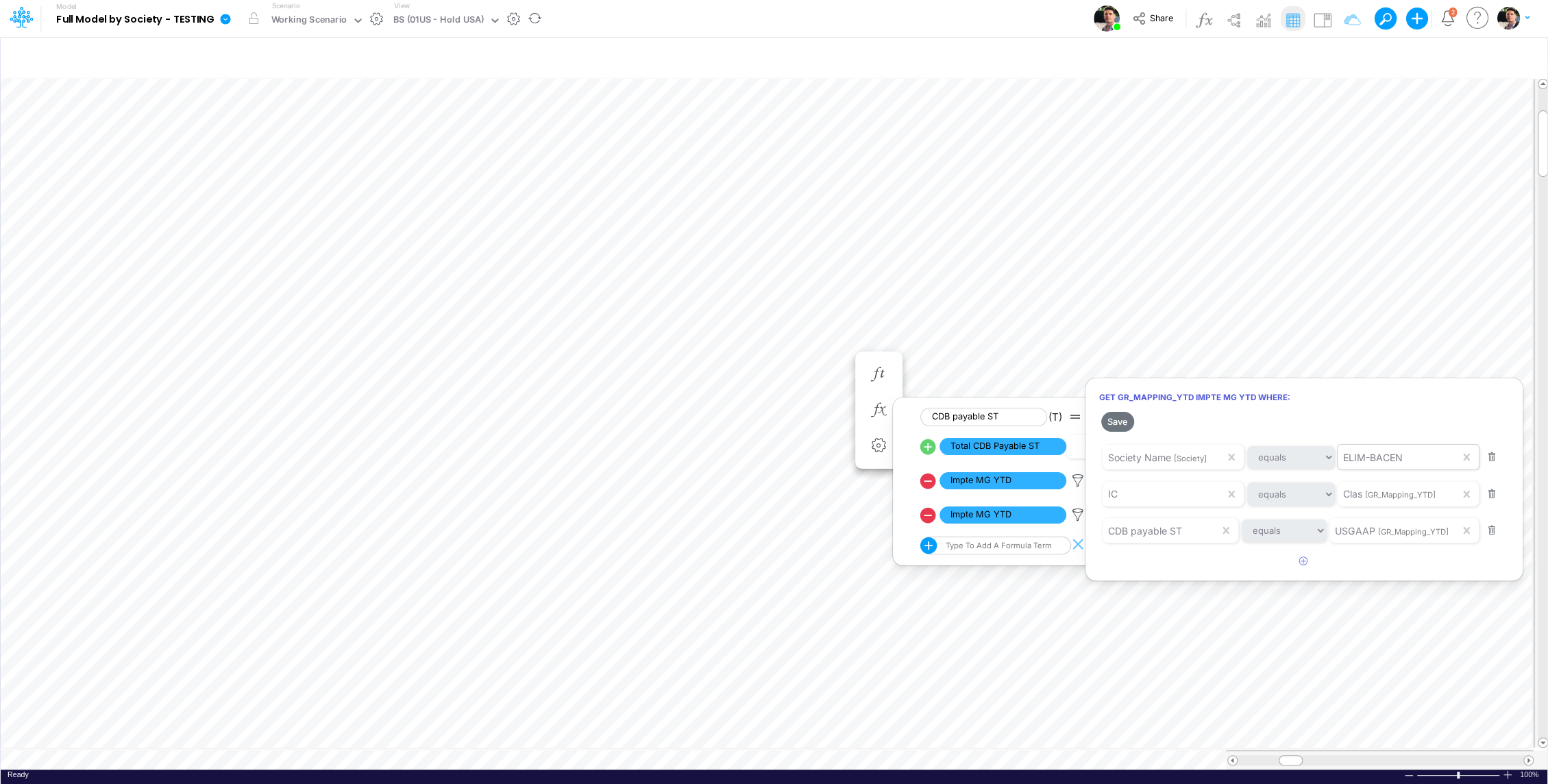
click at [1075, 434] on div at bounding box center [774, 395] width 1548 height 777
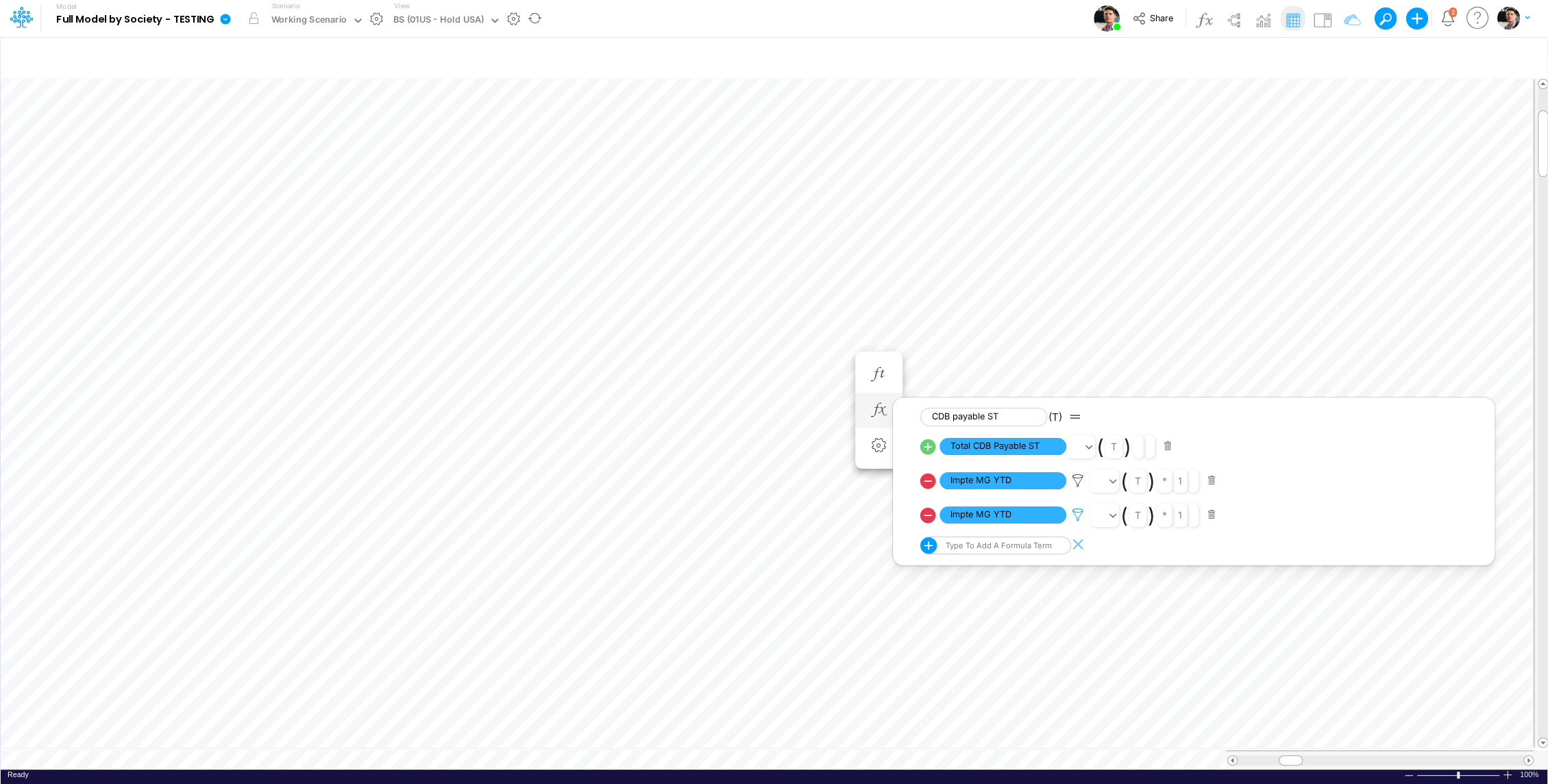
click at [1078, 487] on icon at bounding box center [1078, 480] width 21 height 14
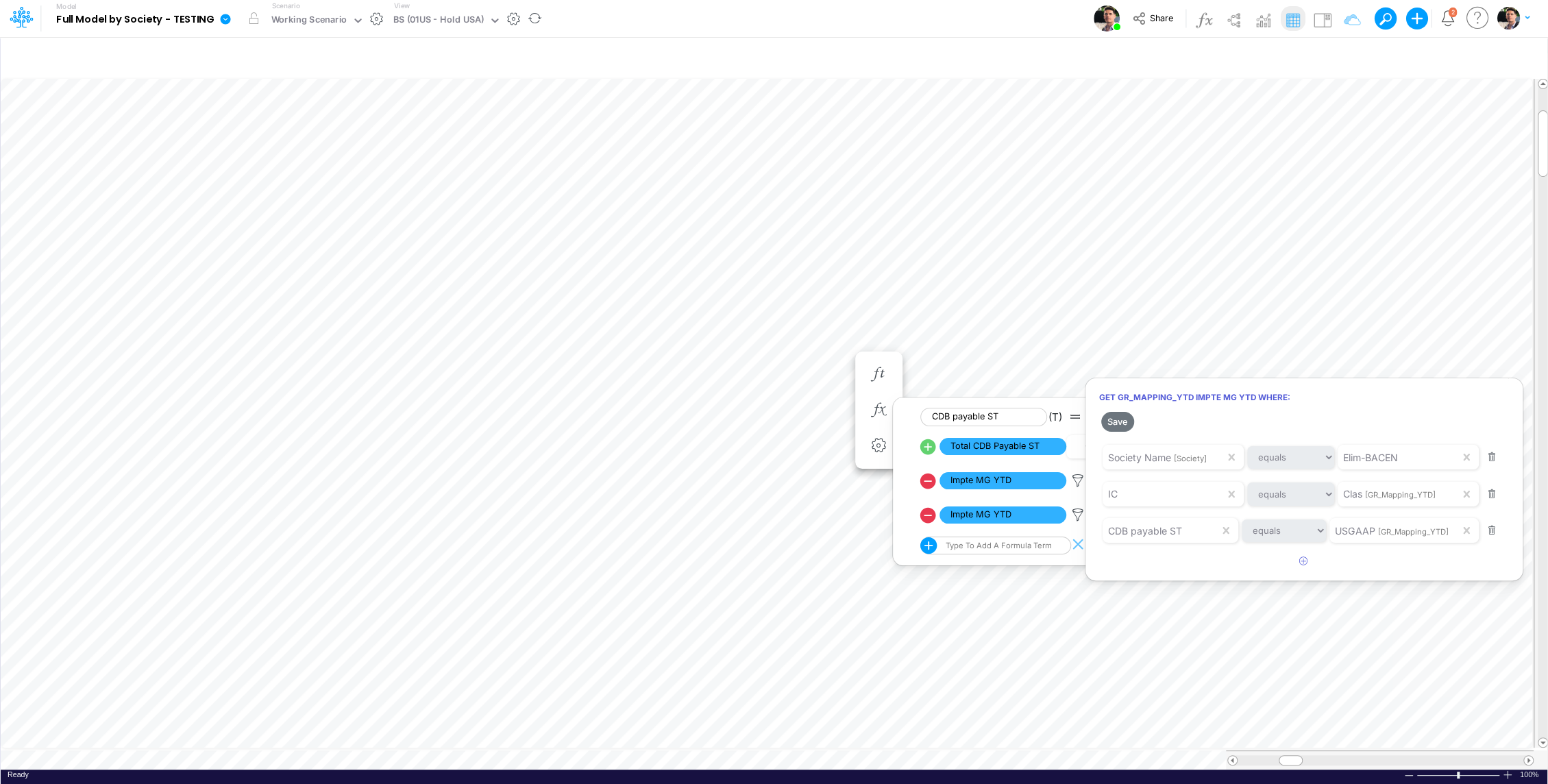
click at [1050, 305] on div at bounding box center [774, 395] width 1548 height 777
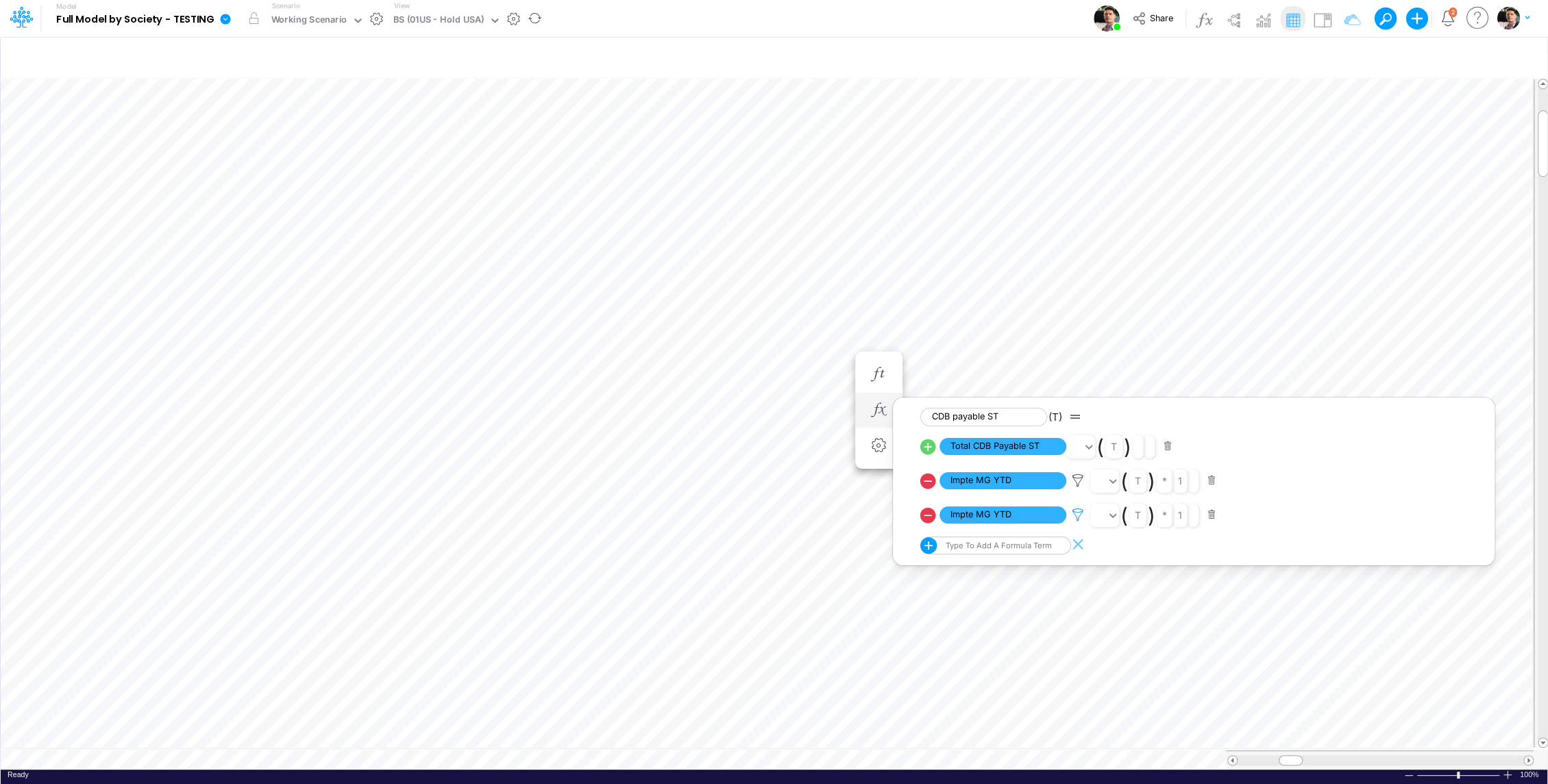
click at [1073, 487] on icon at bounding box center [1078, 480] width 21 height 14
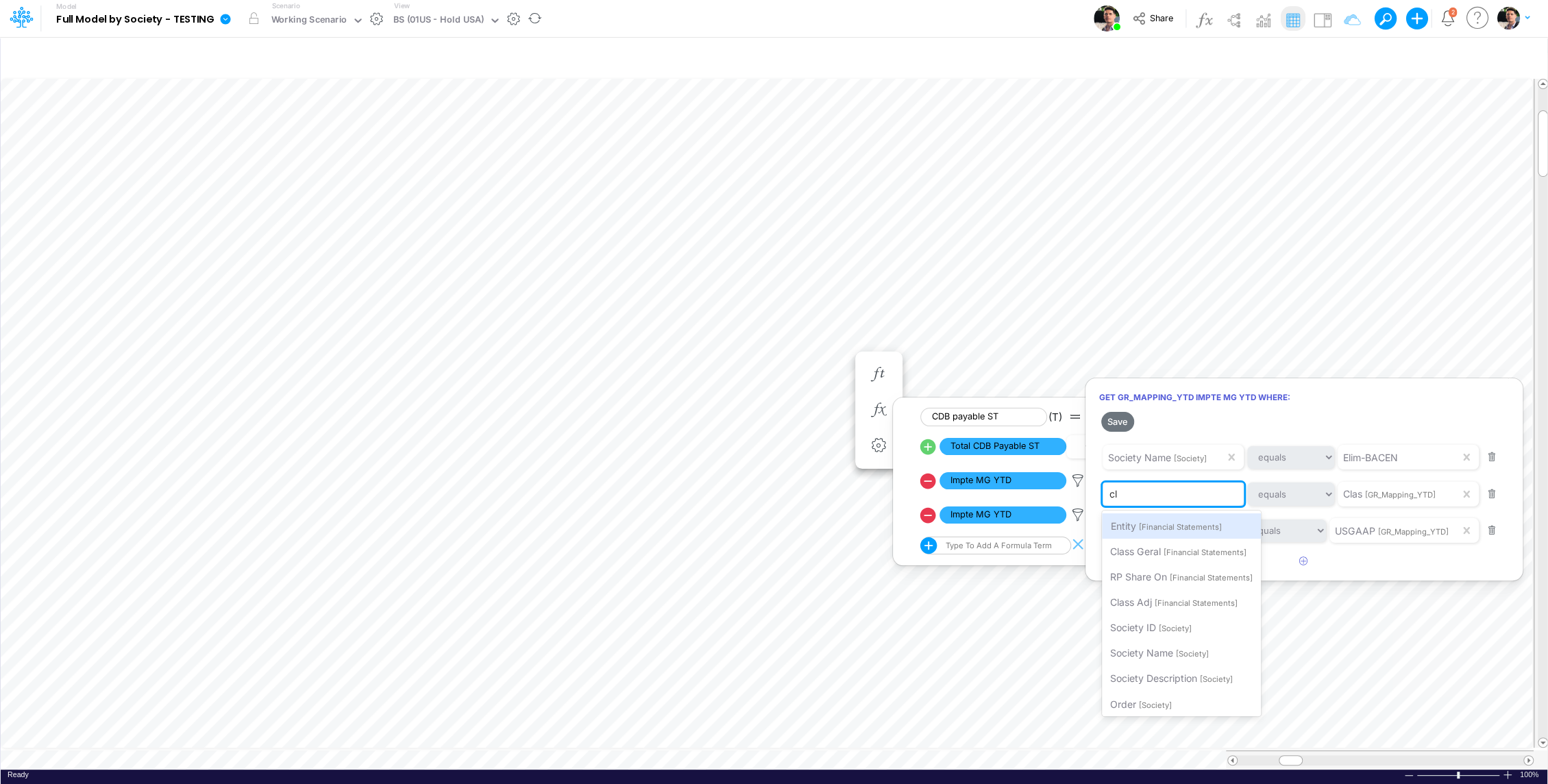
type input "cla"
click at [1198, 557] on div "Class Adj [Financial Statements]" at bounding box center [1179, 551] width 153 height 25
click at [1122, 426] on button "Save" at bounding box center [1118, 421] width 33 height 20
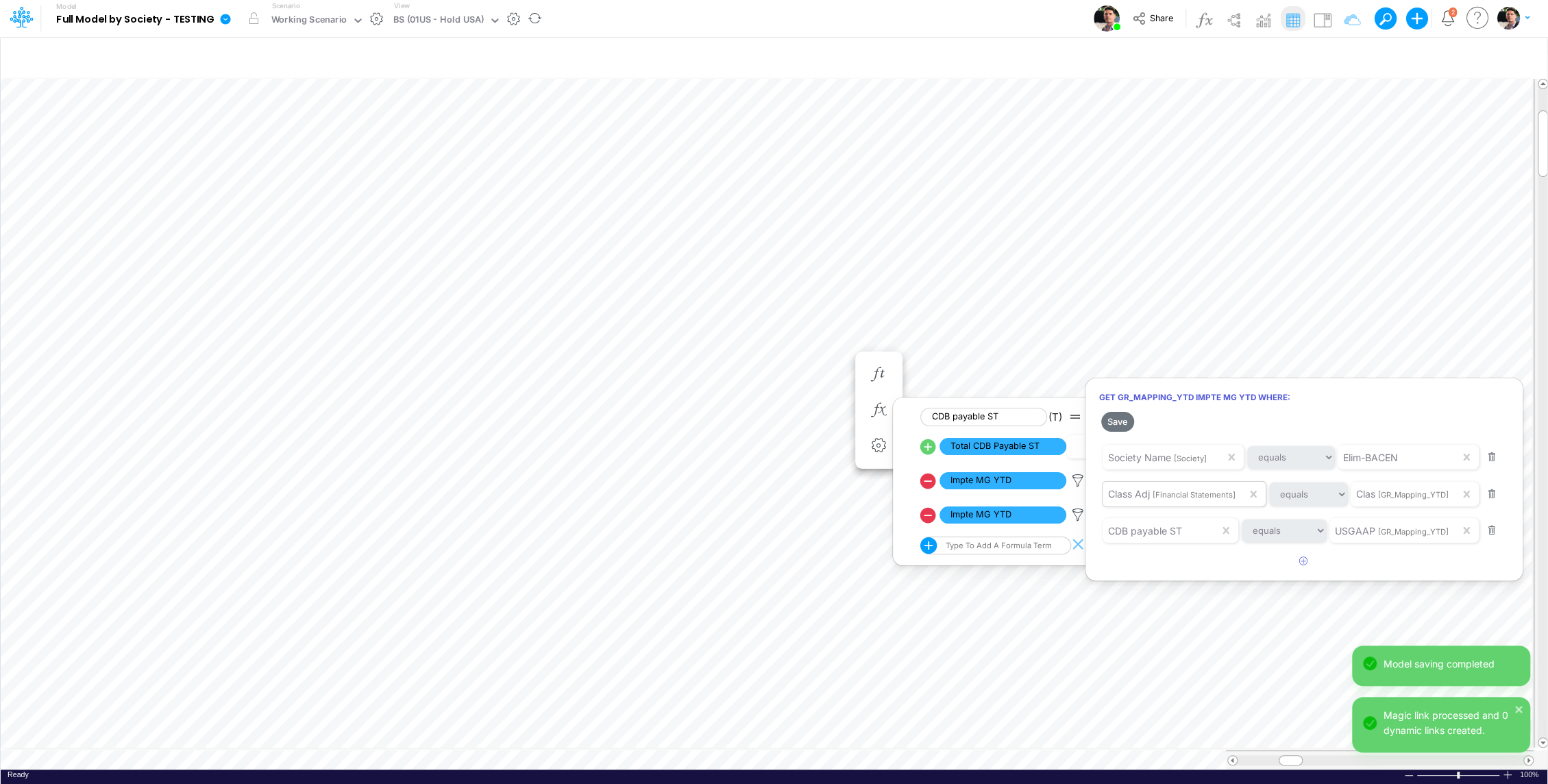
click at [430, 748] on div at bounding box center [774, 395] width 1548 height 777
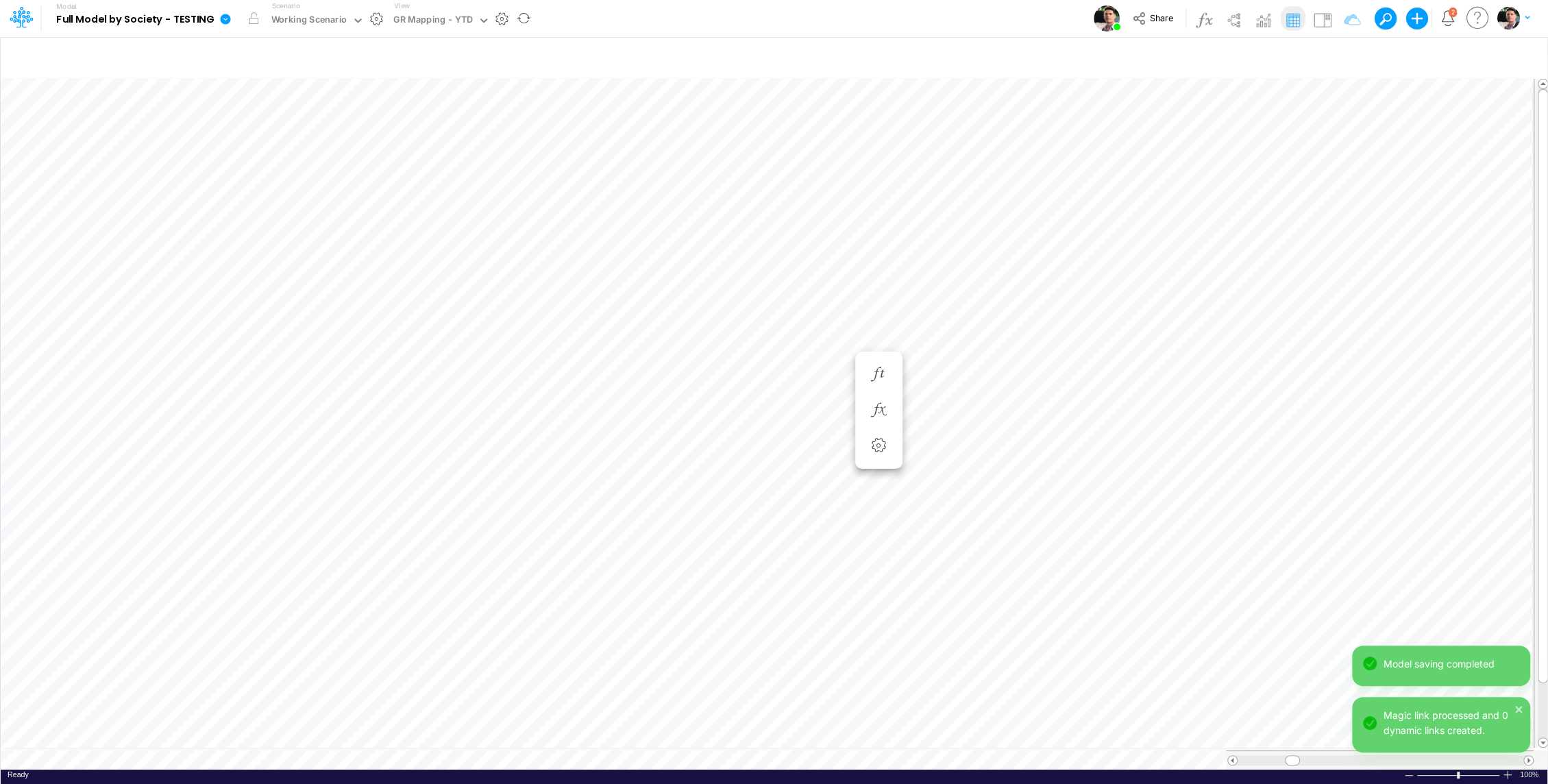
scroll to position [6, 1]
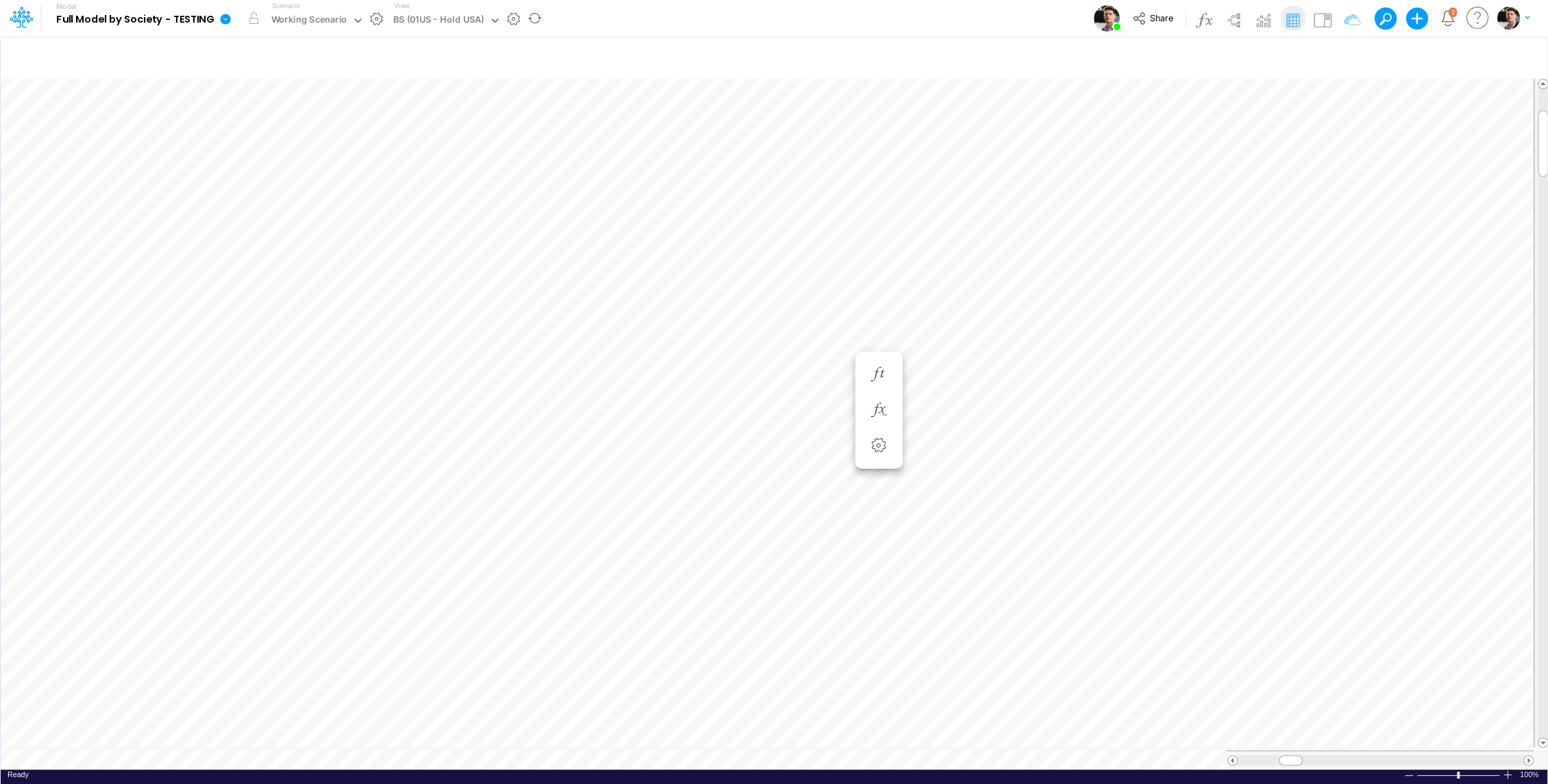
scroll to position [6, 1]
click at [878, 420] on button "button" at bounding box center [878, 410] width 25 height 27
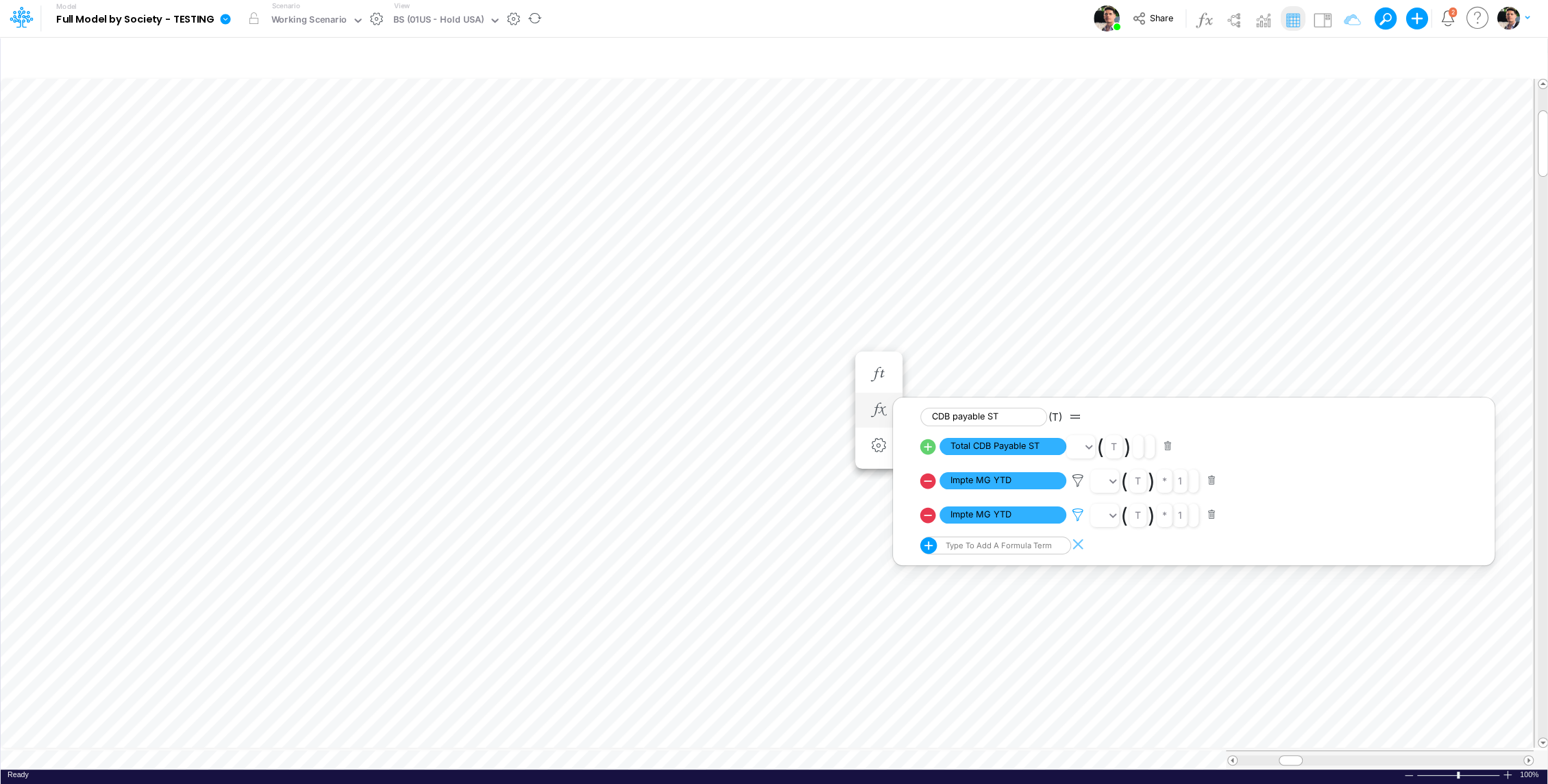
click at [1078, 487] on icon at bounding box center [1078, 480] width 21 height 14
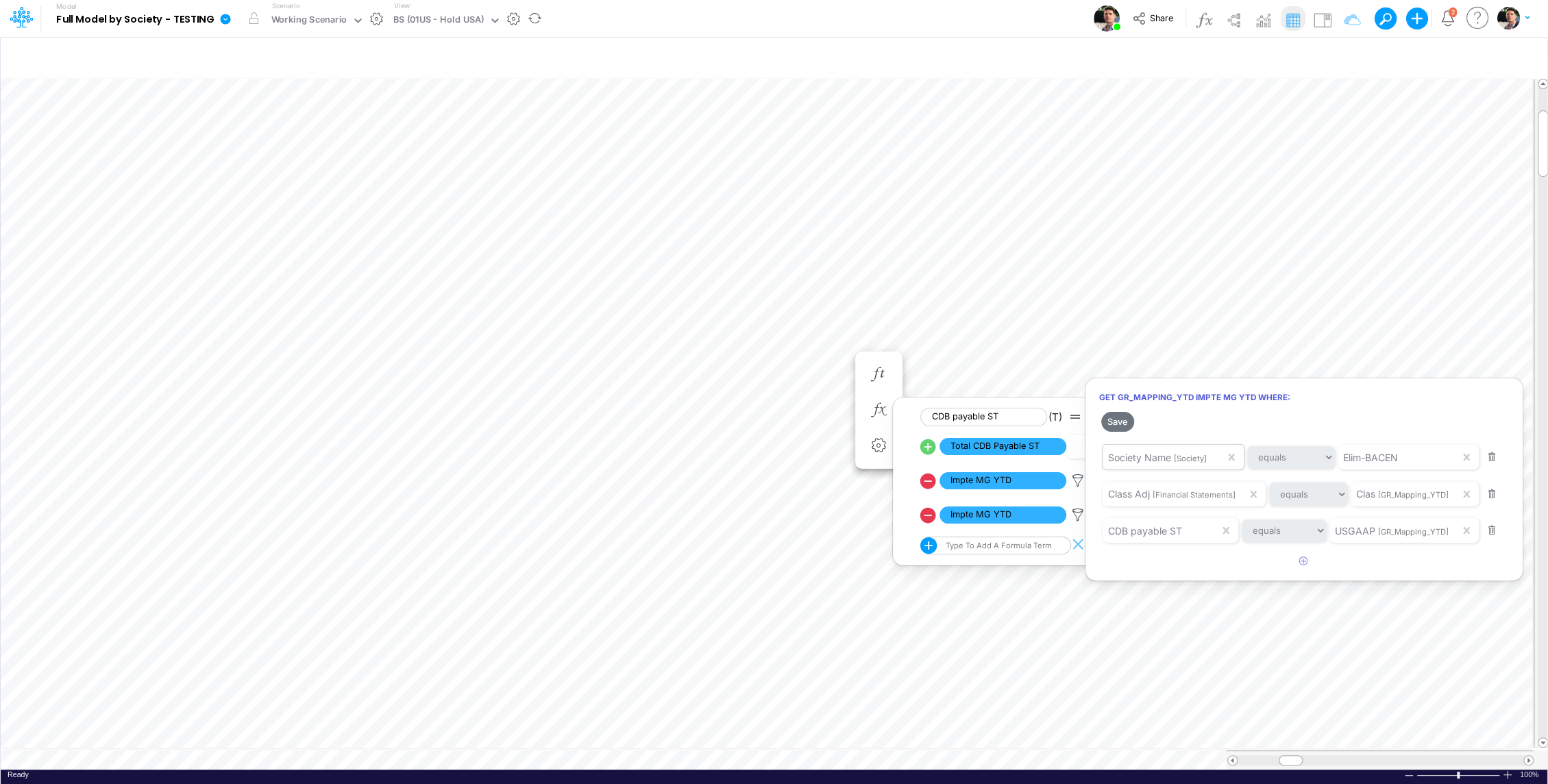
click at [1163, 462] on div "Society Name [Society]" at bounding box center [1157, 457] width 99 height 14
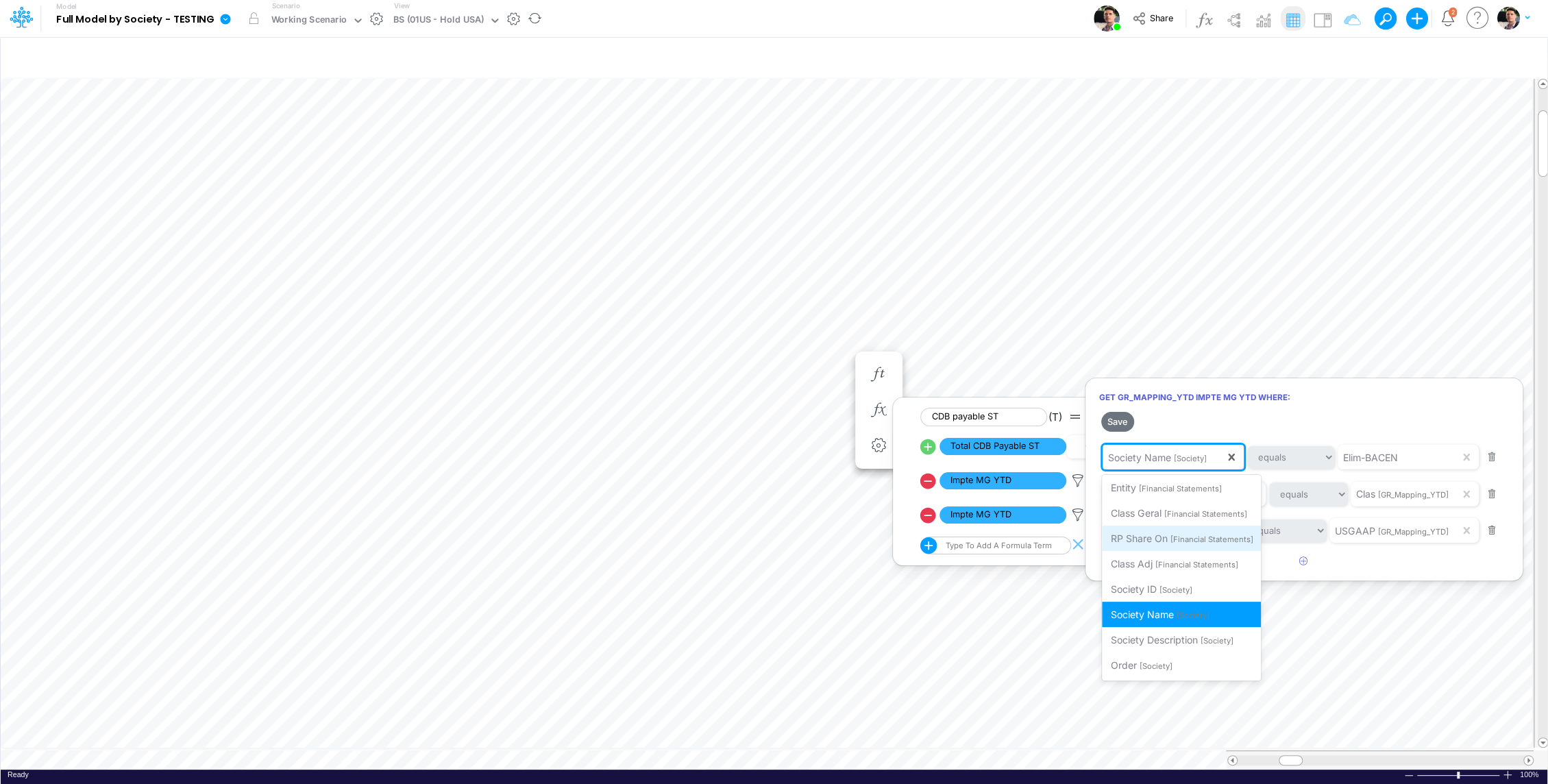
scroll to position [4, 0]
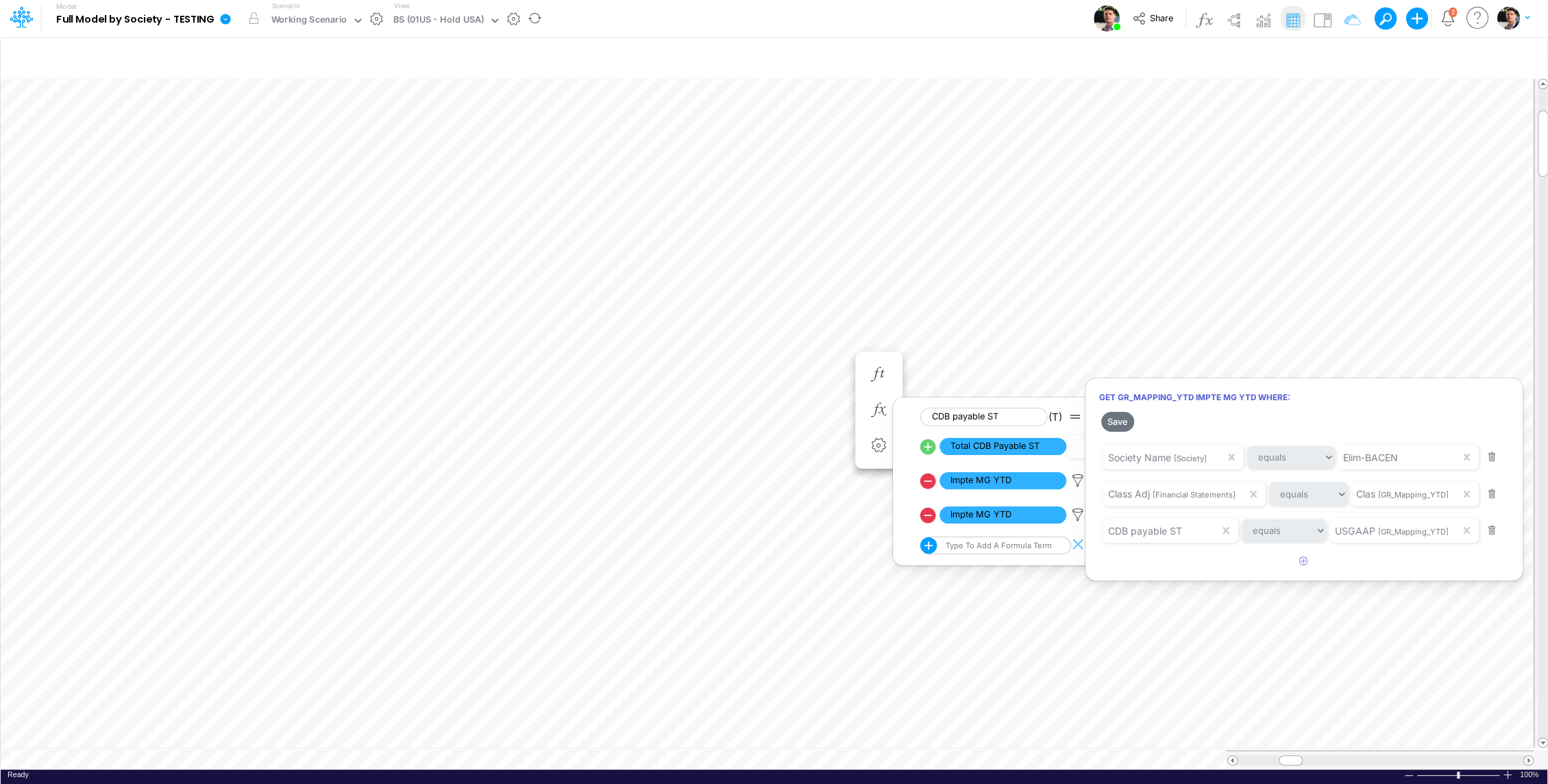
click at [510, 749] on div at bounding box center [774, 395] width 1548 height 777
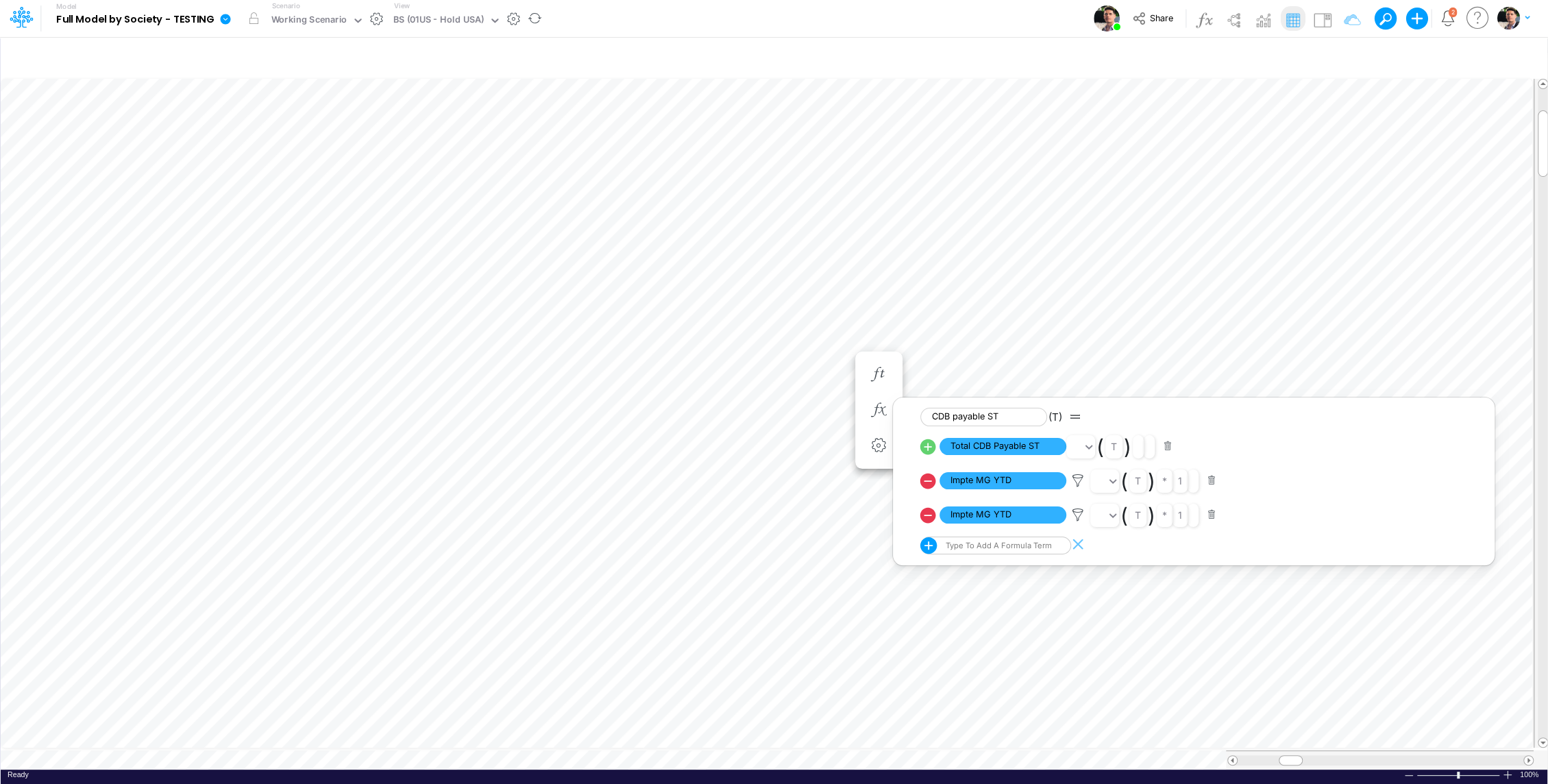
click at [510, 749] on table at bounding box center [774, 423] width 1548 height 693
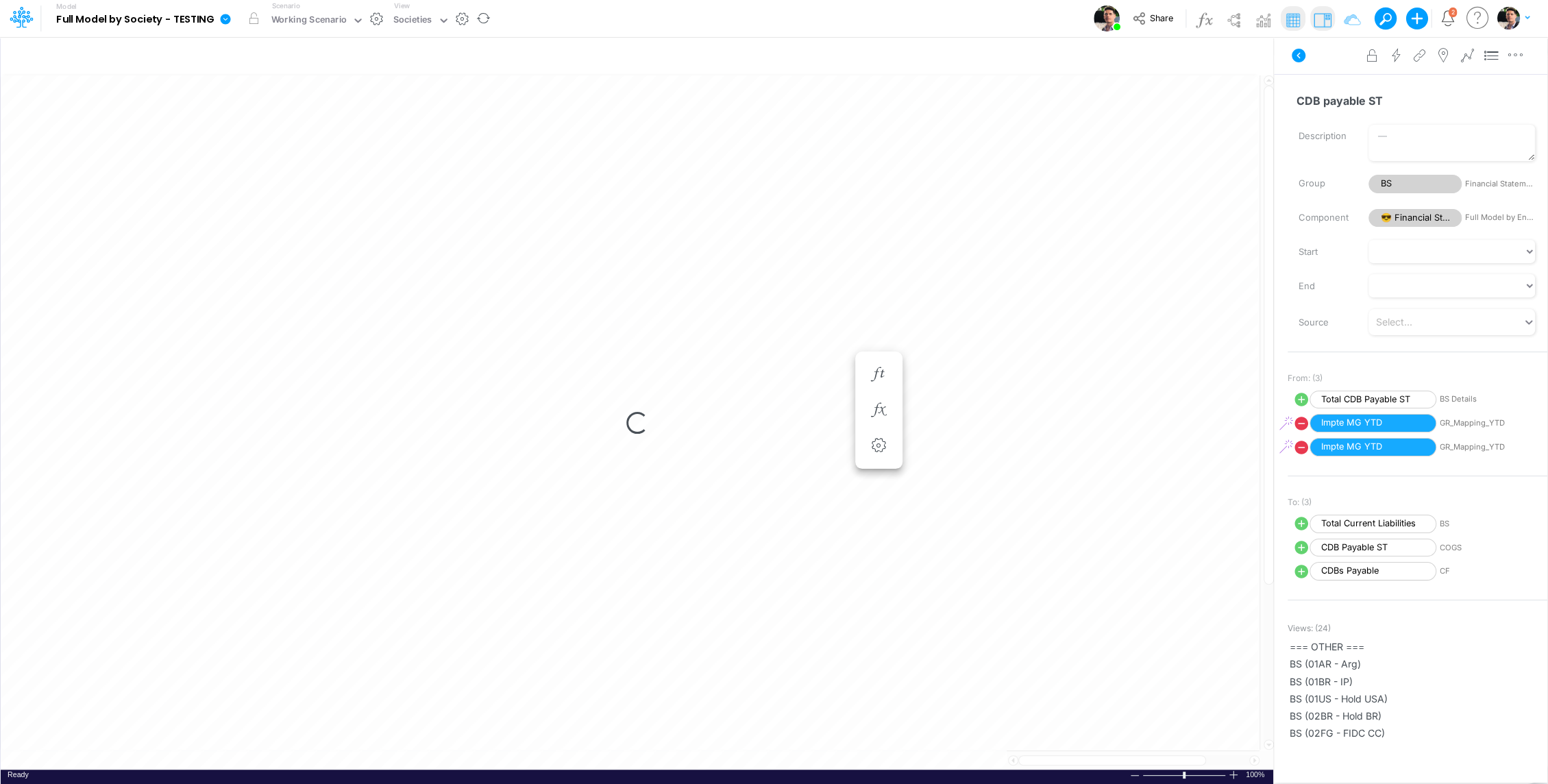
scroll to position [6, 1]
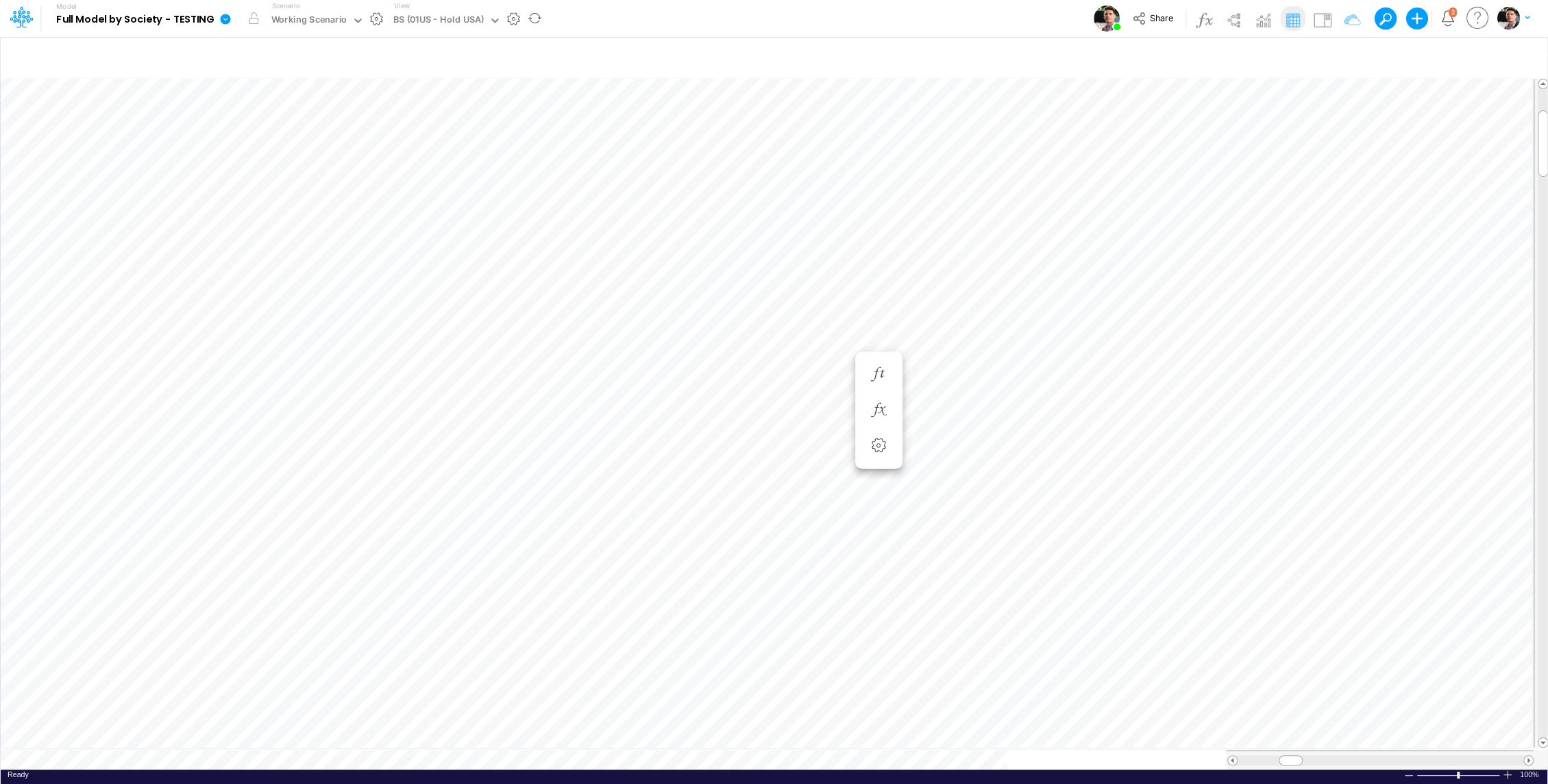
scroll to position [6, 1]
click at [889, 416] on button "button" at bounding box center [878, 410] width 25 height 27
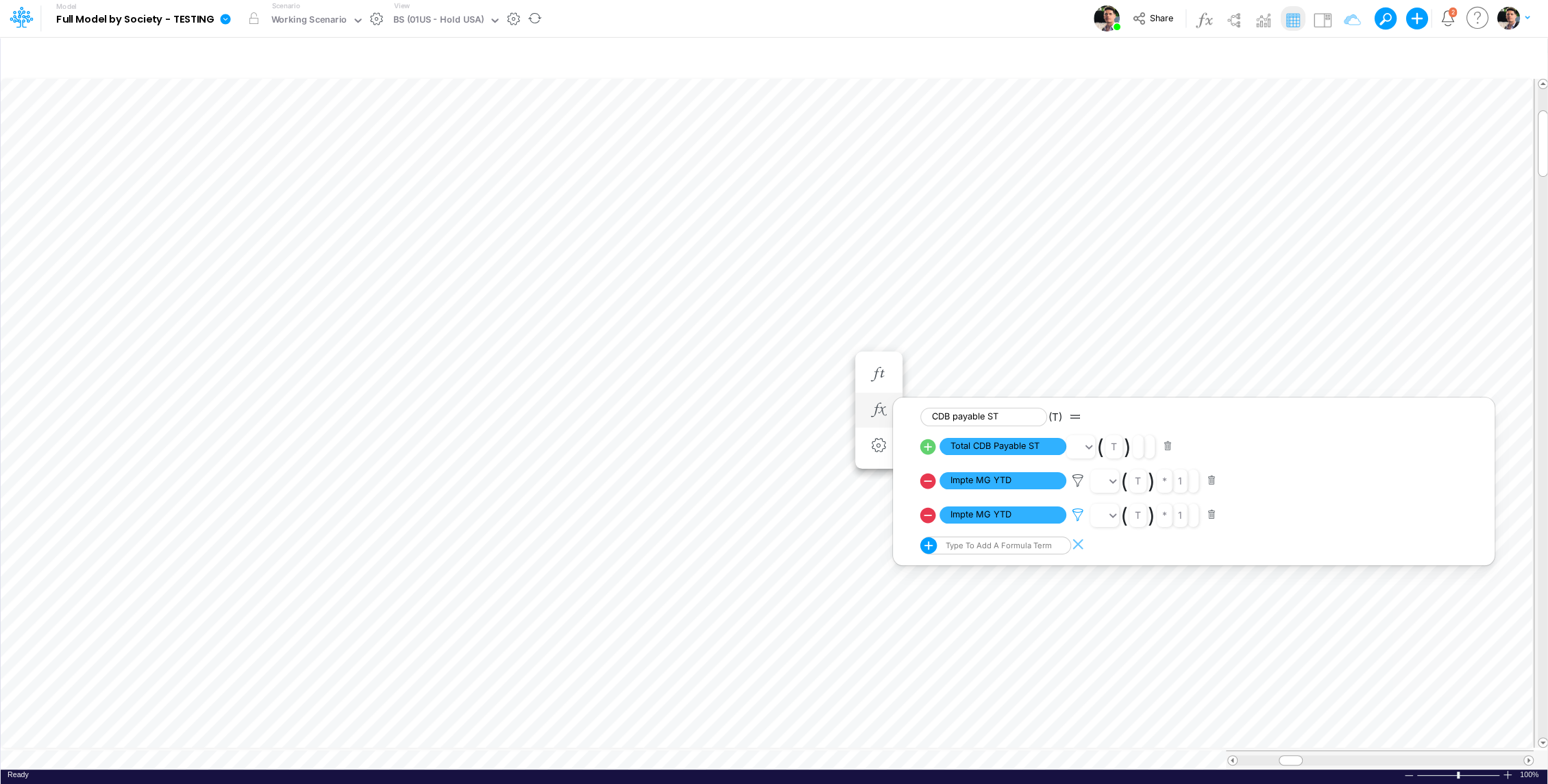
click at [1076, 487] on icon at bounding box center [1078, 480] width 21 height 14
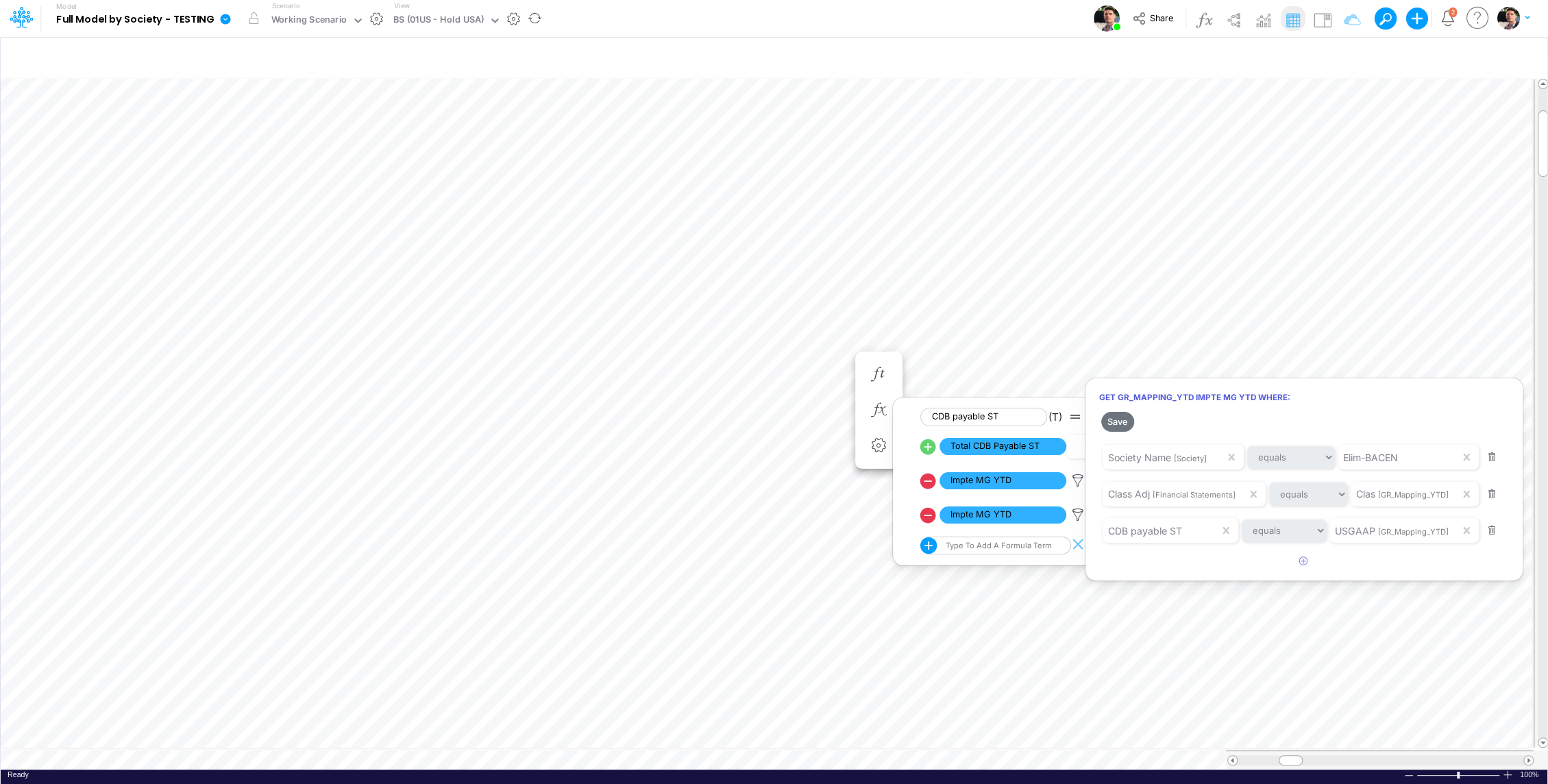
click at [415, 751] on div at bounding box center [774, 395] width 1548 height 777
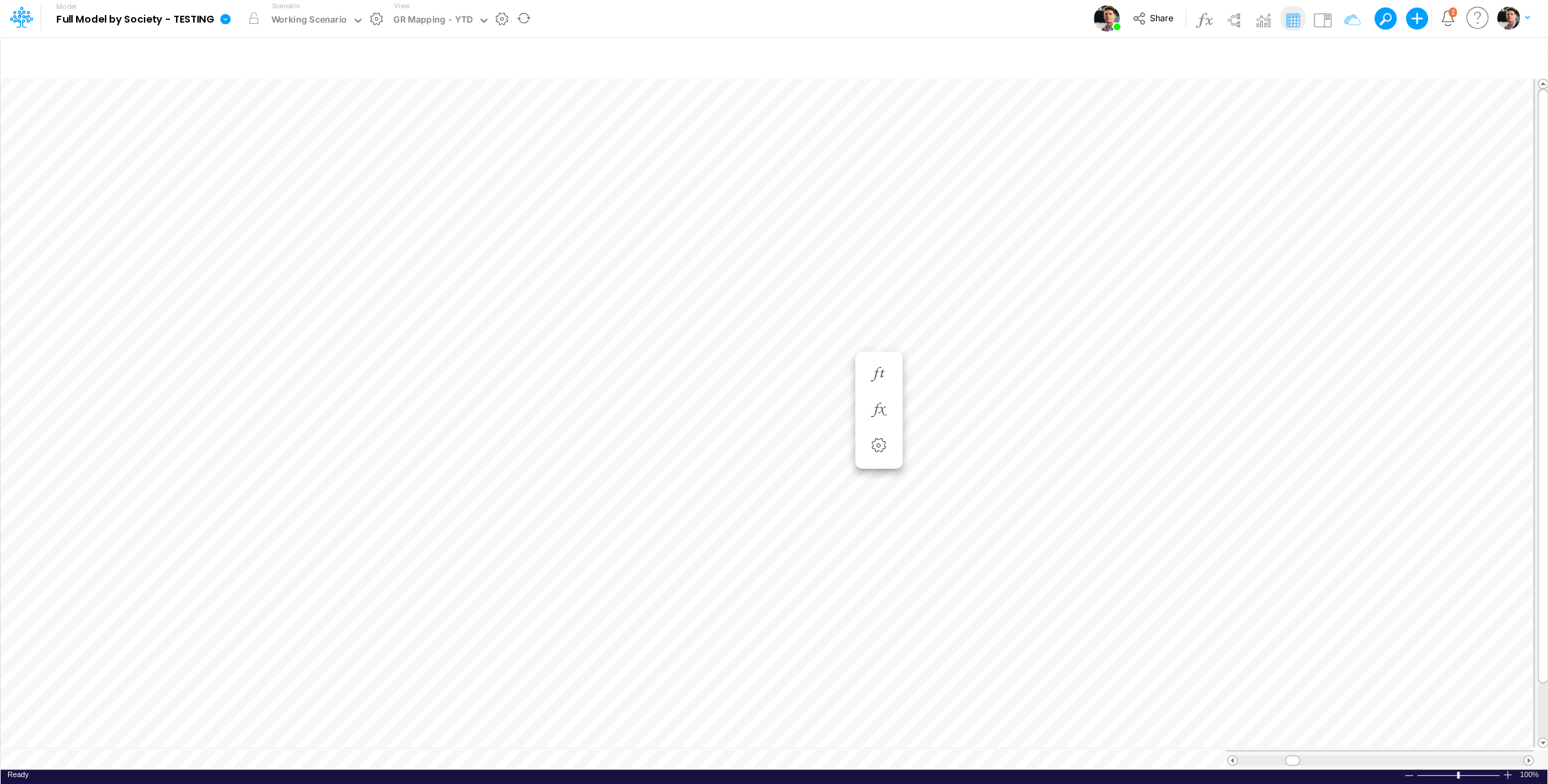
scroll to position [6, 1]
click at [17, 16] on icon at bounding box center [21, 16] width 23 height 23
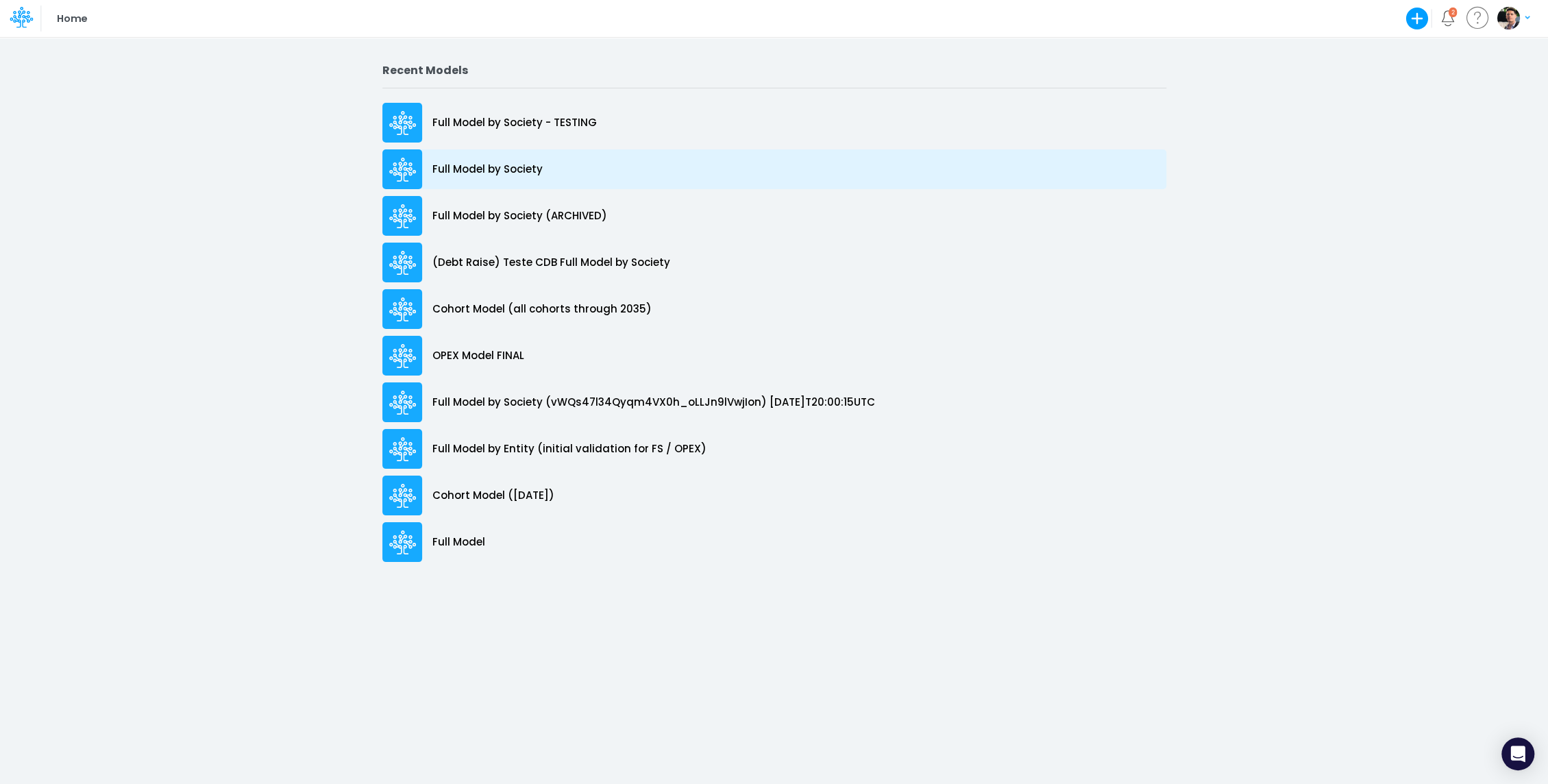
click at [481, 163] on p "Full Model by Society" at bounding box center [488, 169] width 110 height 16
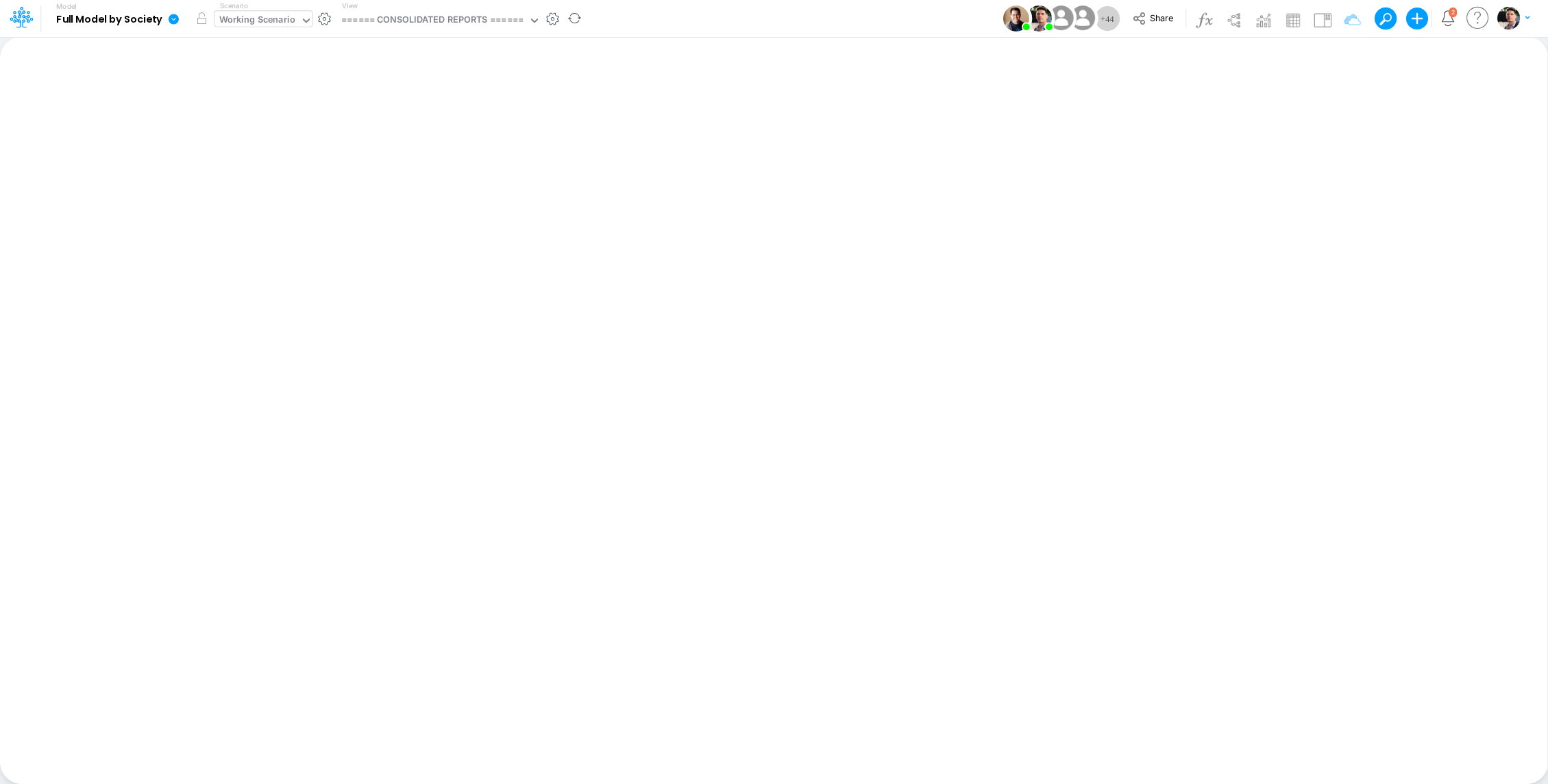
click at [268, 17] on div "Working Scenario" at bounding box center [257, 21] width 76 height 16
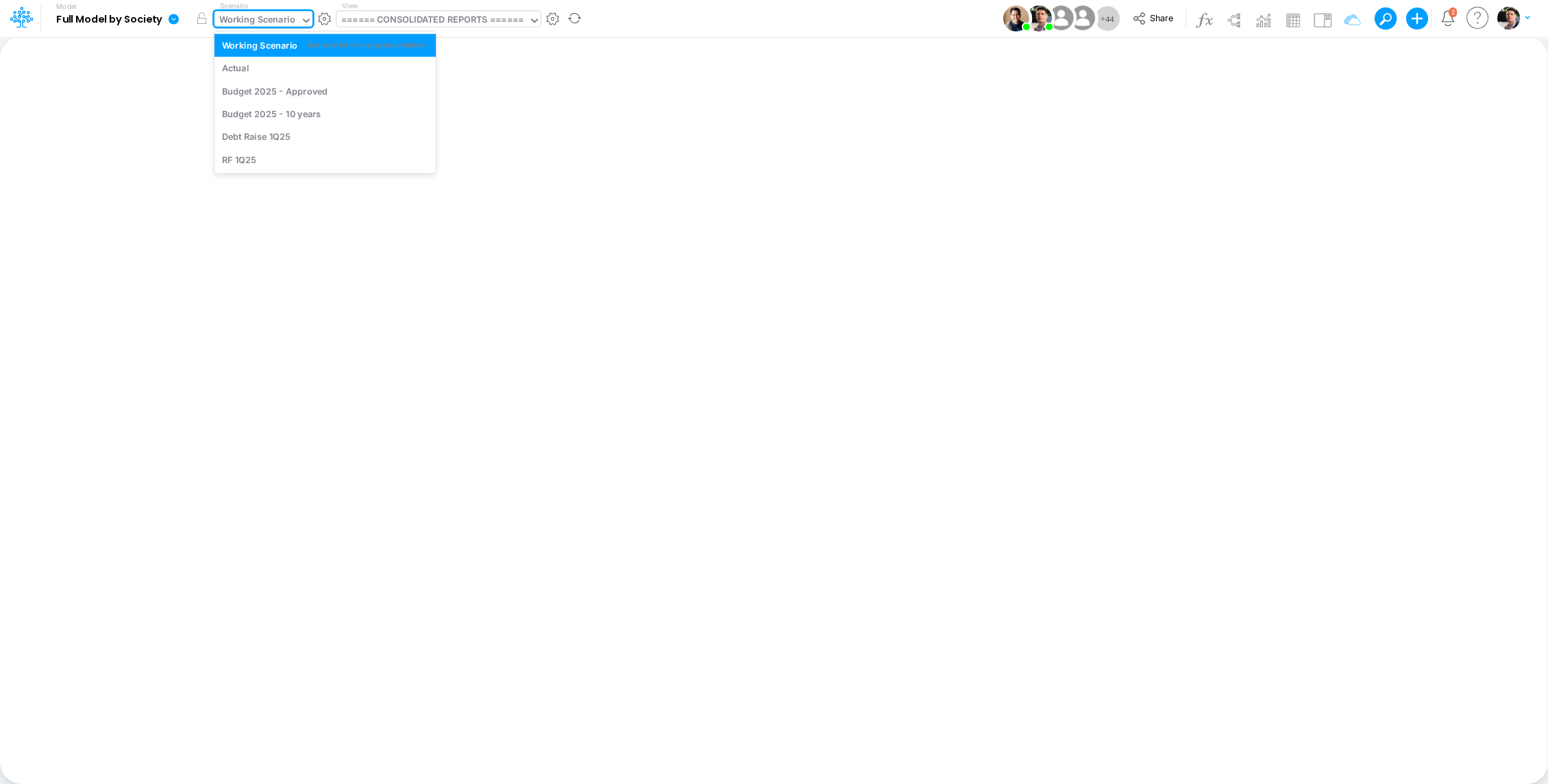
click at [446, 25] on div "====== CONSOLIDATED REPORTS ======" at bounding box center [432, 21] width 182 height 16
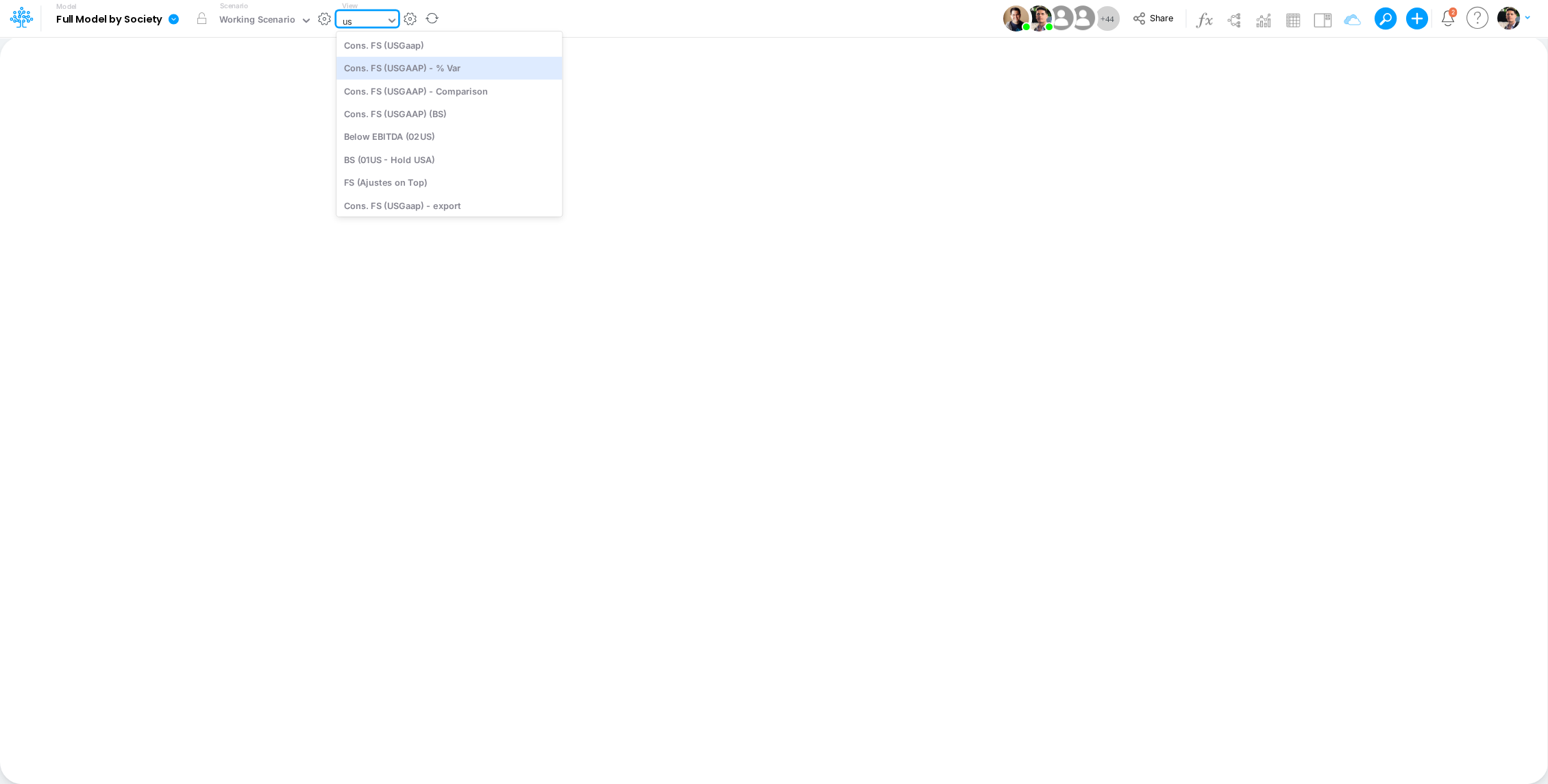
type input "u"
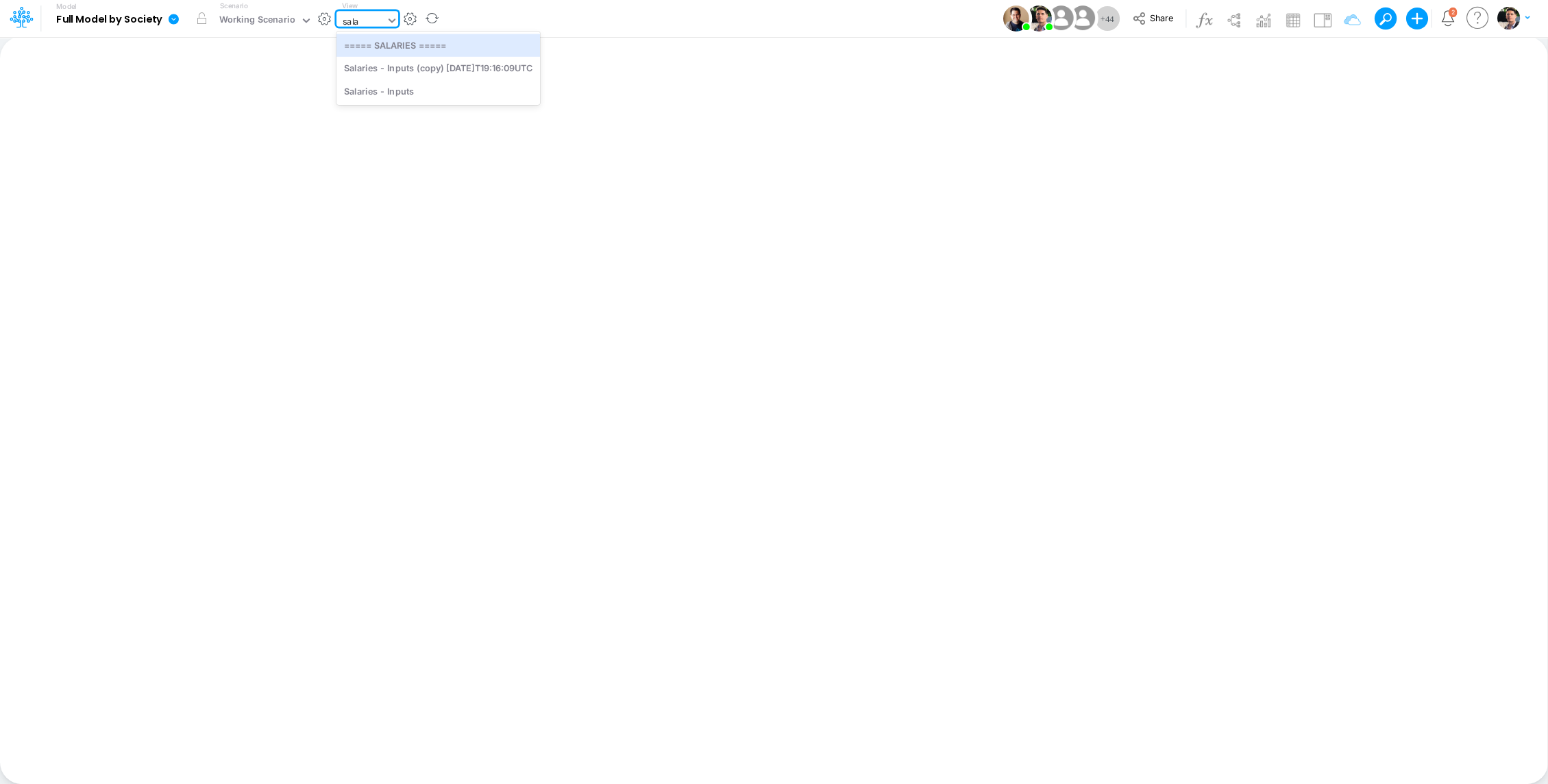
type input "salar"
type input "Salaries - Inputs"
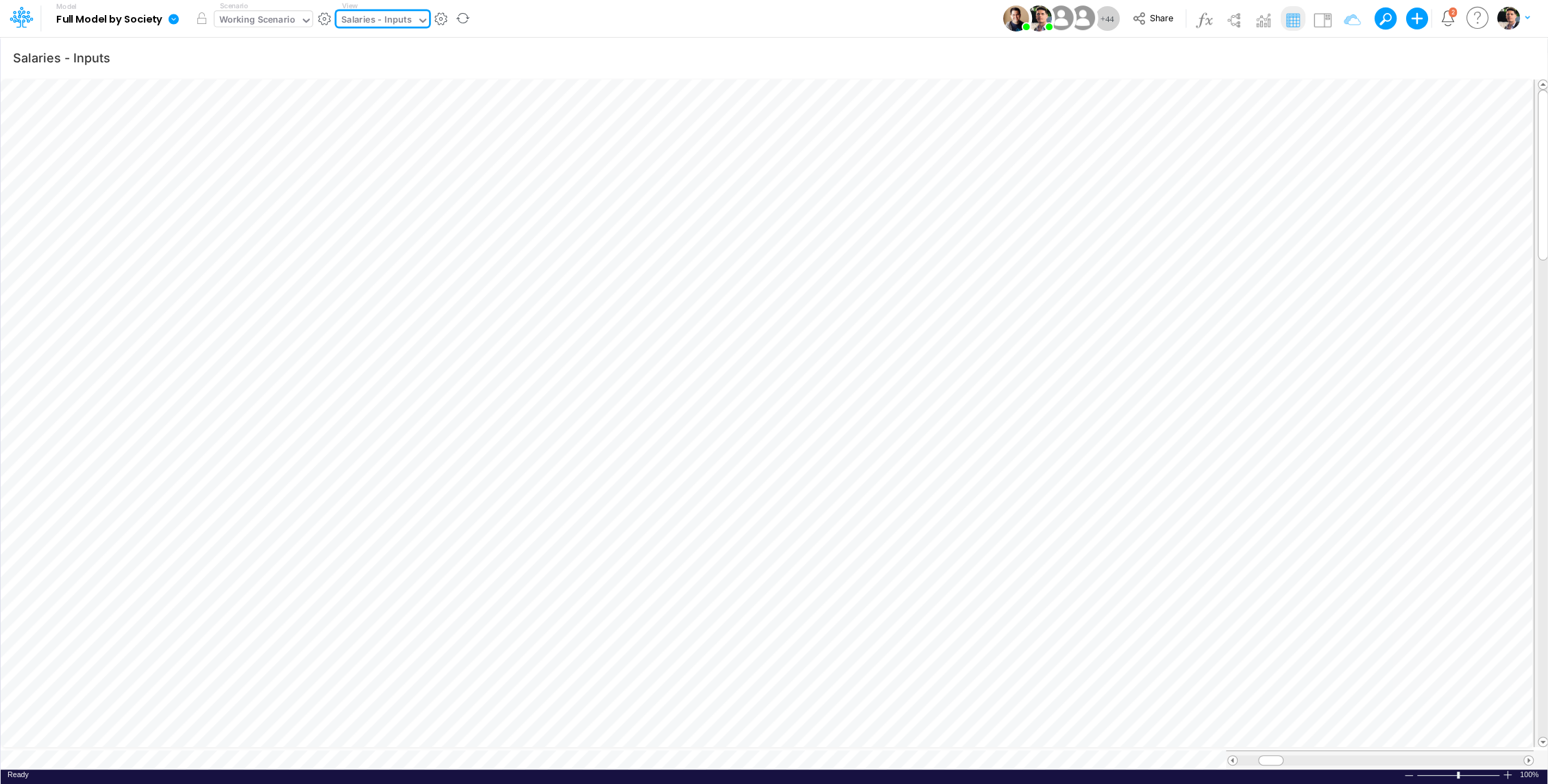
click at [265, 22] on div "Working Scenario" at bounding box center [257, 21] width 76 height 16
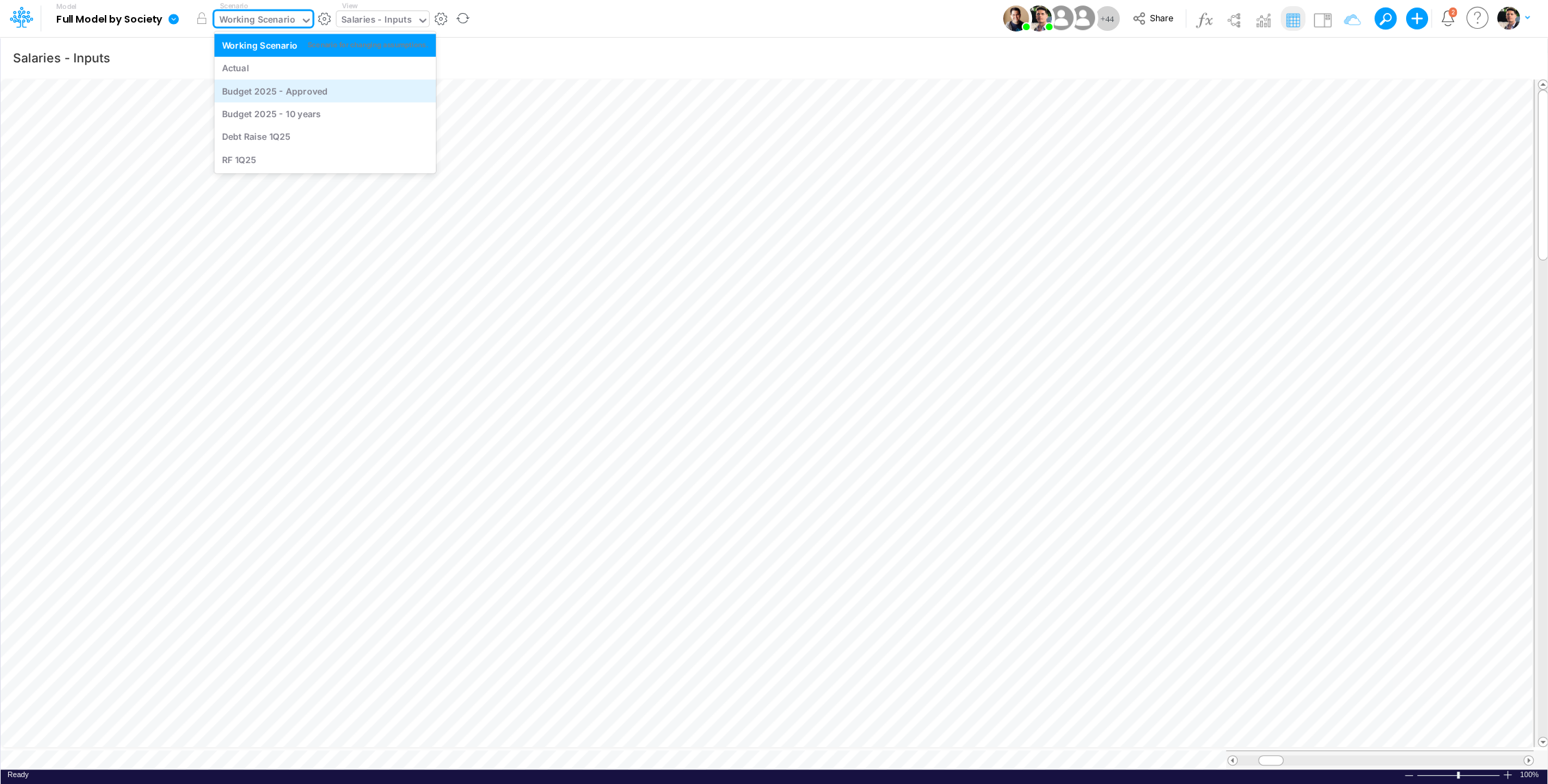
click at [282, 88] on div "Budget 2025 - Approved" at bounding box center [275, 91] width 106 height 13
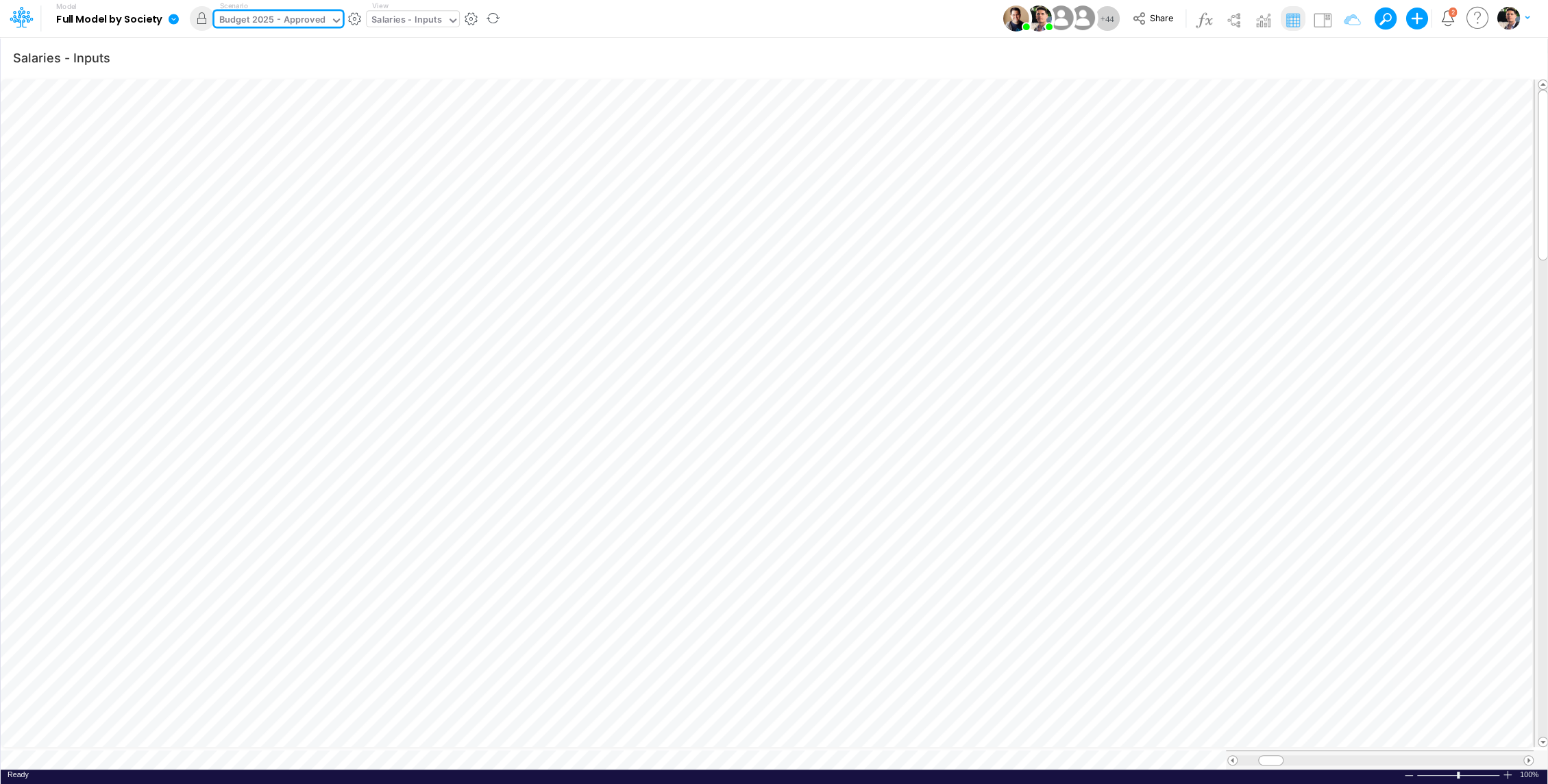
click at [413, 20] on div "Salaries - Inputs" at bounding box center [407, 21] width 71 height 16
type input "usga"
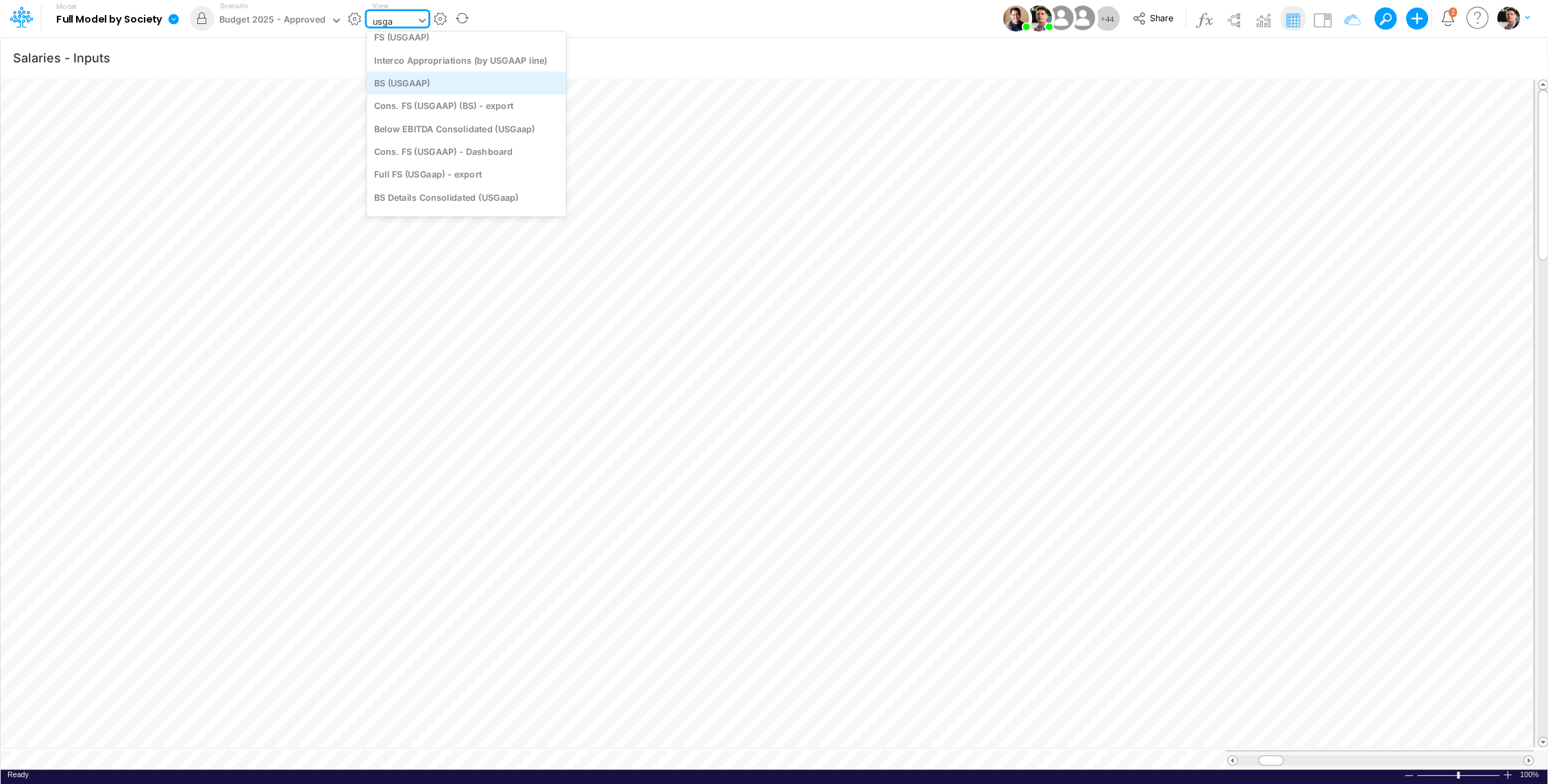
scroll to position [0, 0]
click at [476, 50] on div "Cons. FS (USGaap)" at bounding box center [466, 45] width 199 height 22
type input "Consolidated FS - USGAAP"
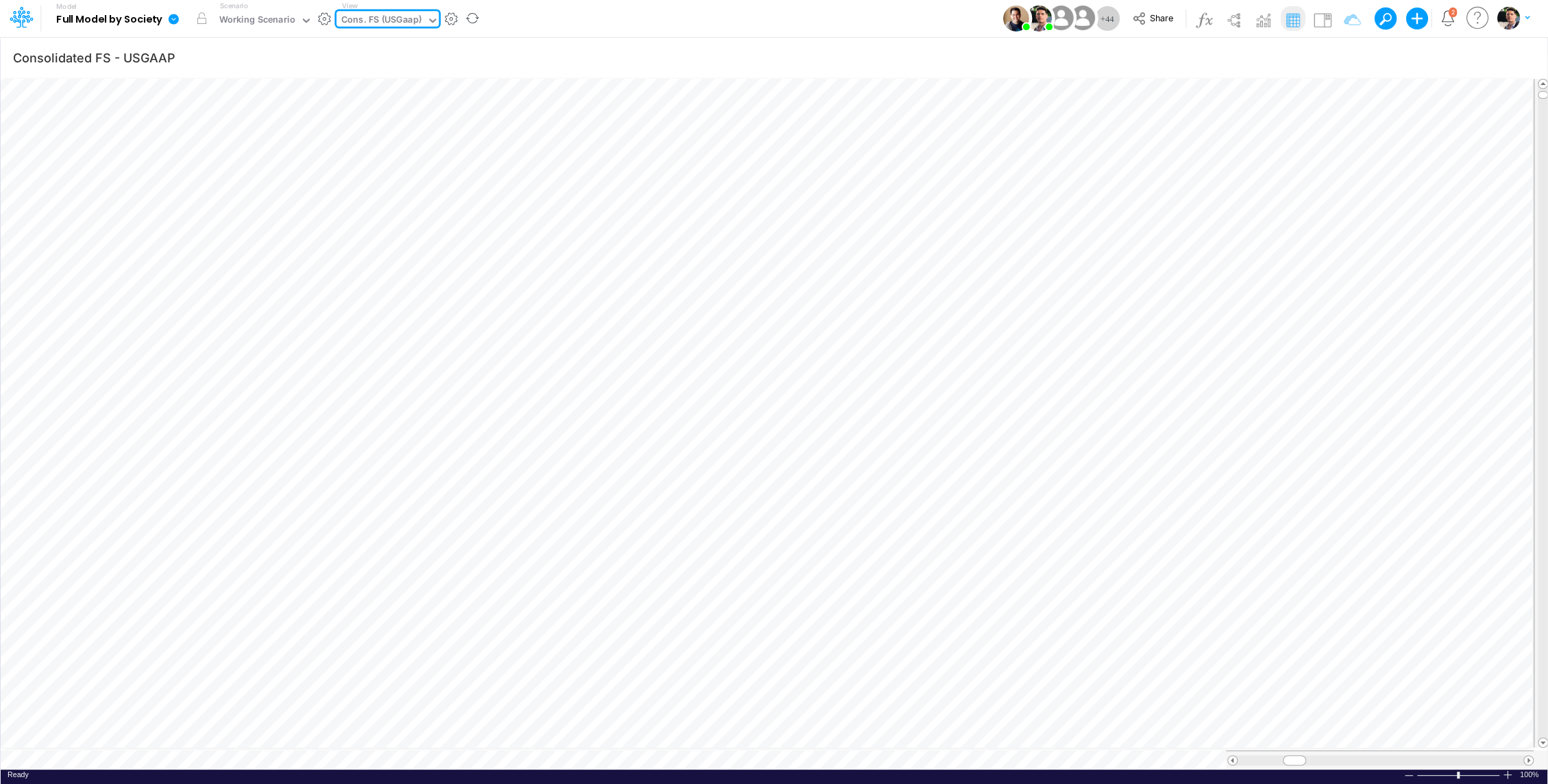
click at [426, 11] on div at bounding box center [430, 22] width 17 height 21
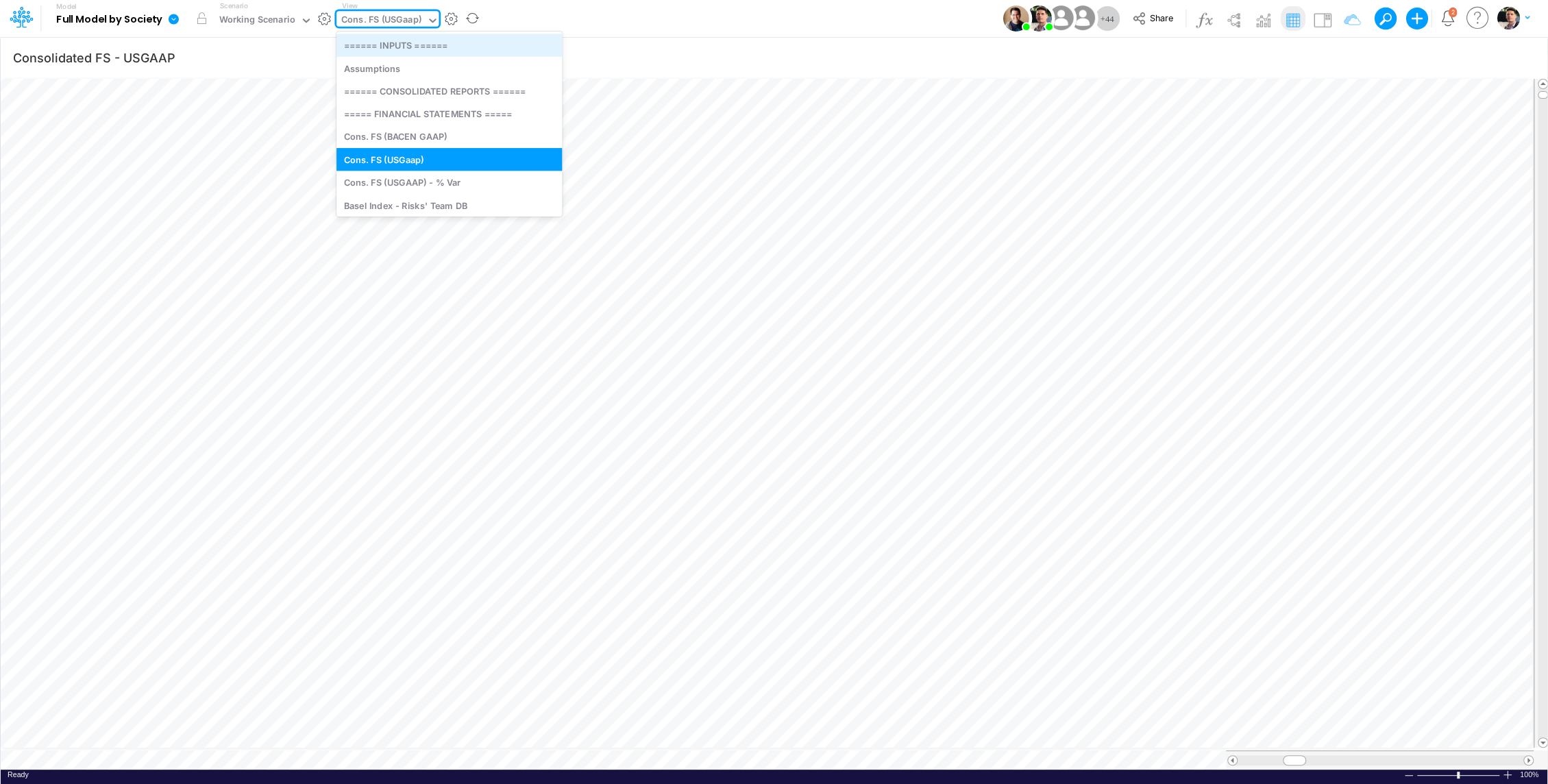
click at [413, 39] on div "====== INPUTS ======" at bounding box center [449, 45] width 225 height 22
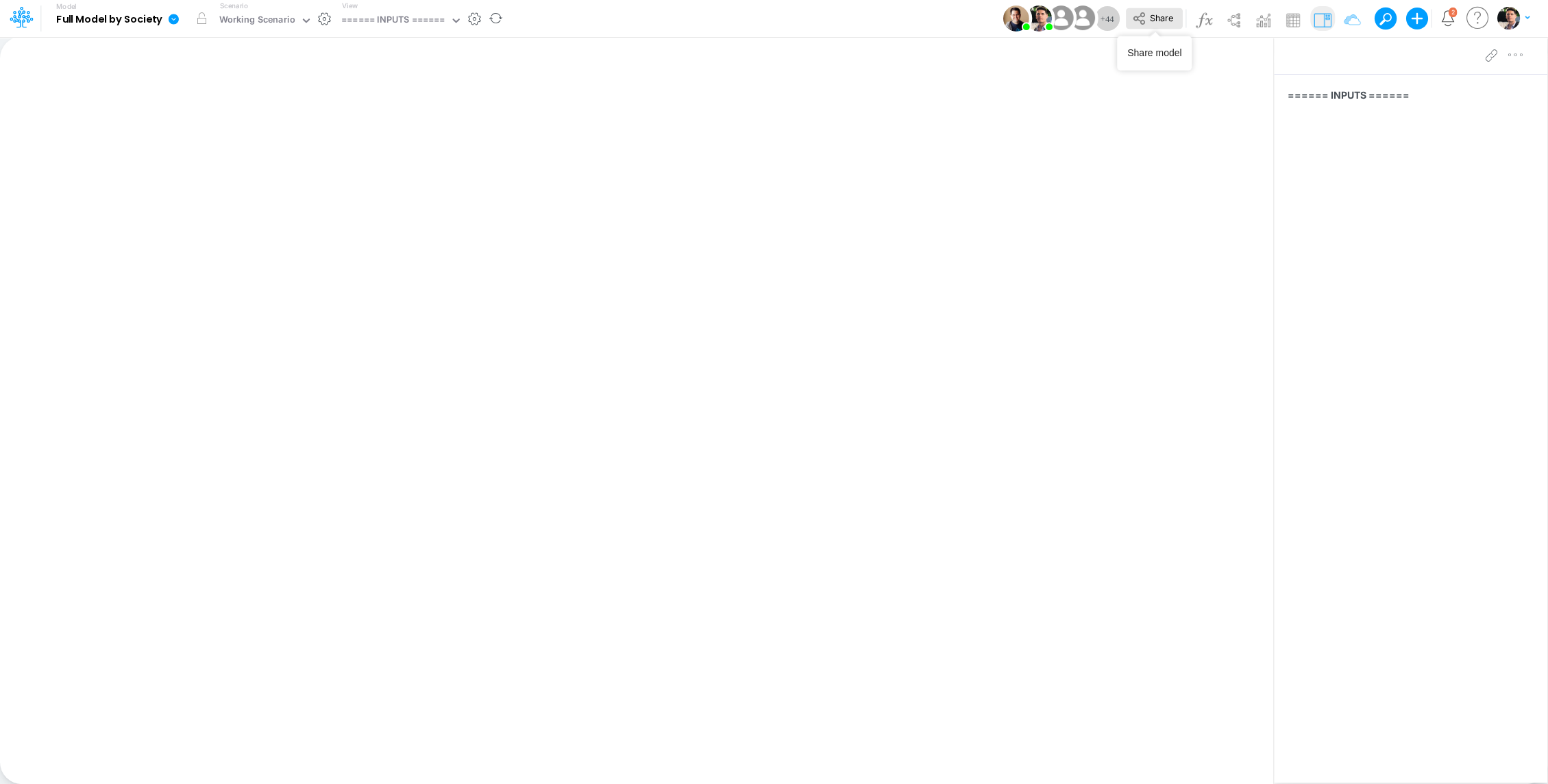
click at [1156, 27] on button "Share" at bounding box center [1154, 19] width 57 height 22
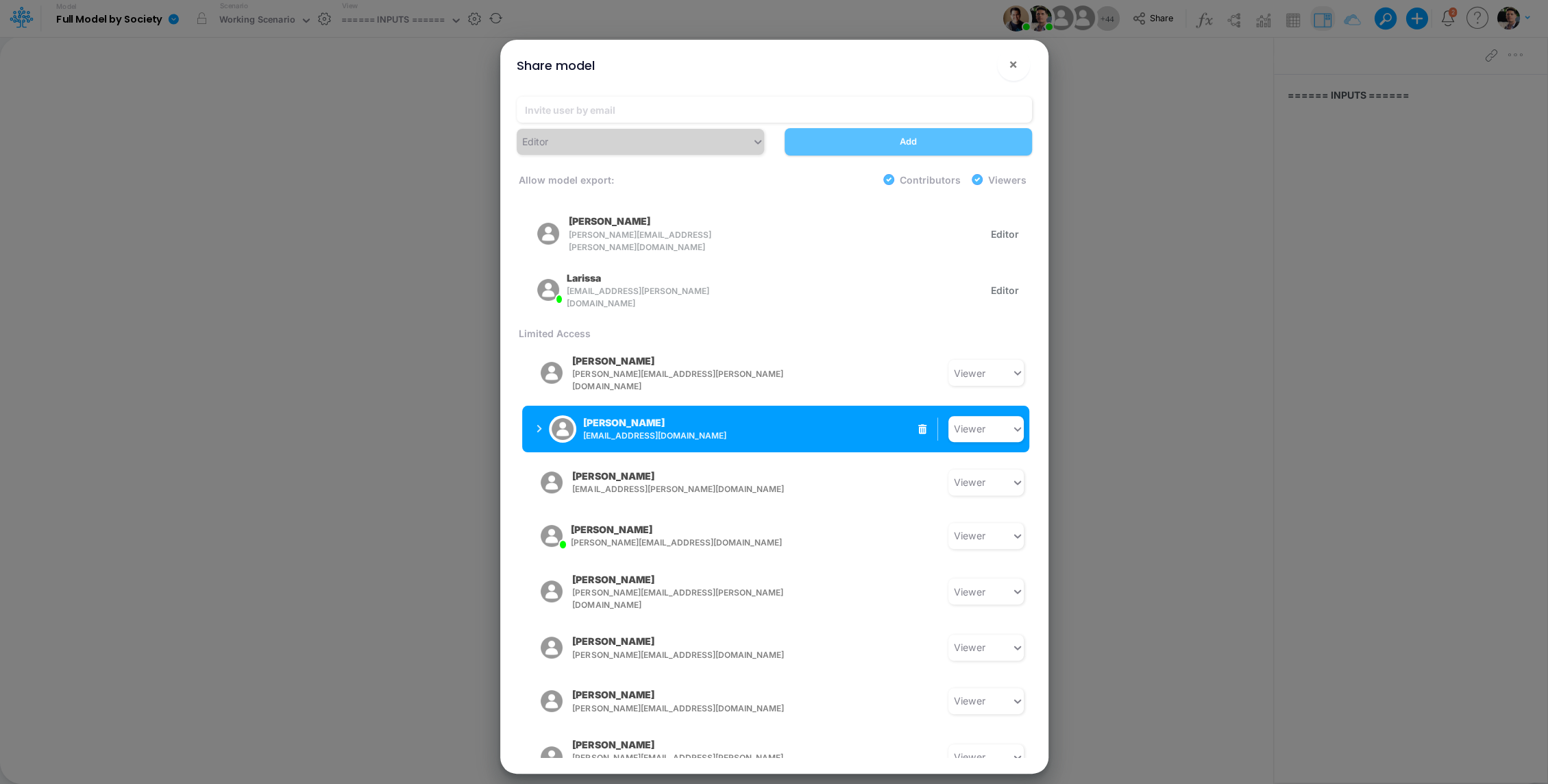
scroll to position [385, 0]
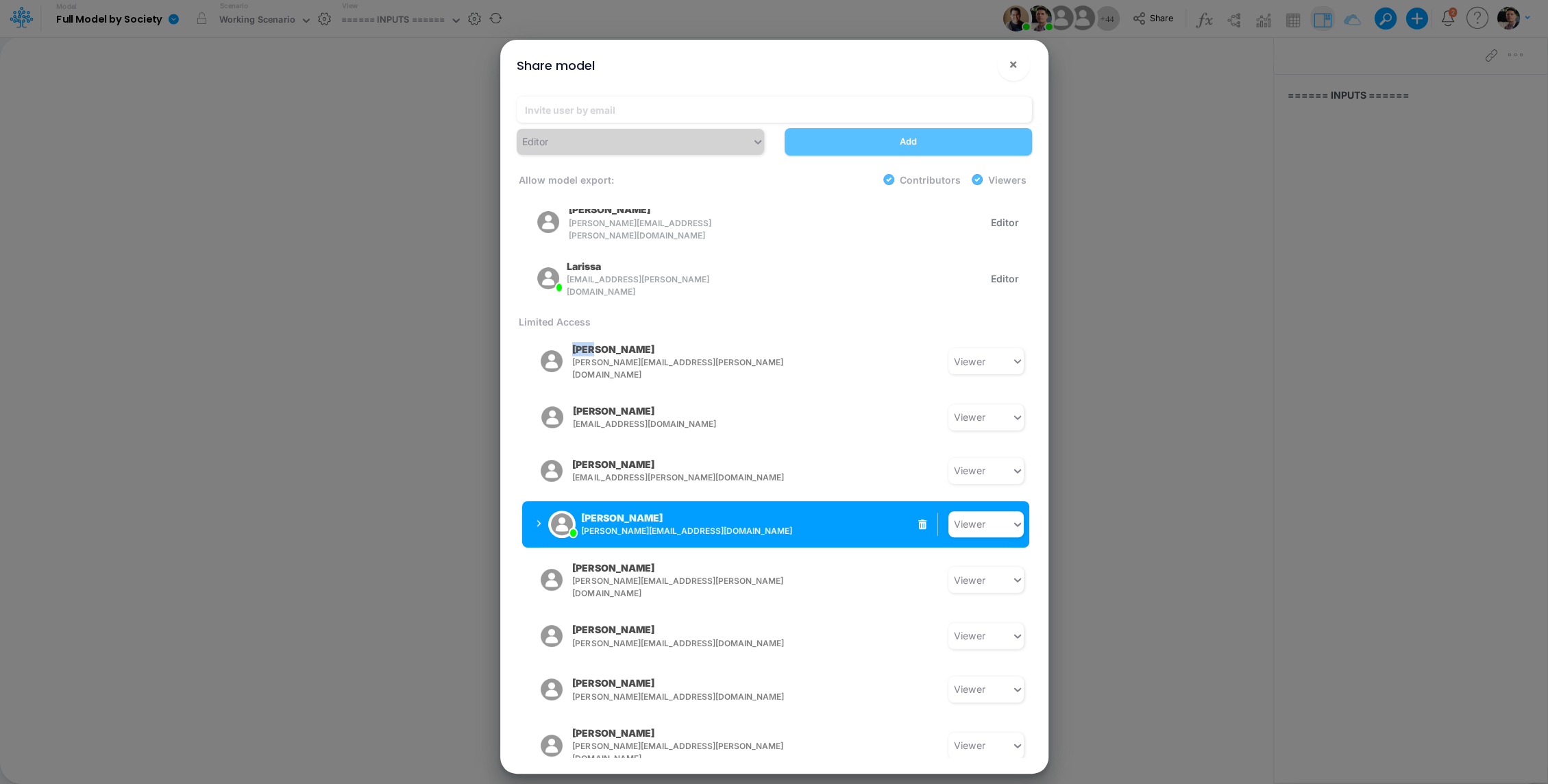
click at [538, 519] on icon "button" at bounding box center [539, 524] width 5 height 9
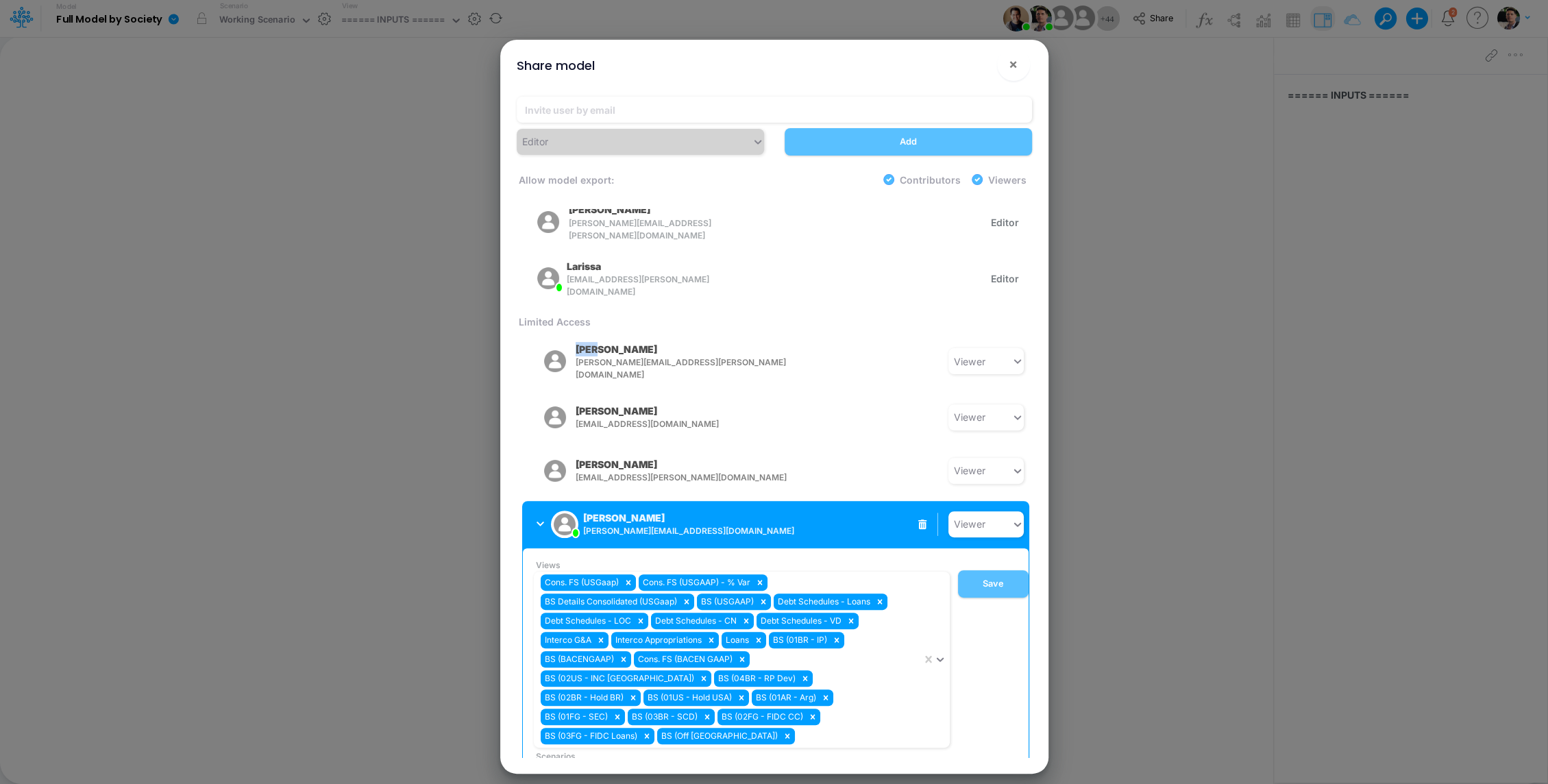
click at [736, 764] on div "Budget 2025 - Approved" at bounding box center [728, 775] width 388 height 22
type input "bud"
click at [655, 729] on div "Budget 2025 - 10 years" at bounding box center [742, 742] width 416 height 25
click at [824, 656] on div "Cons. FS (USGaap) Cons. FS (USGAAP) - % Var BS Details Consolidated (USGaap) BS…" at bounding box center [728, 659] width 388 height 176
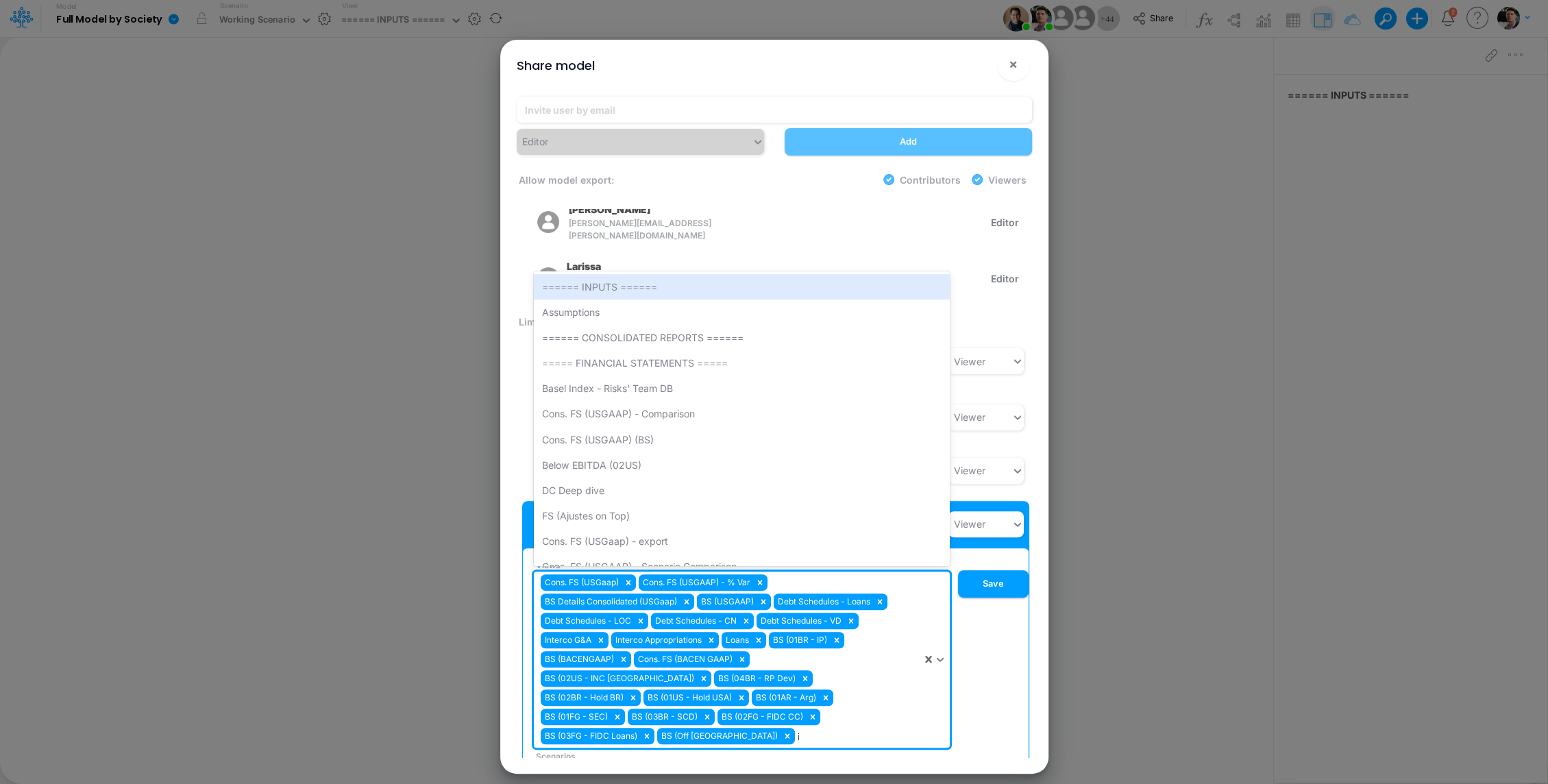
type input "in"
click at [647, 274] on div "====== INPUTS ======" at bounding box center [742, 287] width 416 height 25
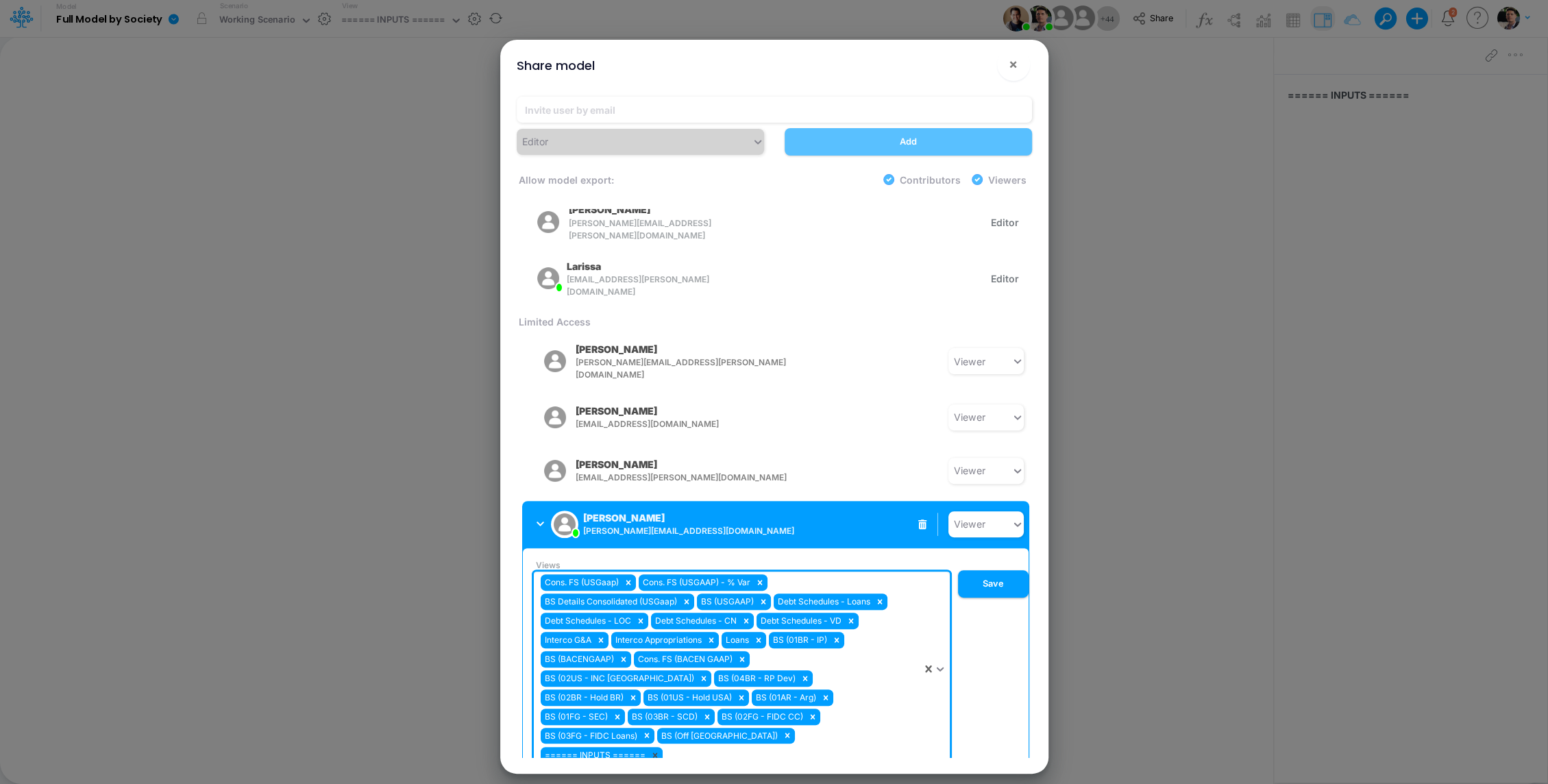
click at [657, 752] on icon at bounding box center [655, 754] width 4 height 4
click at [982, 570] on button "Save" at bounding box center [993, 583] width 71 height 27
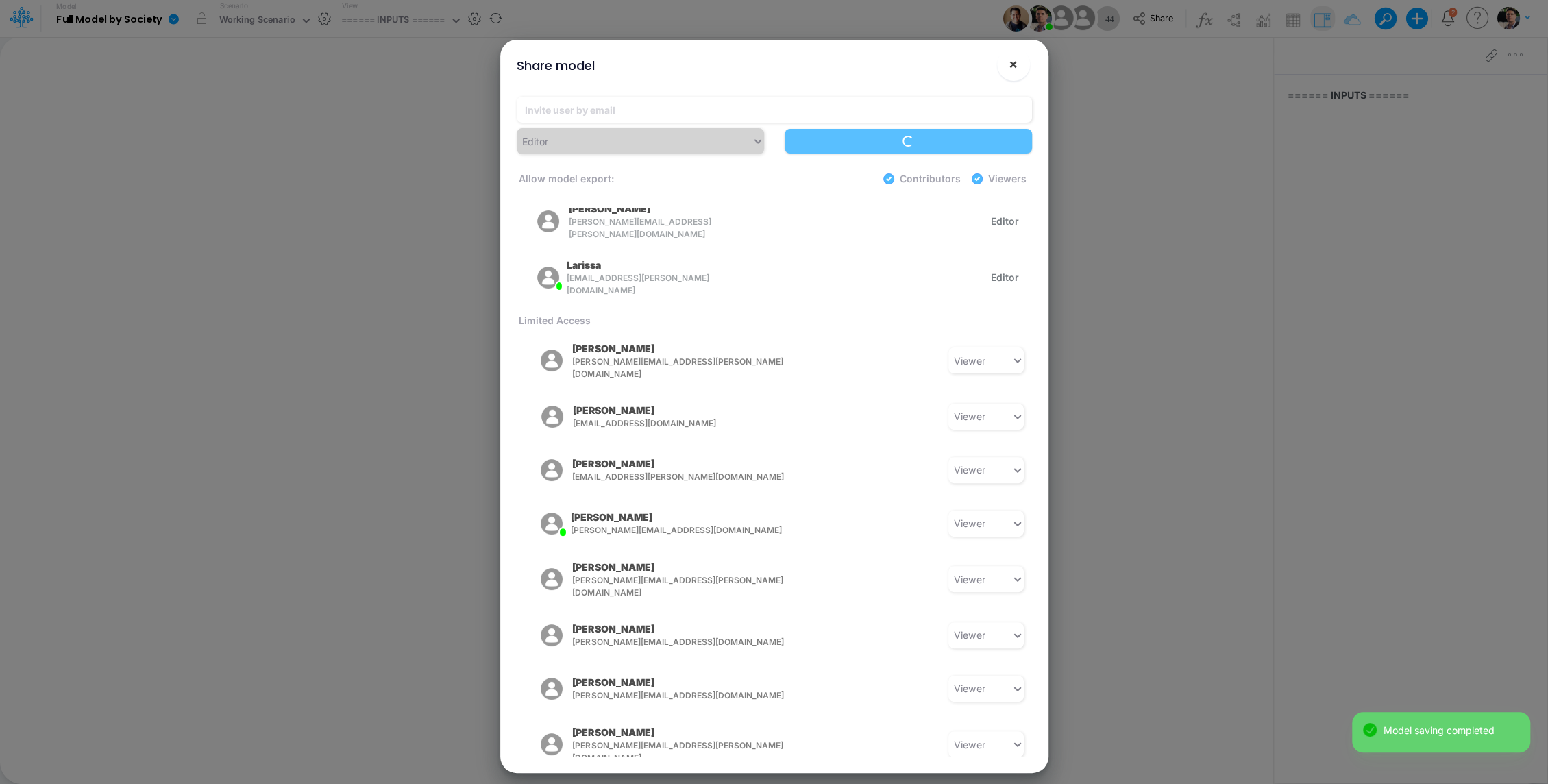
click at [1010, 65] on span "×" at bounding box center [1013, 64] width 9 height 16
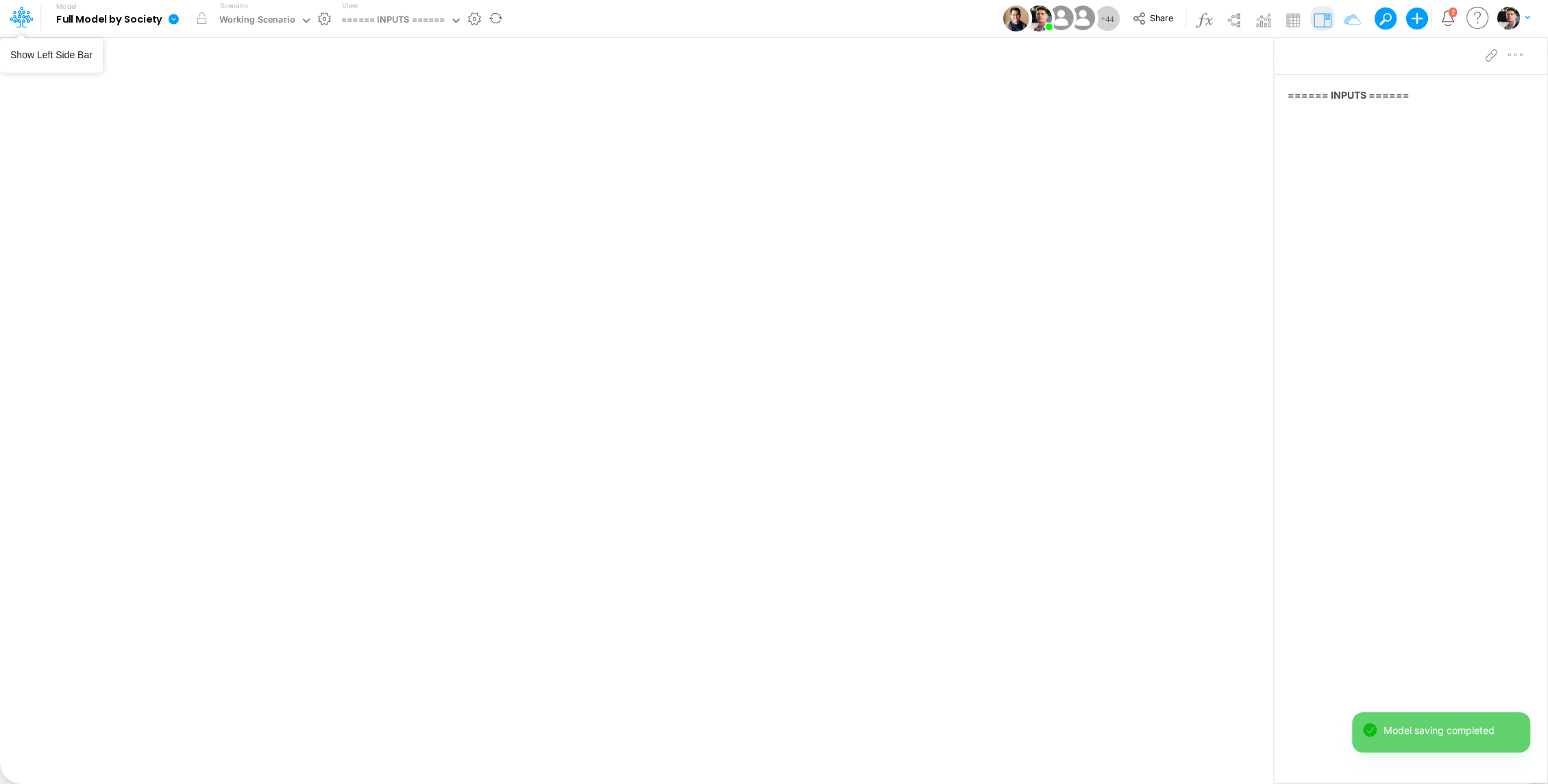
click at [13, 13] on icon at bounding box center [22, 10] width 17 height 7
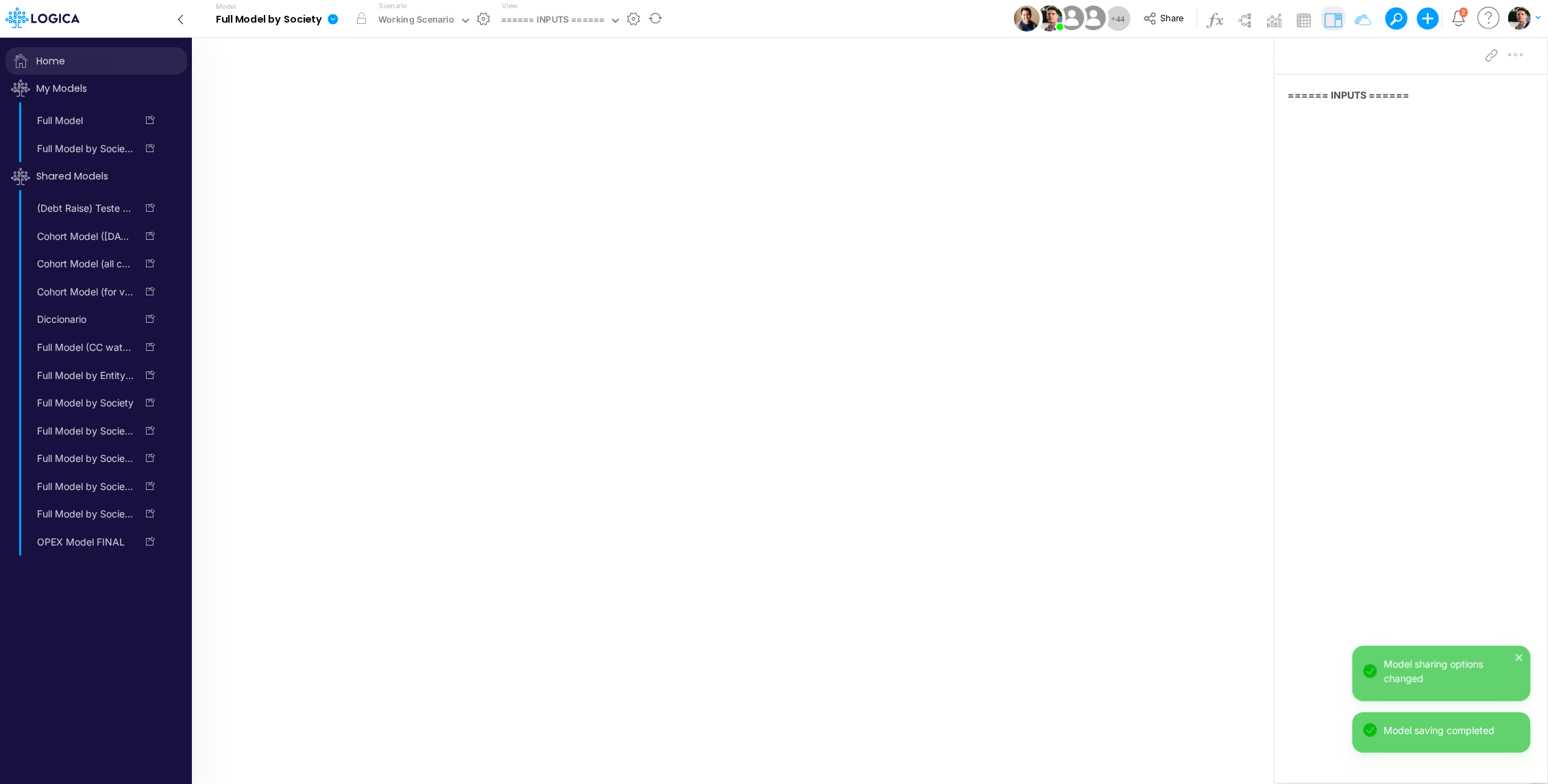
click at [74, 59] on span "Home" at bounding box center [96, 61] width 181 height 27
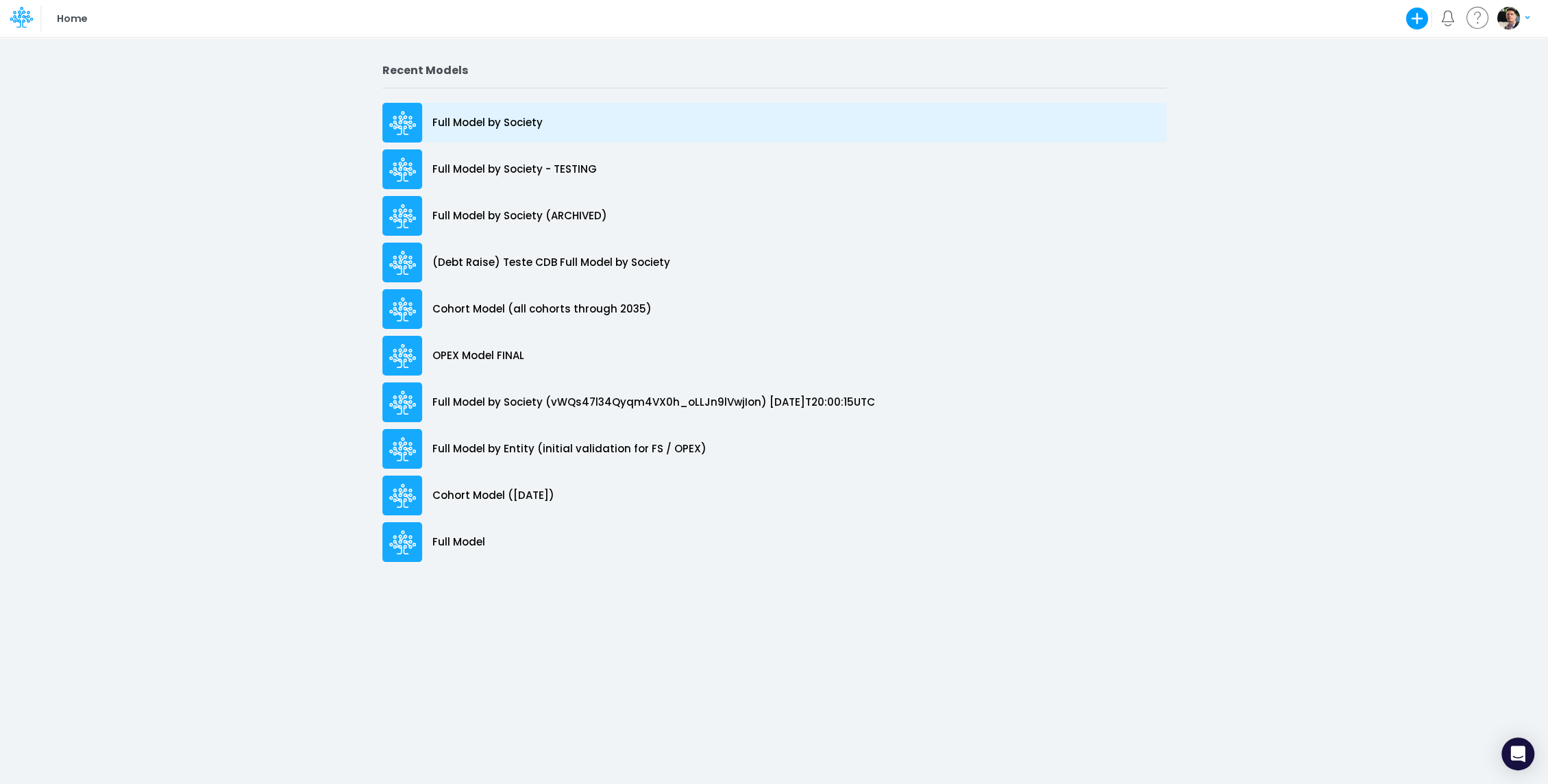
click at [476, 132] on div "Full Model by Society" at bounding box center [774, 122] width 784 height 39
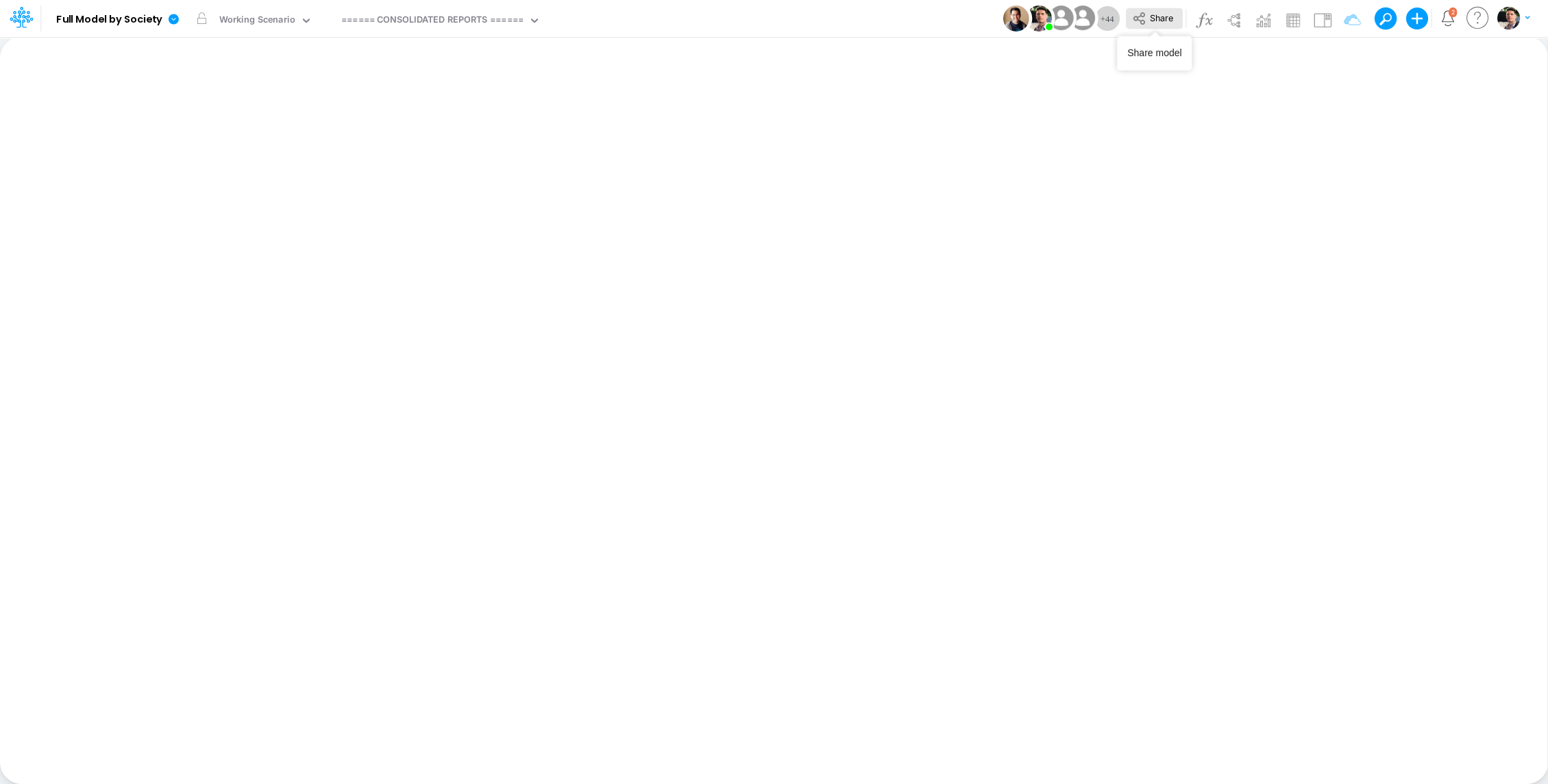
click at [1161, 24] on button "Share" at bounding box center [1154, 19] width 57 height 22
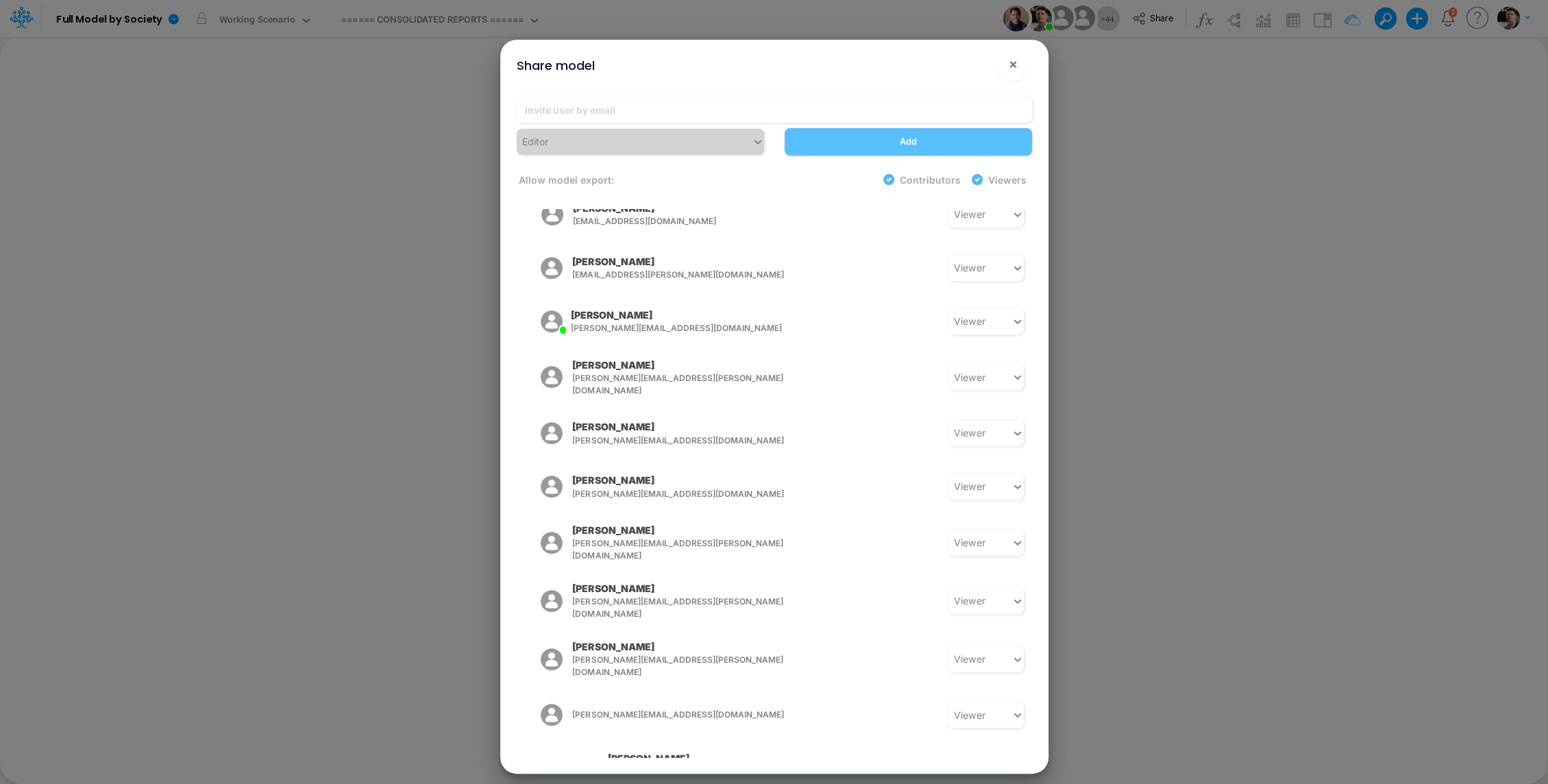
scroll to position [587, 0]
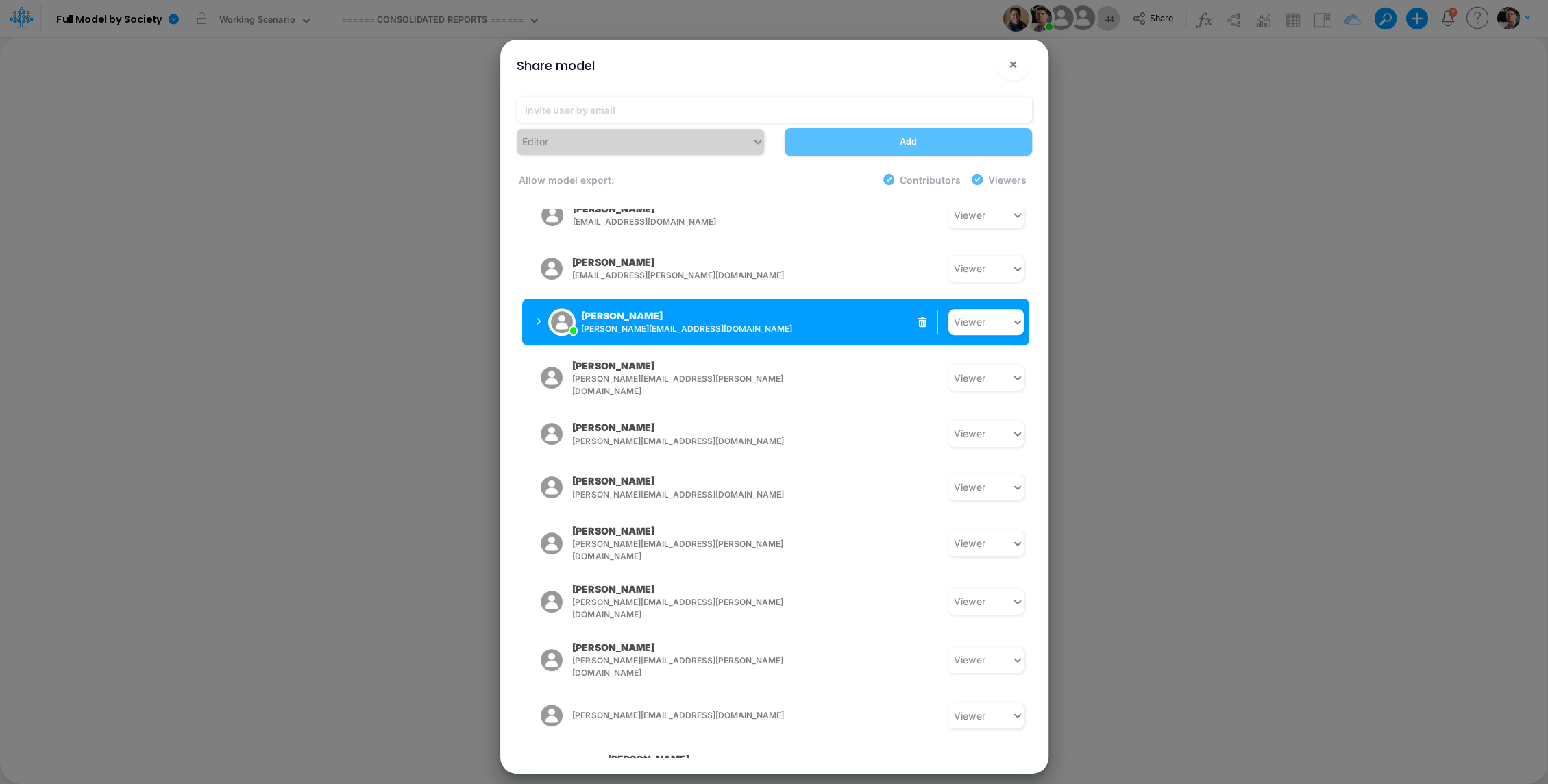
click at [531, 304] on button "[PERSON_NAME] [PERSON_NAME][EMAIL_ADDRESS][DOMAIN_NAME]" at bounding box center [631, 322] width 217 height 36
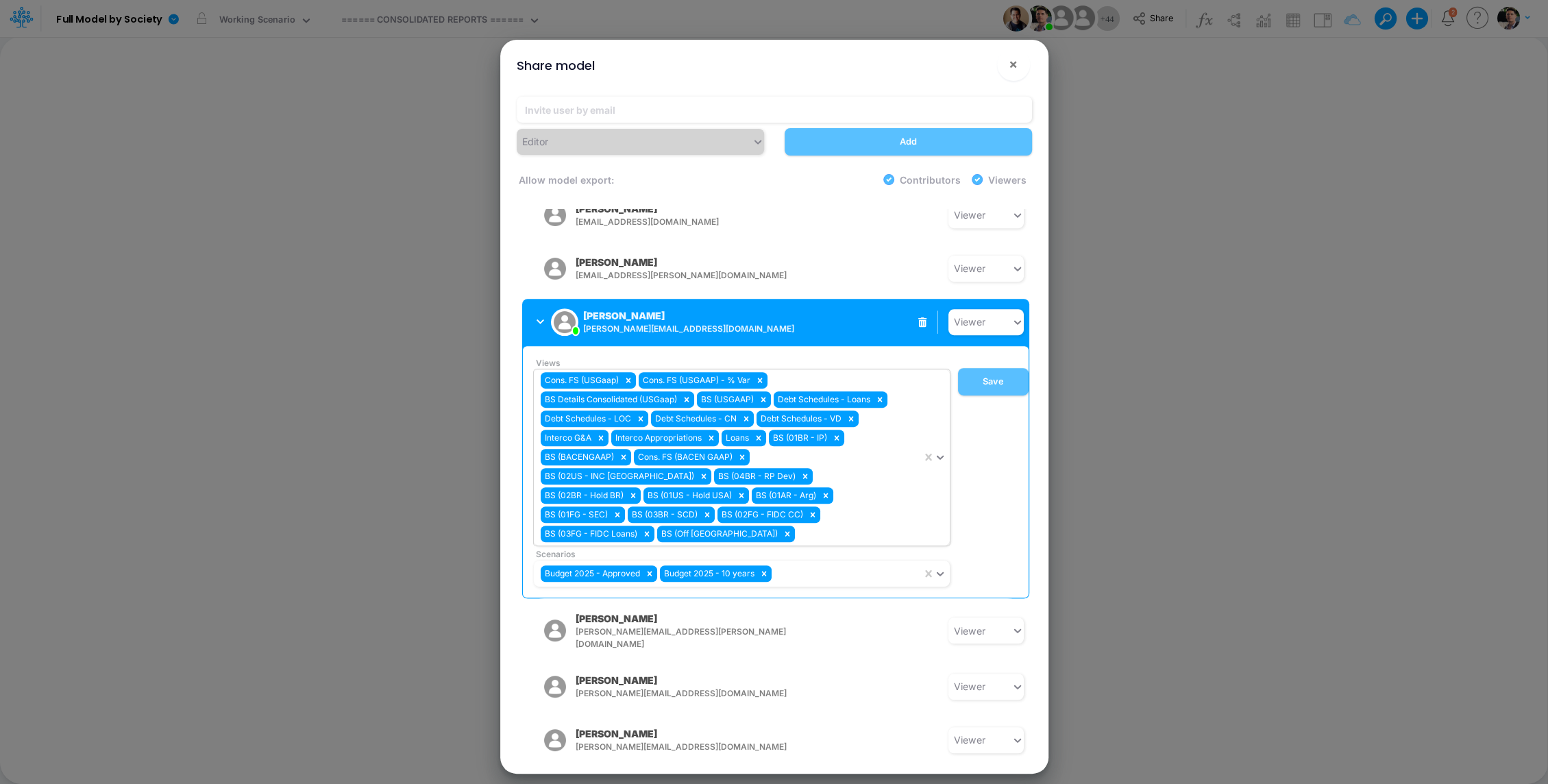
click at [813, 461] on div "Cons. FS (USGaap) Cons. FS (USGAAP) - % Var BS Details Consolidated (USGaap) BS…" at bounding box center [728, 457] width 388 height 176
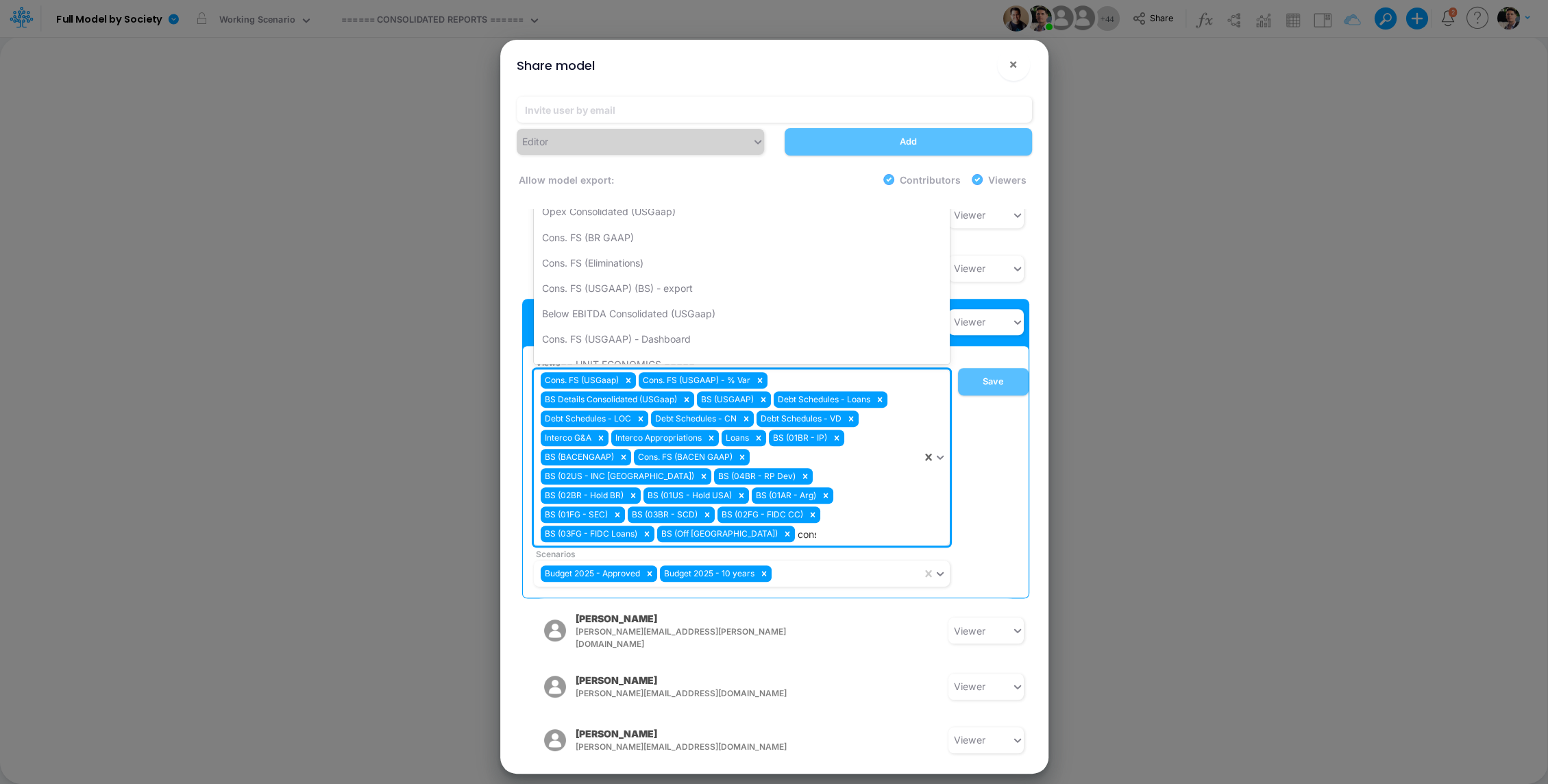
type input "conso"
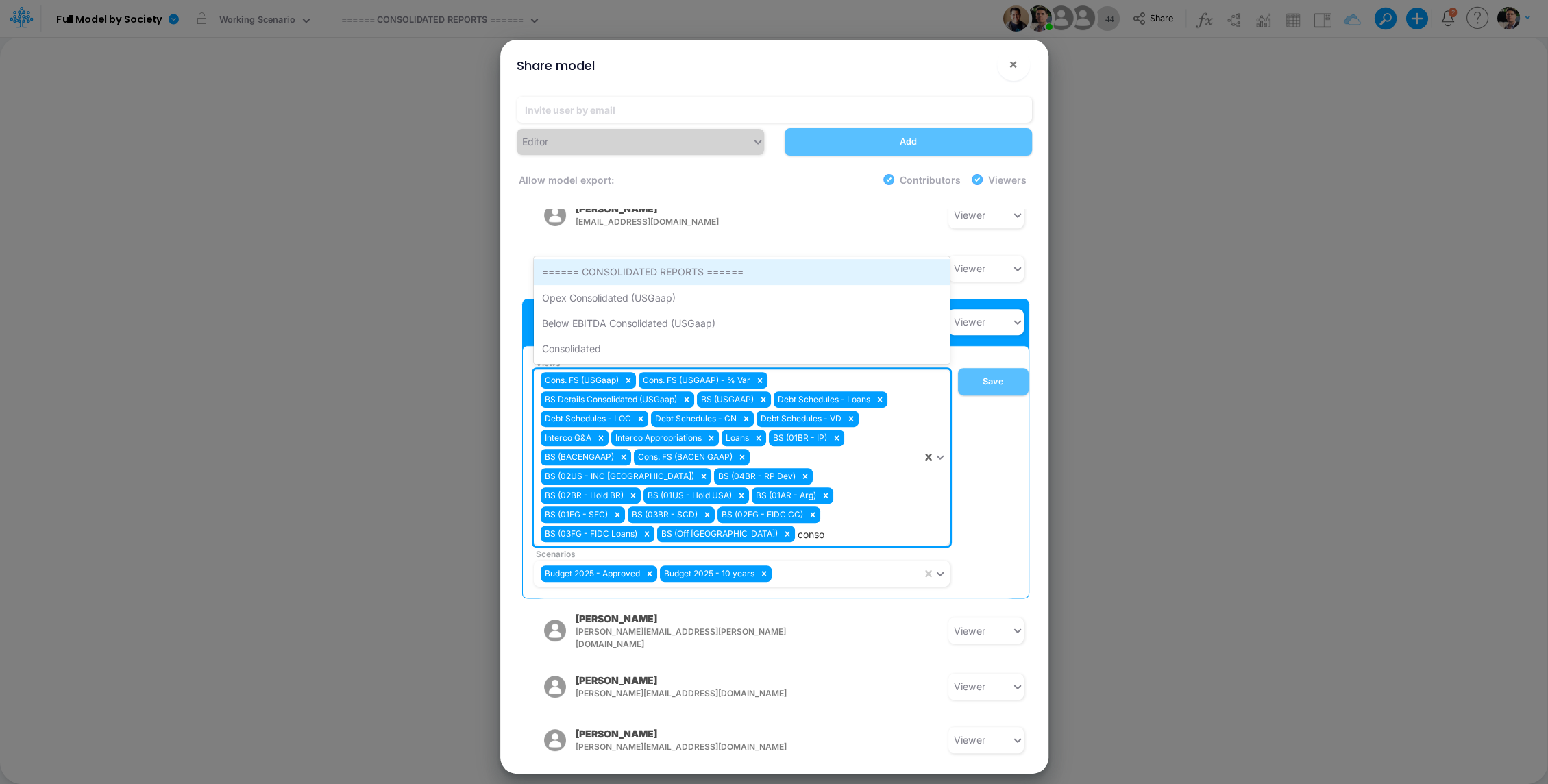
click at [687, 259] on div "====== CONSOLIDATED REPORTS ======" at bounding box center [742, 272] width 416 height 25
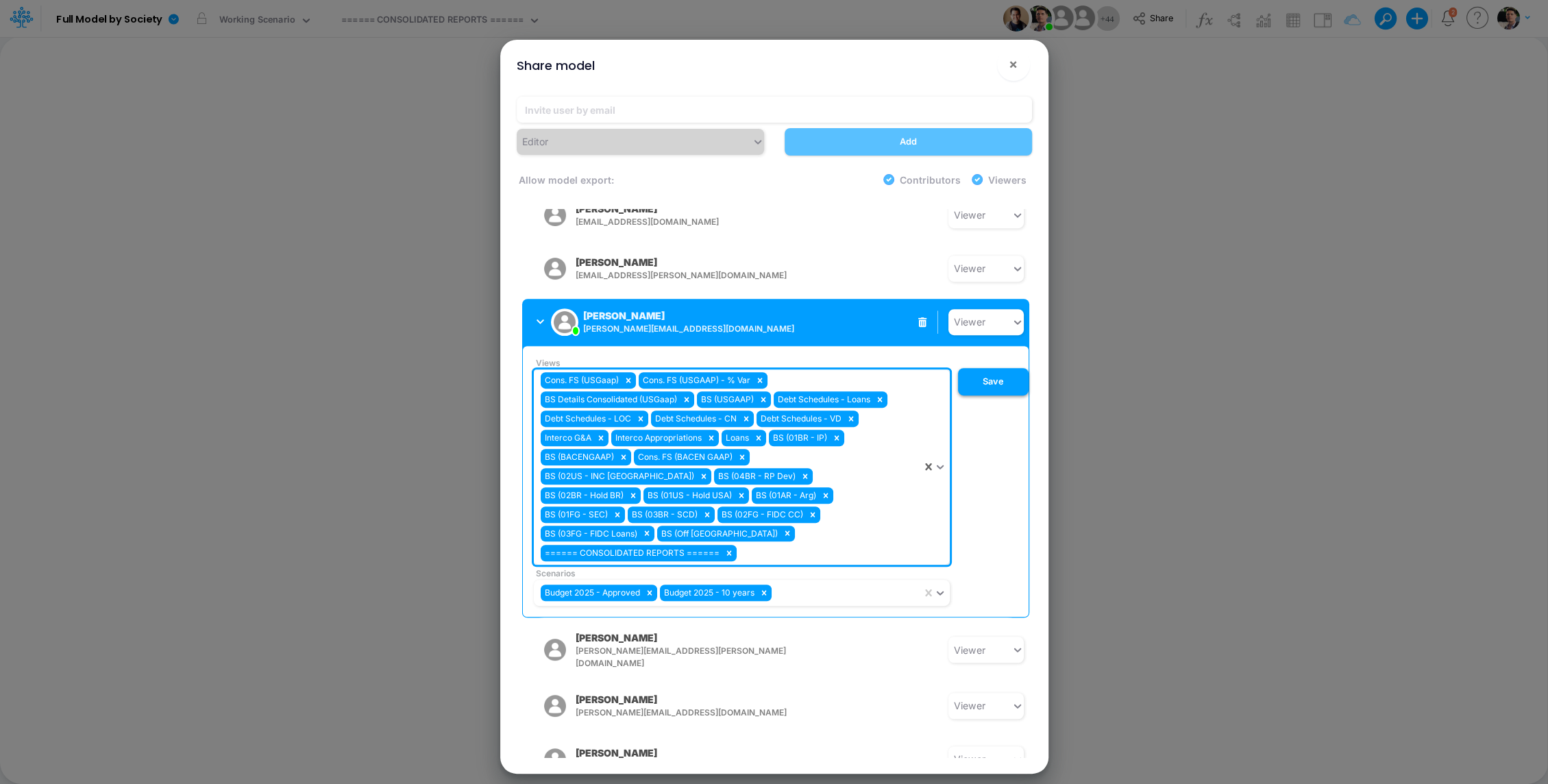
click at [994, 368] on button "Save" at bounding box center [993, 381] width 71 height 27
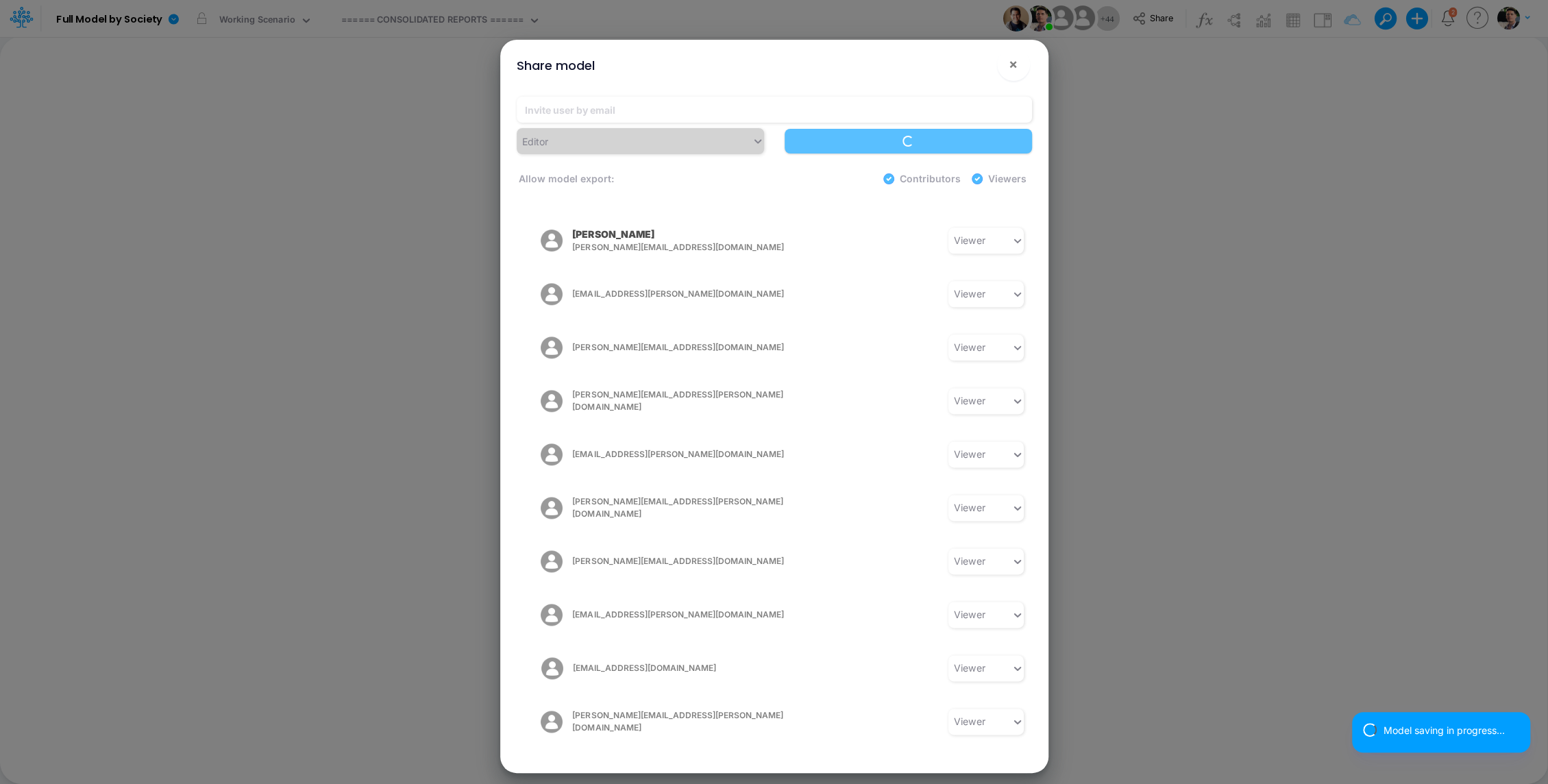
scroll to position [1833, 0]
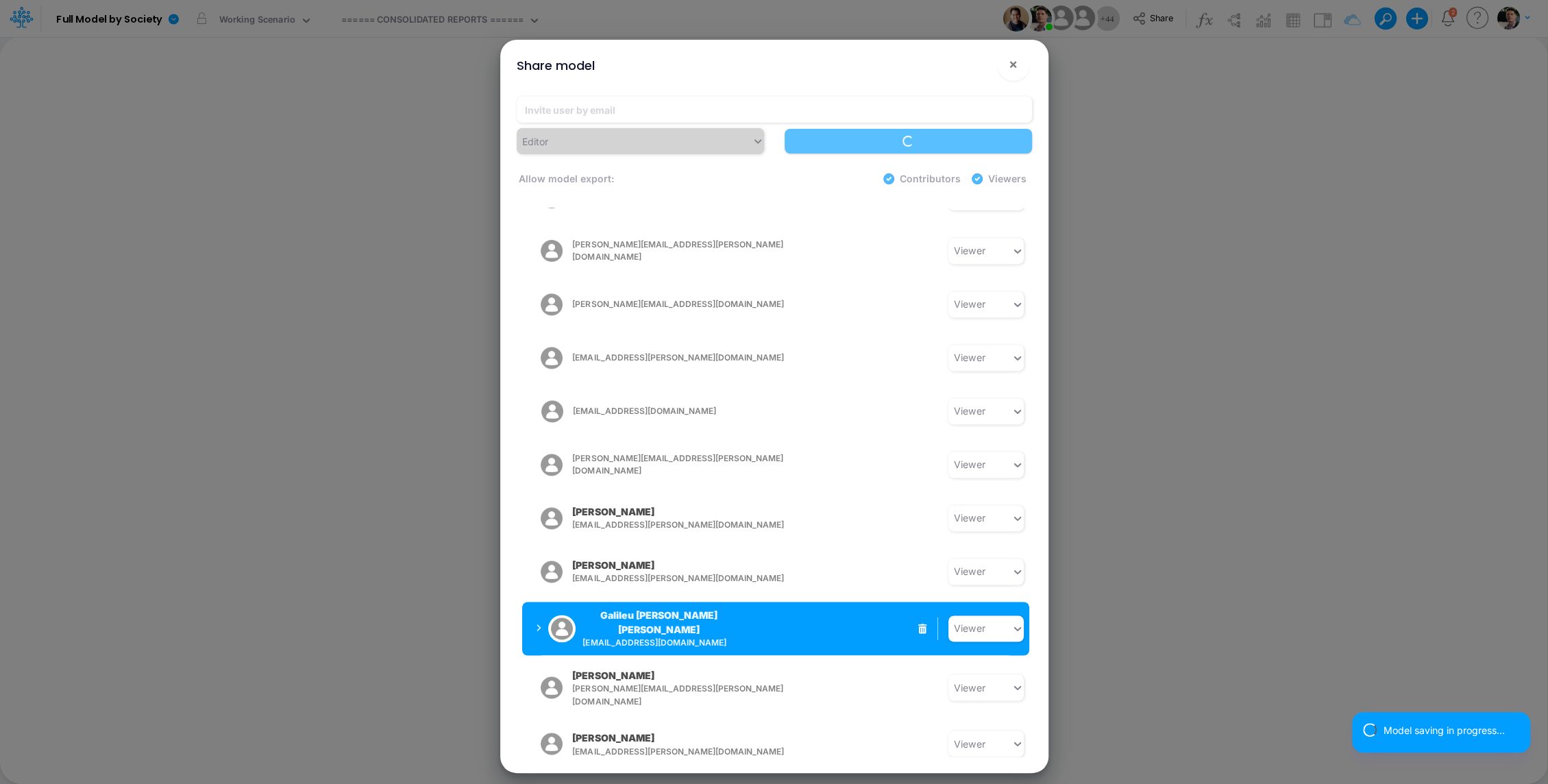
click at [540, 608] on div "Galileu [PERSON_NAME] [PERSON_NAME] [EMAIL_ADDRESS][DOMAIN_NAME]" at bounding box center [635, 628] width 198 height 41
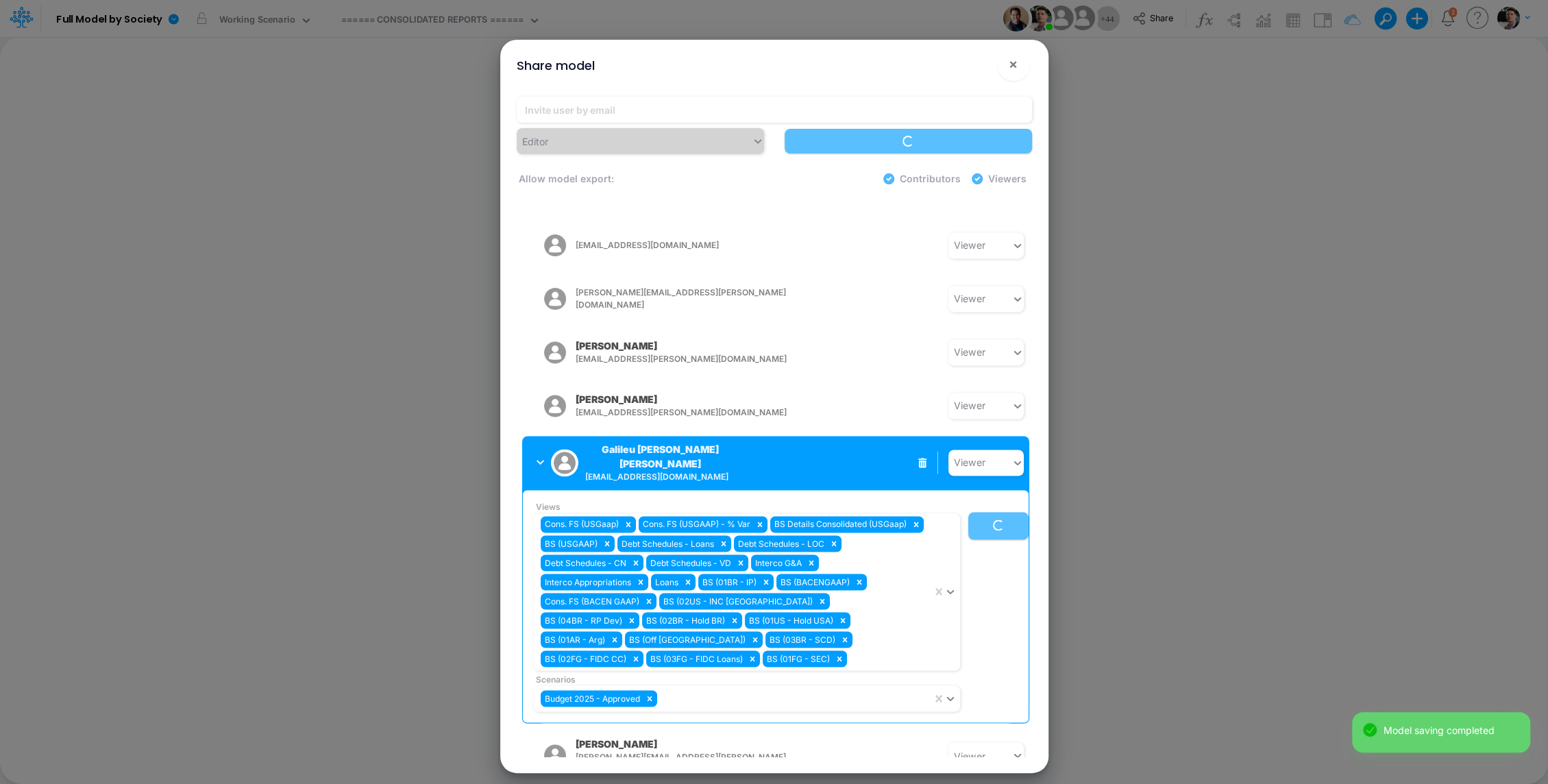
scroll to position [2003, 0]
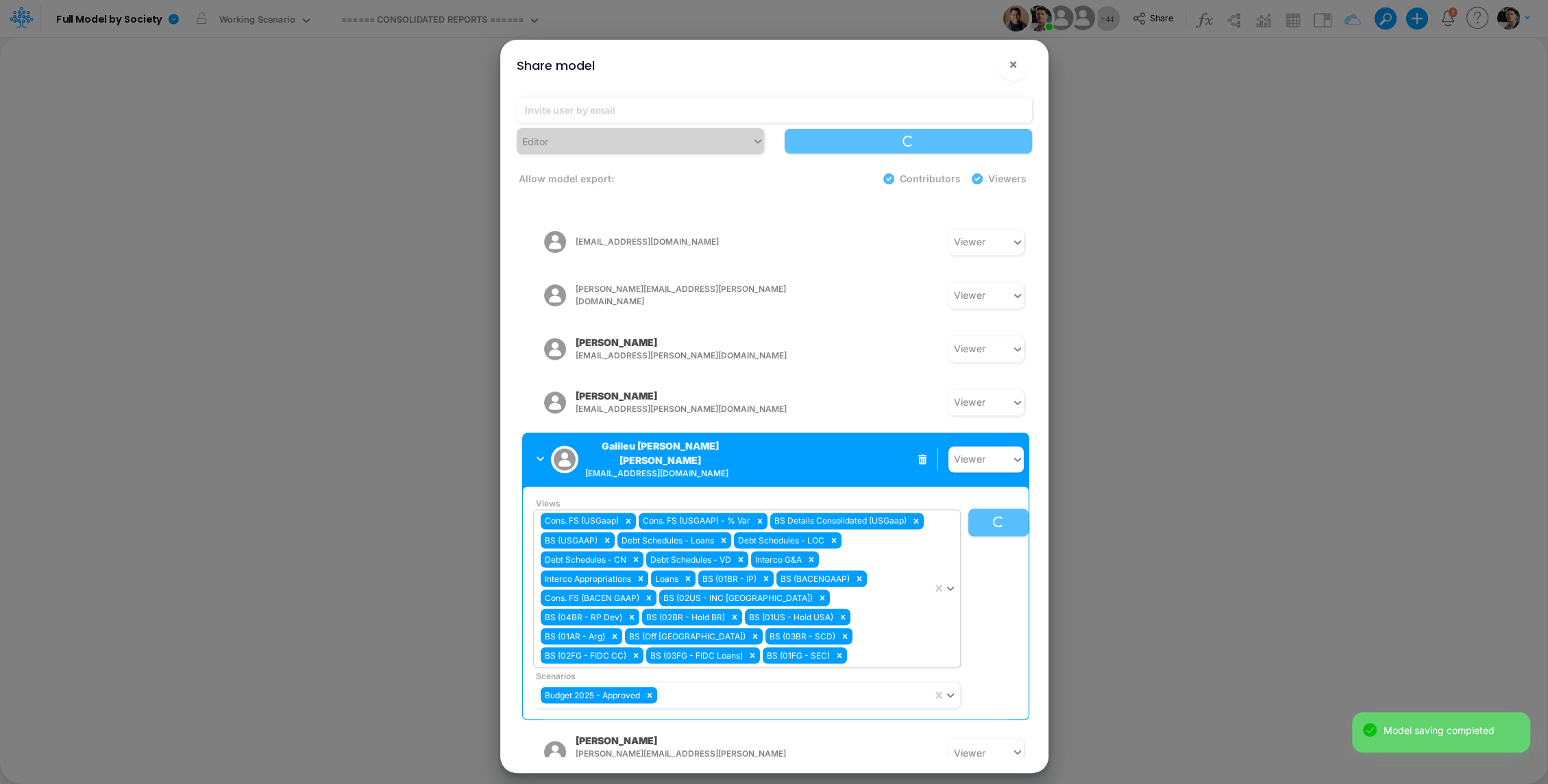
click at [794, 541] on div "Cons. FS (USGaap) Cons. FS (USGAAP) - % Var BS Details Consolidated (USGaap) BS…" at bounding box center [733, 588] width 398 height 157
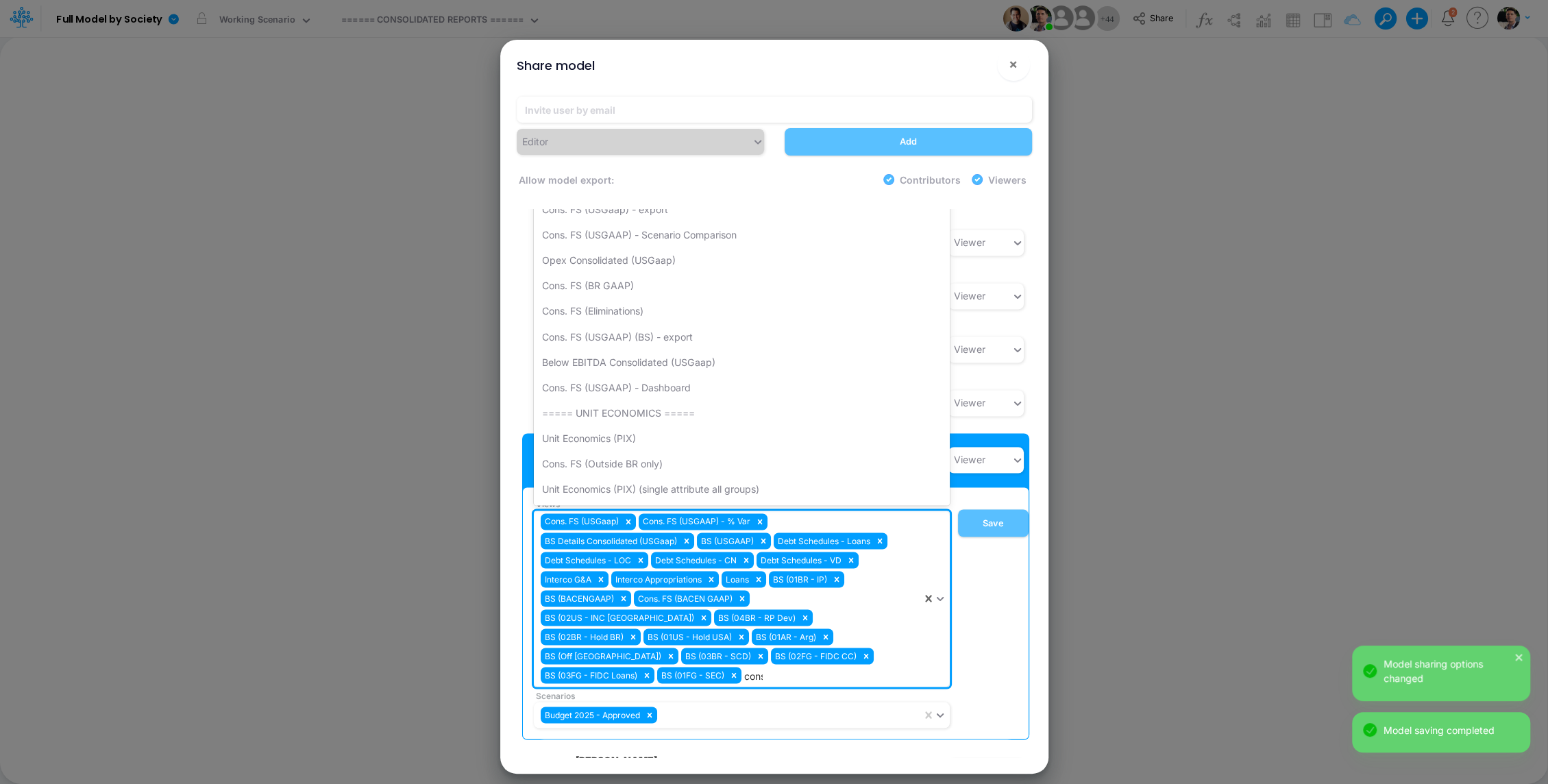
type input "conso"
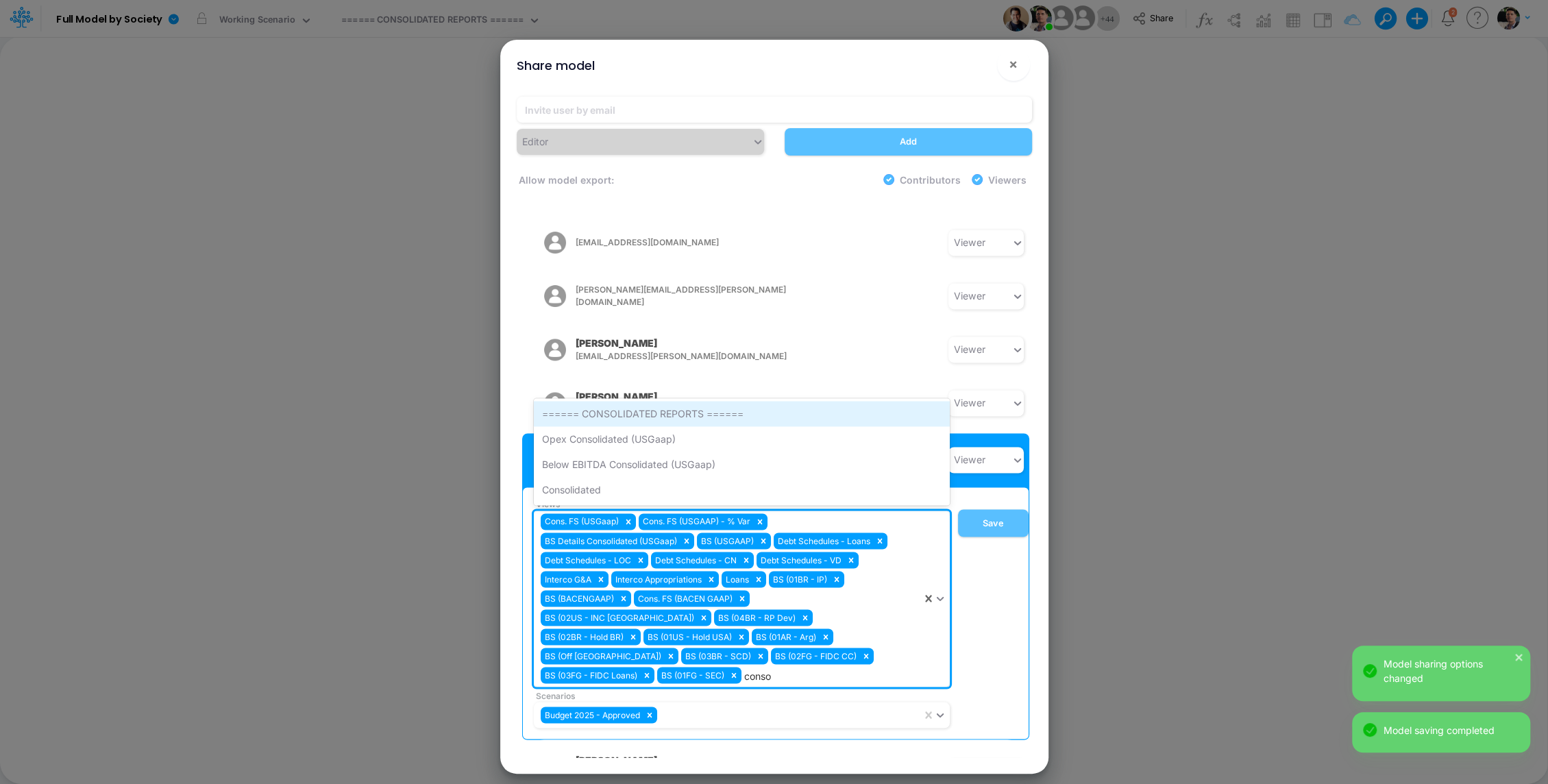
click at [690, 401] on div "====== CONSOLIDATED REPORTS ======" at bounding box center [742, 413] width 416 height 25
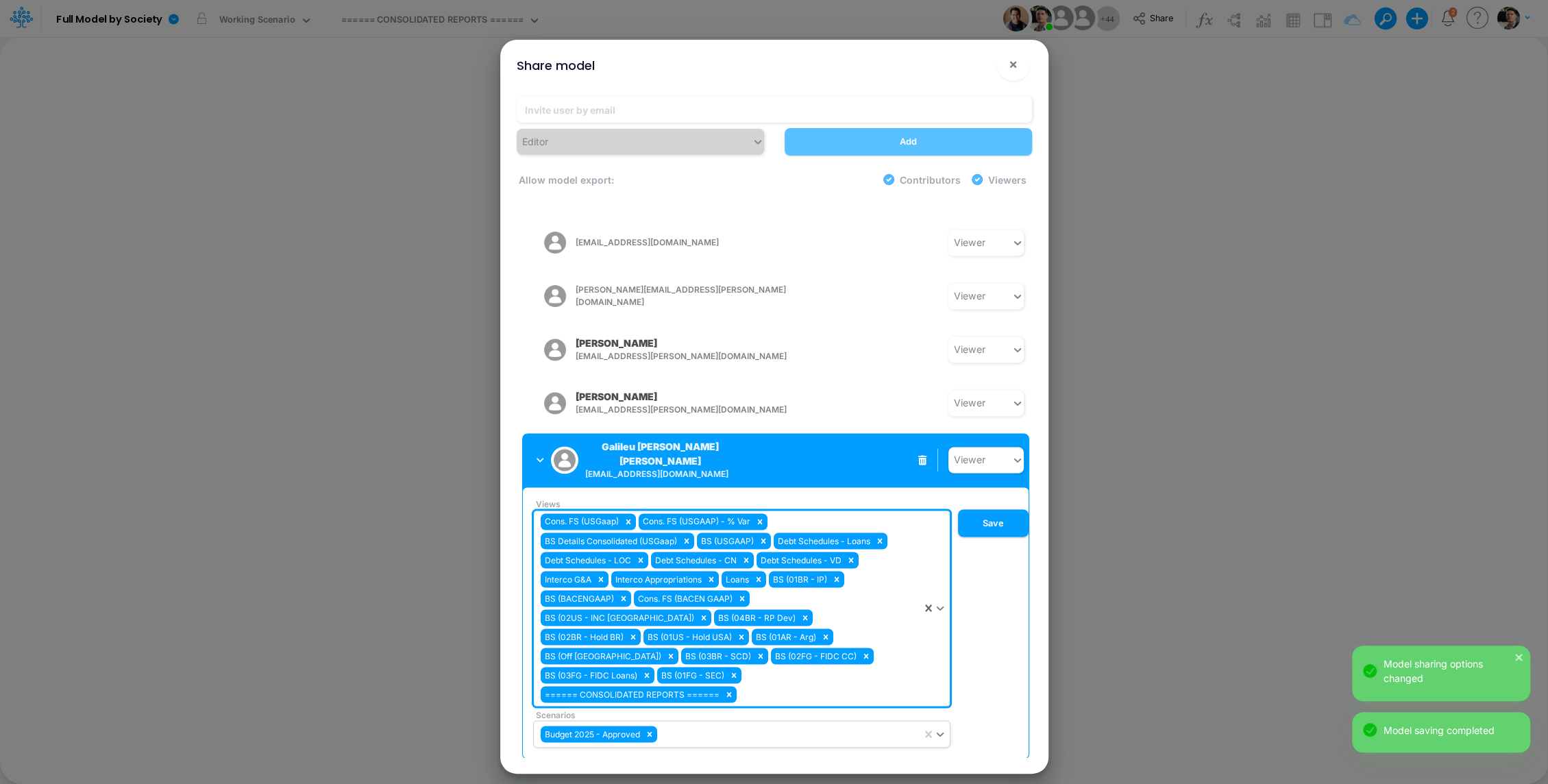
click at [751, 722] on div "Budget 2025 - Approved" at bounding box center [728, 733] width 388 height 22
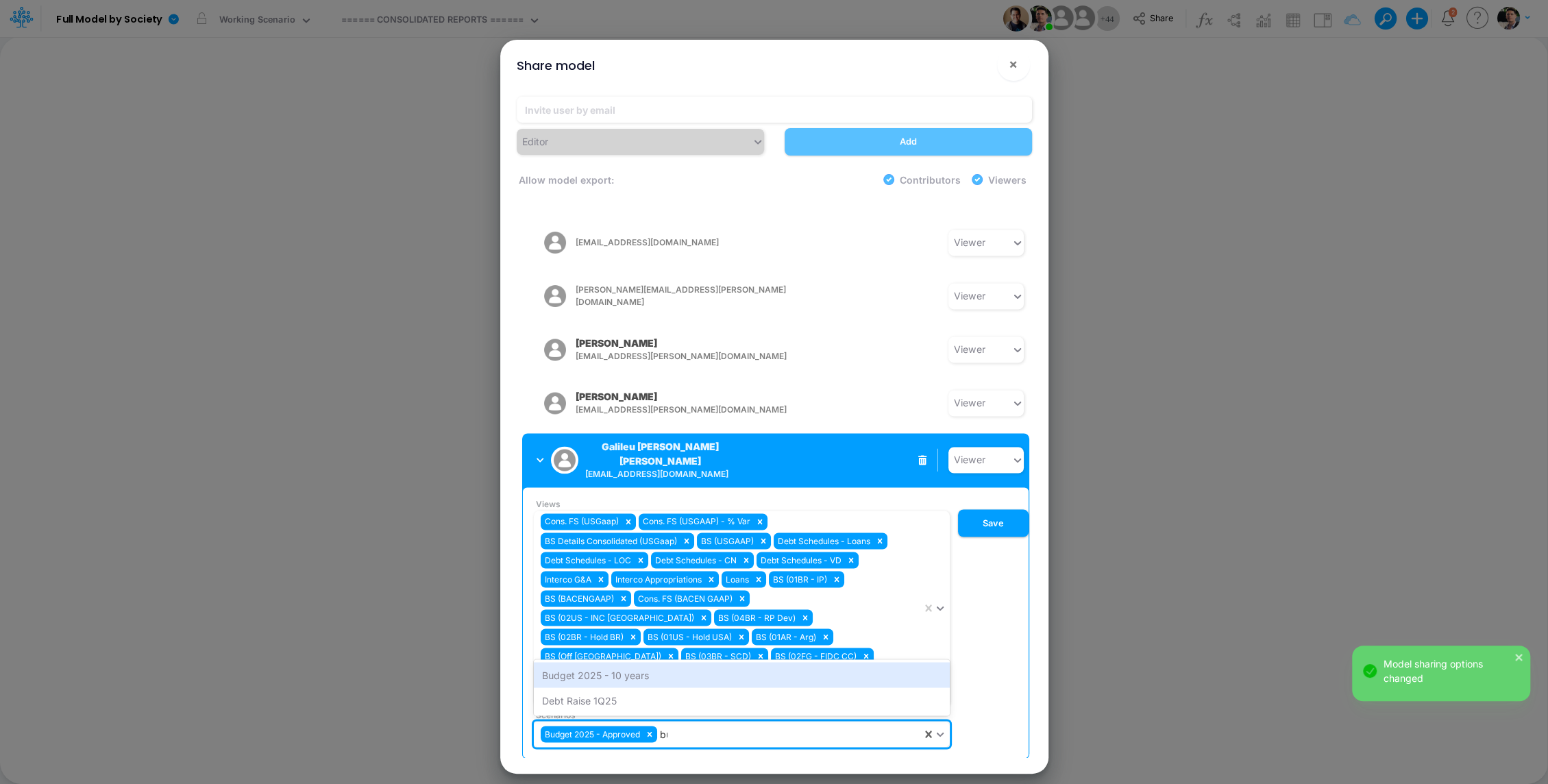
type input "bud"
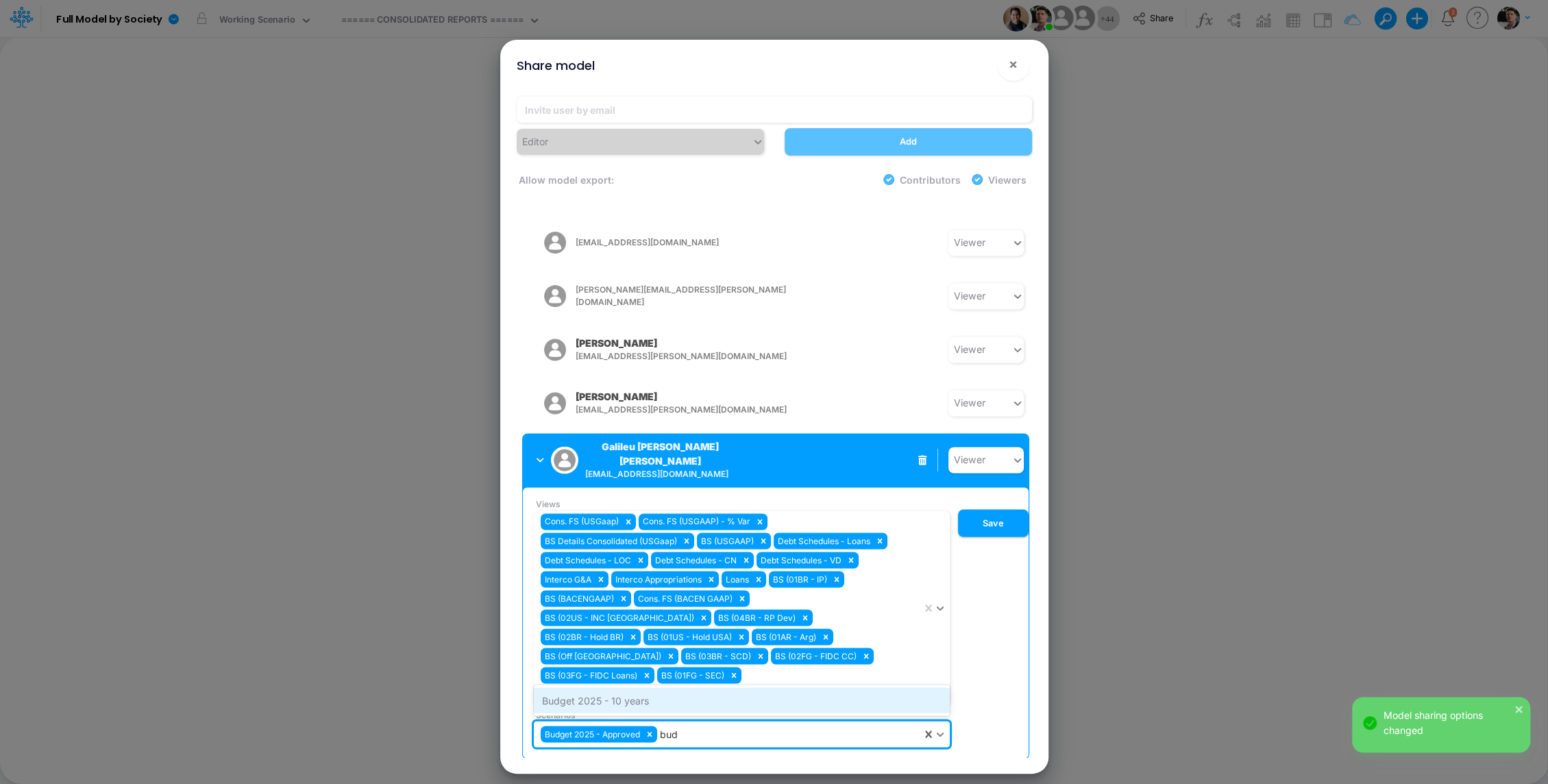
click at [676, 687] on div "Budget 2025 - 10 years" at bounding box center [742, 700] width 416 height 25
click at [979, 509] on button "Save" at bounding box center [993, 522] width 71 height 27
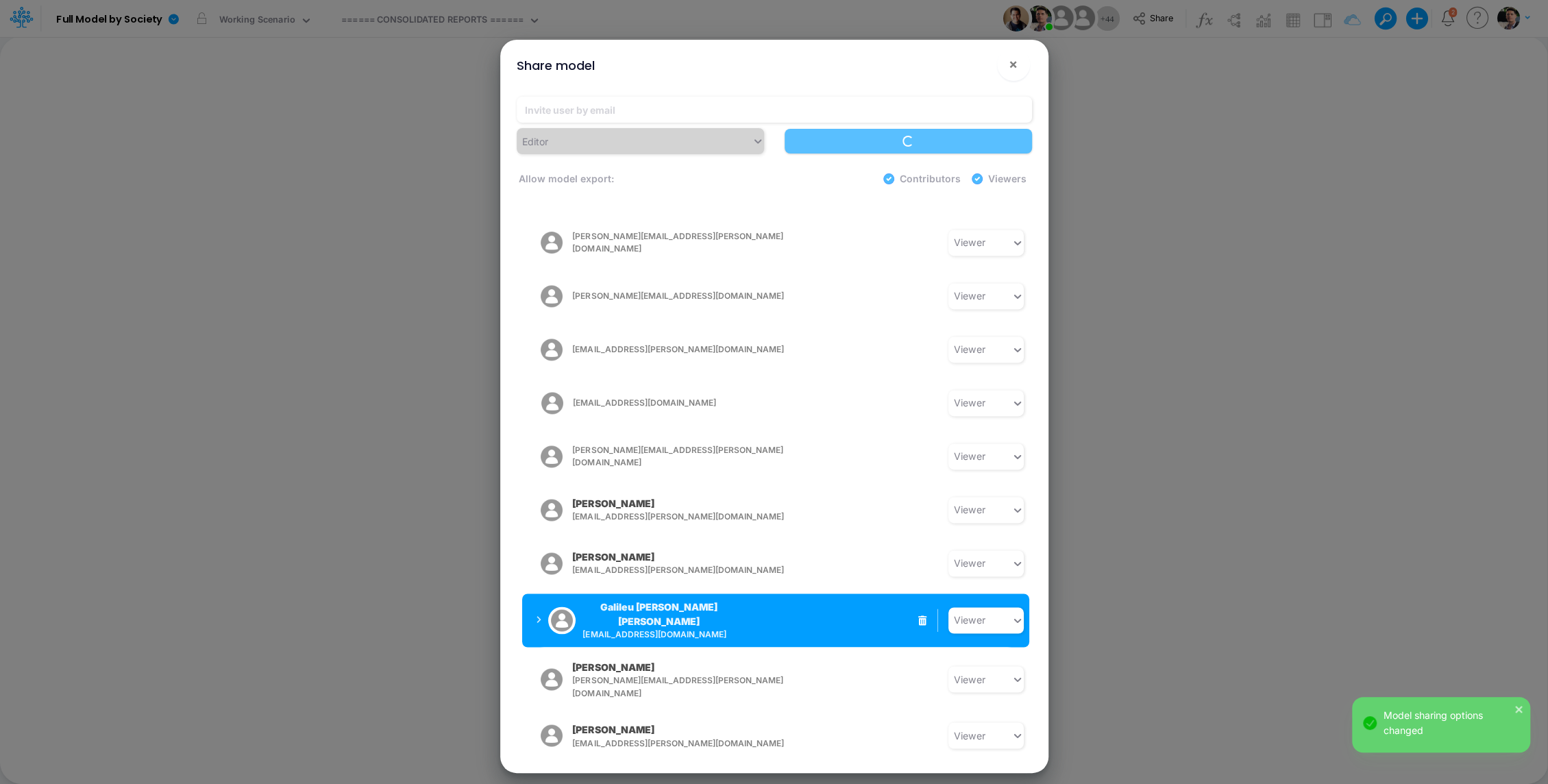
scroll to position [1833, 0]
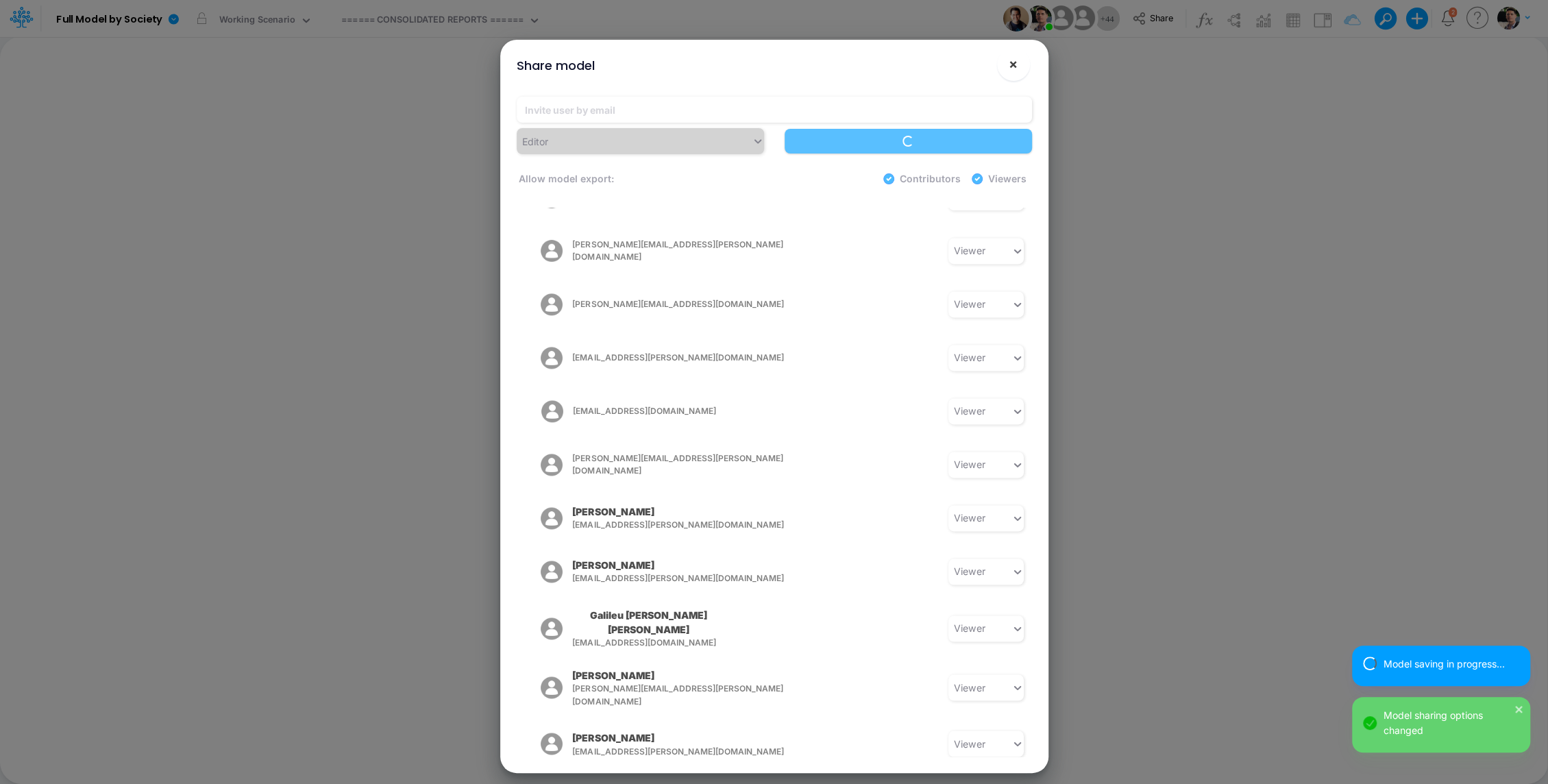
click at [1013, 57] on span "×" at bounding box center [1013, 64] width 9 height 16
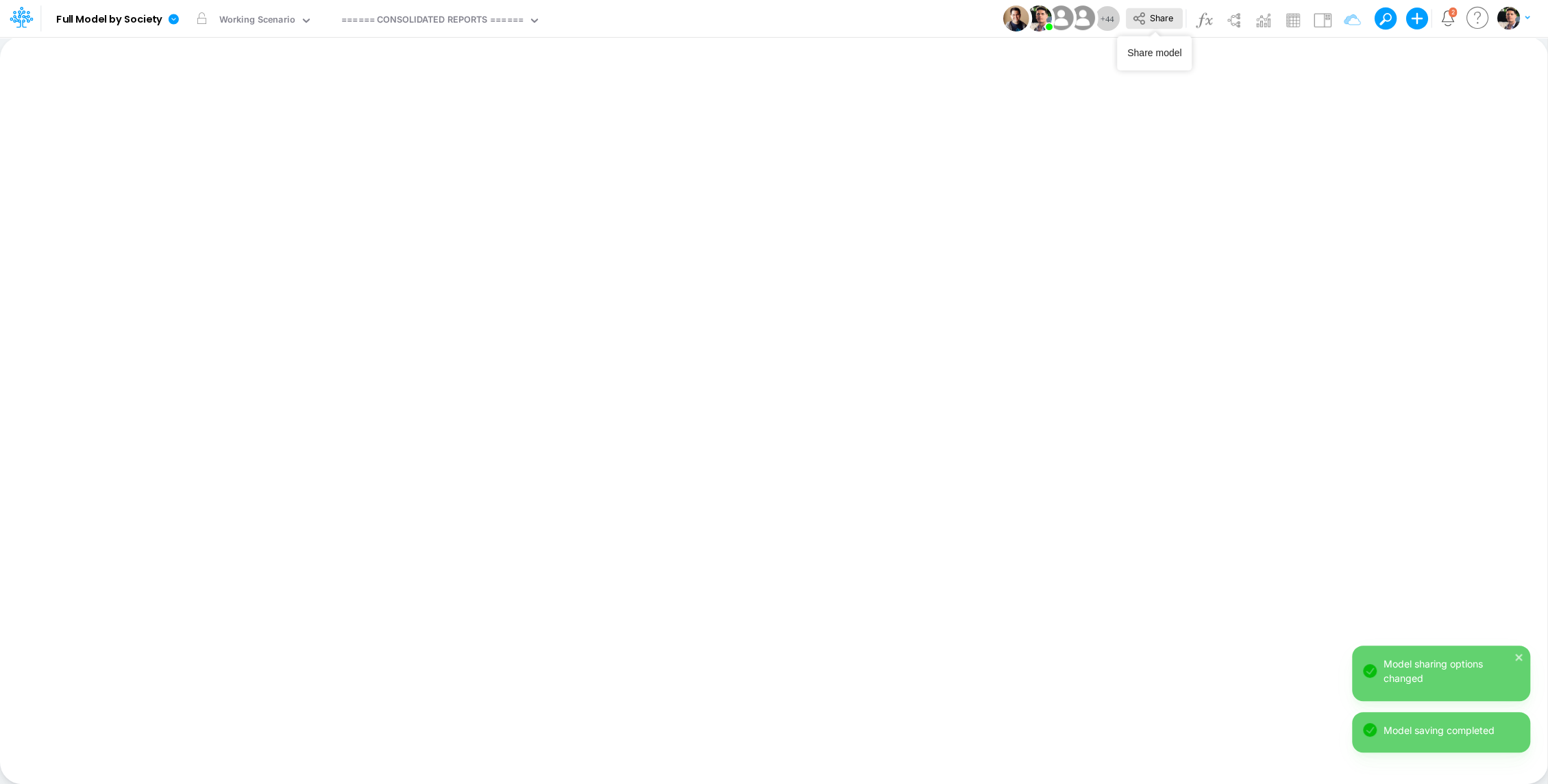
click at [1156, 27] on button "Share" at bounding box center [1154, 19] width 57 height 22
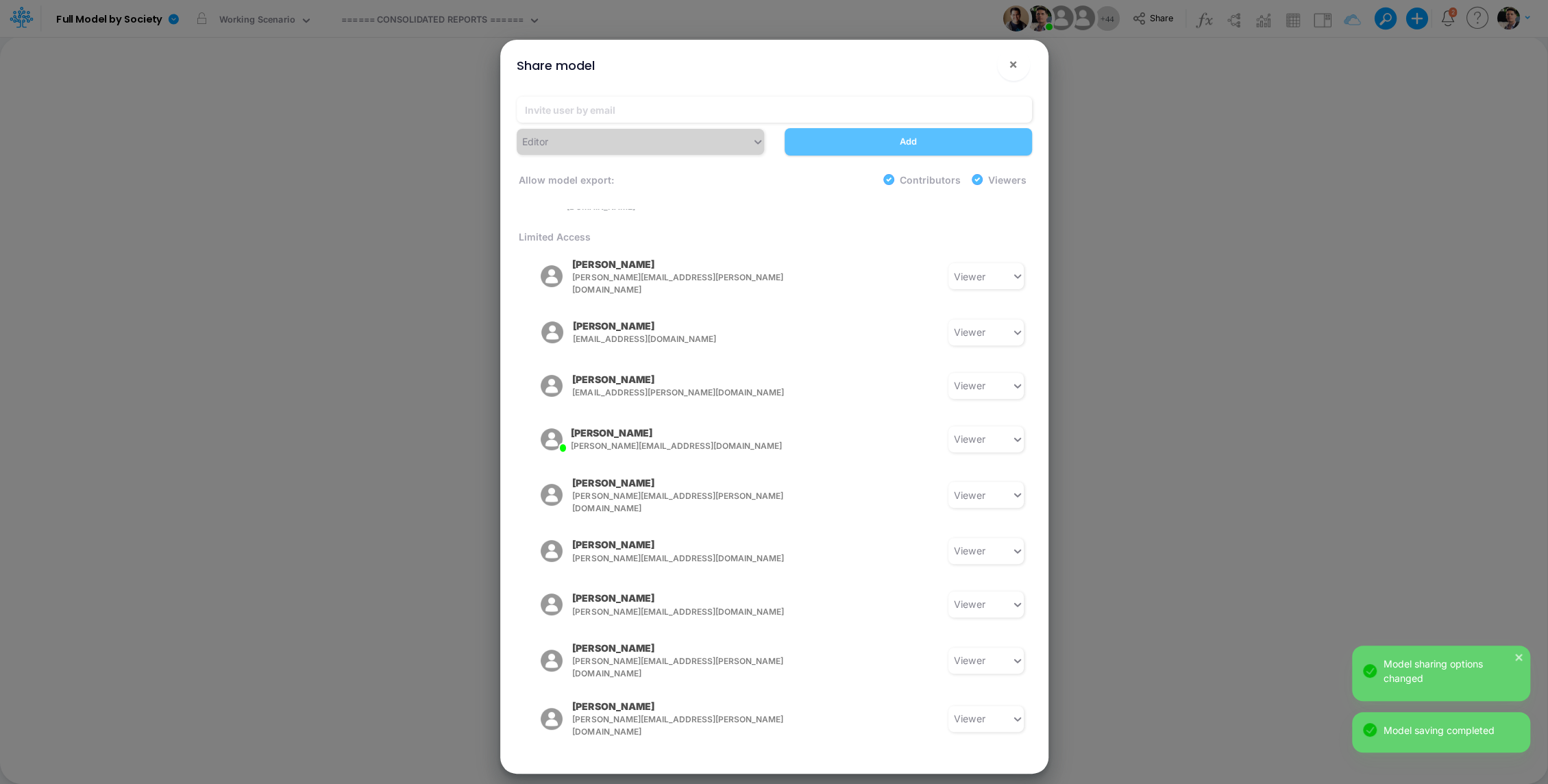
scroll to position [471, 0]
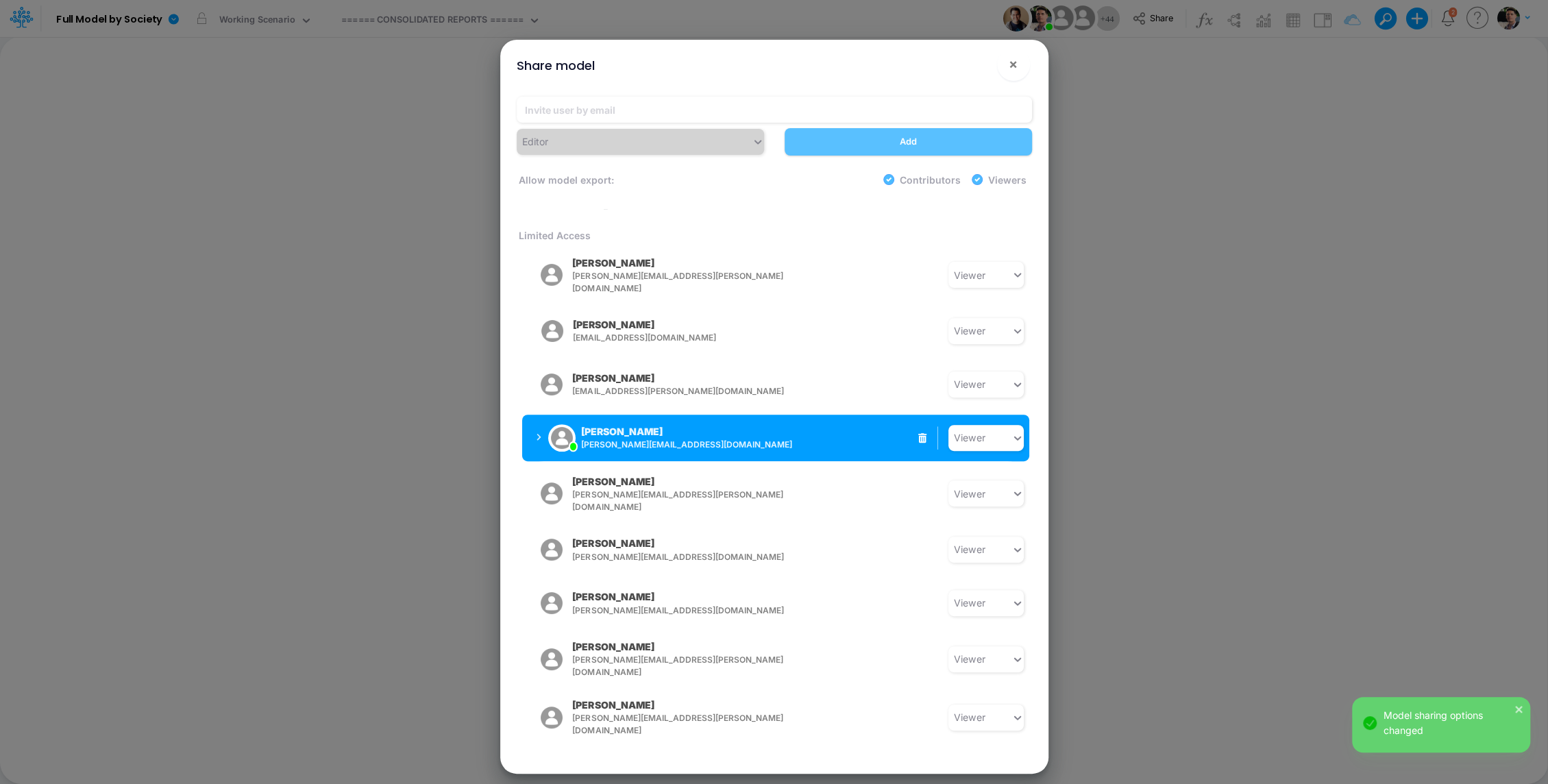
click at [539, 434] on icon "button" at bounding box center [539, 438] width 4 height 7
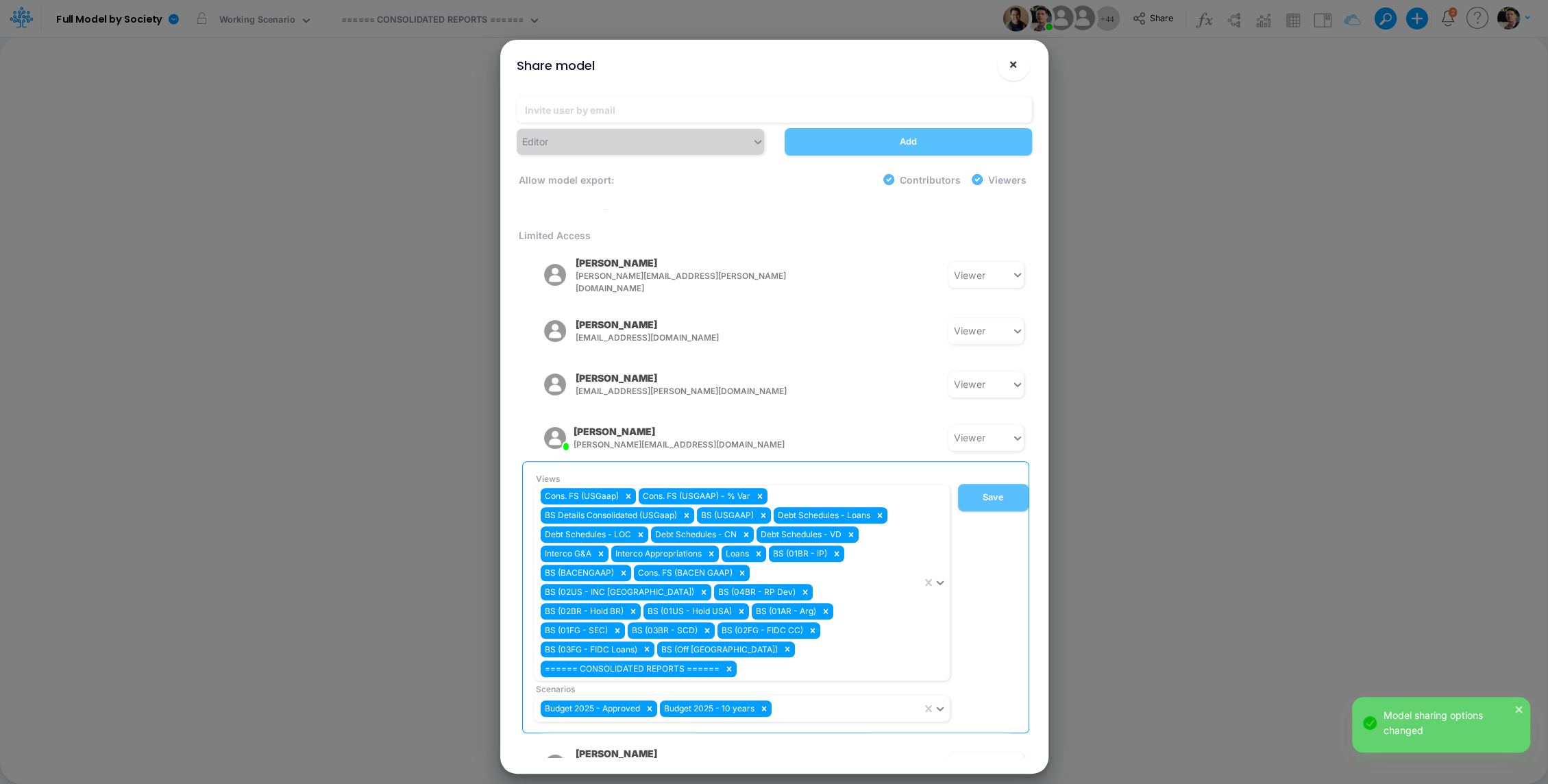
click at [1018, 64] on button "×" at bounding box center [1014, 65] width 33 height 33
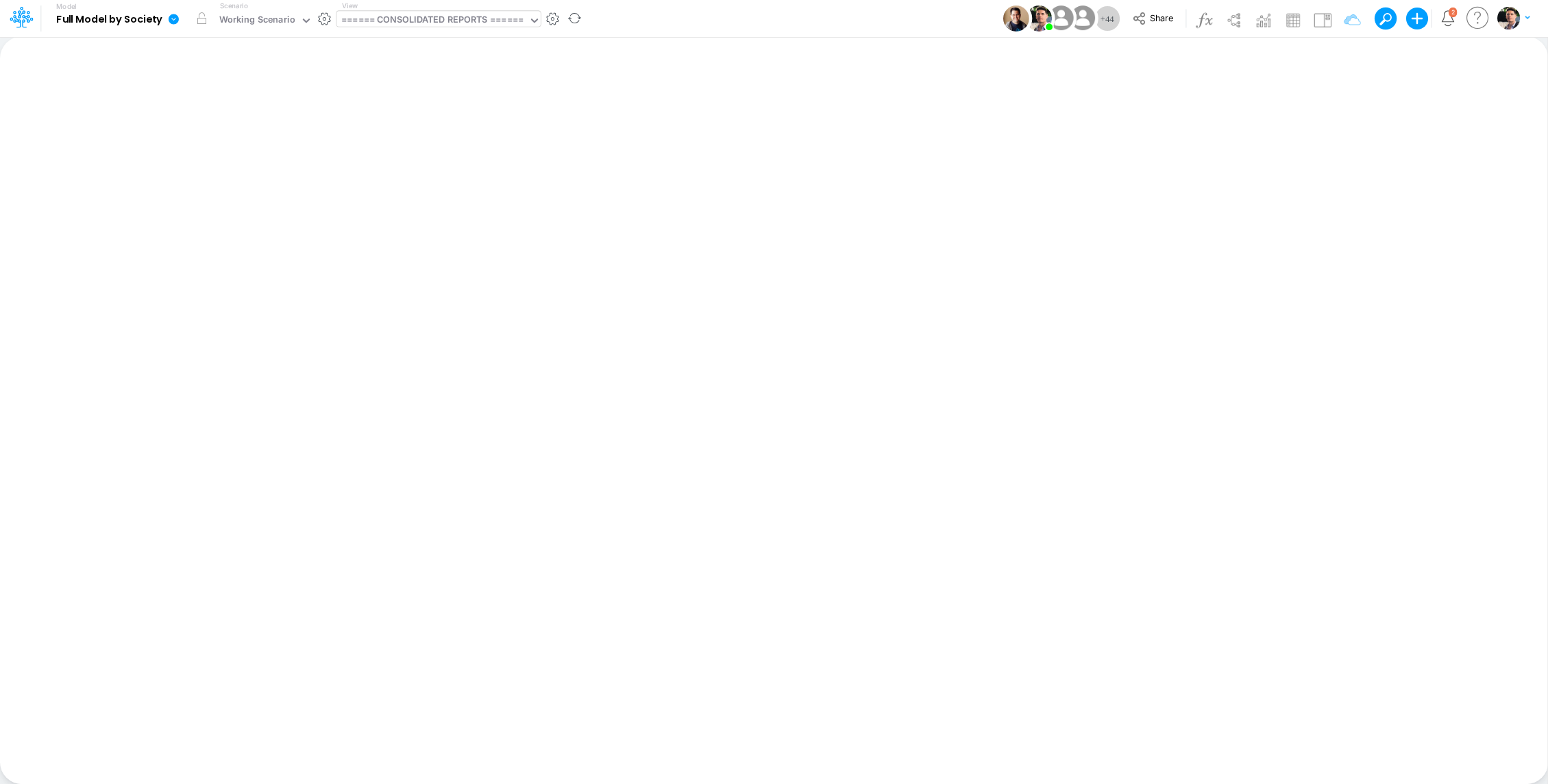
click at [438, 12] on div "====== CONSOLIDATED REPORTS ======" at bounding box center [433, 22] width 192 height 21
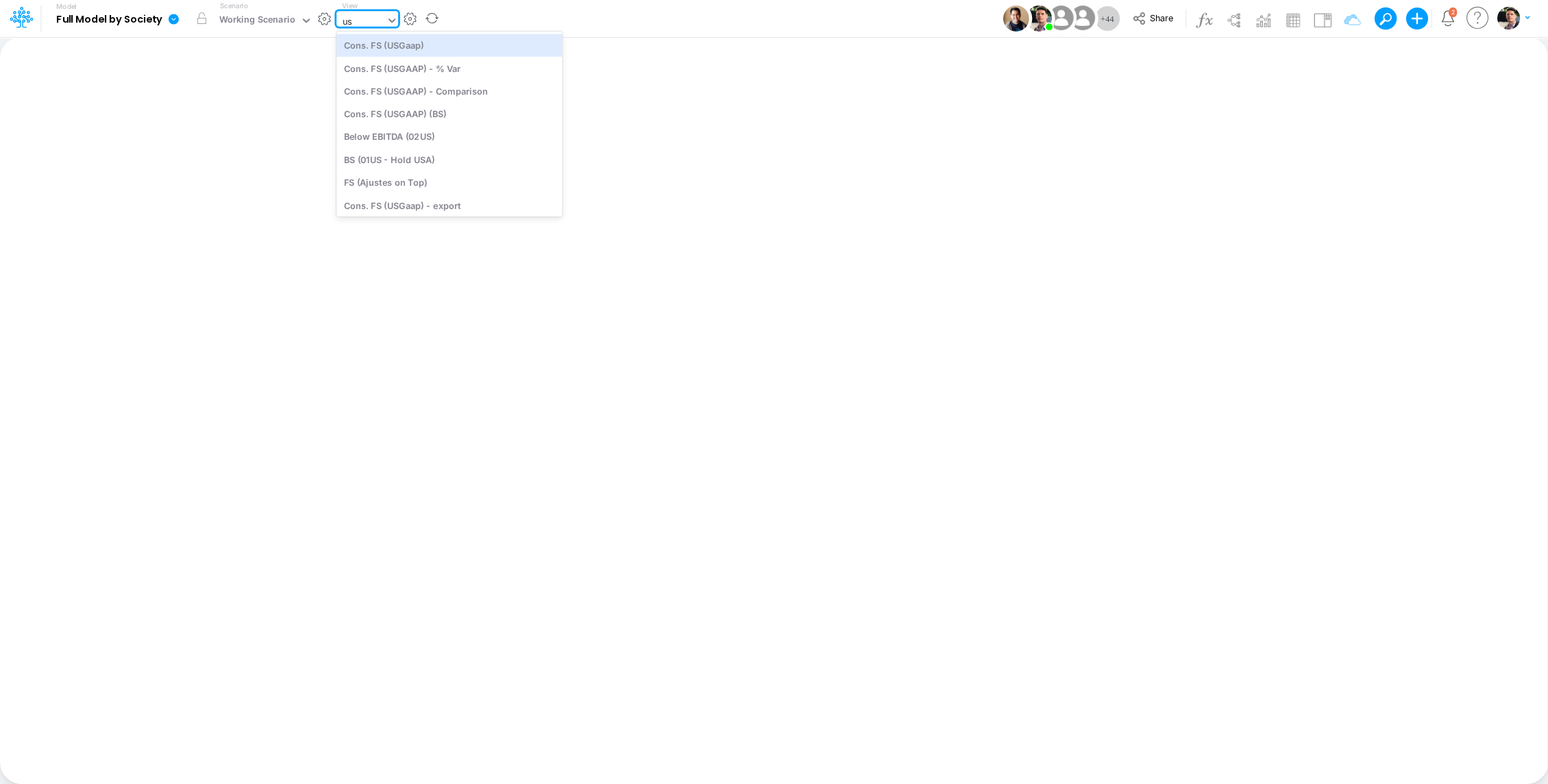
type input "usg"
click at [438, 112] on div "BS (USGAAP)" at bounding box center [436, 117] width 199 height 22
type input "BS (USGAAP) - Detailed"
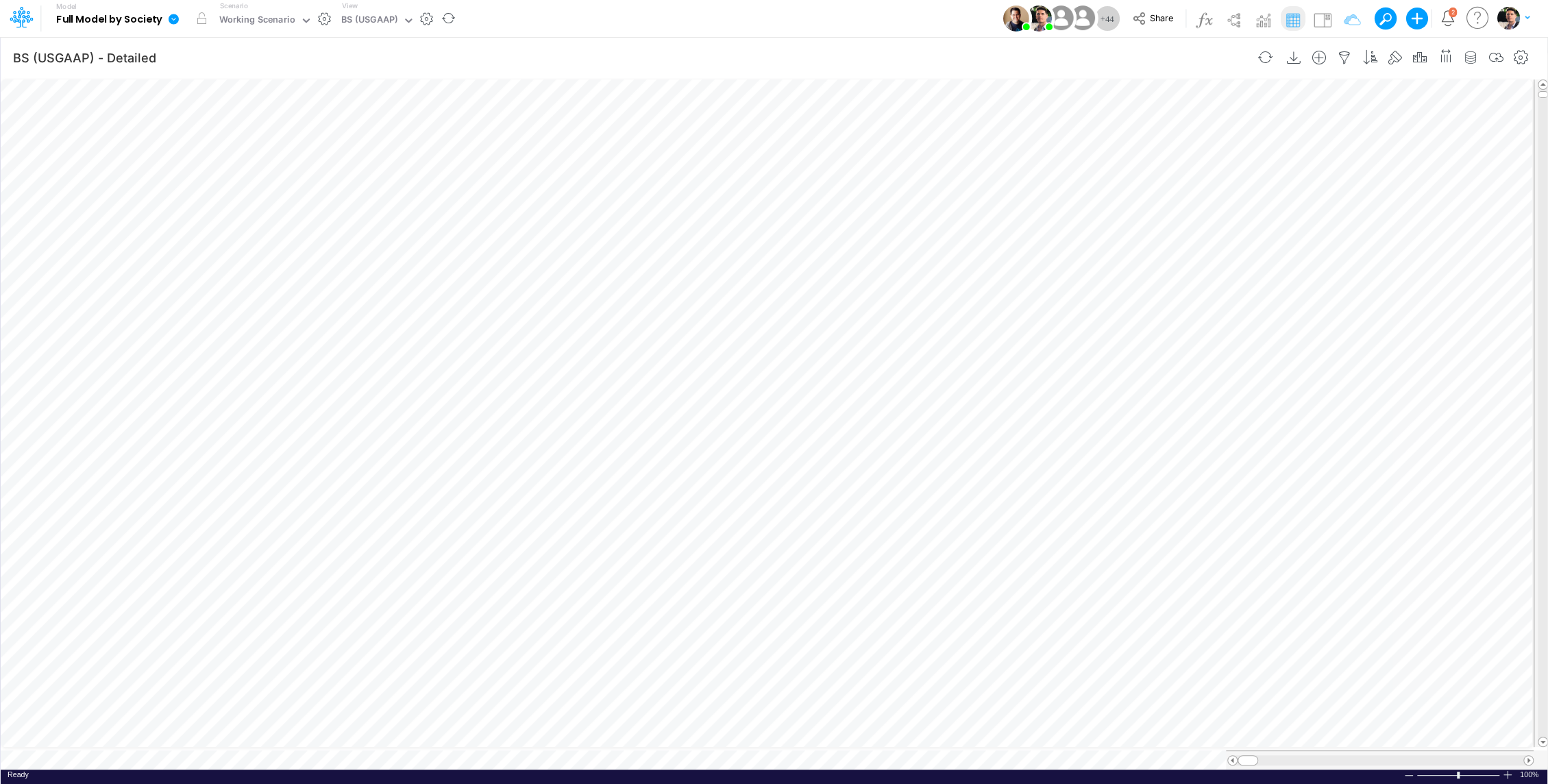
scroll to position [6, 1]
click at [293, 16] on div "Working Scenario" at bounding box center [257, 21] width 76 height 16
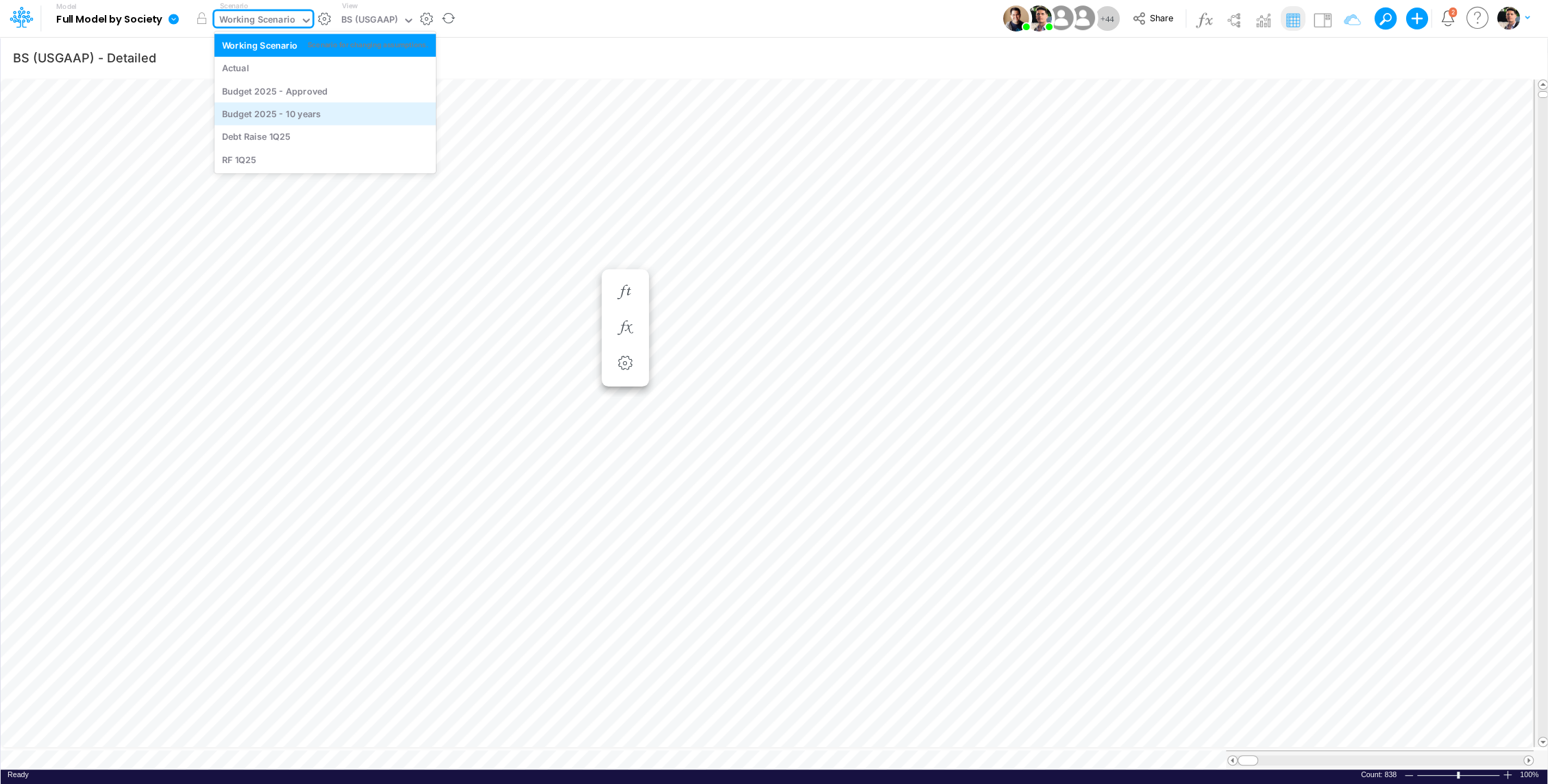
click at [314, 109] on div "Budget 2025 - 10 years" at bounding box center [272, 114] width 100 height 13
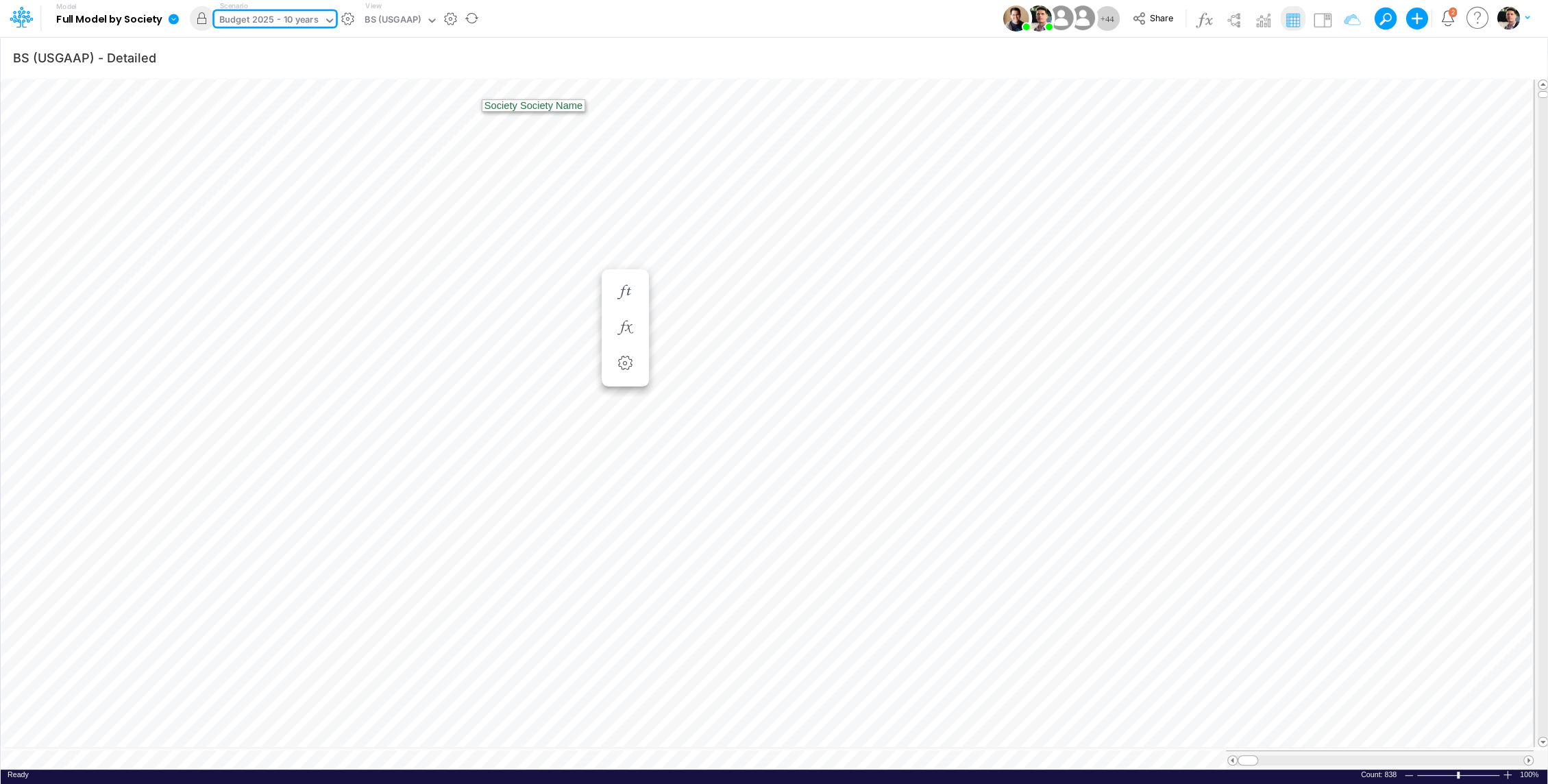
click at [172, 20] on icon at bounding box center [174, 19] width 10 height 10
click at [268, 121] on button "Export" at bounding box center [242, 120] width 146 height 22
click at [364, 119] on button "Excel" at bounding box center [389, 128] width 146 height 22
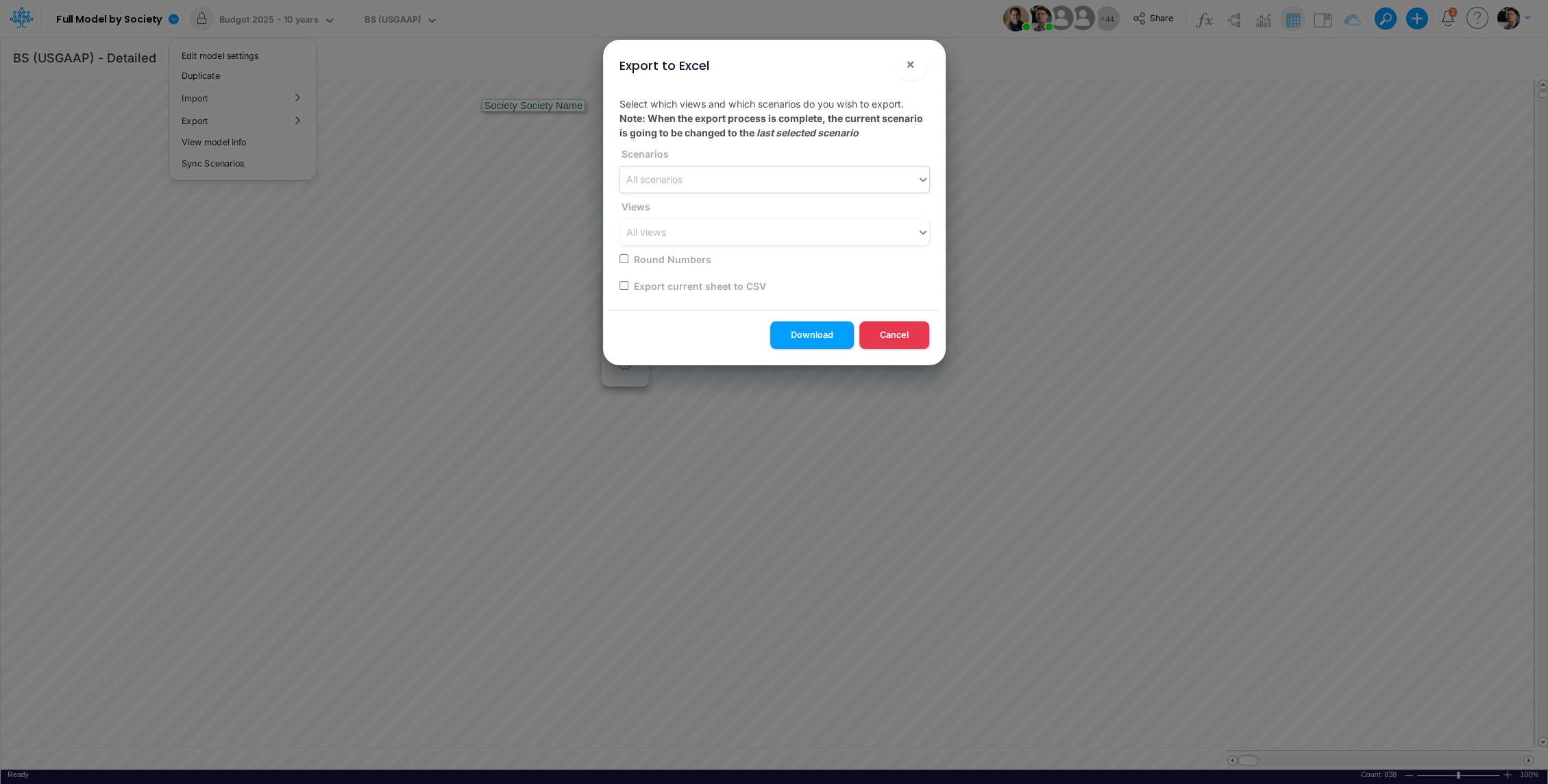
click at [781, 184] on div "All scenarios" at bounding box center [768, 180] width 297 height 22
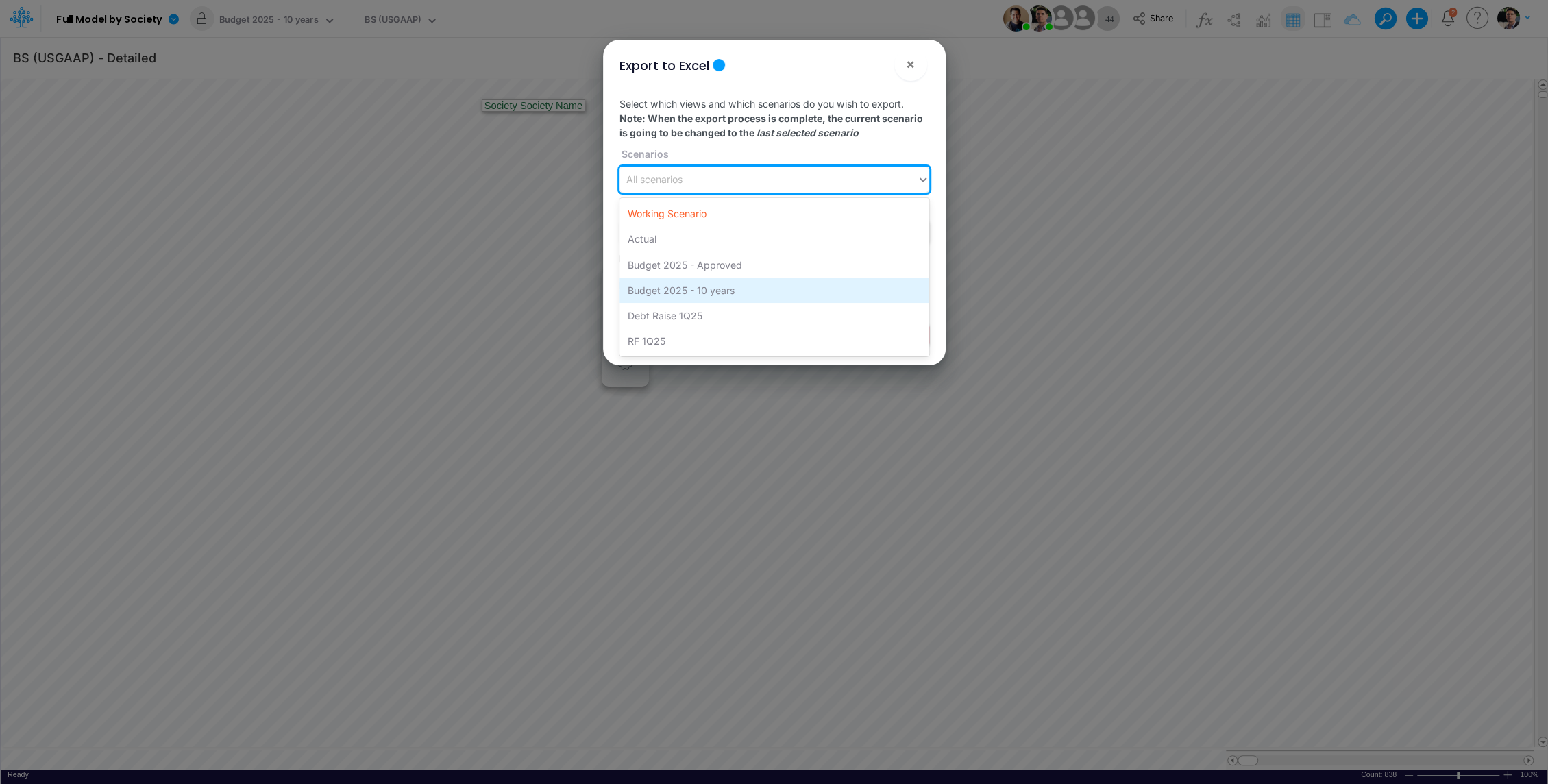
click at [739, 299] on div "Budget 2025 - 10 years" at bounding box center [774, 290] width 310 height 25
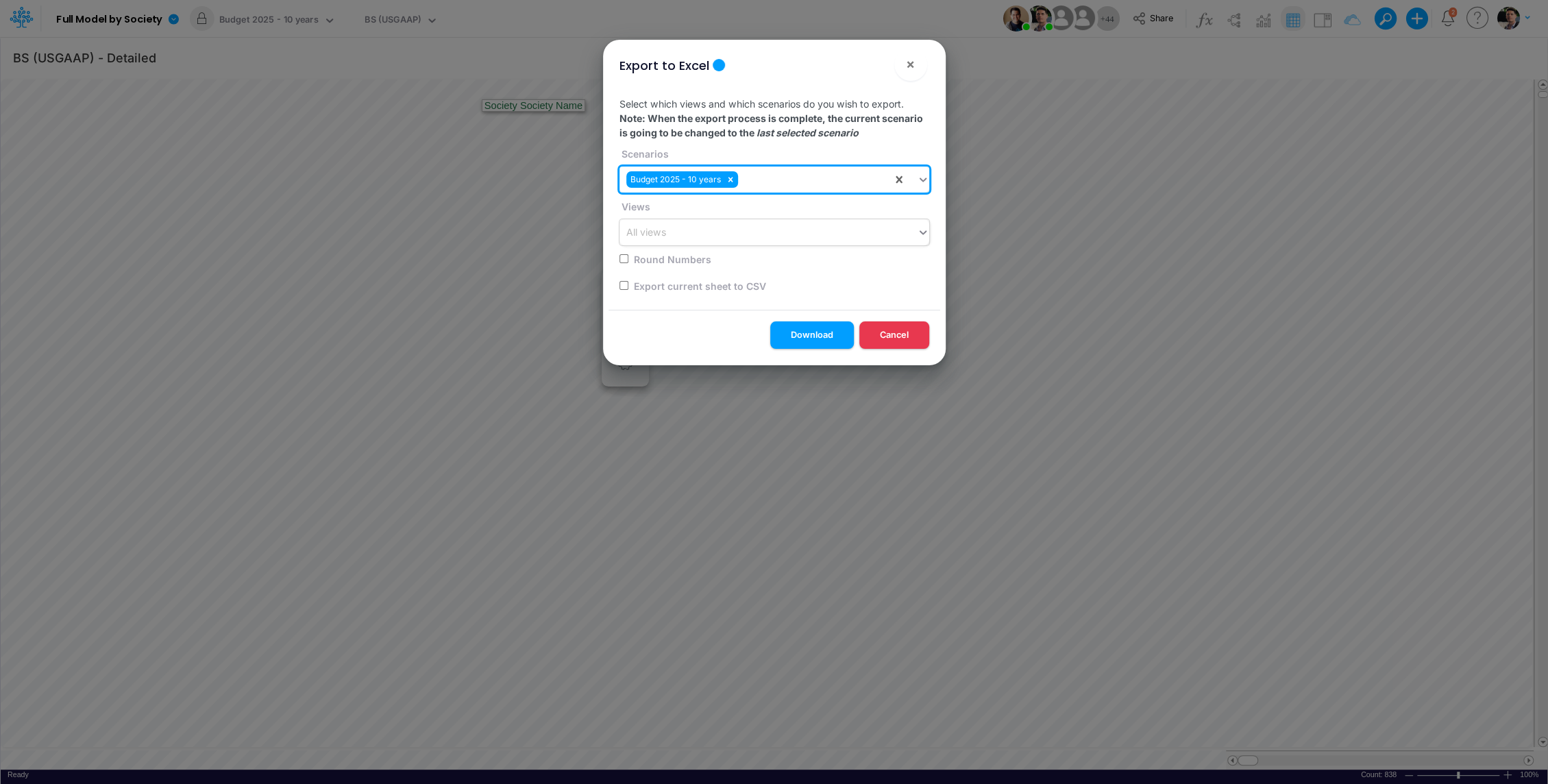
click at [722, 233] on div "All views" at bounding box center [768, 233] width 297 height 22
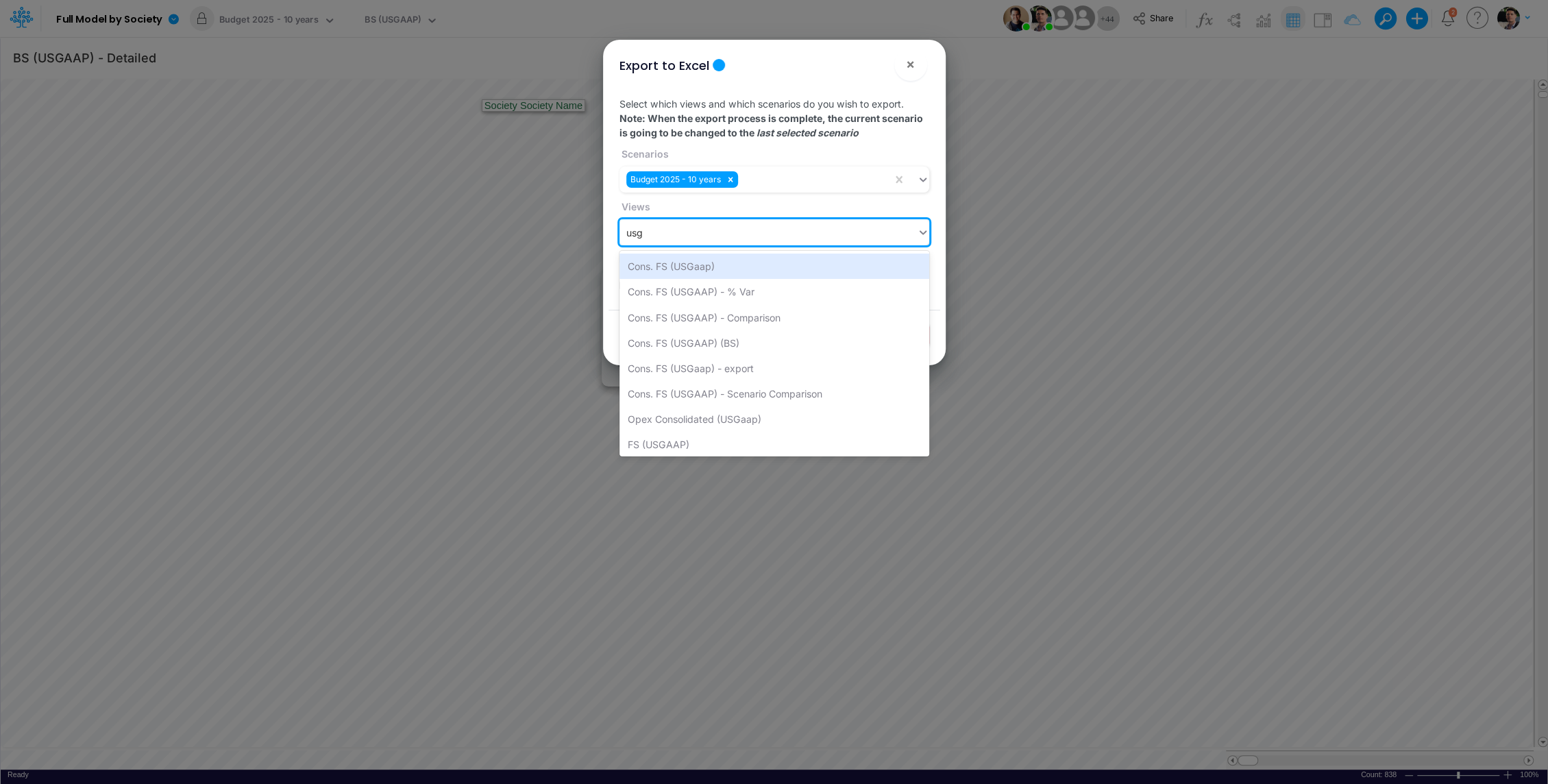
type input "usga"
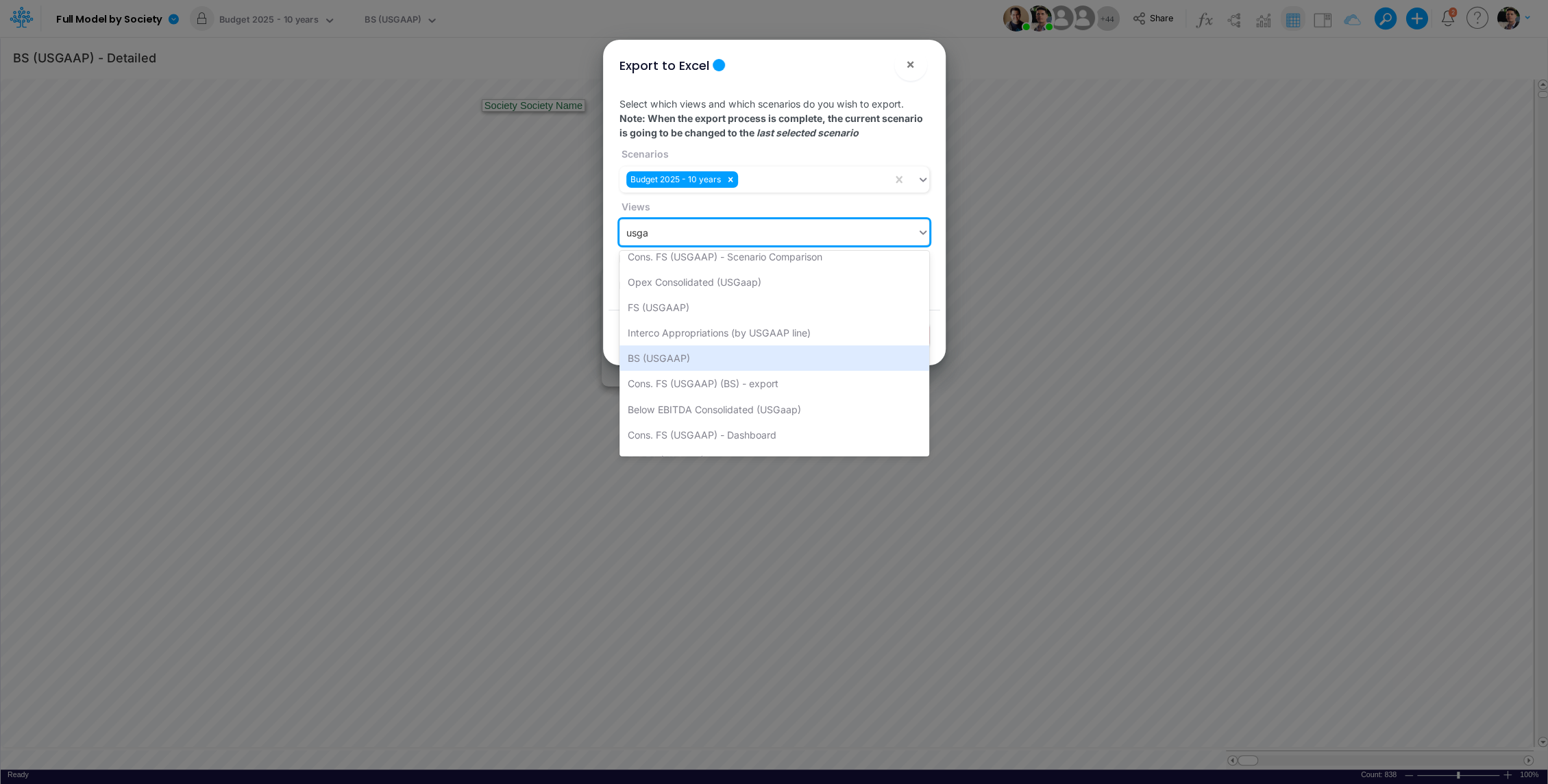
click at [728, 365] on div "BS (USGAAP)" at bounding box center [774, 358] width 310 height 25
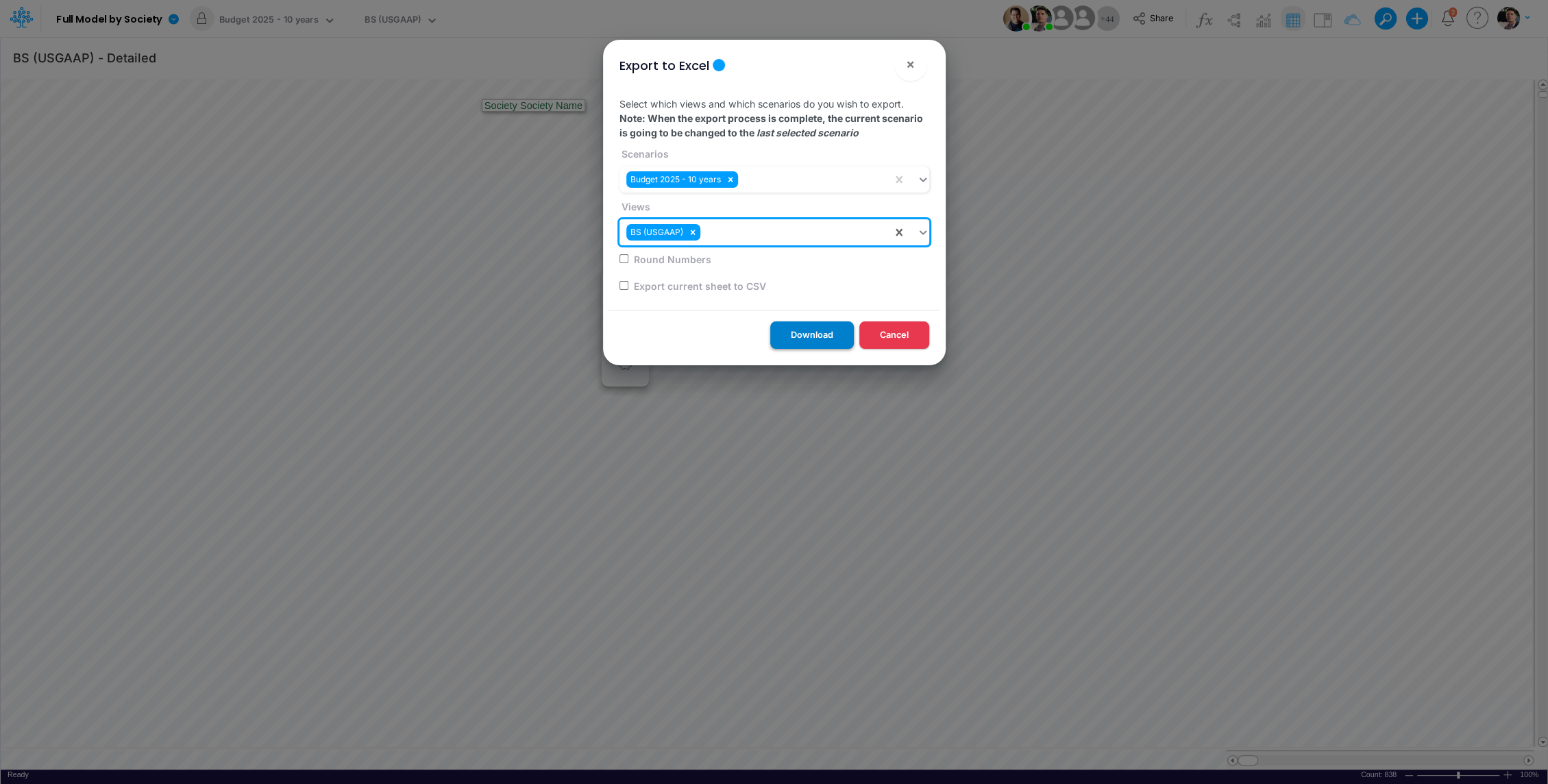
click at [812, 338] on button "Download" at bounding box center [812, 334] width 83 height 27
